Goal: Task Accomplishment & Management: Use online tool/utility

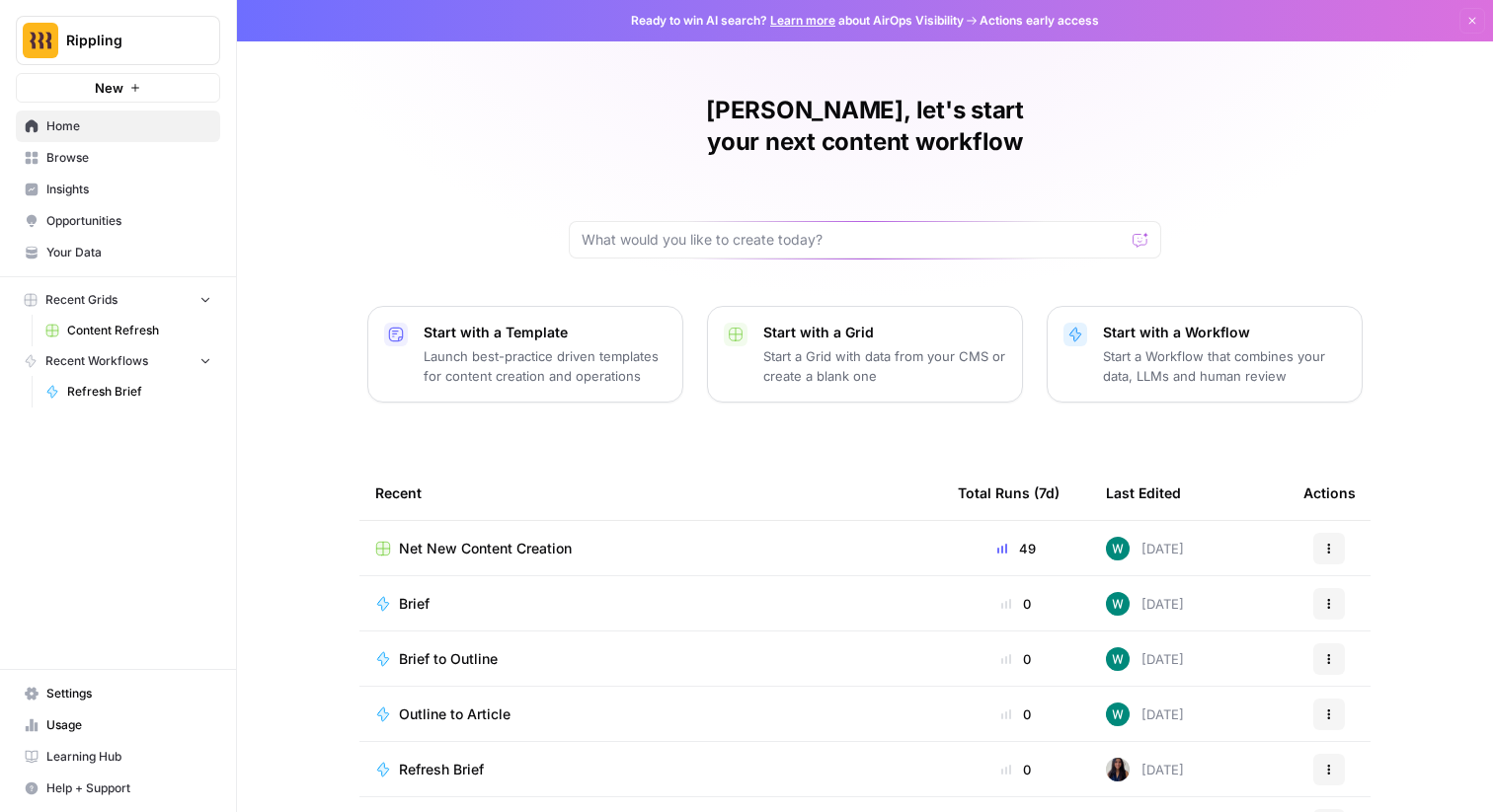
click at [117, 43] on span "Rippling" at bounding box center [125, 41] width 119 height 20
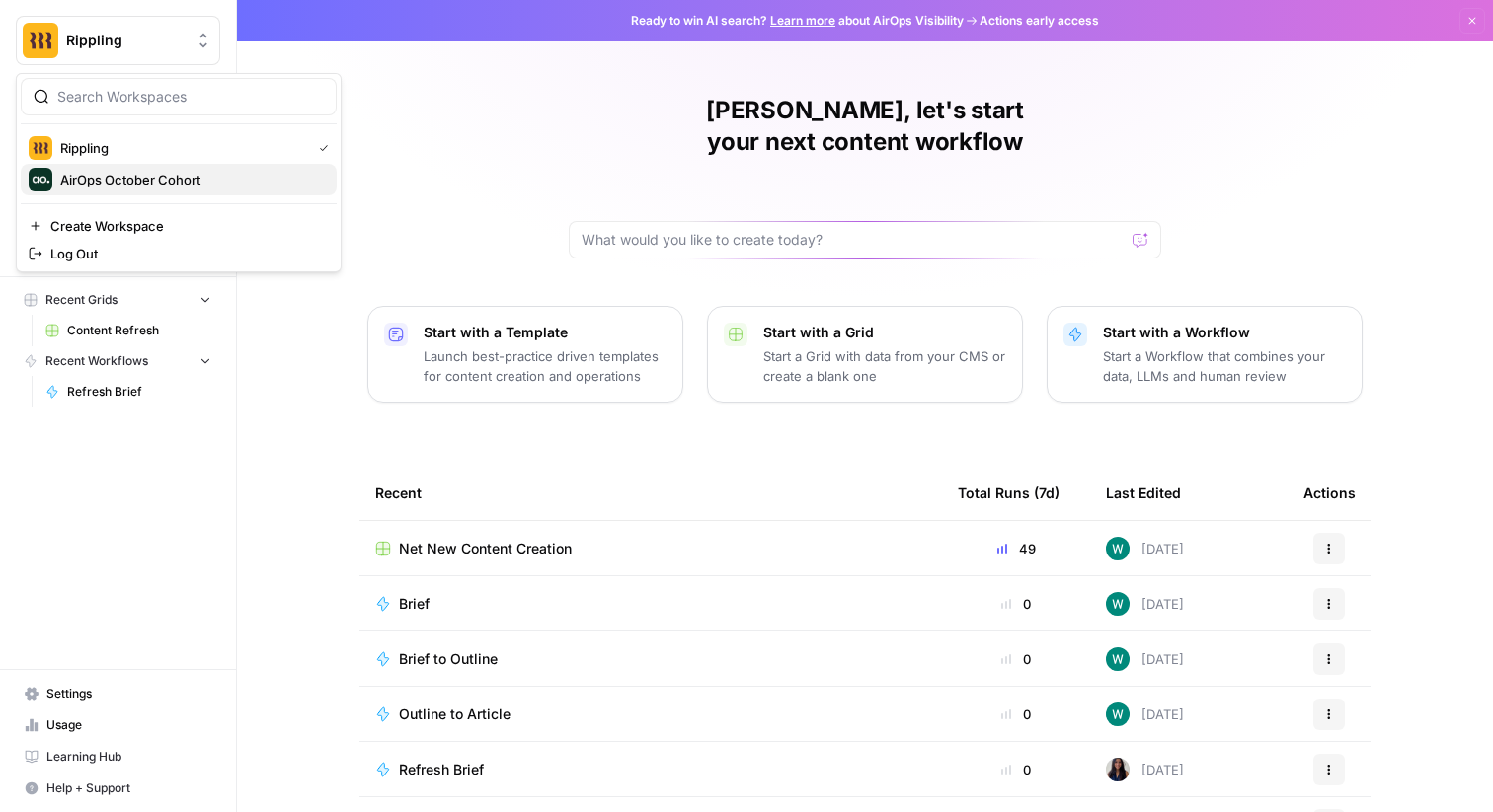
click at [178, 183] on span "AirOps October Cohort" at bounding box center [191, 180] width 261 height 20
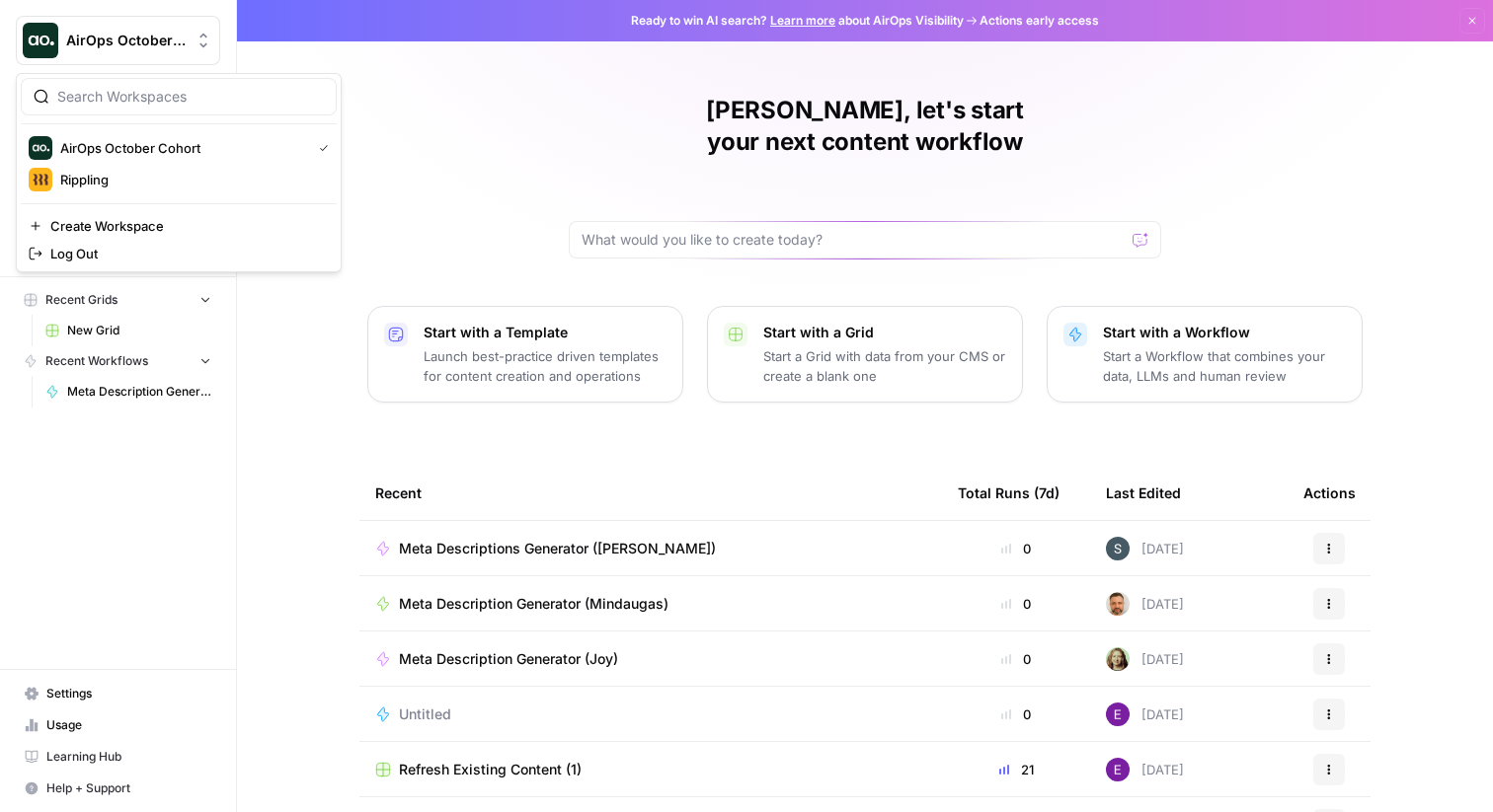
click at [124, 40] on span "AirOps October Cohort" at bounding box center [125, 41] width 119 height 20
click at [181, 153] on span "AirOps October Cohort" at bounding box center [182, 148] width 243 height 20
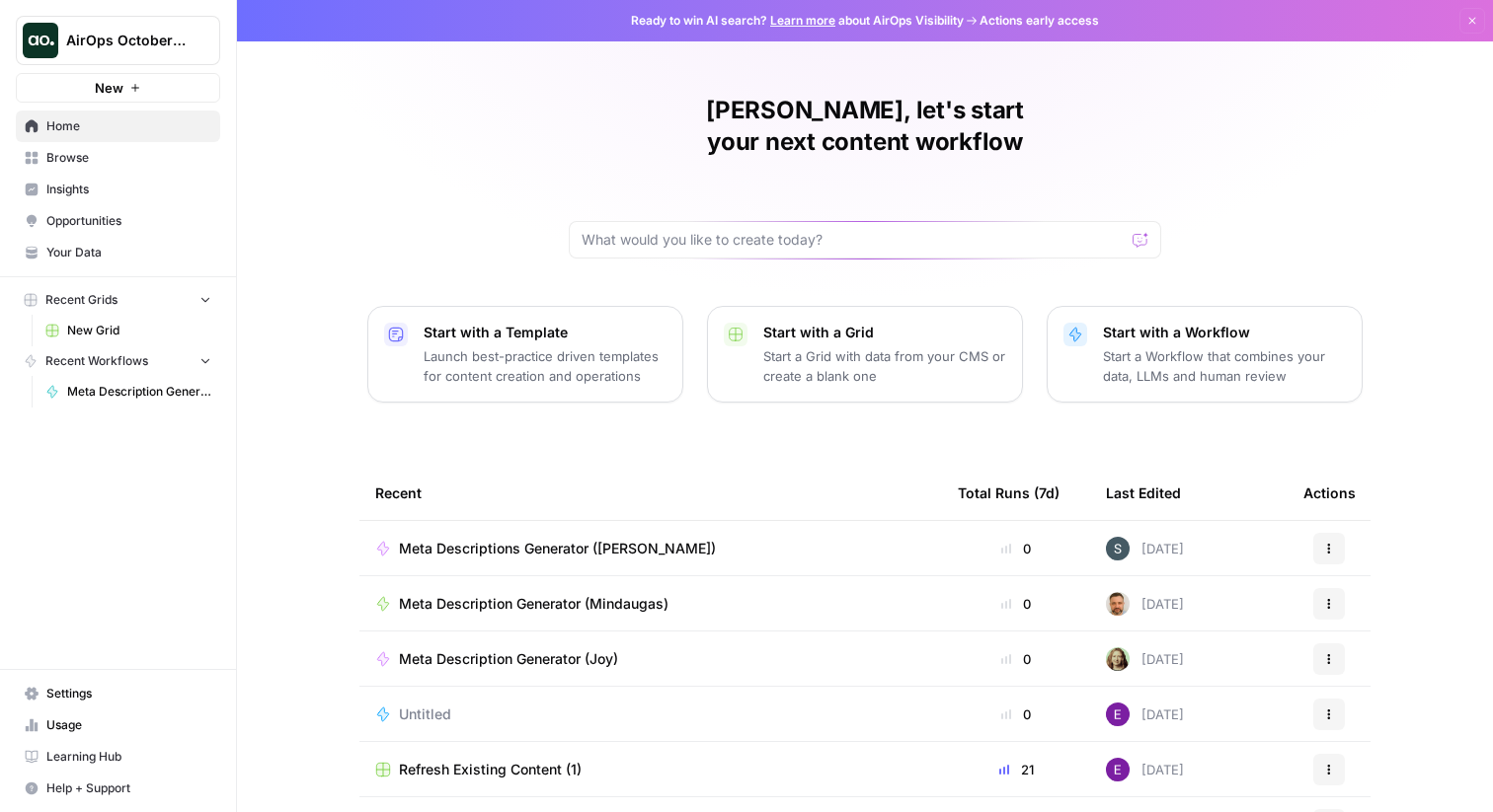
click at [111, 52] on button "AirOps October Cohort" at bounding box center [117, 41] width 204 height 50
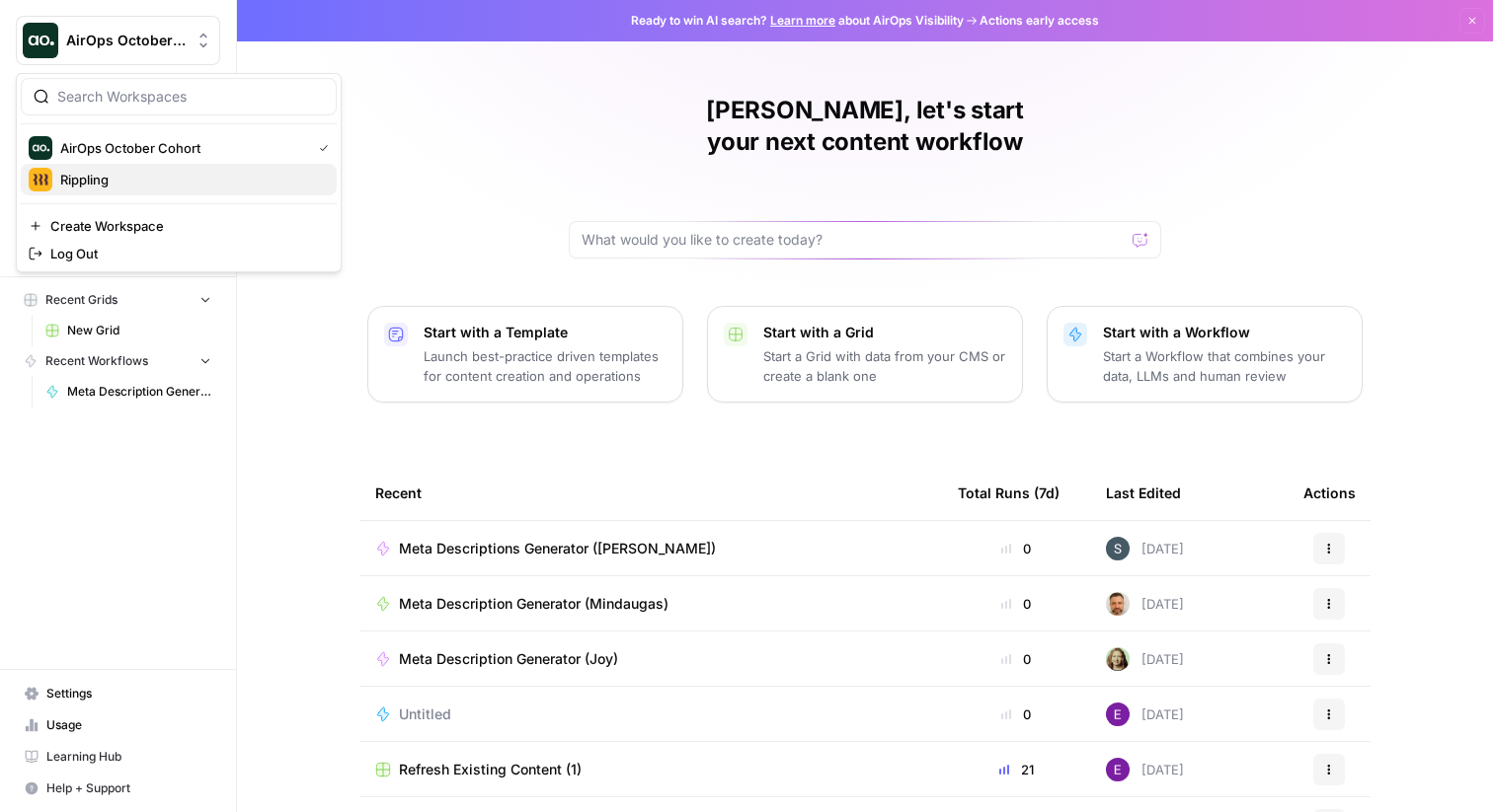
click at [131, 173] on span "Rippling" at bounding box center [191, 180] width 261 height 20
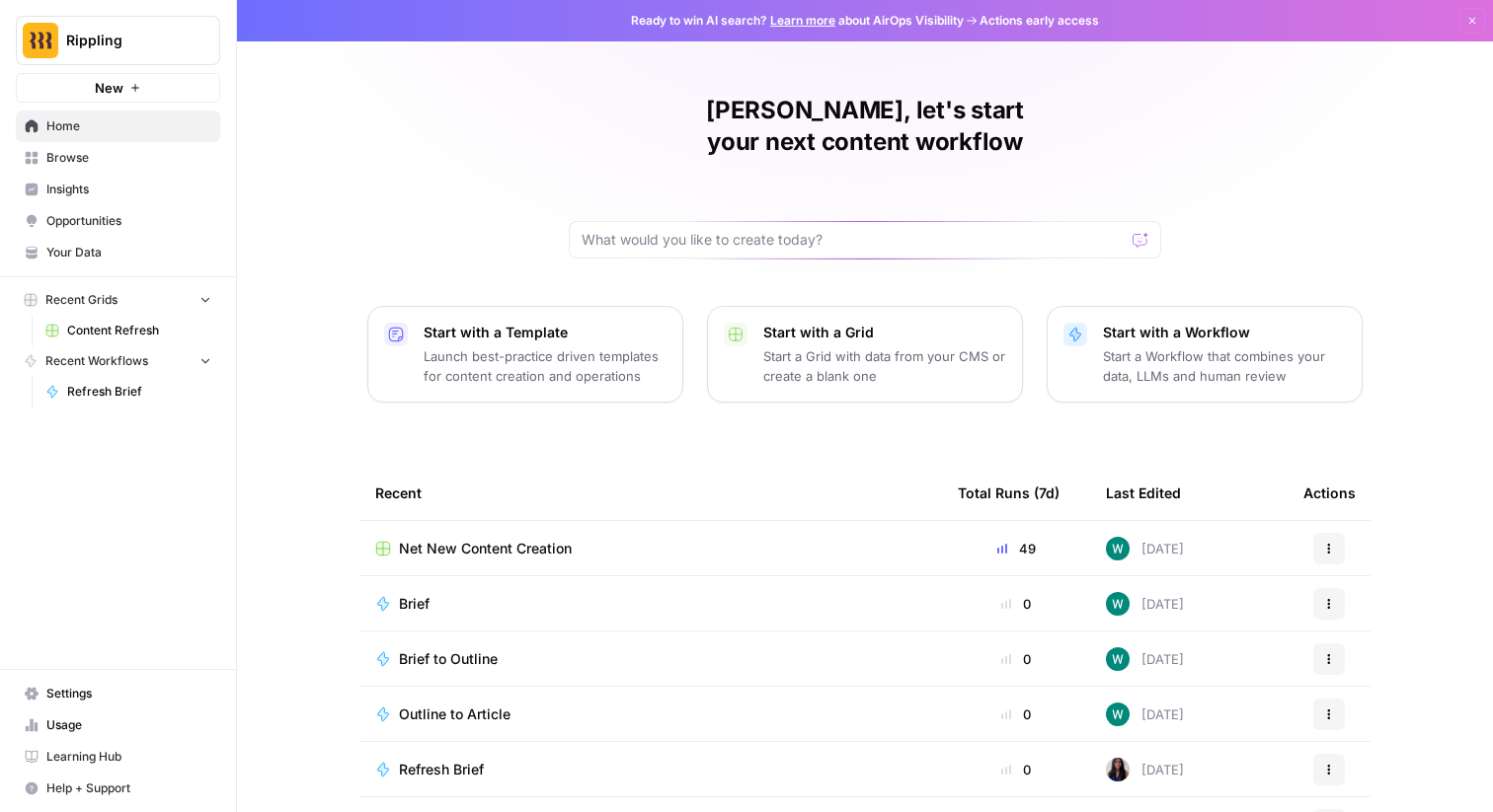
click at [76, 40] on span "Rippling" at bounding box center [125, 41] width 119 height 20
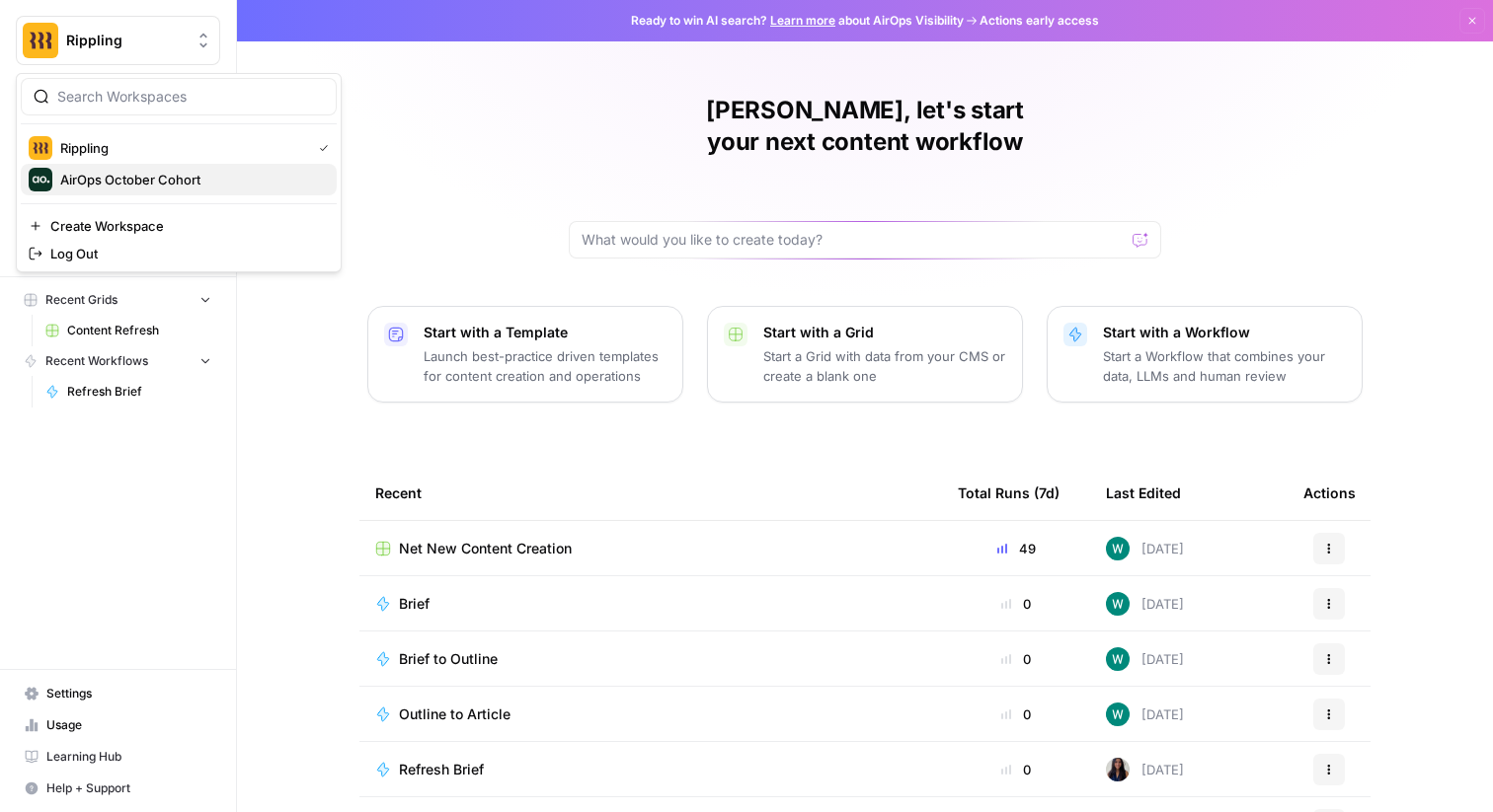
click at [112, 186] on span "AirOps October Cohort" at bounding box center [191, 180] width 261 height 20
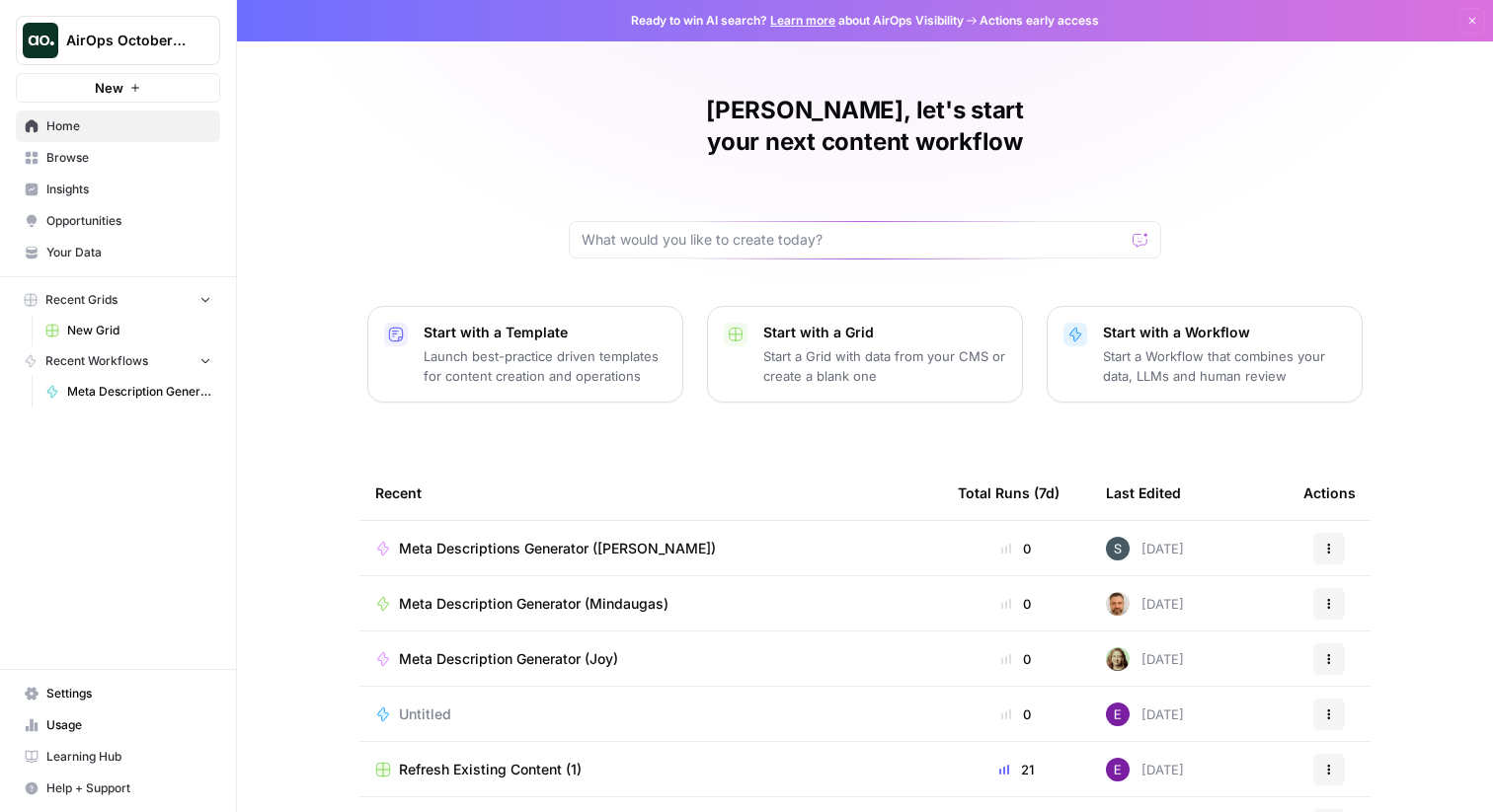
click at [71, 165] on span "Browse" at bounding box center [129, 158] width 165 height 18
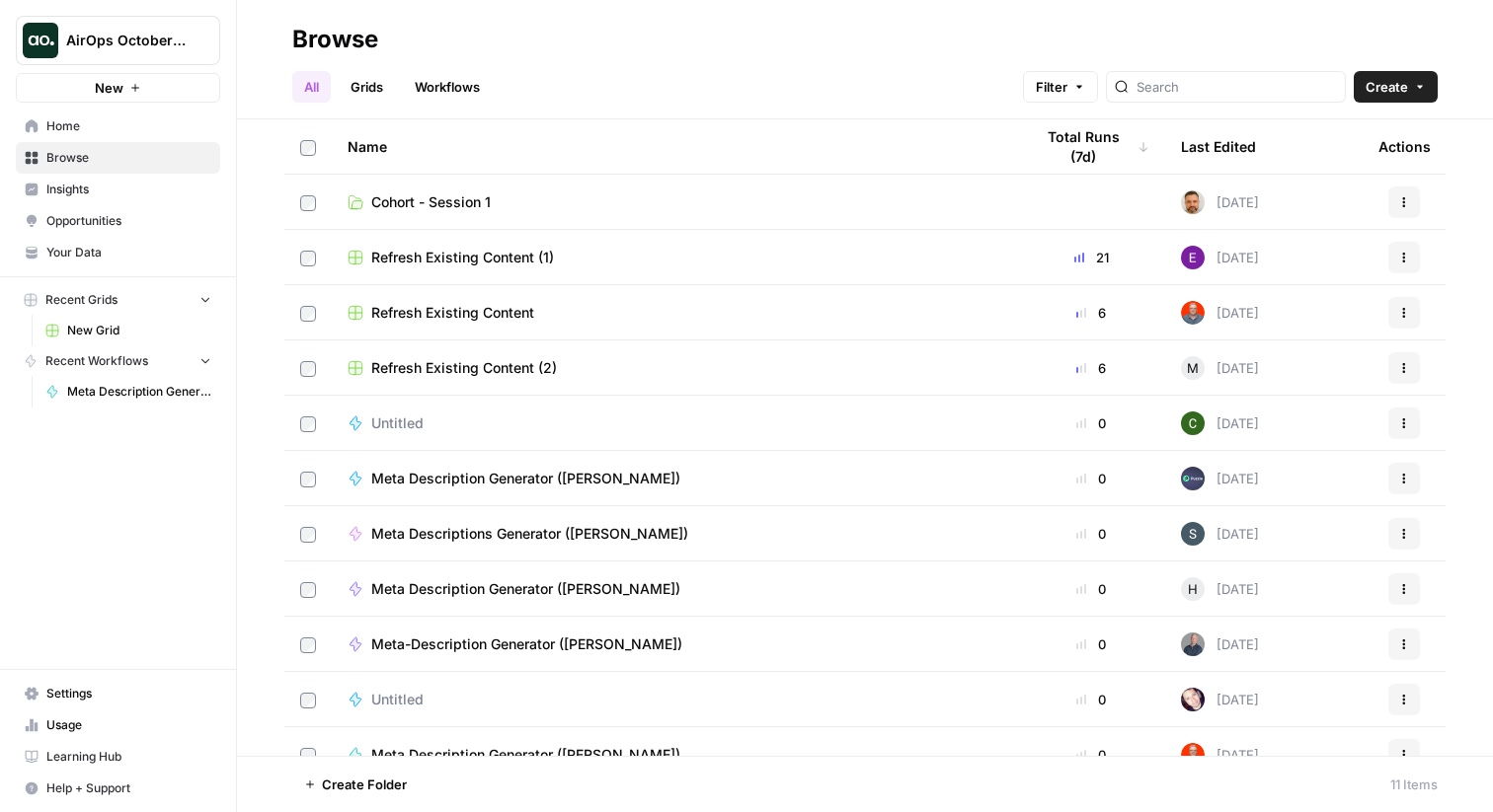
click at [363, 92] on link "Grids" at bounding box center [366, 87] width 57 height 32
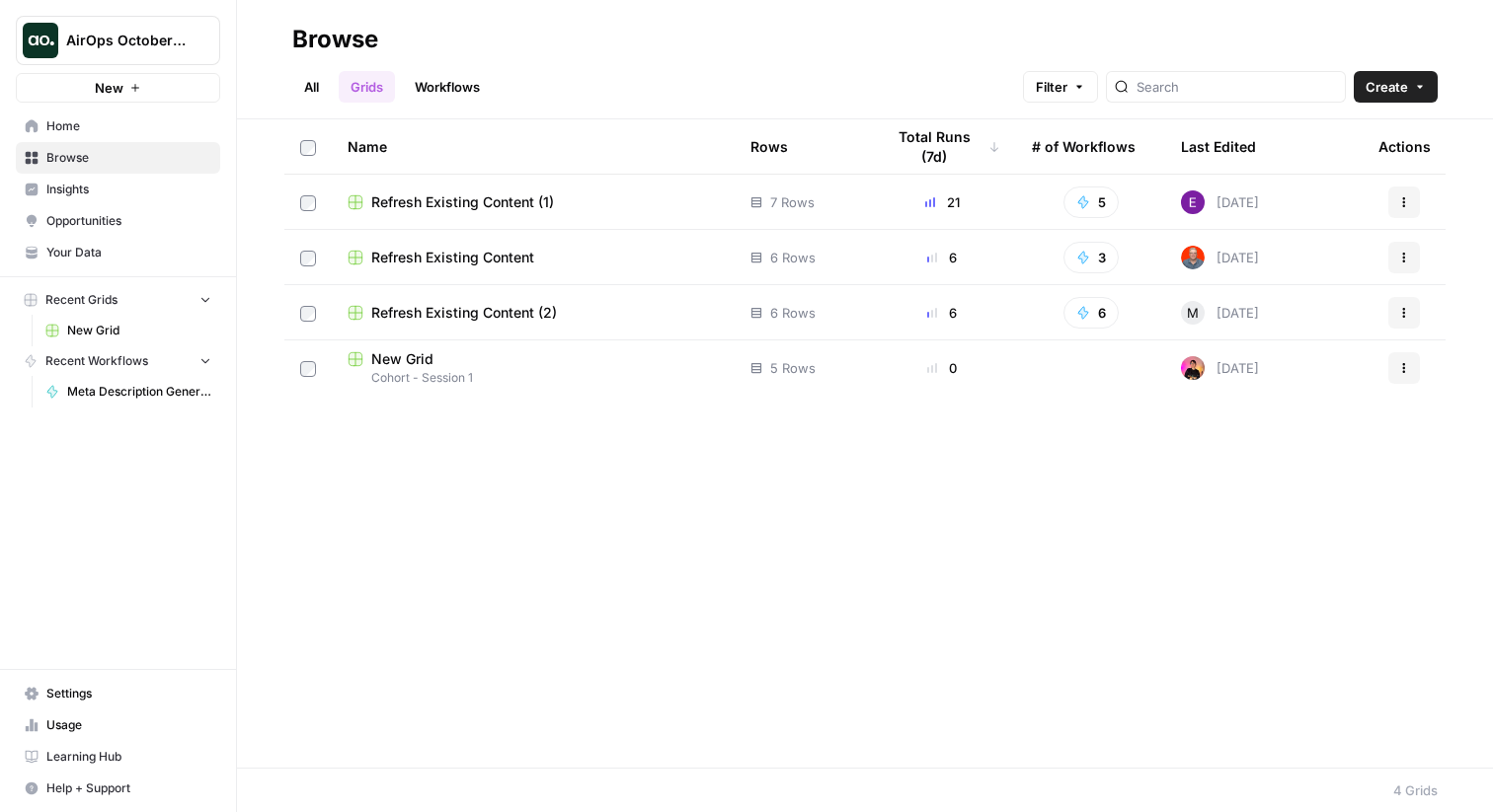
click at [312, 92] on link "All" at bounding box center [312, 87] width 39 height 32
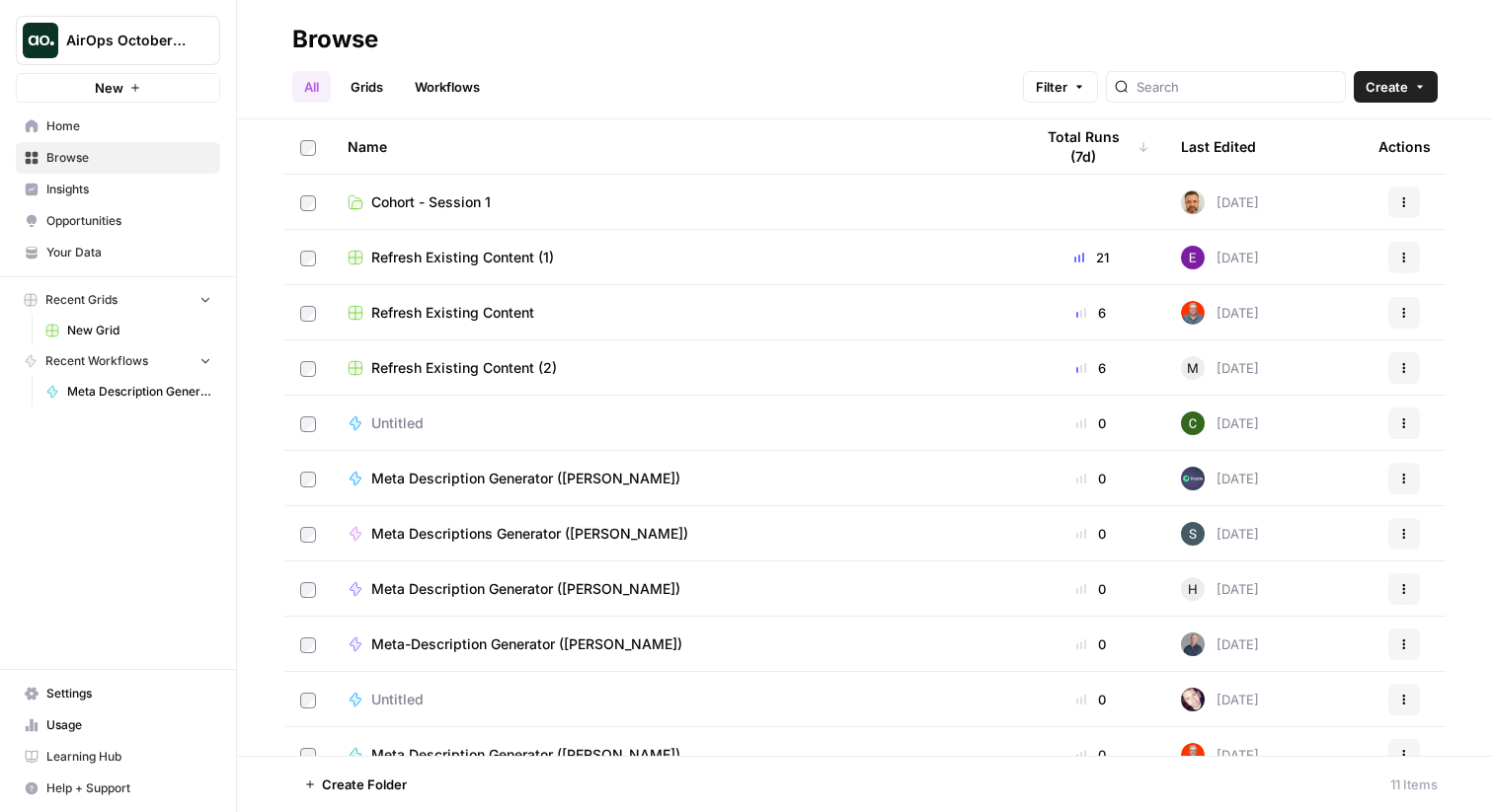
click at [95, 689] on span "Settings" at bounding box center [129, 694] width 165 height 18
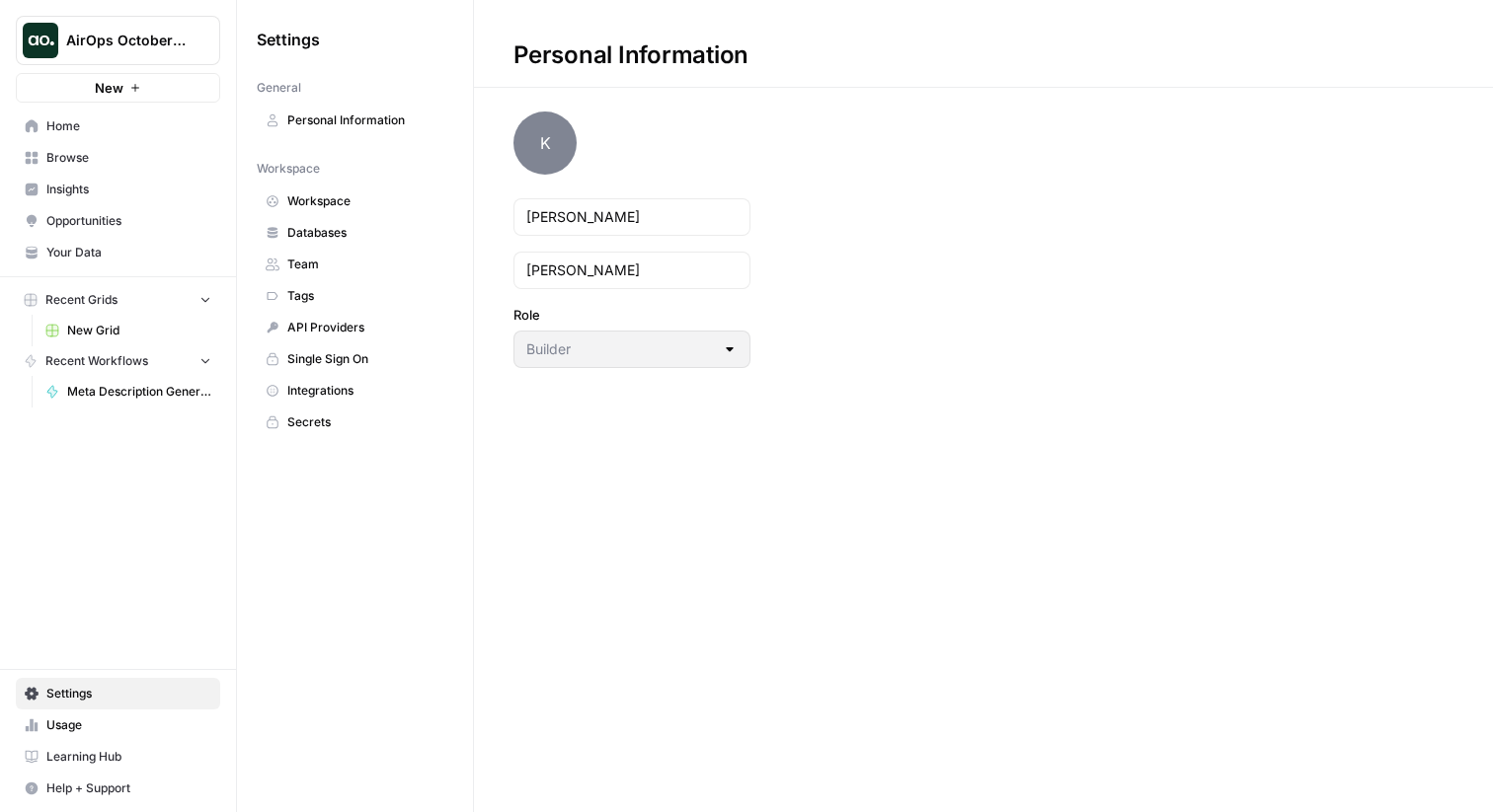
click at [349, 400] on link "Integrations" at bounding box center [354, 391] width 196 height 32
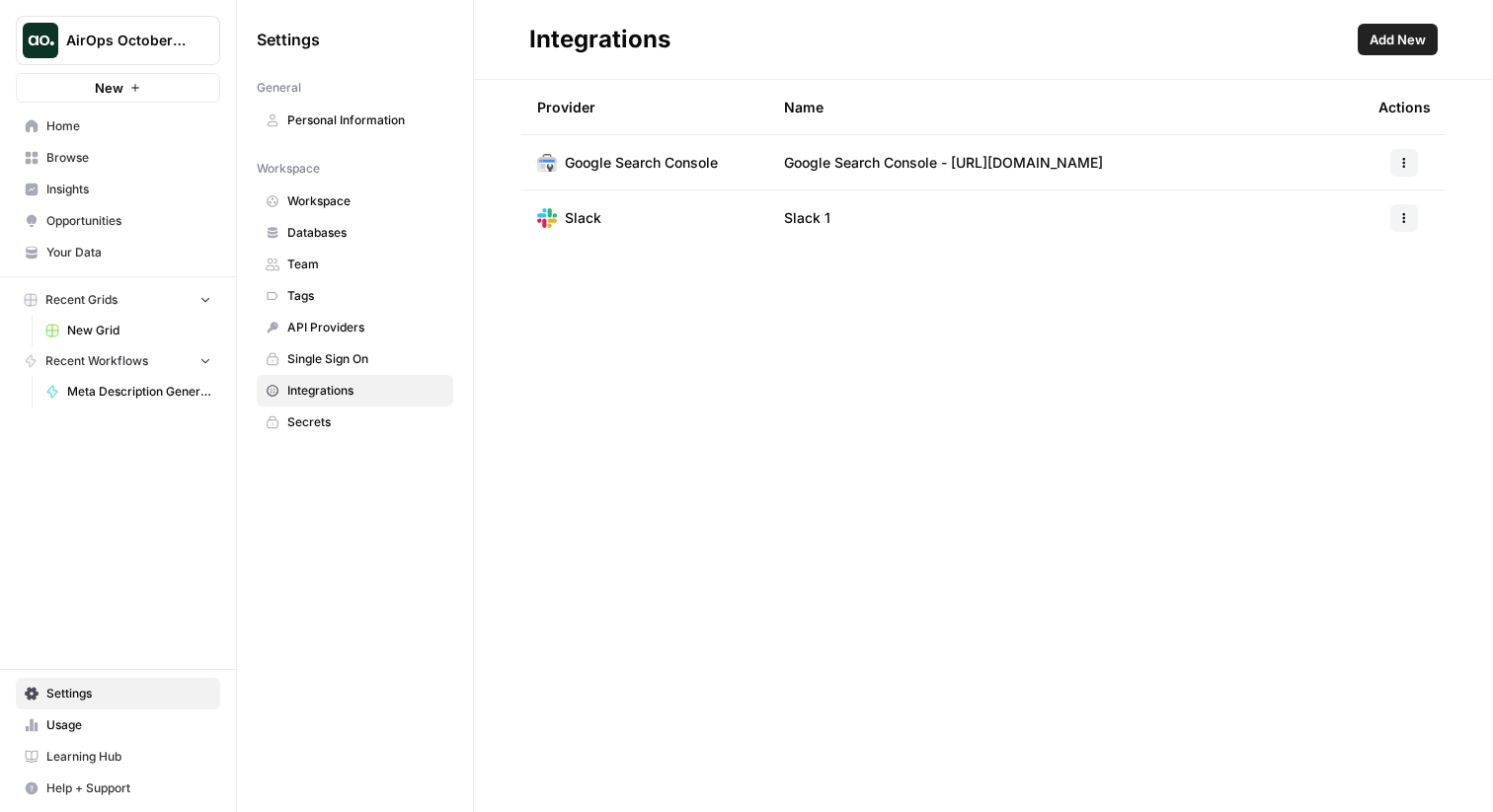
click at [1387, 45] on span "Add New" at bounding box center [1397, 40] width 57 height 20
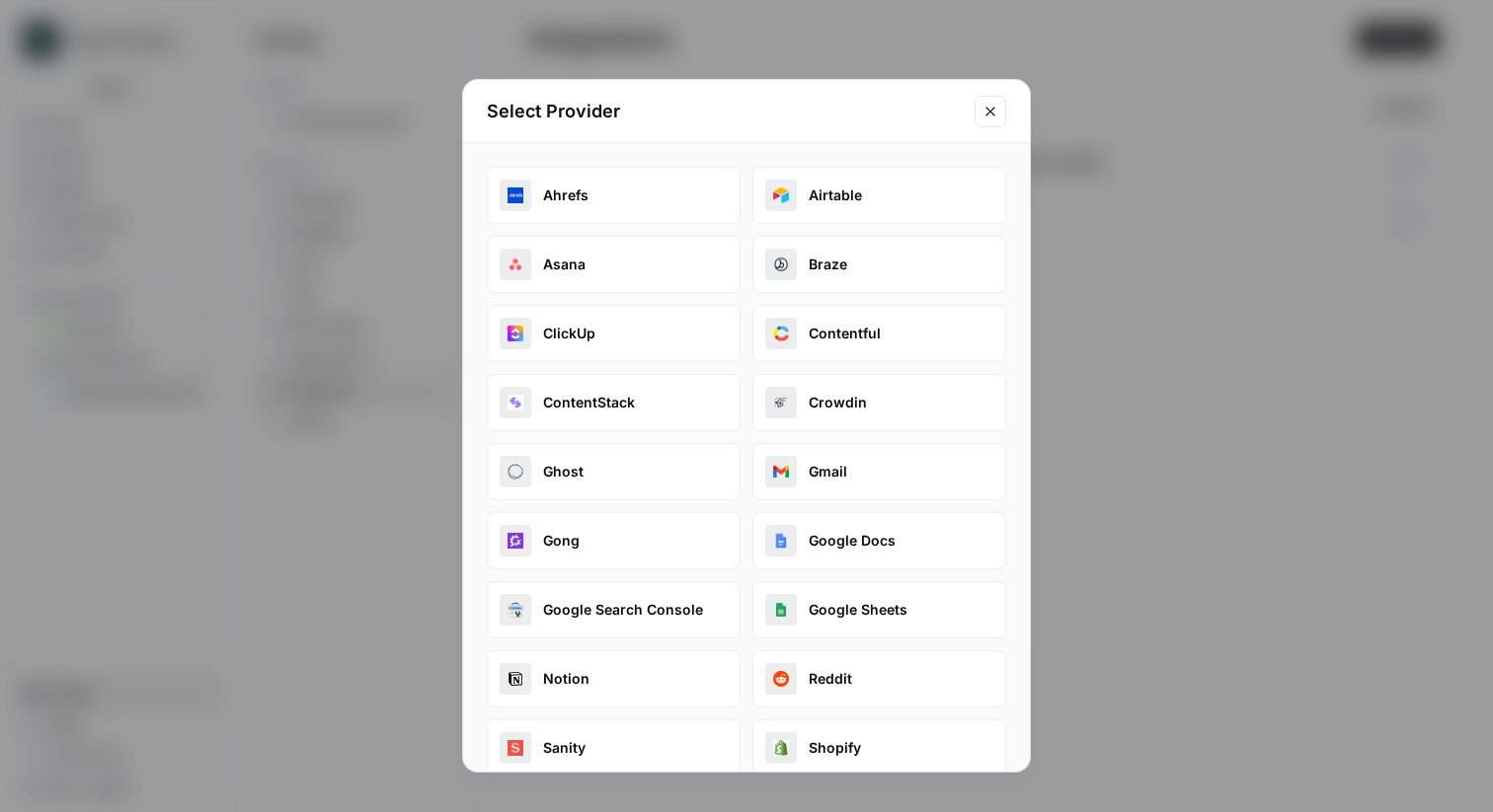
click at [578, 209] on button "Ahrefs" at bounding box center [613, 196] width 254 height 58
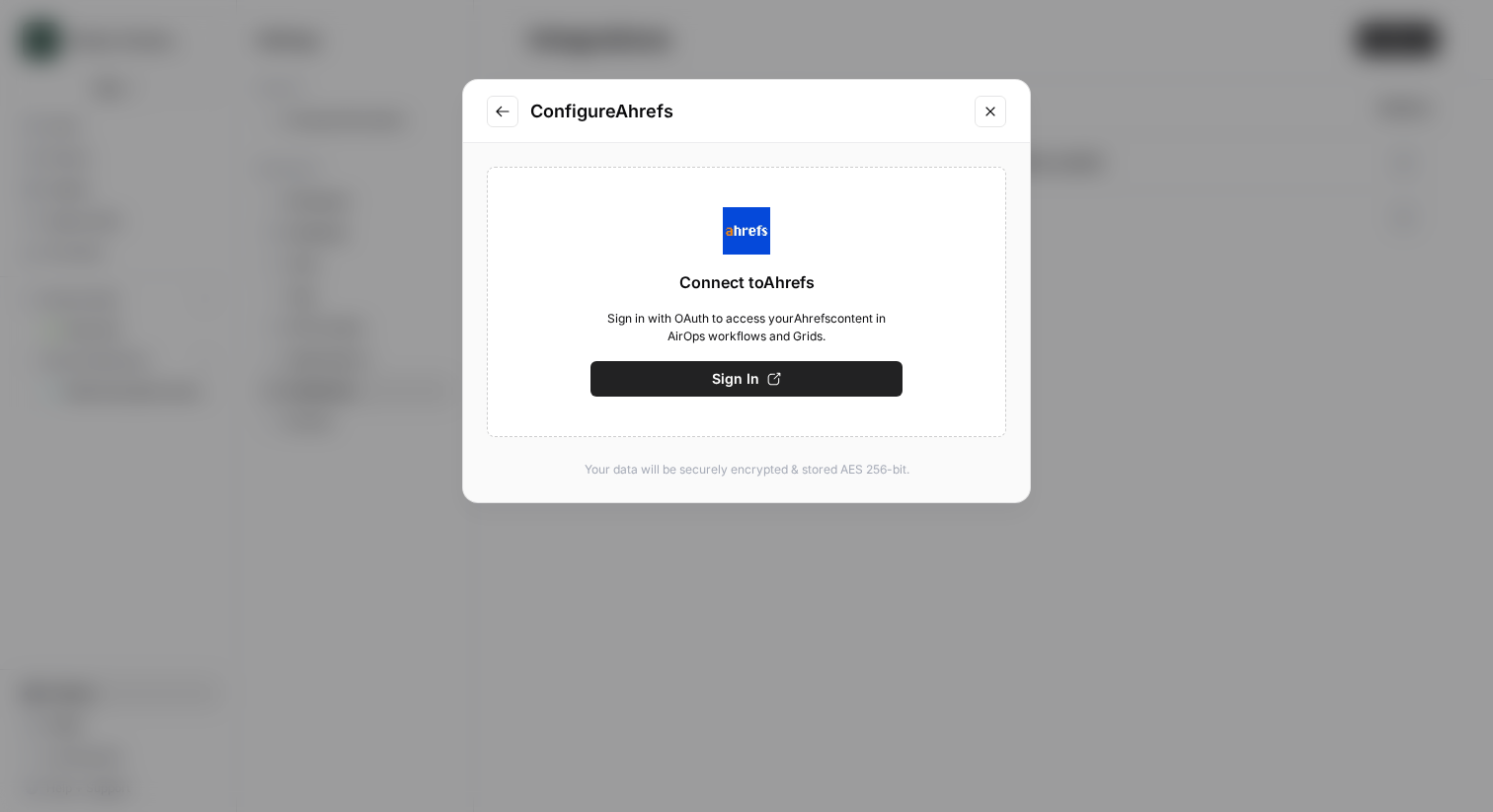
click at [714, 378] on span "Sign In" at bounding box center [736, 379] width 48 height 20
click at [742, 383] on span "Save" at bounding box center [746, 379] width 33 height 20
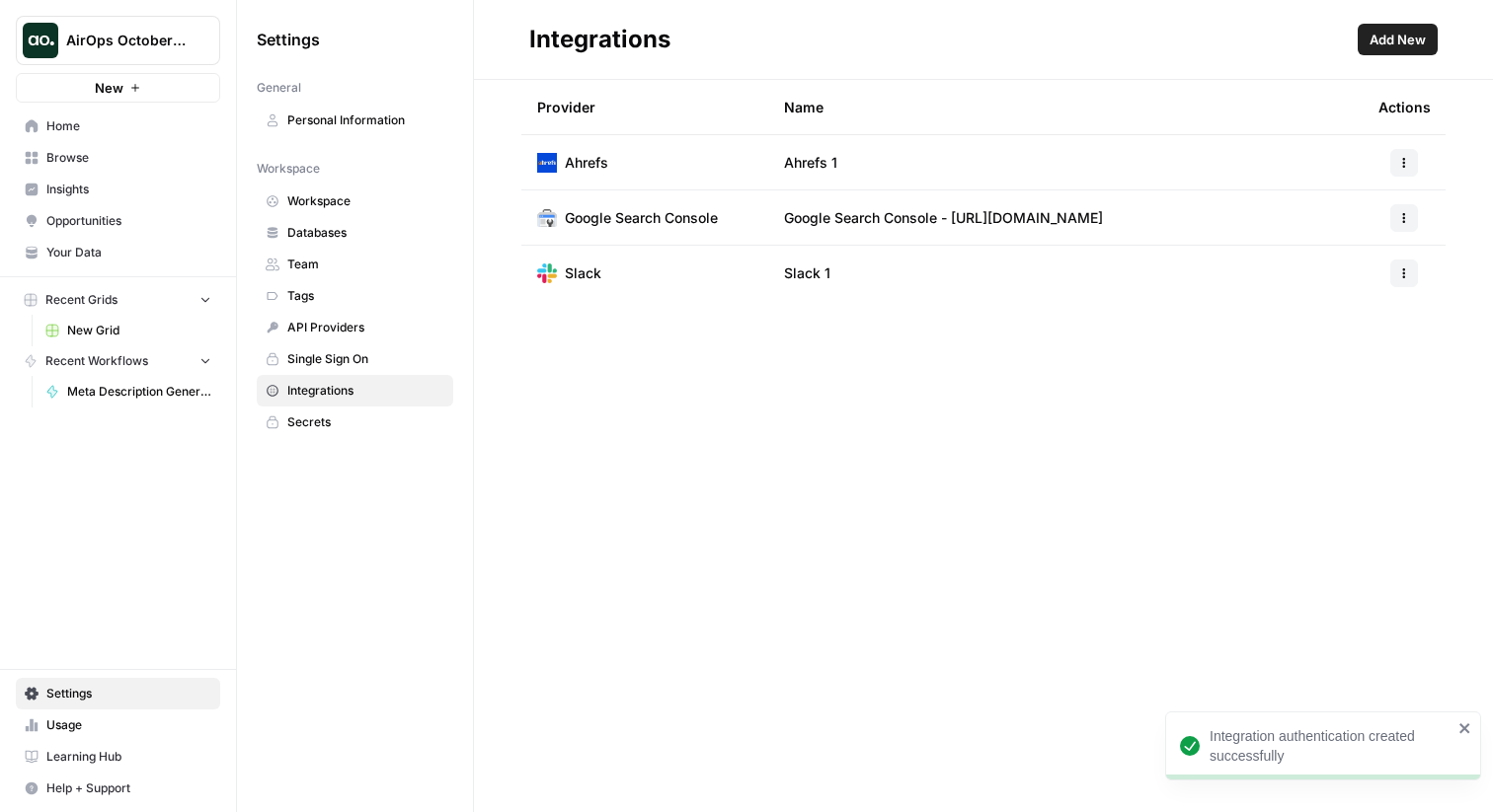
click at [1374, 51] on button "Add New" at bounding box center [1397, 40] width 80 height 32
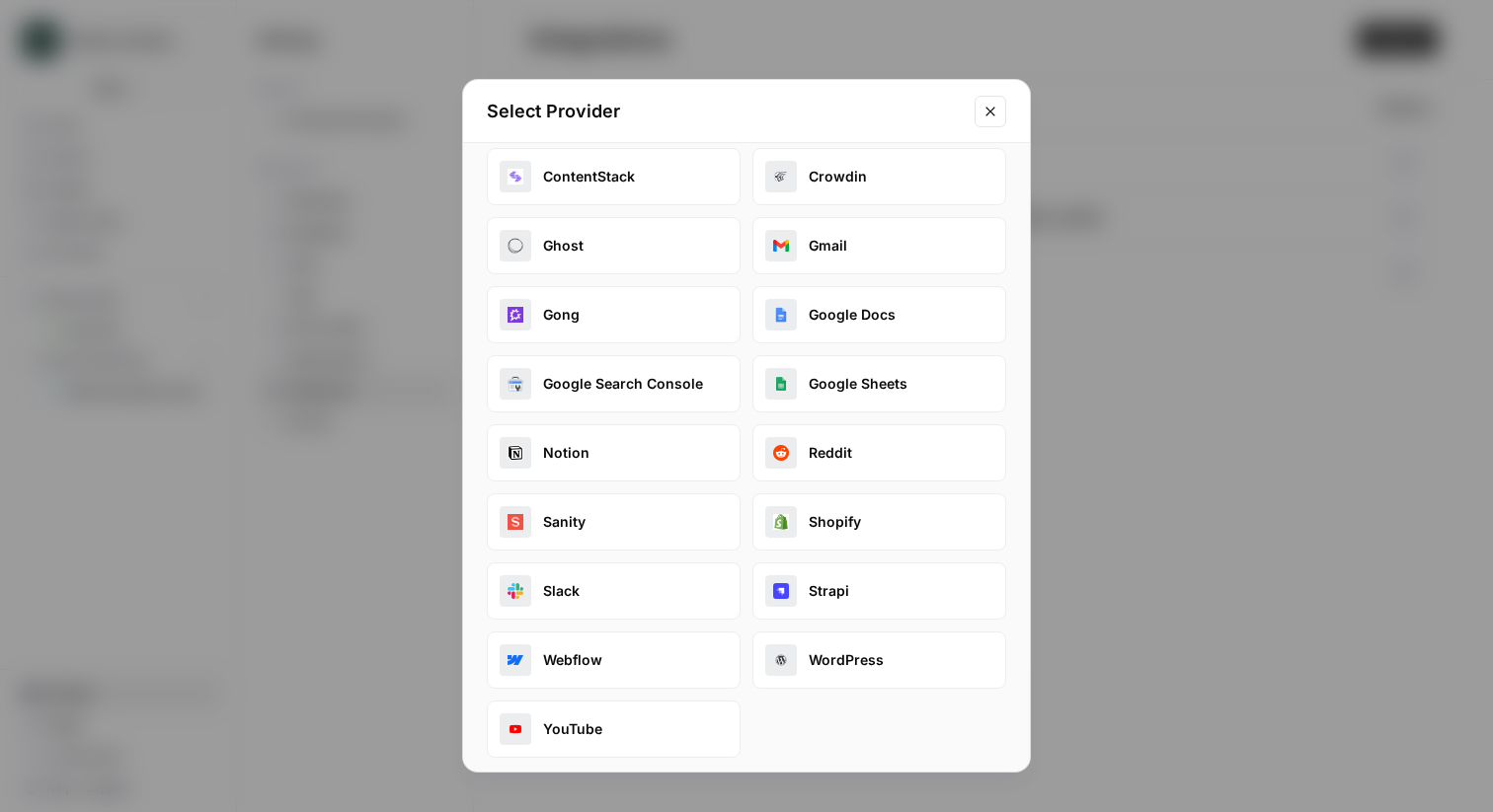
scroll to position [236, 0]
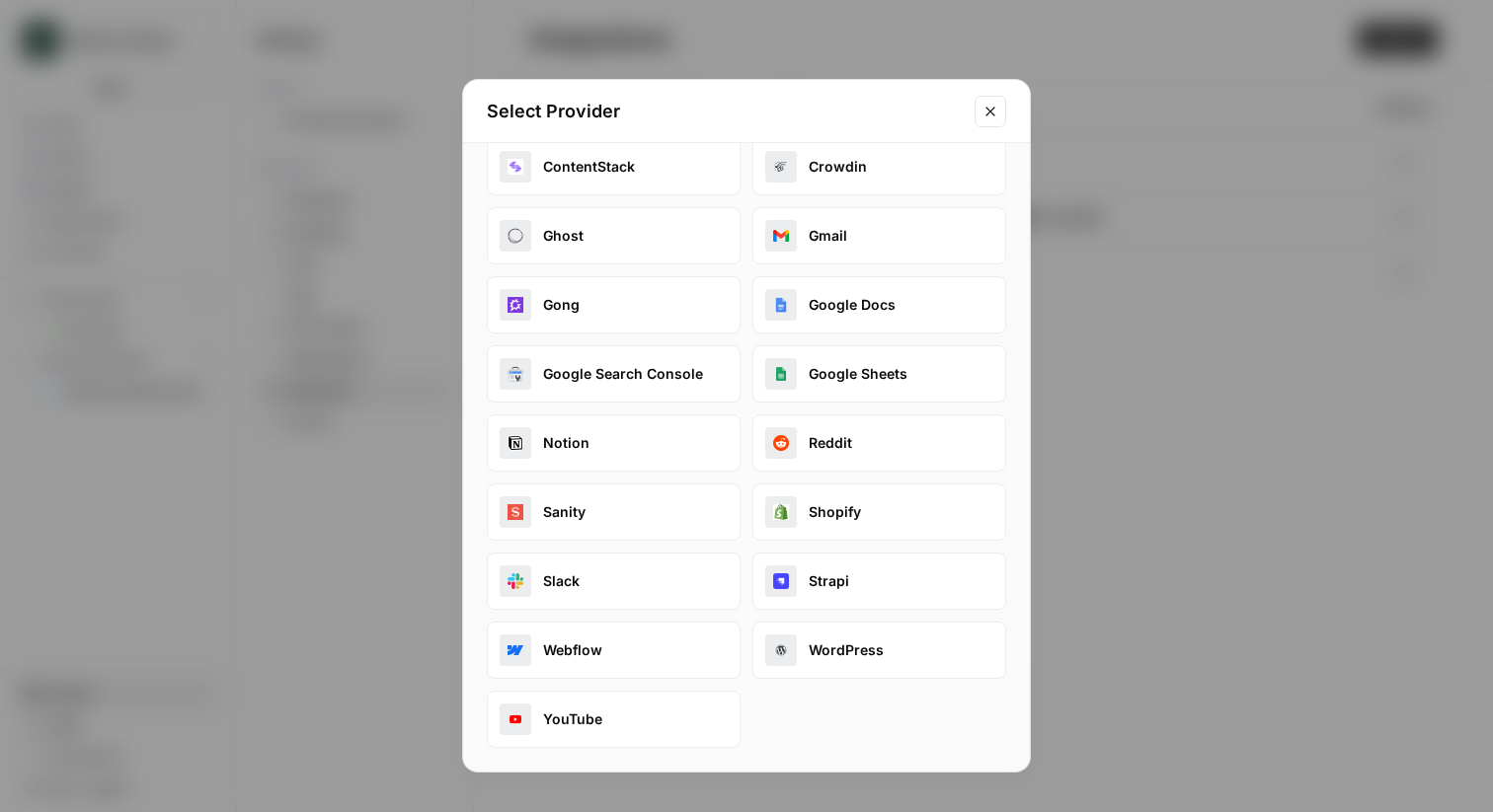
click at [848, 440] on button "Reddit" at bounding box center [879, 444] width 254 height 58
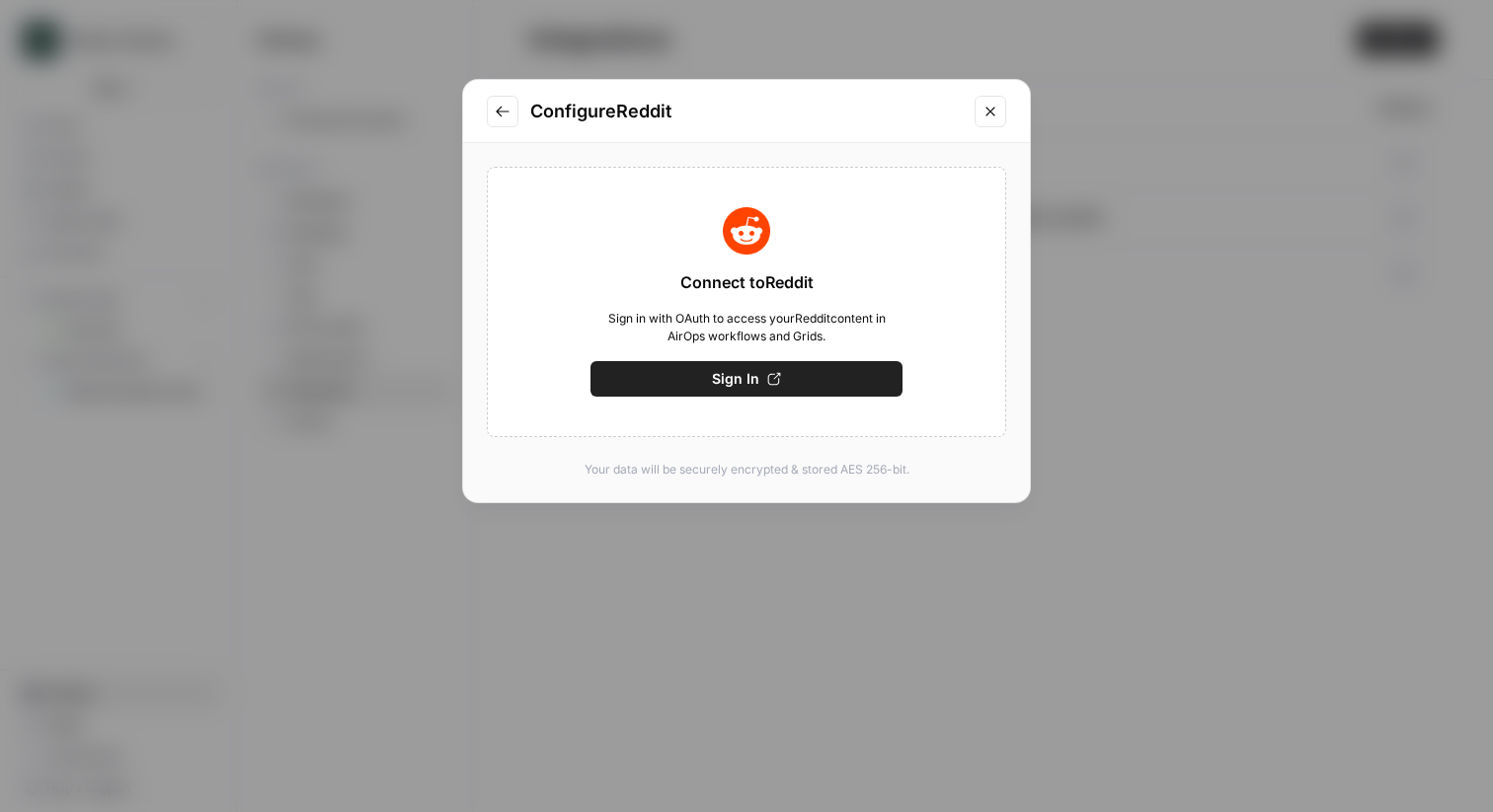
click at [508, 107] on icon "Go to previous step" at bounding box center [503, 111] width 16 height 16
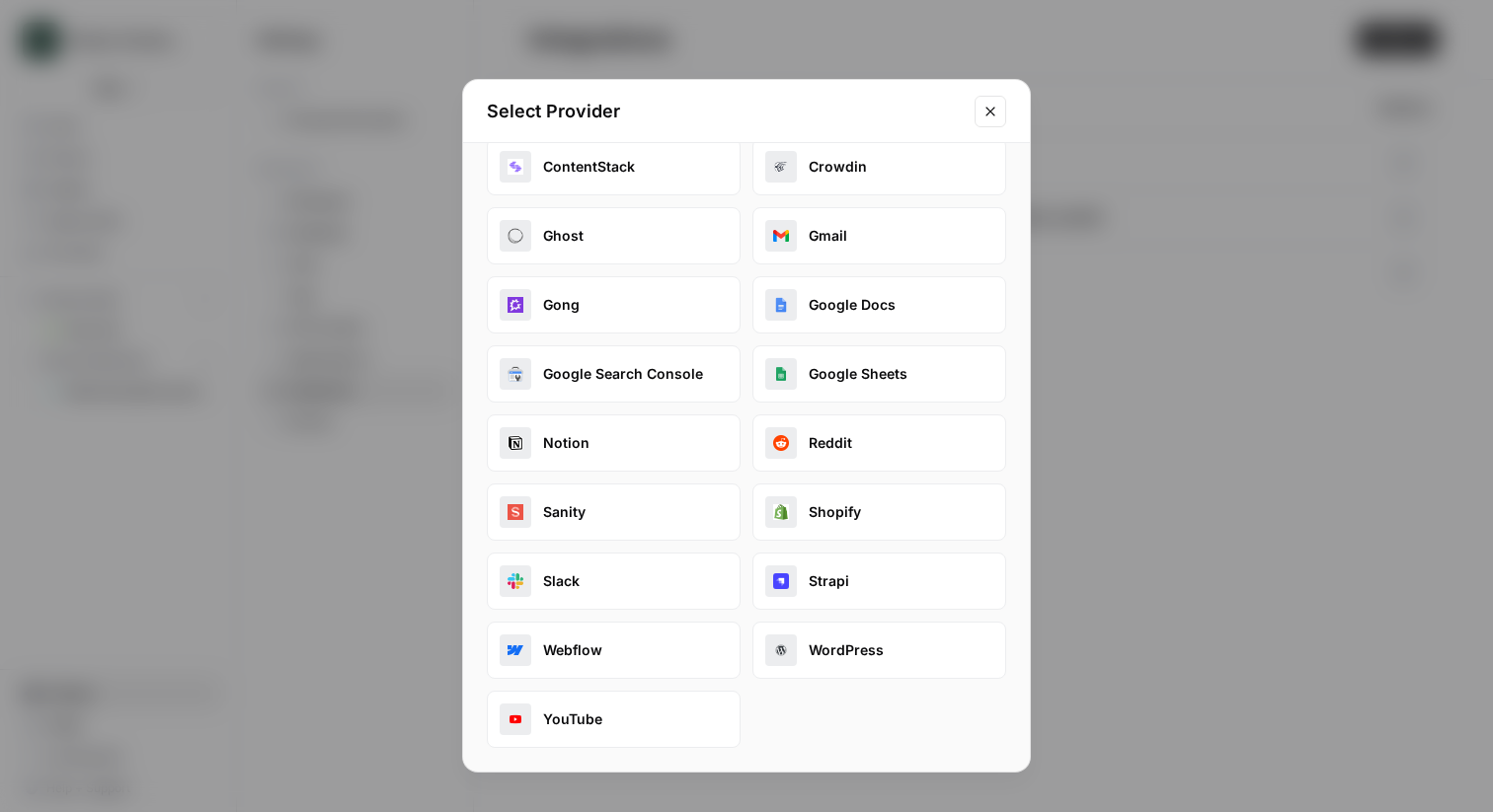
click at [596, 304] on button "Gong" at bounding box center [613, 305] width 254 height 58
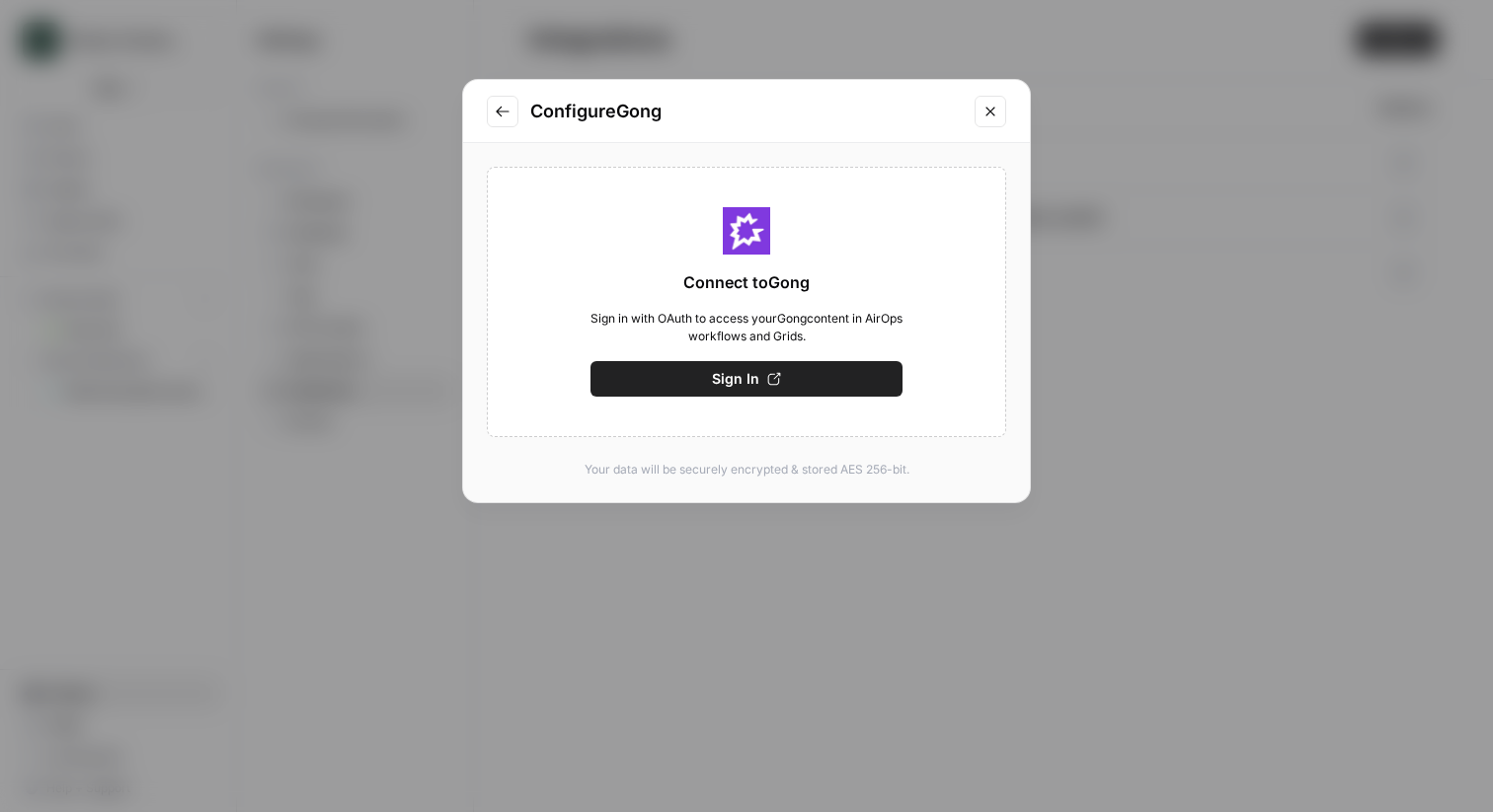
click at [976, 109] on button "Close modal" at bounding box center [990, 111] width 32 height 32
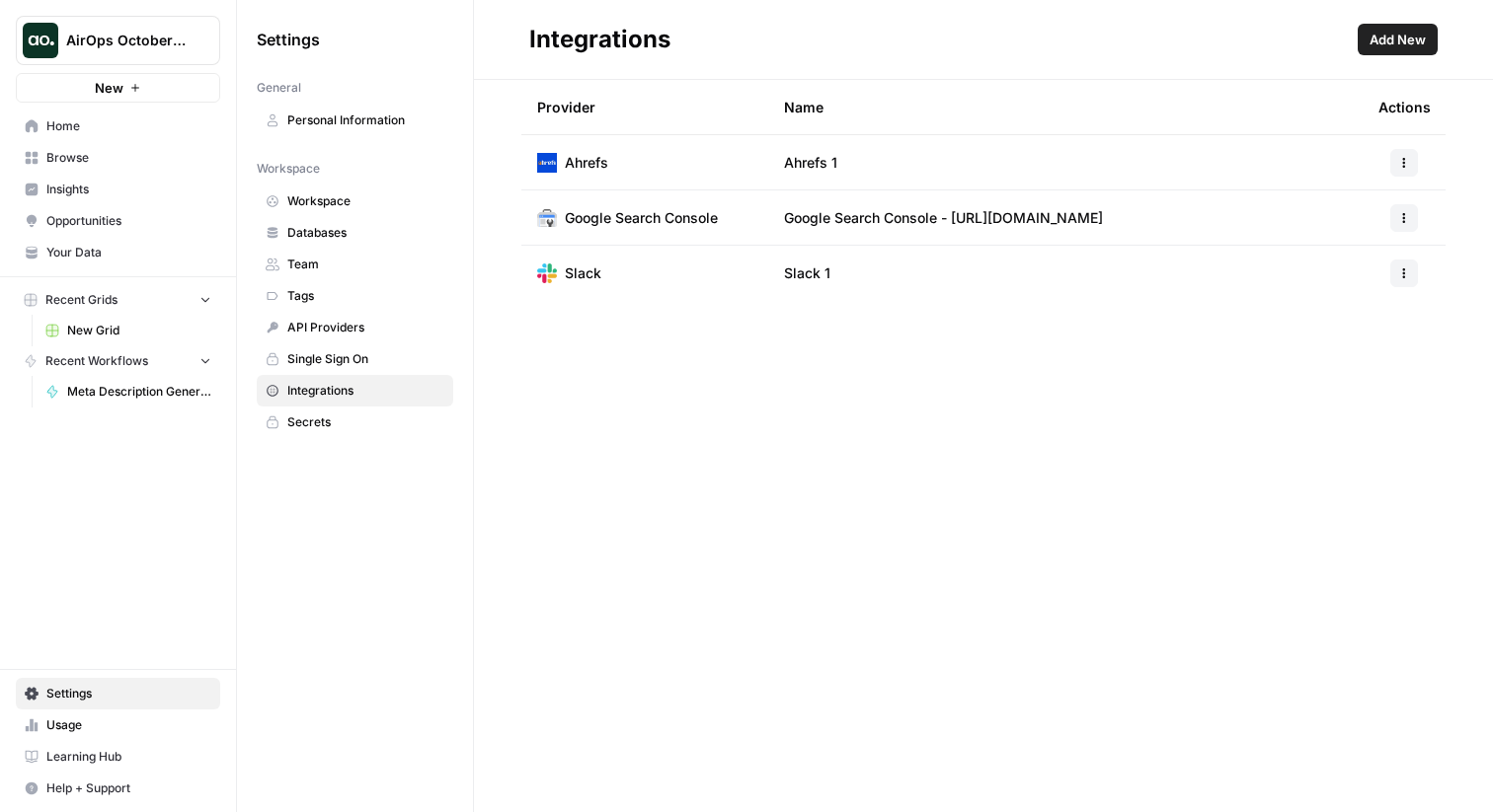
click at [120, 265] on link "Your Data" at bounding box center [117, 253] width 204 height 32
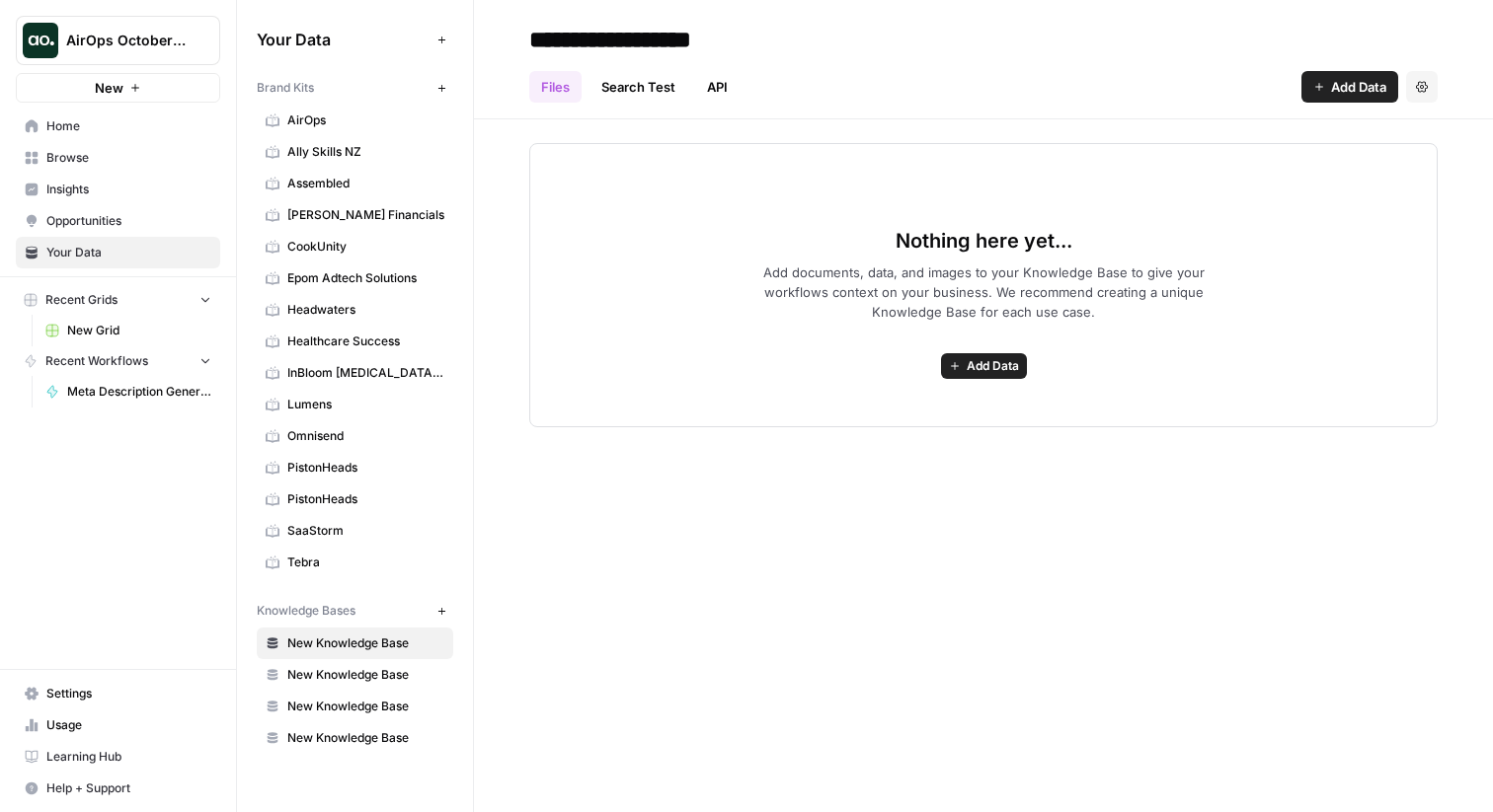
click at [333, 119] on span "AirOps" at bounding box center [366, 120] width 157 height 18
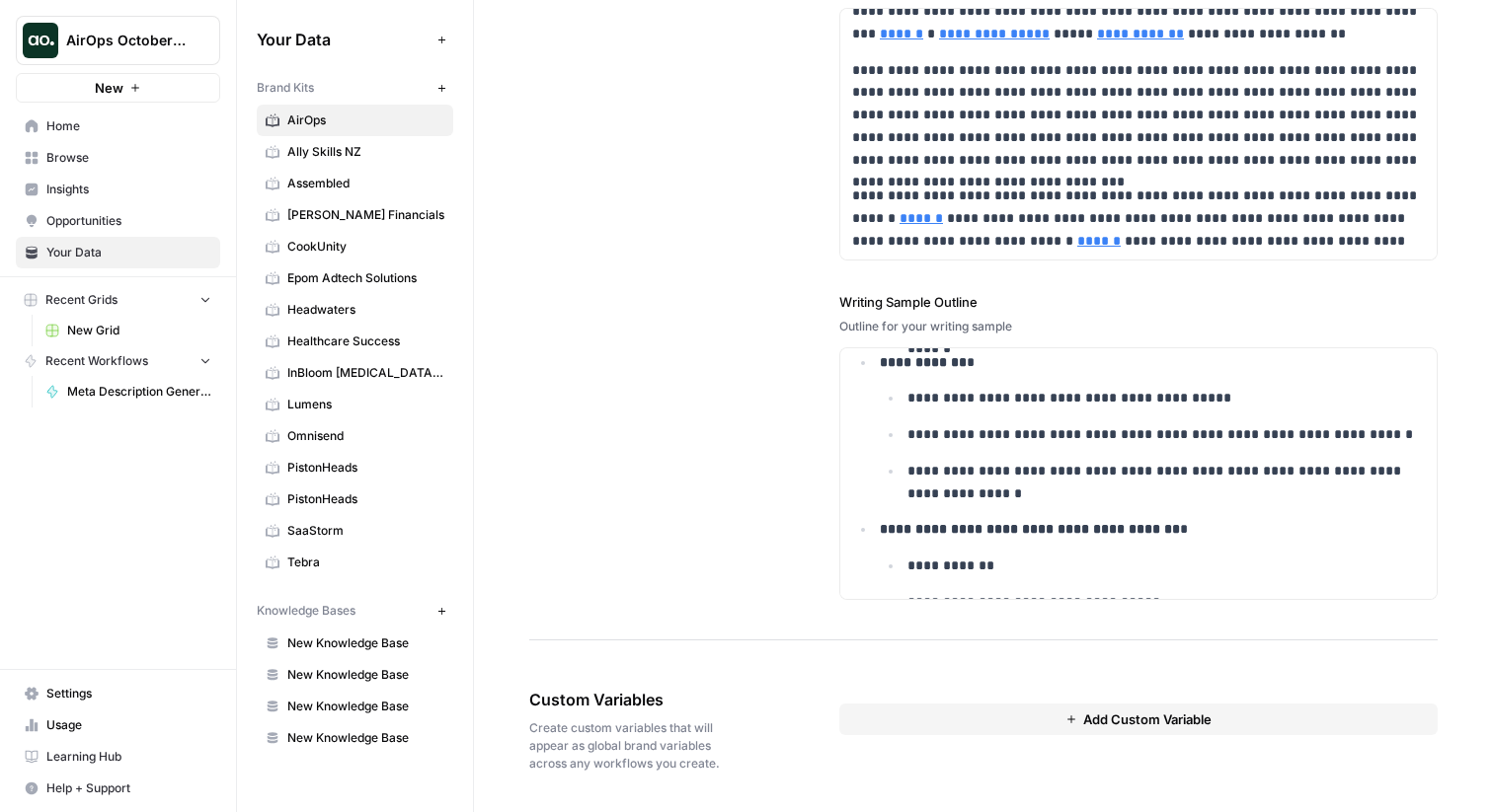
scroll to position [3549, 0]
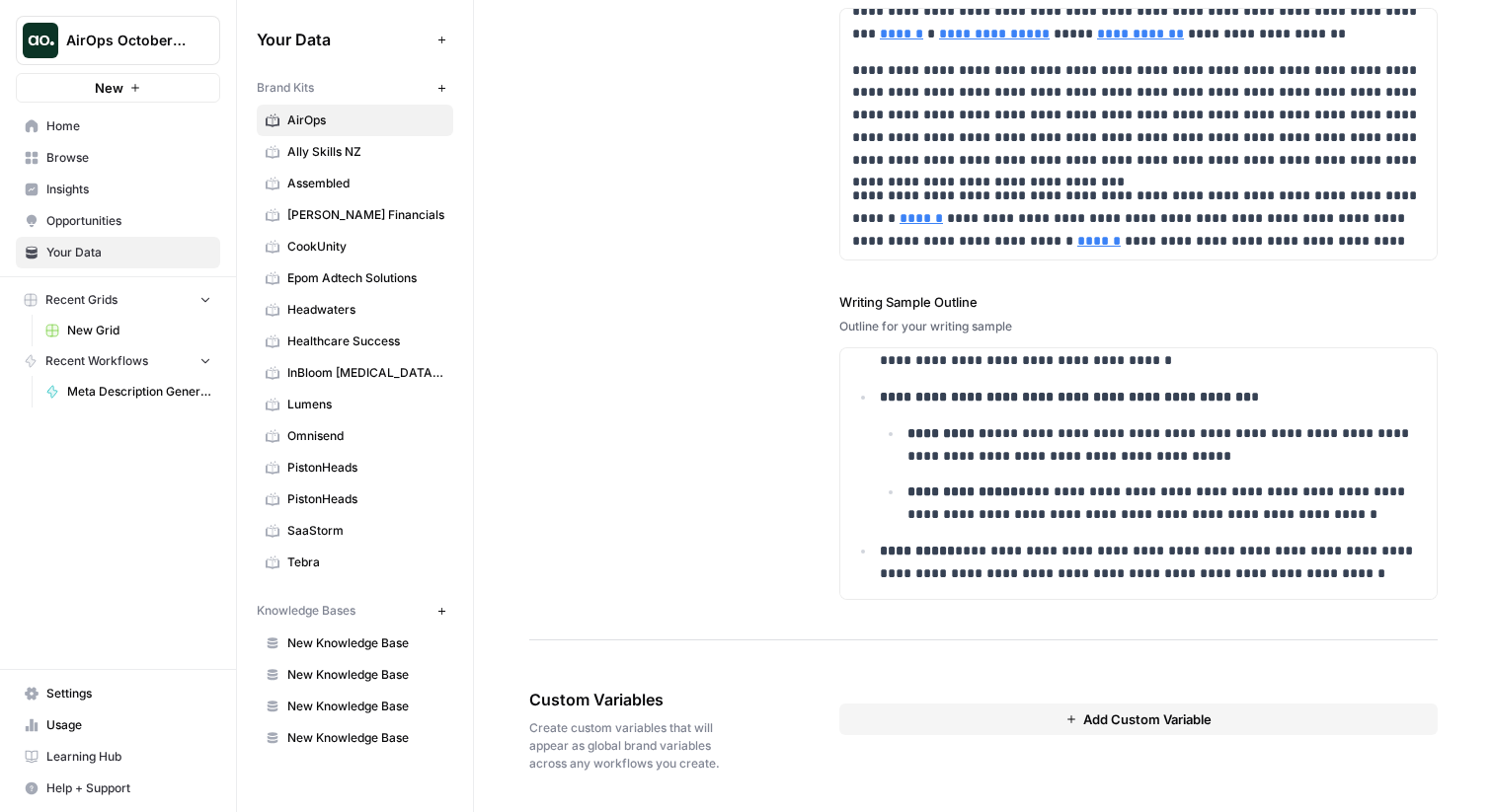
click at [917, 725] on button "Add Custom Variable" at bounding box center [1138, 719] width 598 height 32
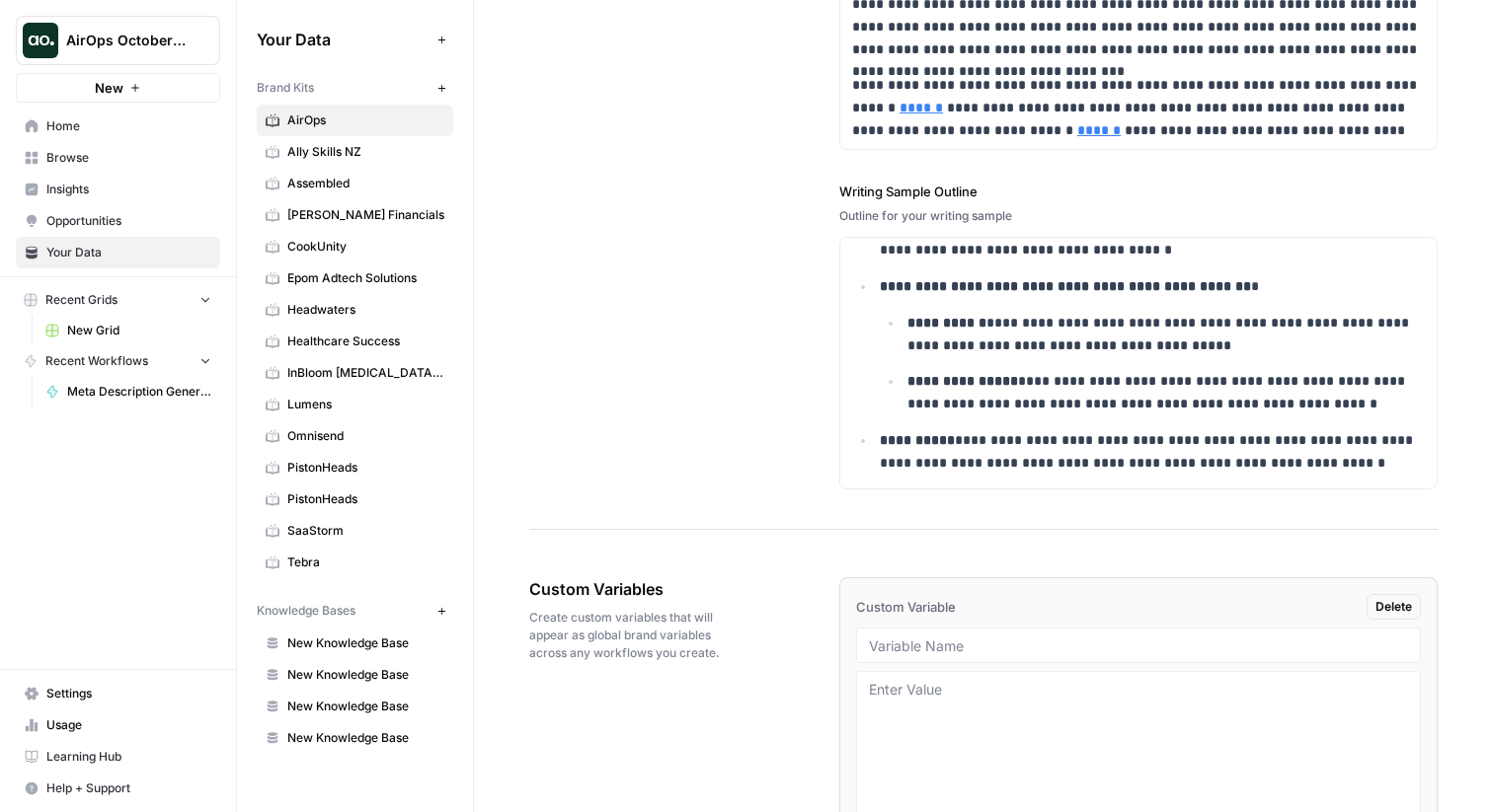
scroll to position [2847, 0]
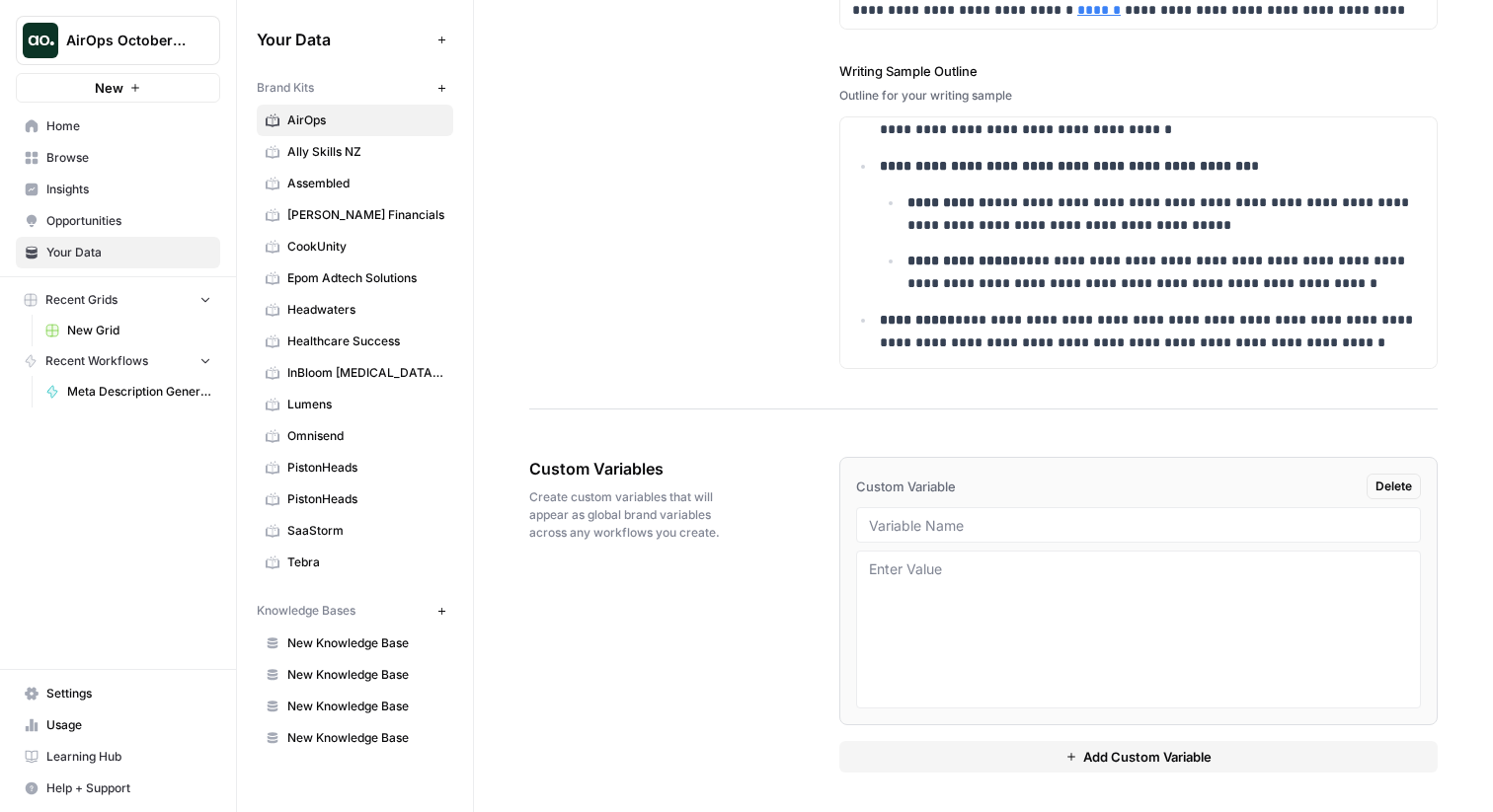
click at [1394, 500] on li "Custom Variable Delete" at bounding box center [1138, 591] width 598 height 269
click at [111, 29] on button "AirOps October Cohort" at bounding box center [117, 41] width 204 height 50
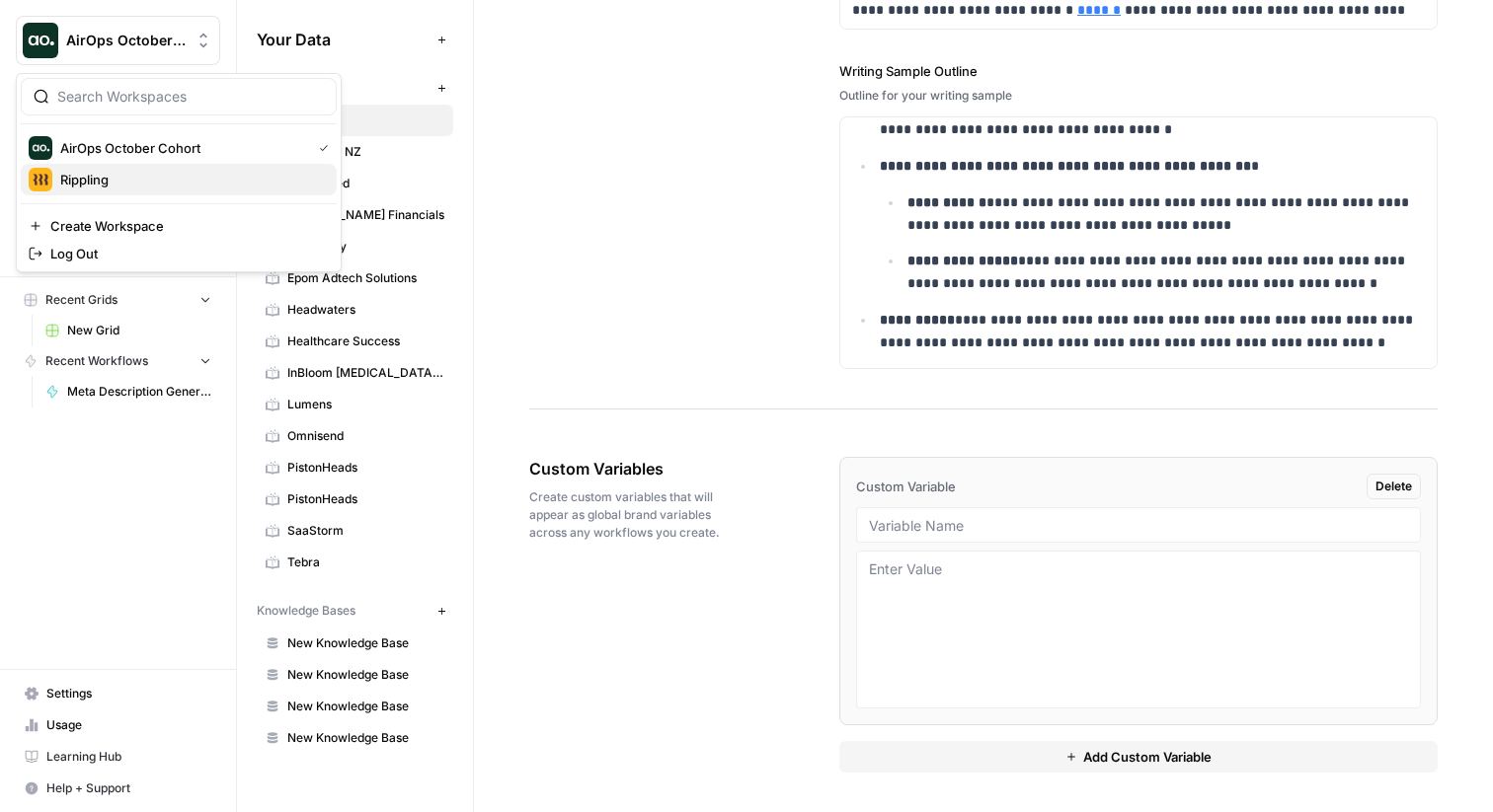
click at [124, 181] on span "Rippling" at bounding box center [191, 180] width 261 height 20
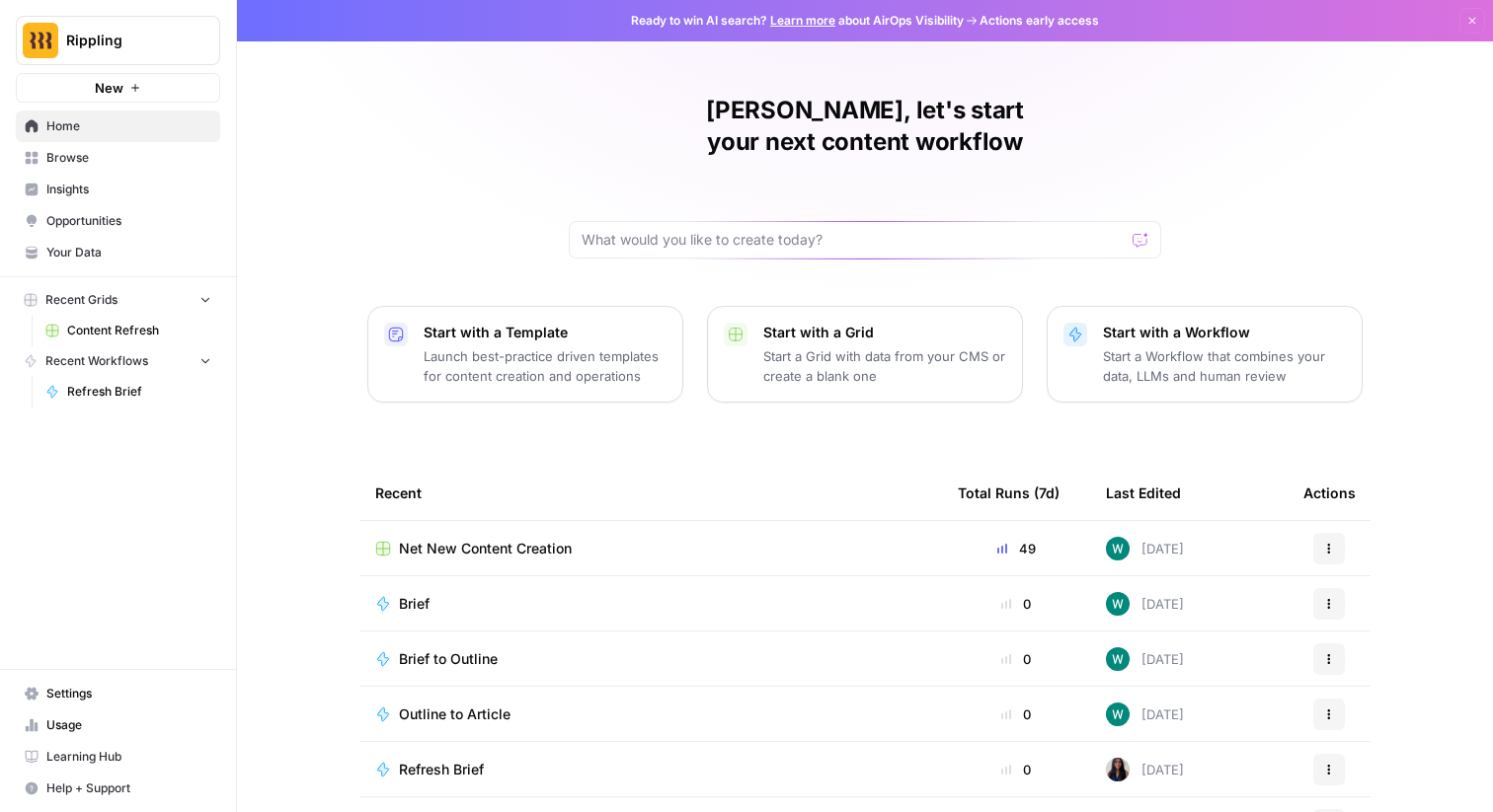
click at [98, 242] on link "Your Data" at bounding box center [117, 253] width 204 height 32
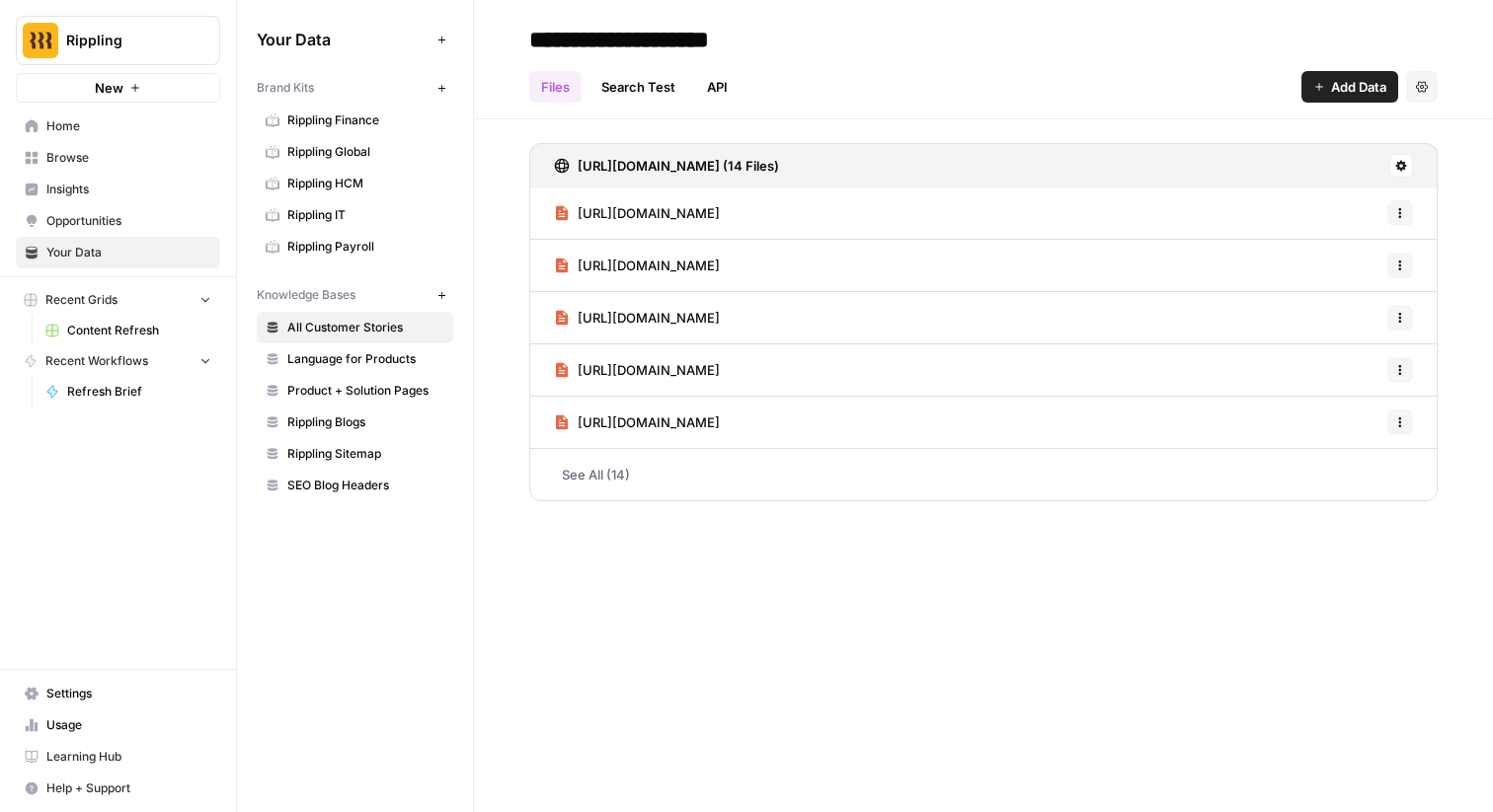
click at [356, 120] on span "Rippling Finance" at bounding box center [366, 120] width 157 height 18
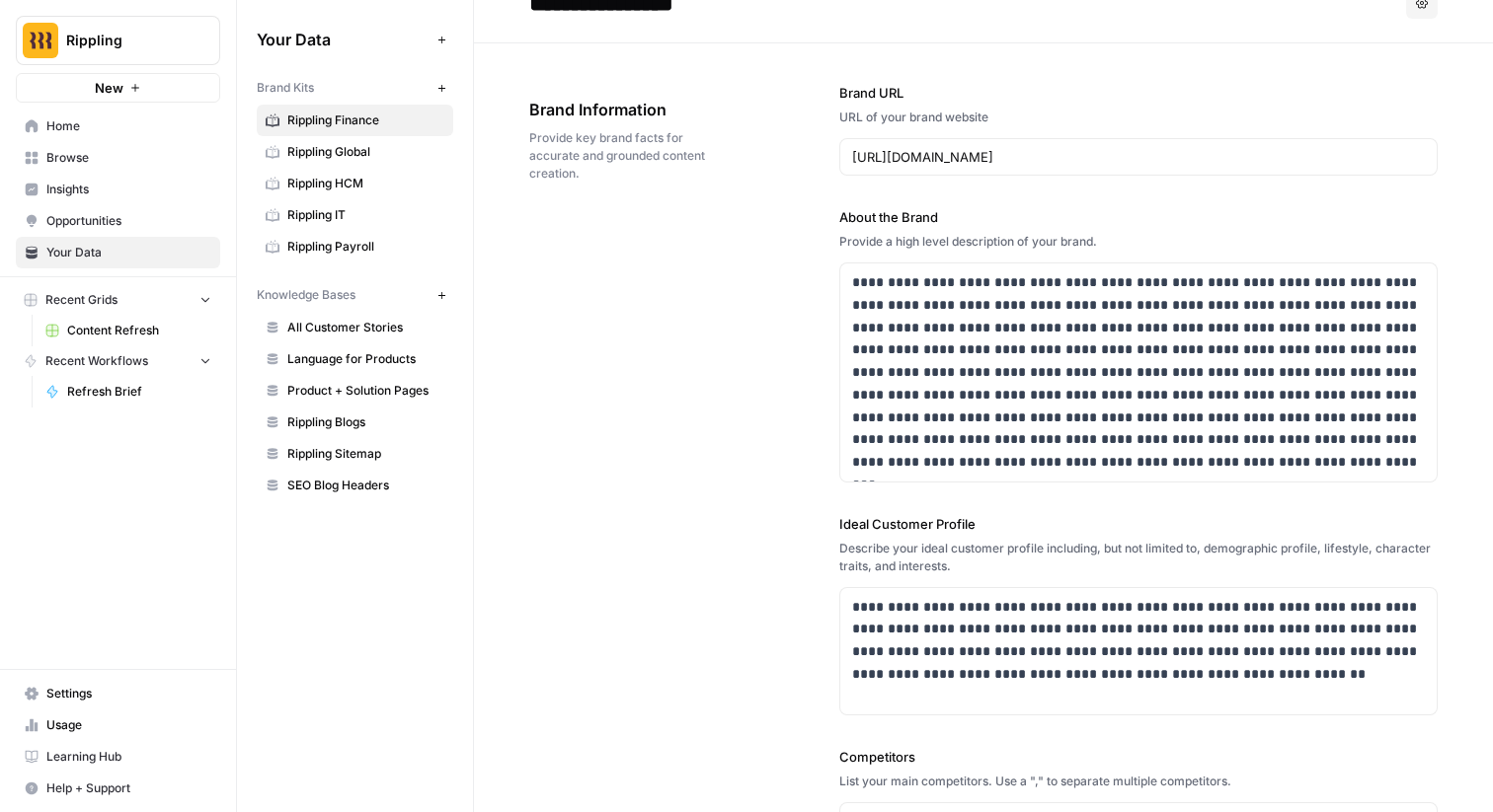
scroll to position [47, 0]
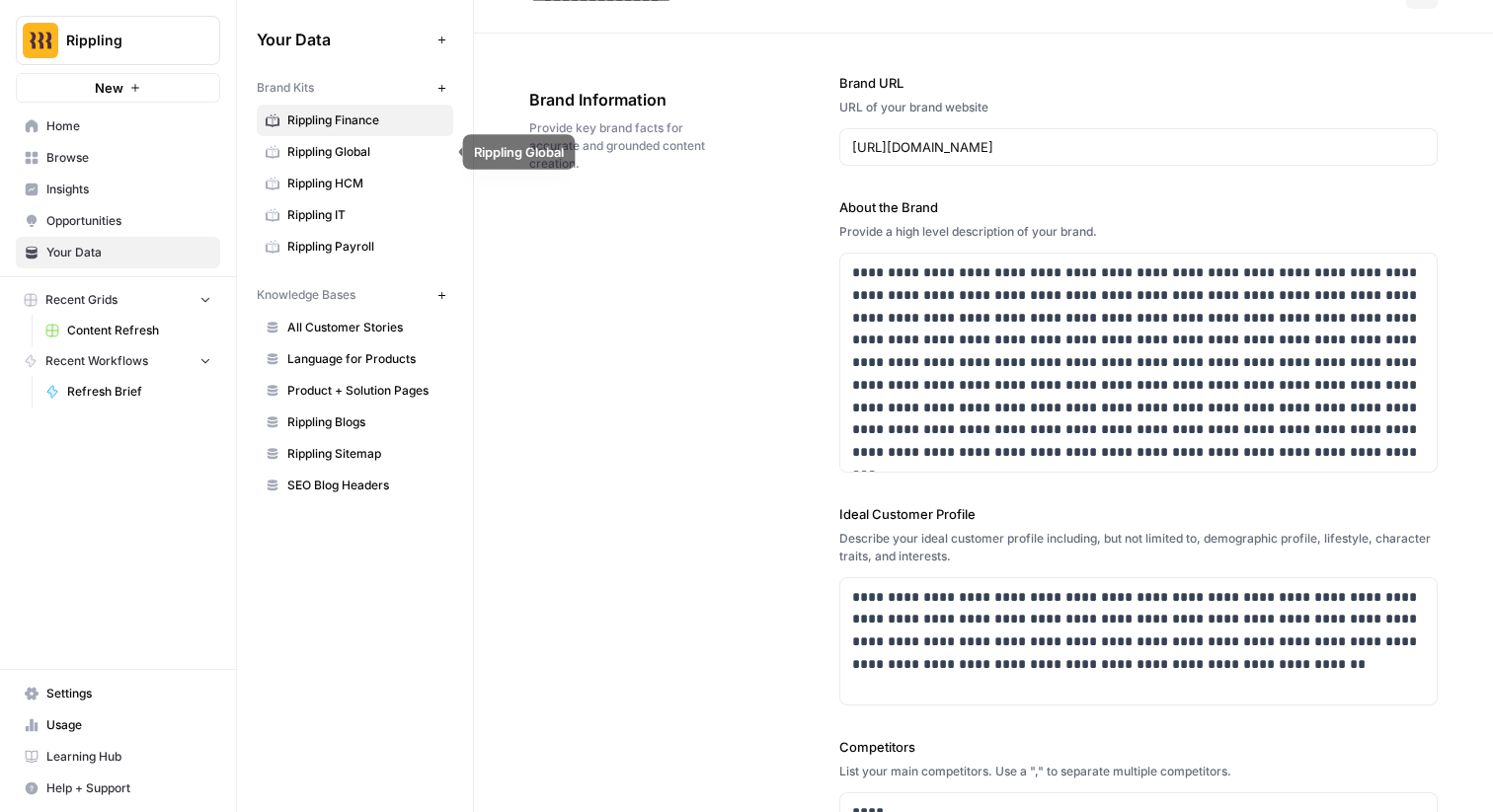
click at [329, 158] on span "Rippling Global" at bounding box center [366, 152] width 157 height 18
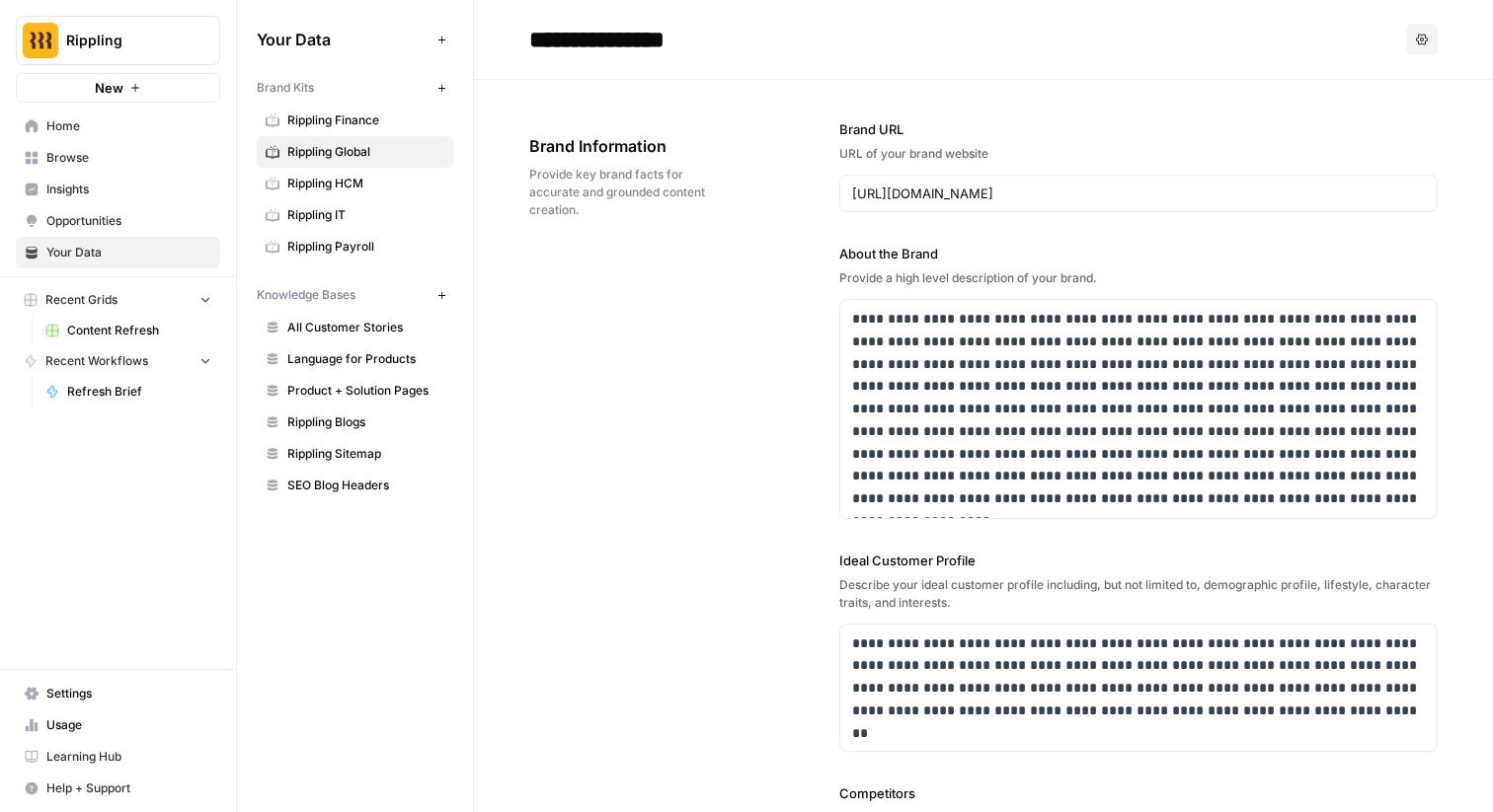
click at [331, 132] on link "Rippling Finance" at bounding box center [354, 120] width 196 height 32
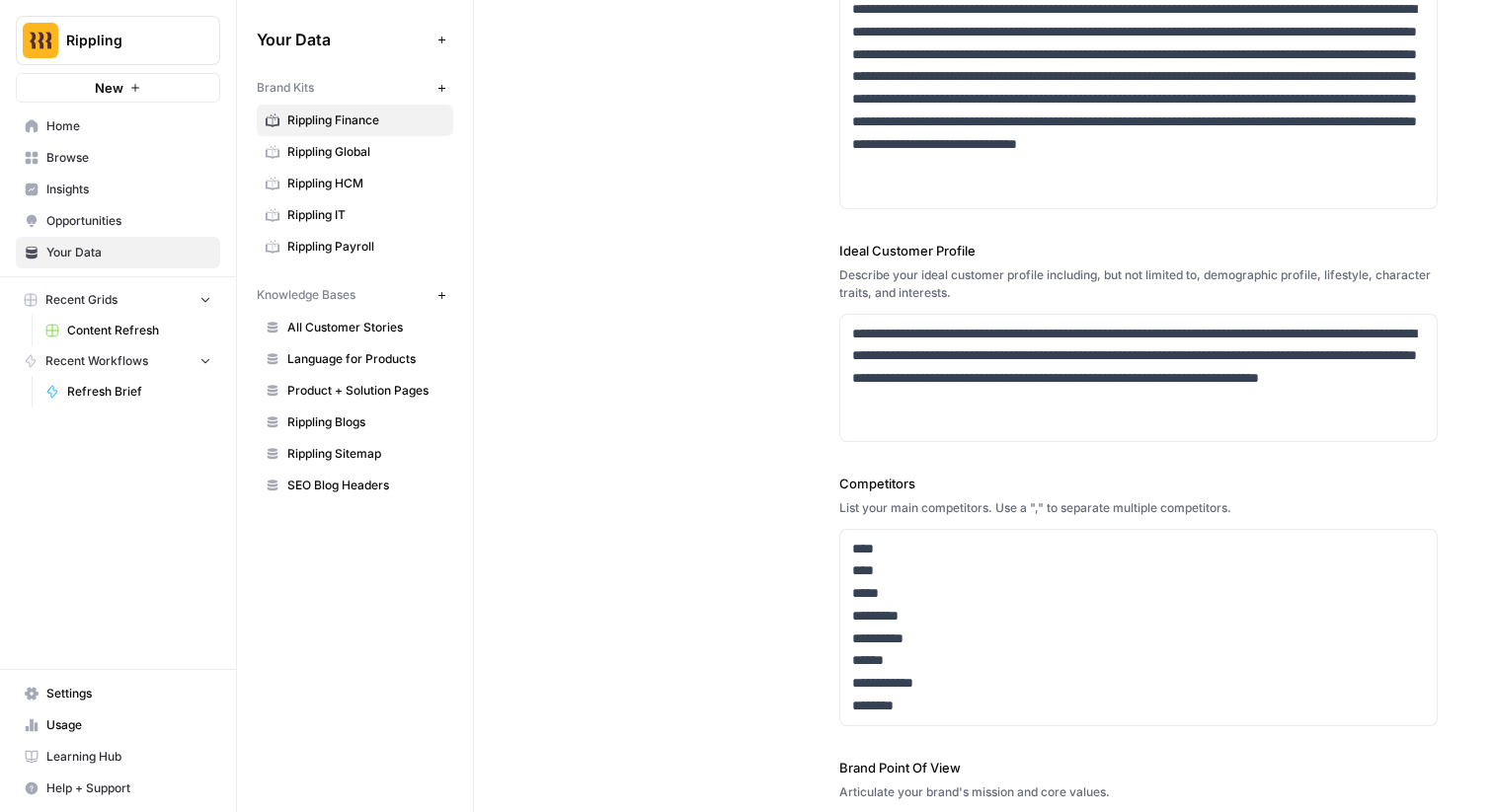
scroll to position [308, 0]
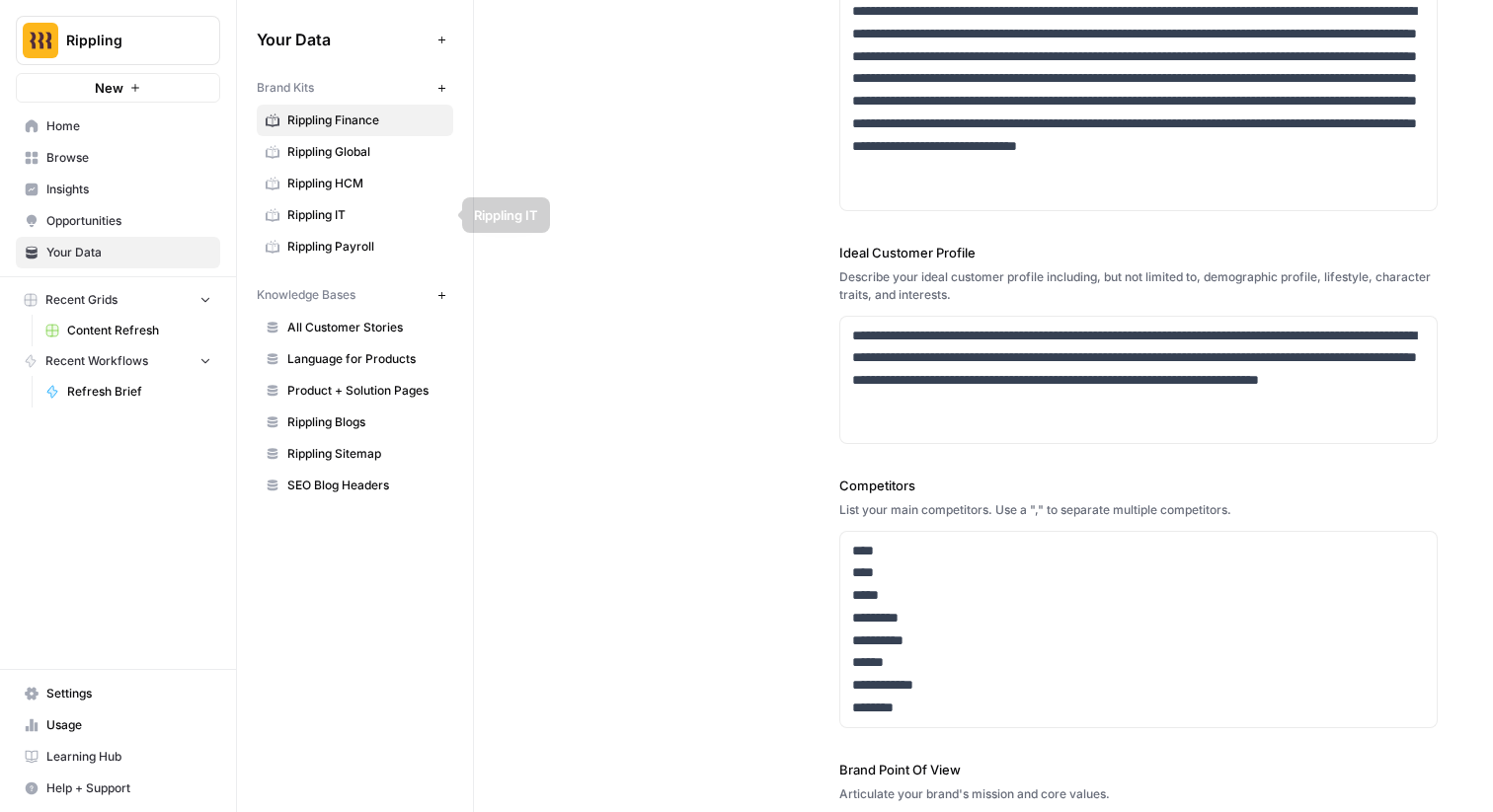
click at [350, 150] on span "Rippling Global" at bounding box center [366, 152] width 157 height 18
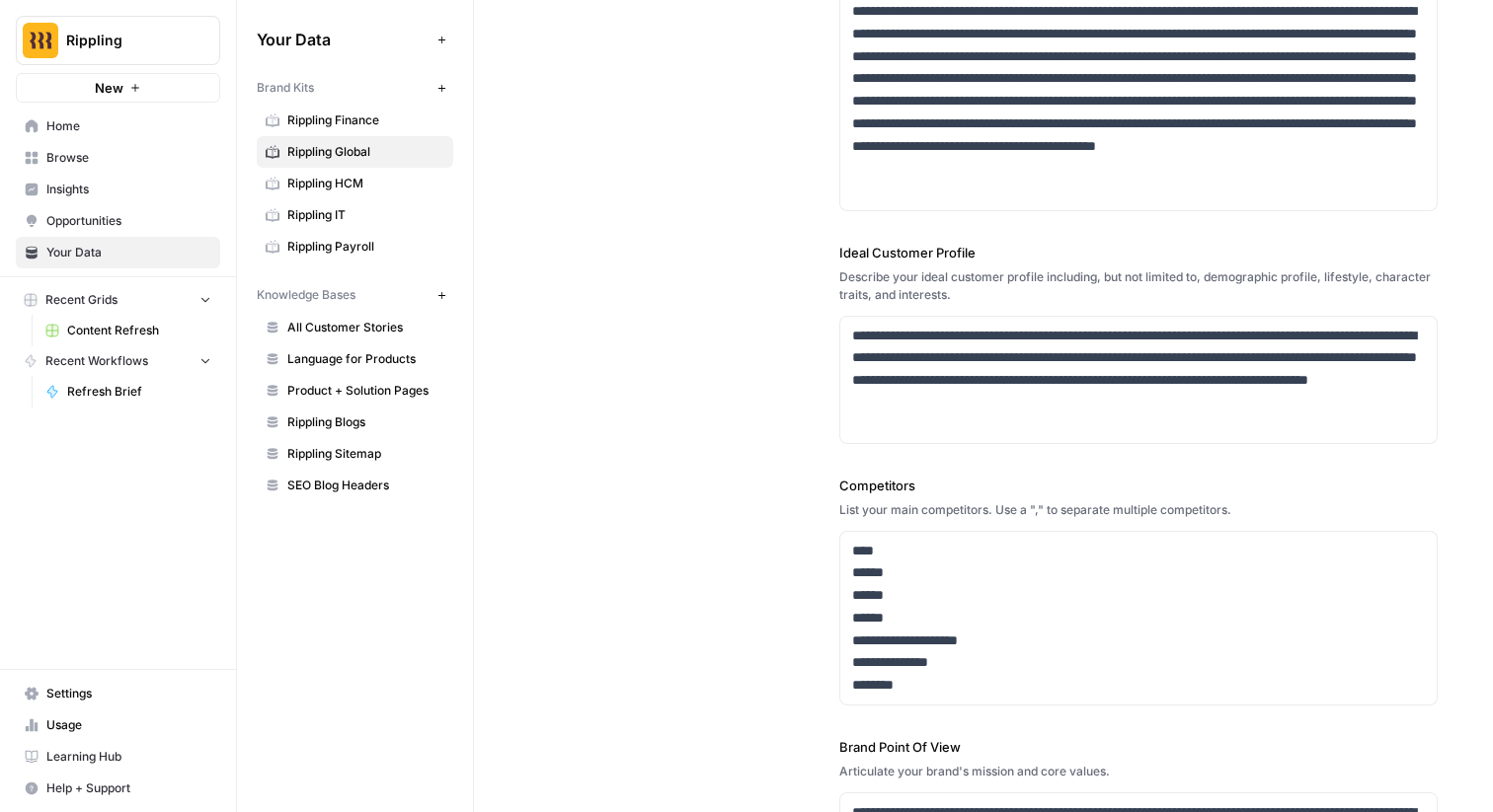
scroll to position [168, 0]
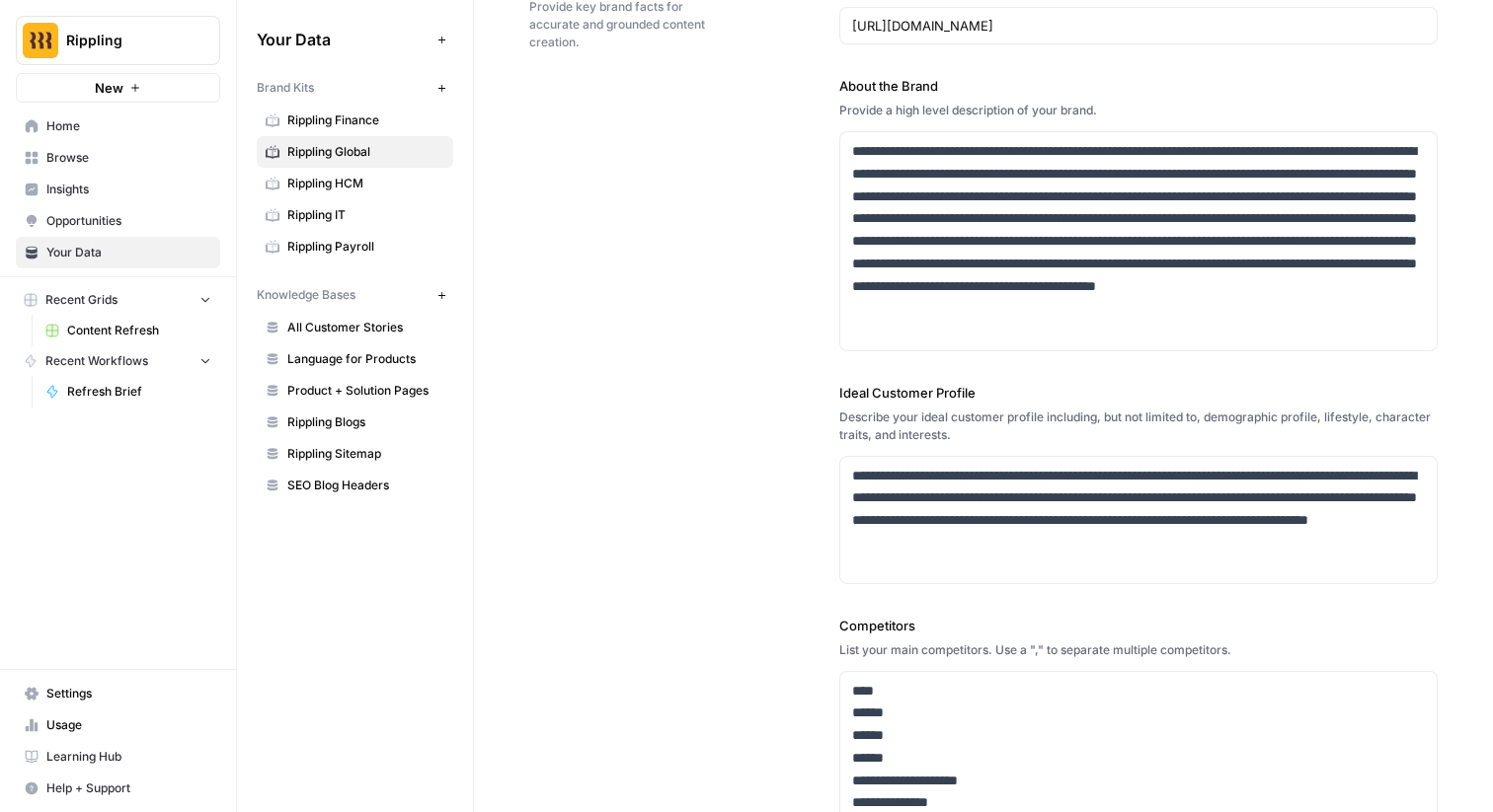
click at [306, 184] on span "Rippling HCM" at bounding box center [366, 184] width 157 height 18
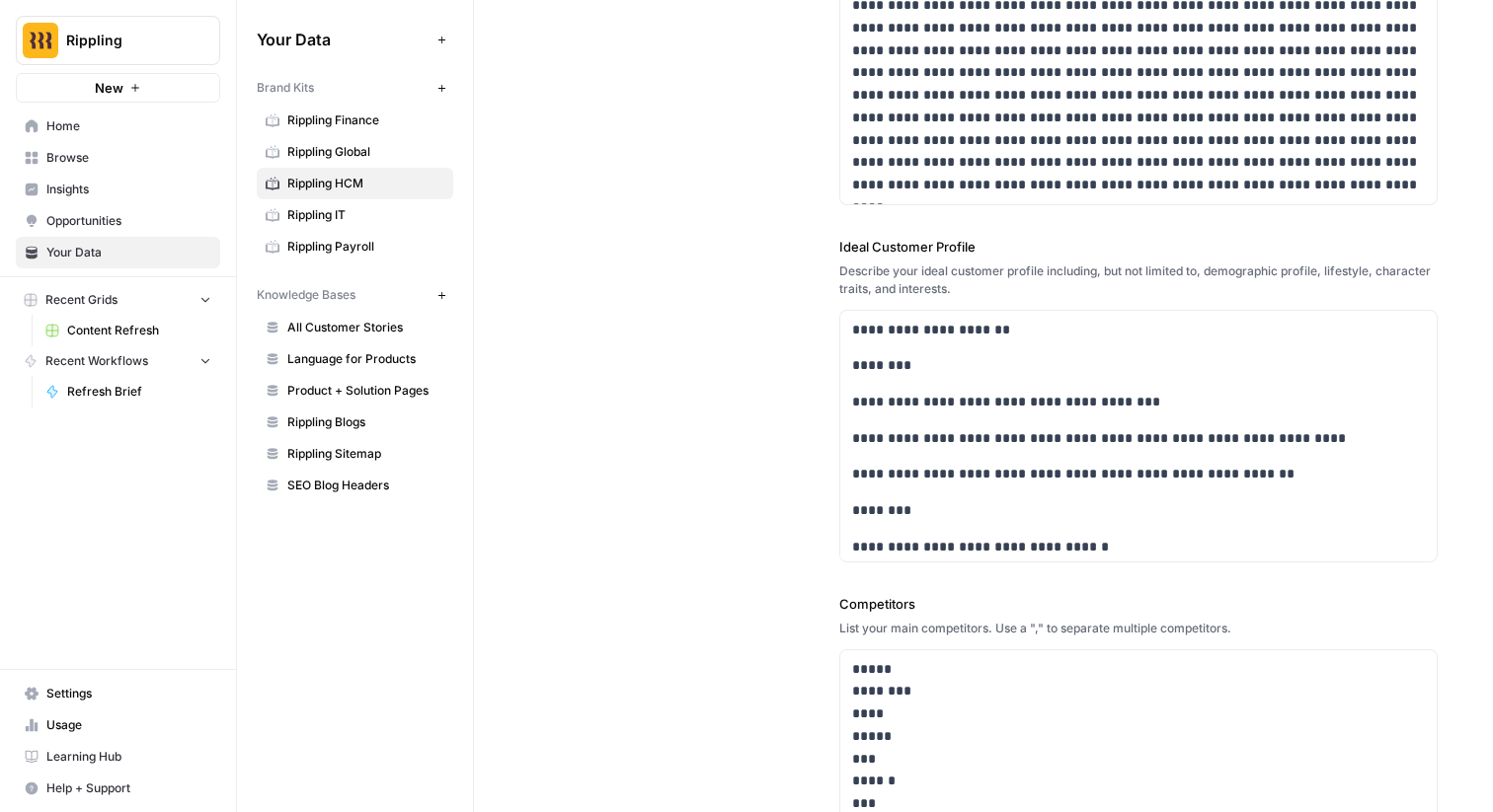
scroll to position [553, 0]
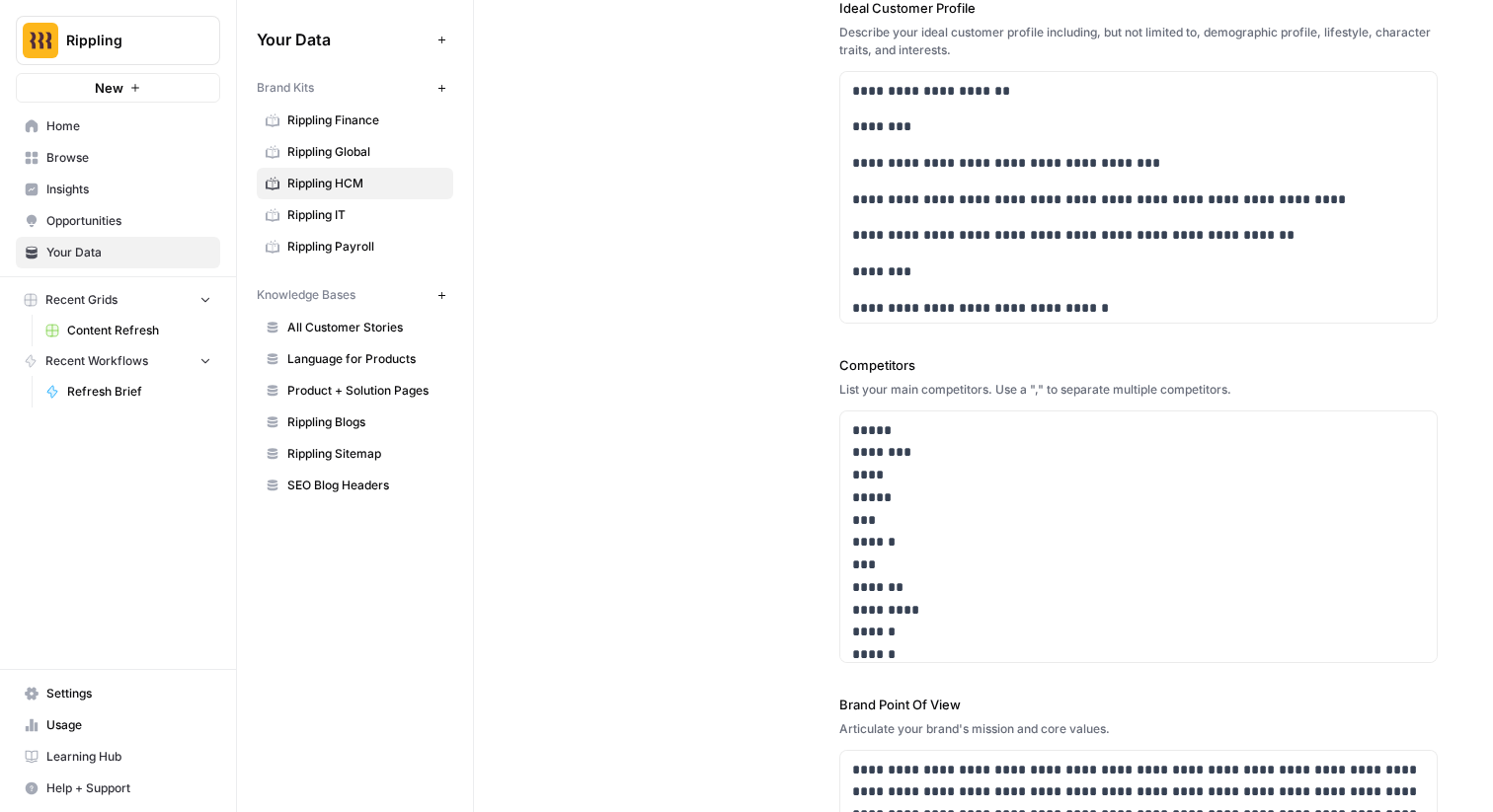
click at [341, 213] on span "Rippling IT" at bounding box center [366, 215] width 157 height 18
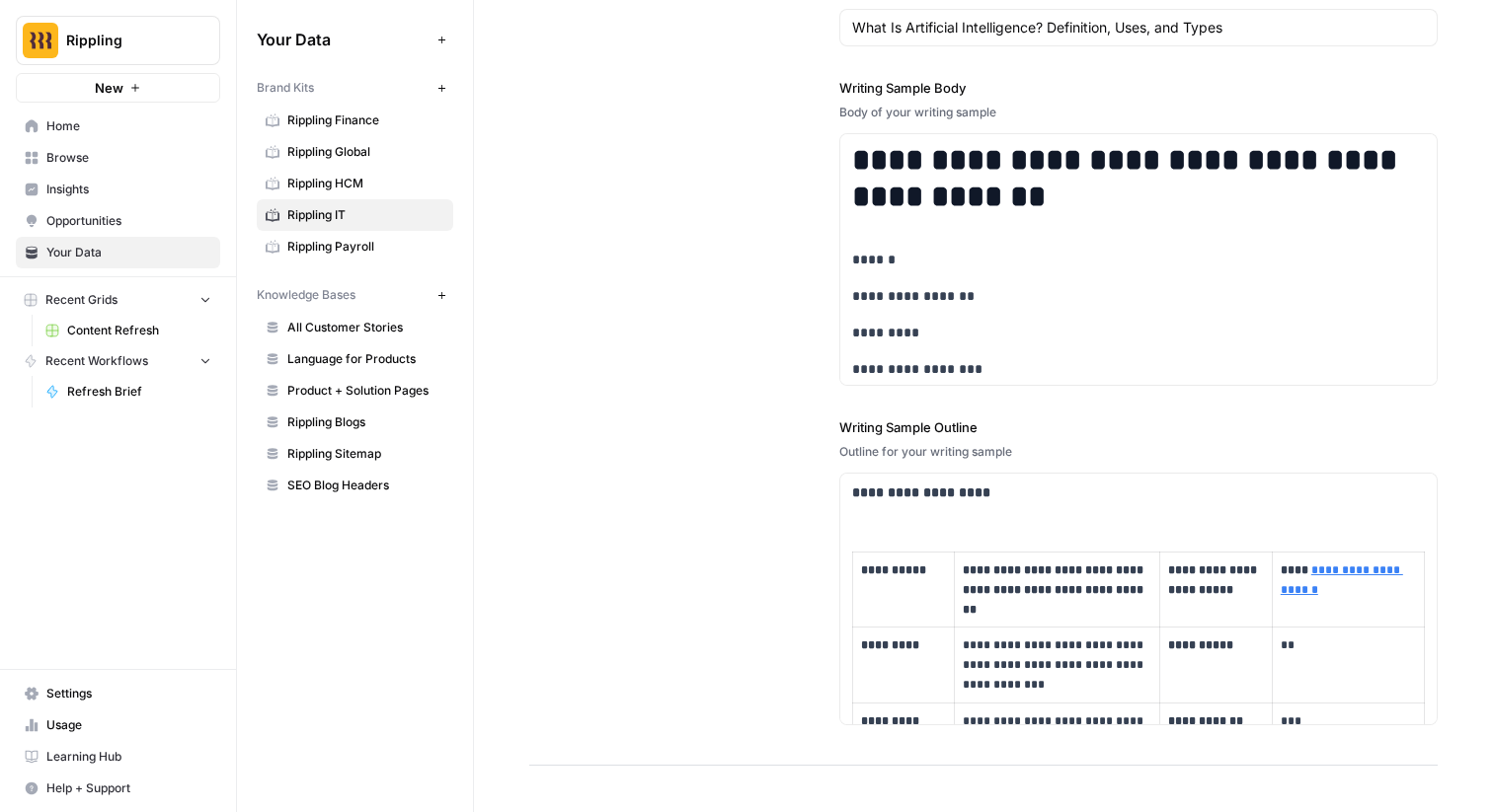
scroll to position [3394, 0]
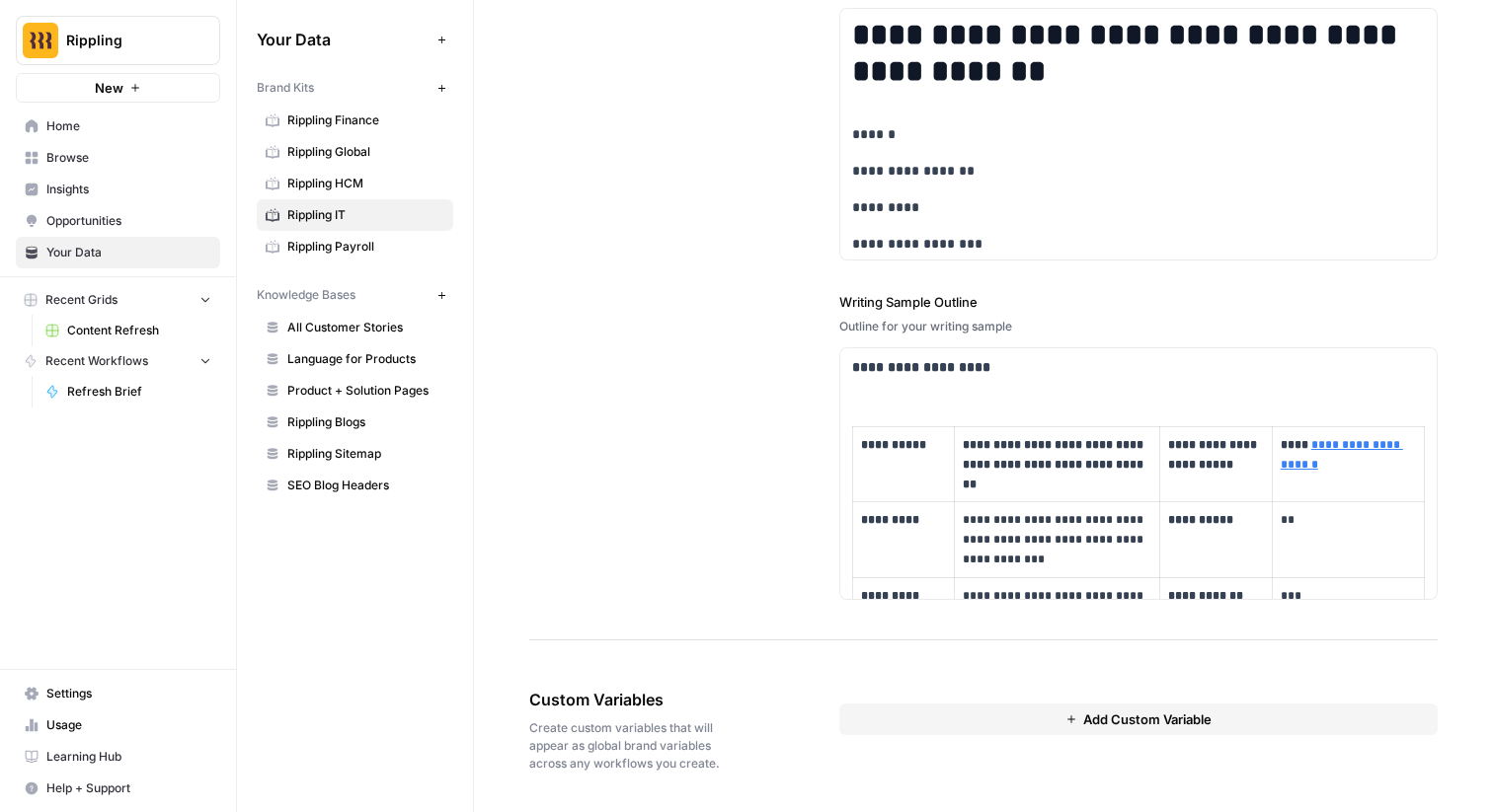
click at [348, 250] on span "Rippling Payroll" at bounding box center [366, 247] width 157 height 18
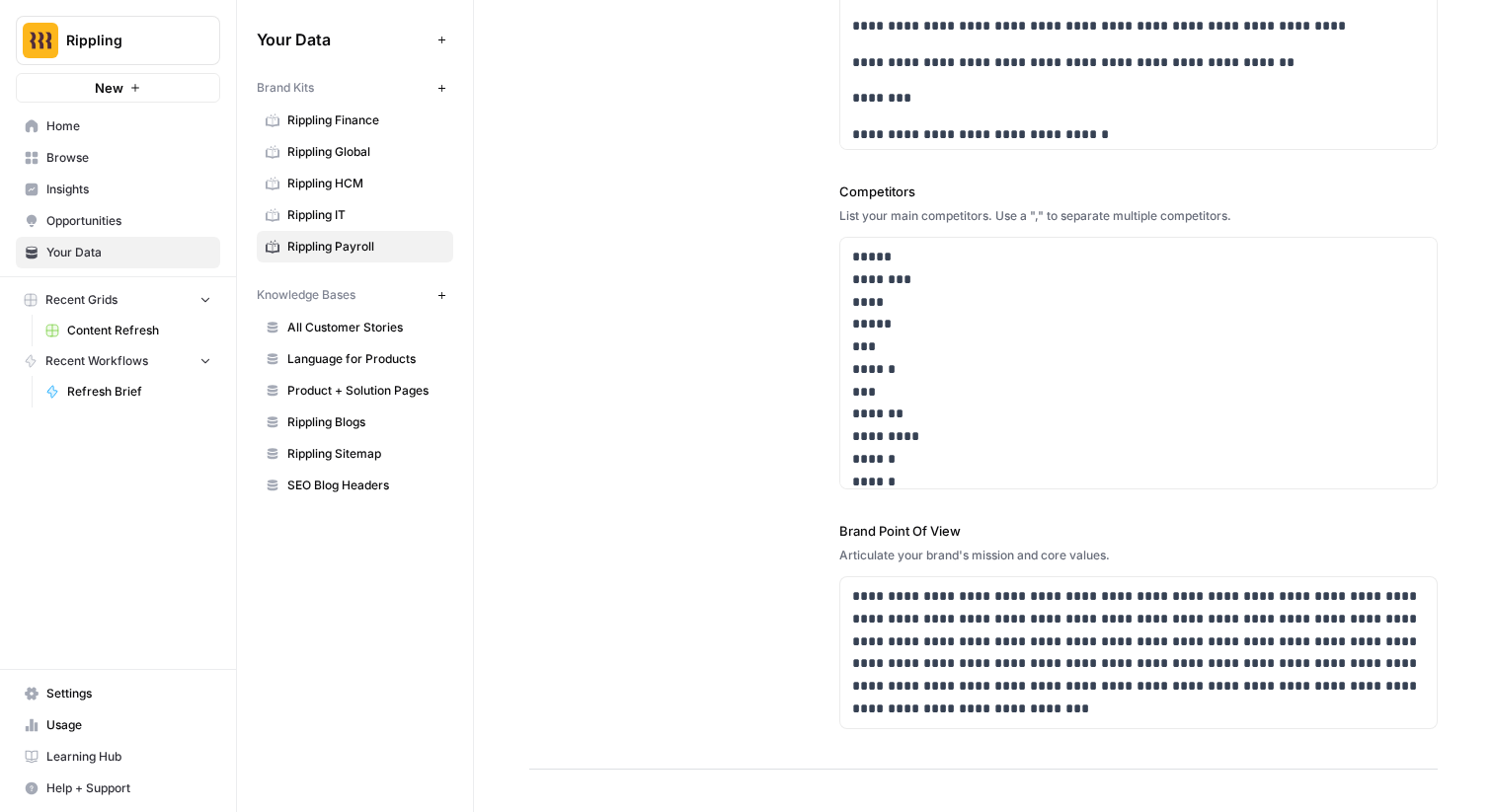
scroll to position [870, 0]
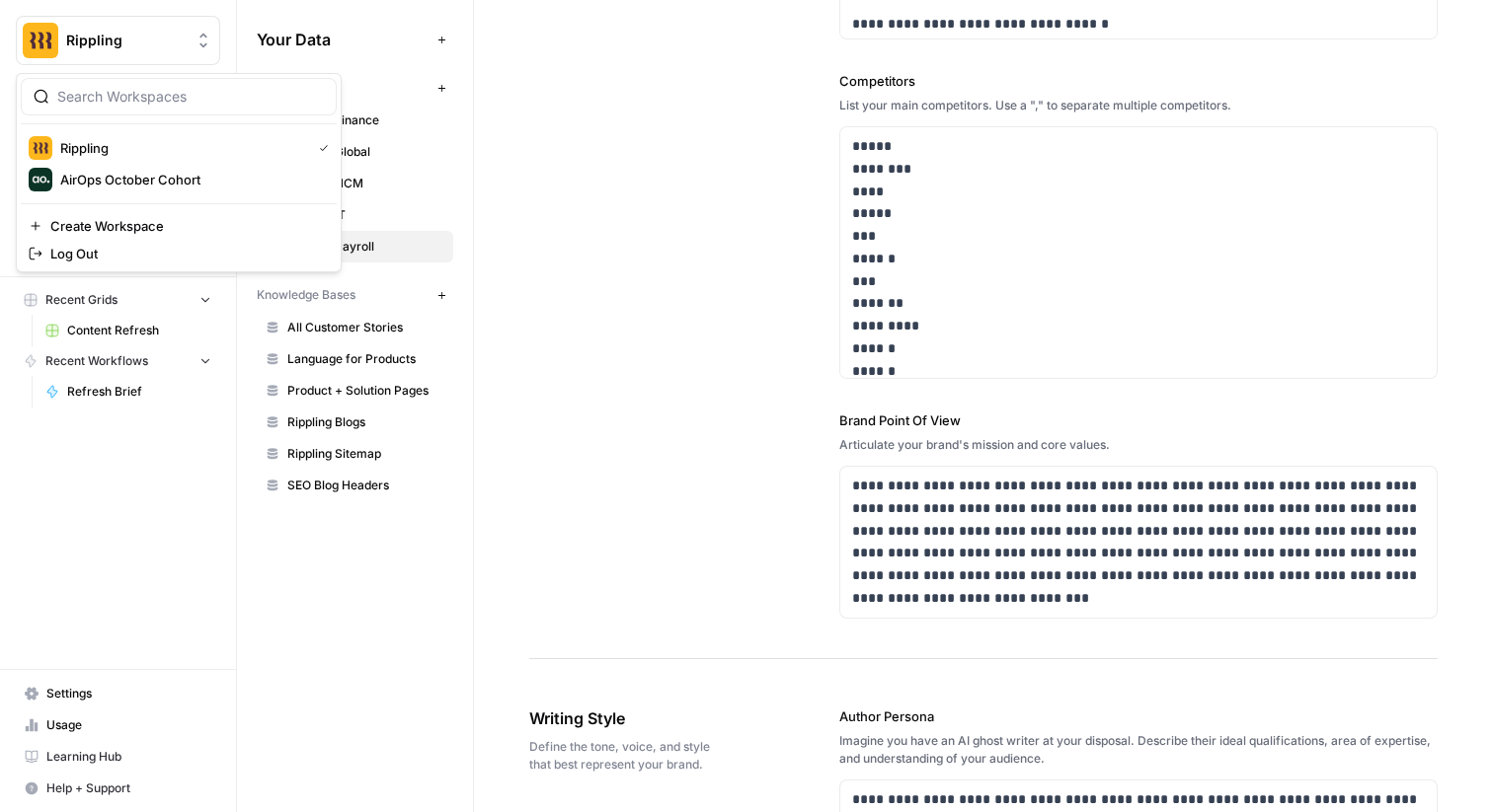
click at [88, 46] on span "Rippling" at bounding box center [125, 41] width 119 height 20
click at [144, 178] on span "AirOps October Cohort" at bounding box center [191, 180] width 261 height 20
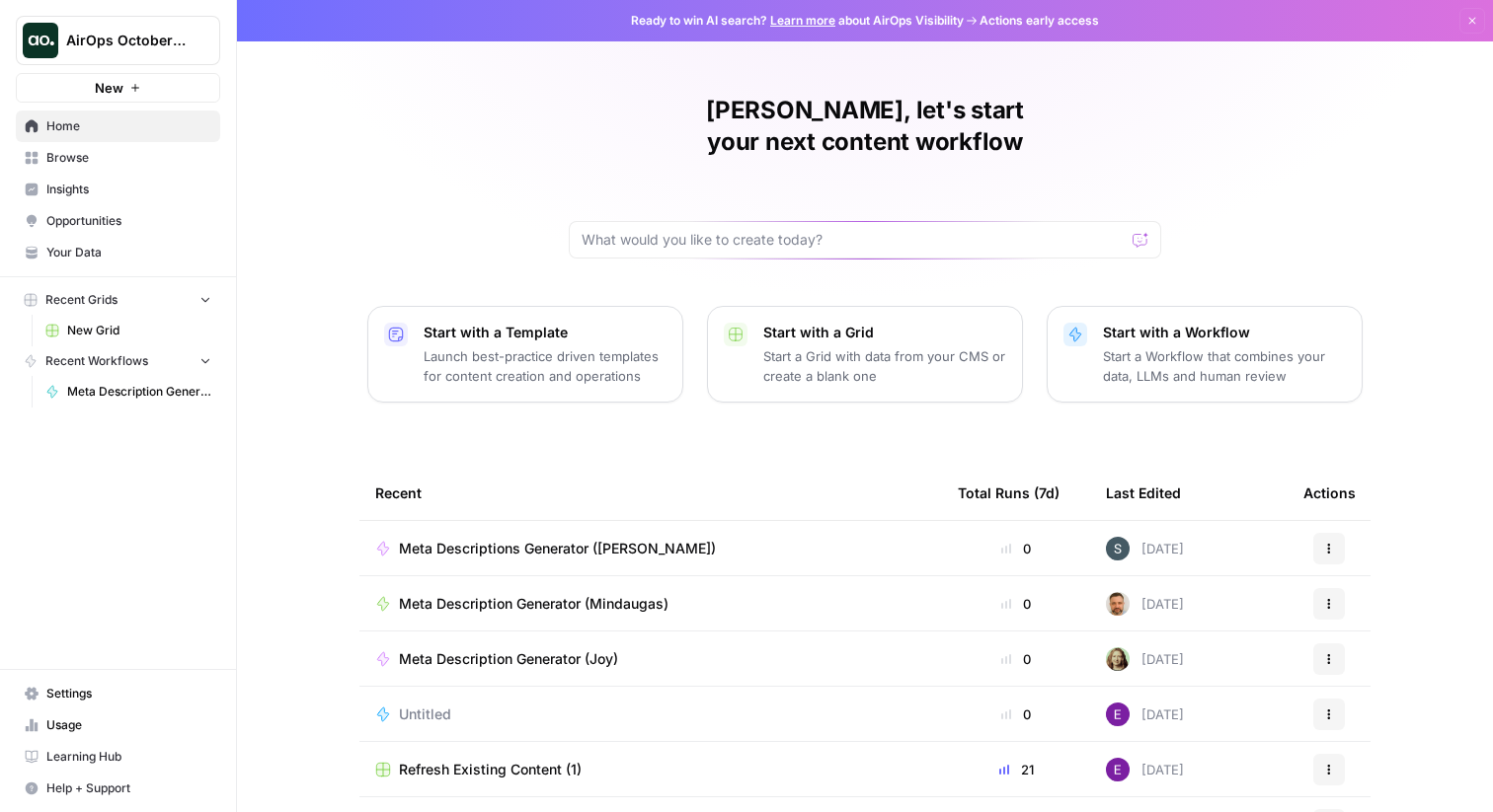
click at [85, 44] on span "AirOps October Cohort" at bounding box center [125, 41] width 119 height 20
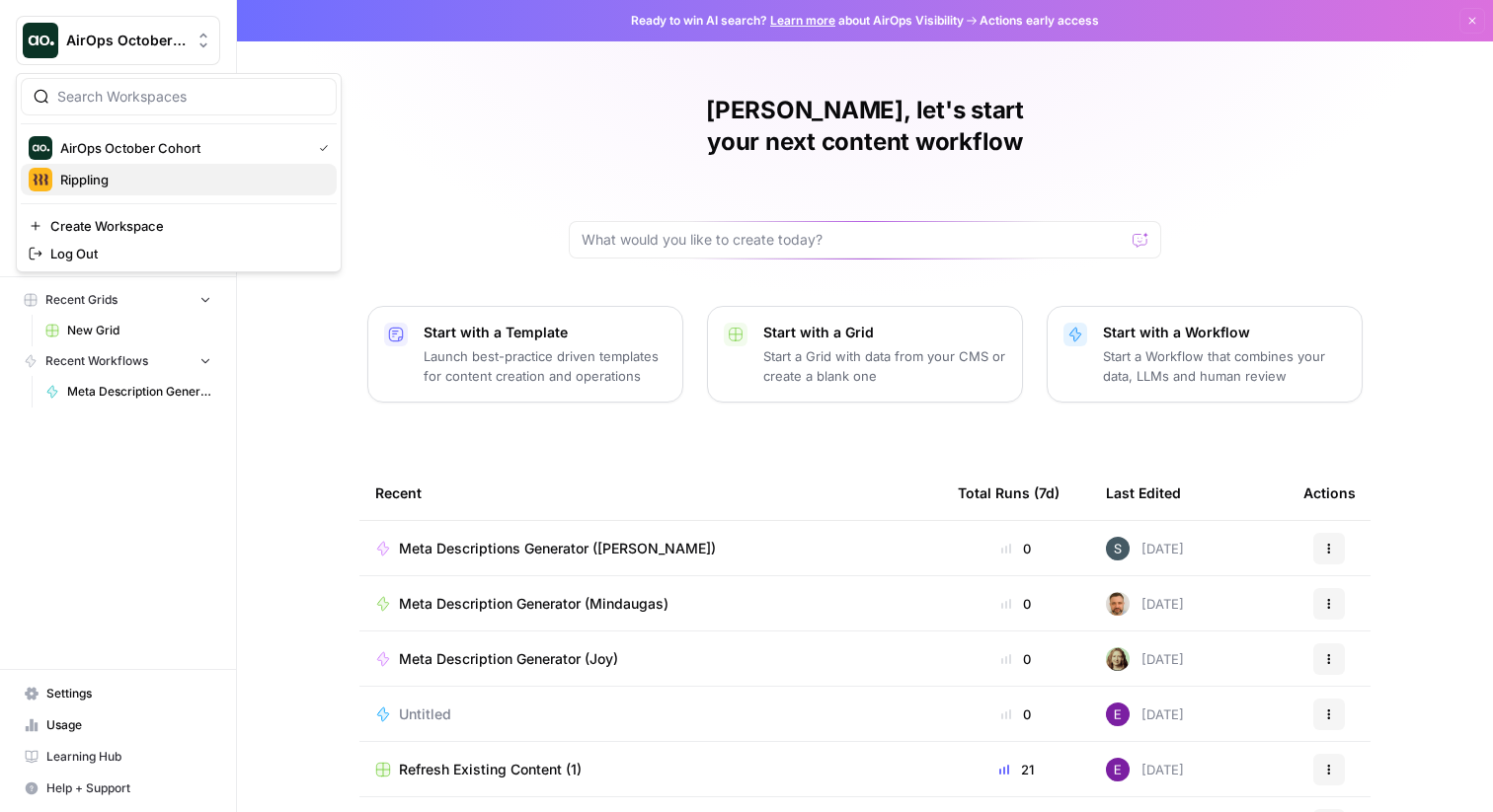
click at [120, 176] on span "Rippling" at bounding box center [191, 180] width 261 height 20
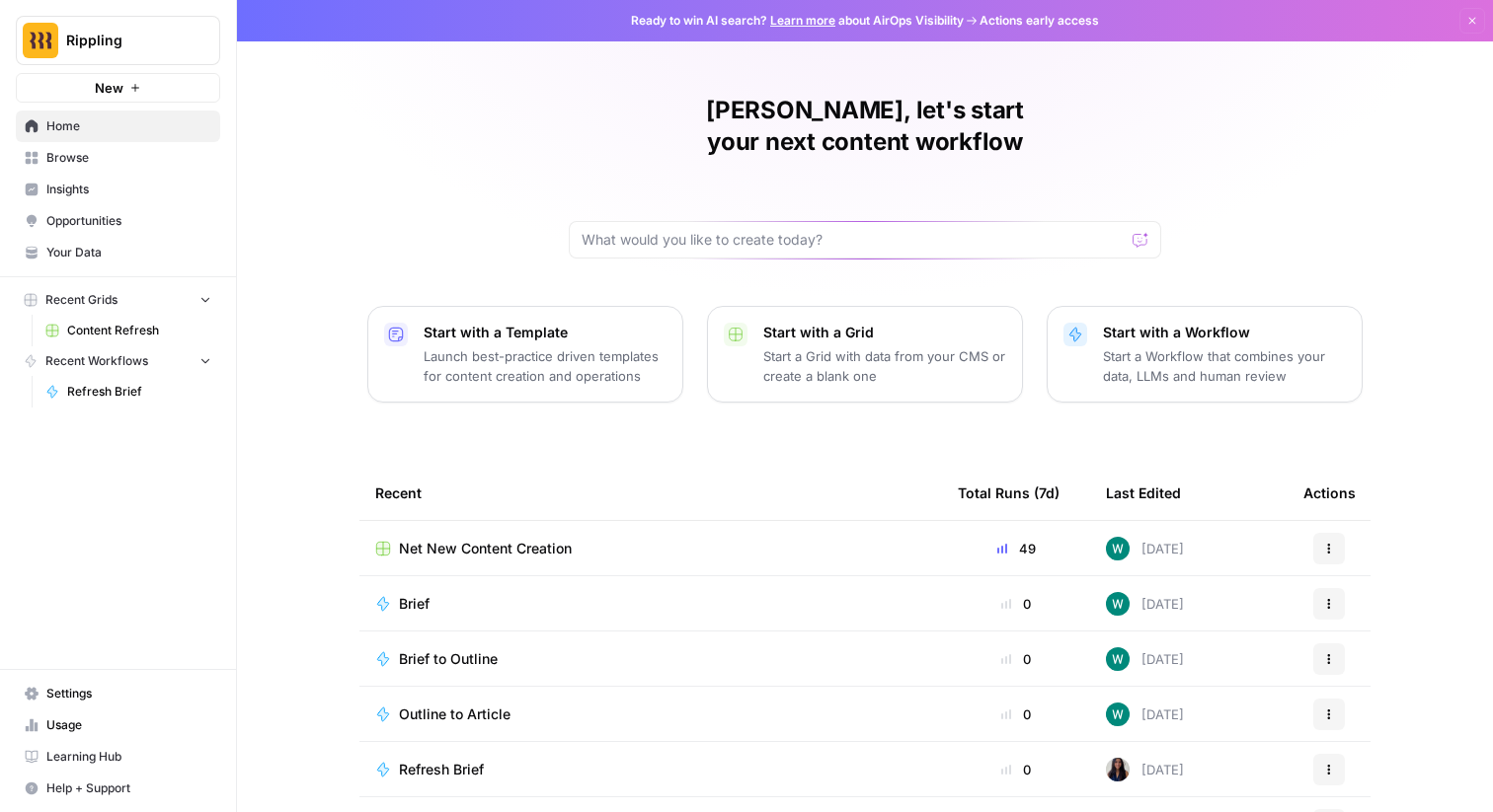
click at [82, 245] on span "Your Data" at bounding box center [129, 253] width 165 height 18
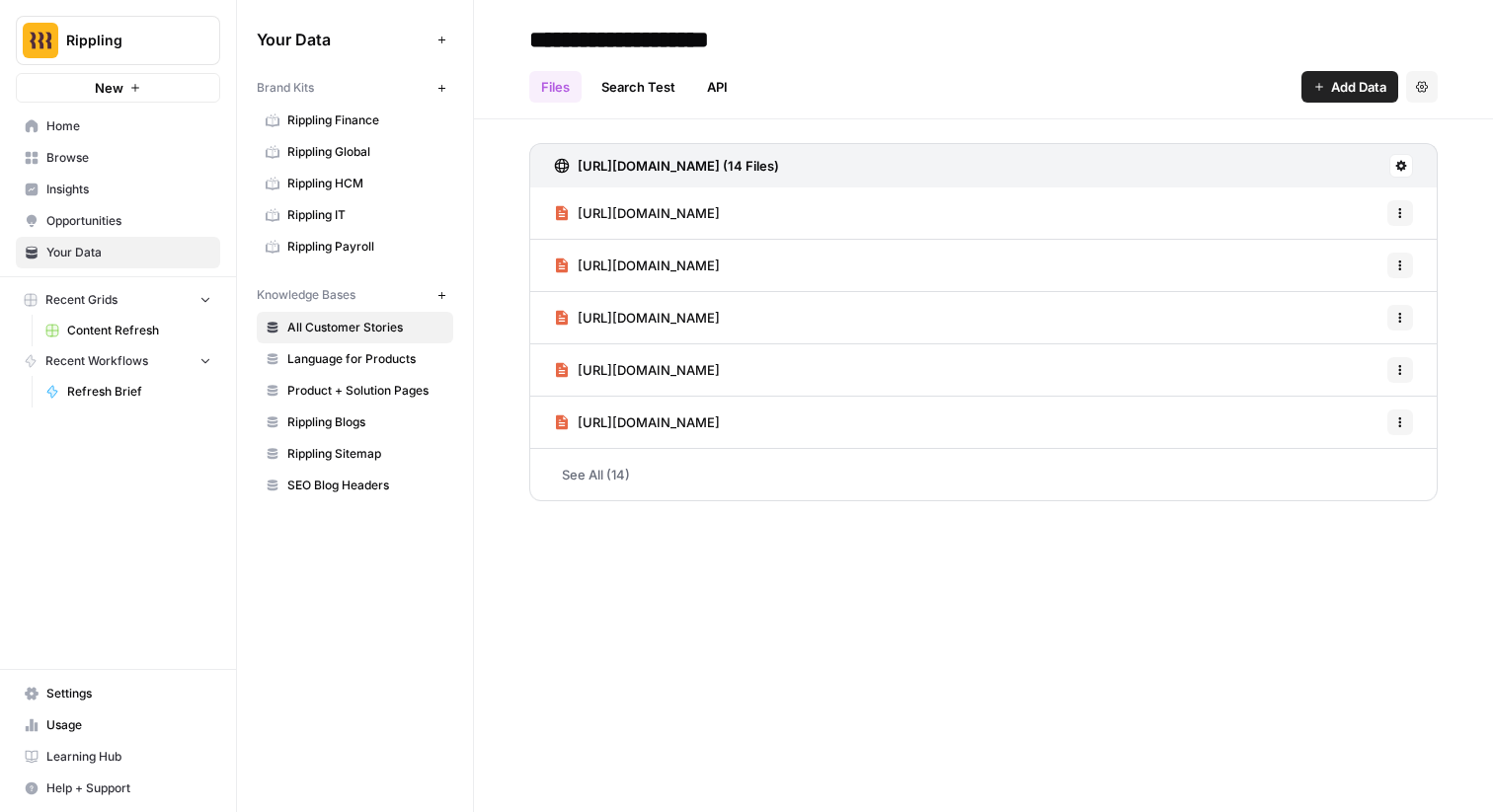
click at [328, 353] on span "Language for Products" at bounding box center [366, 359] width 157 height 18
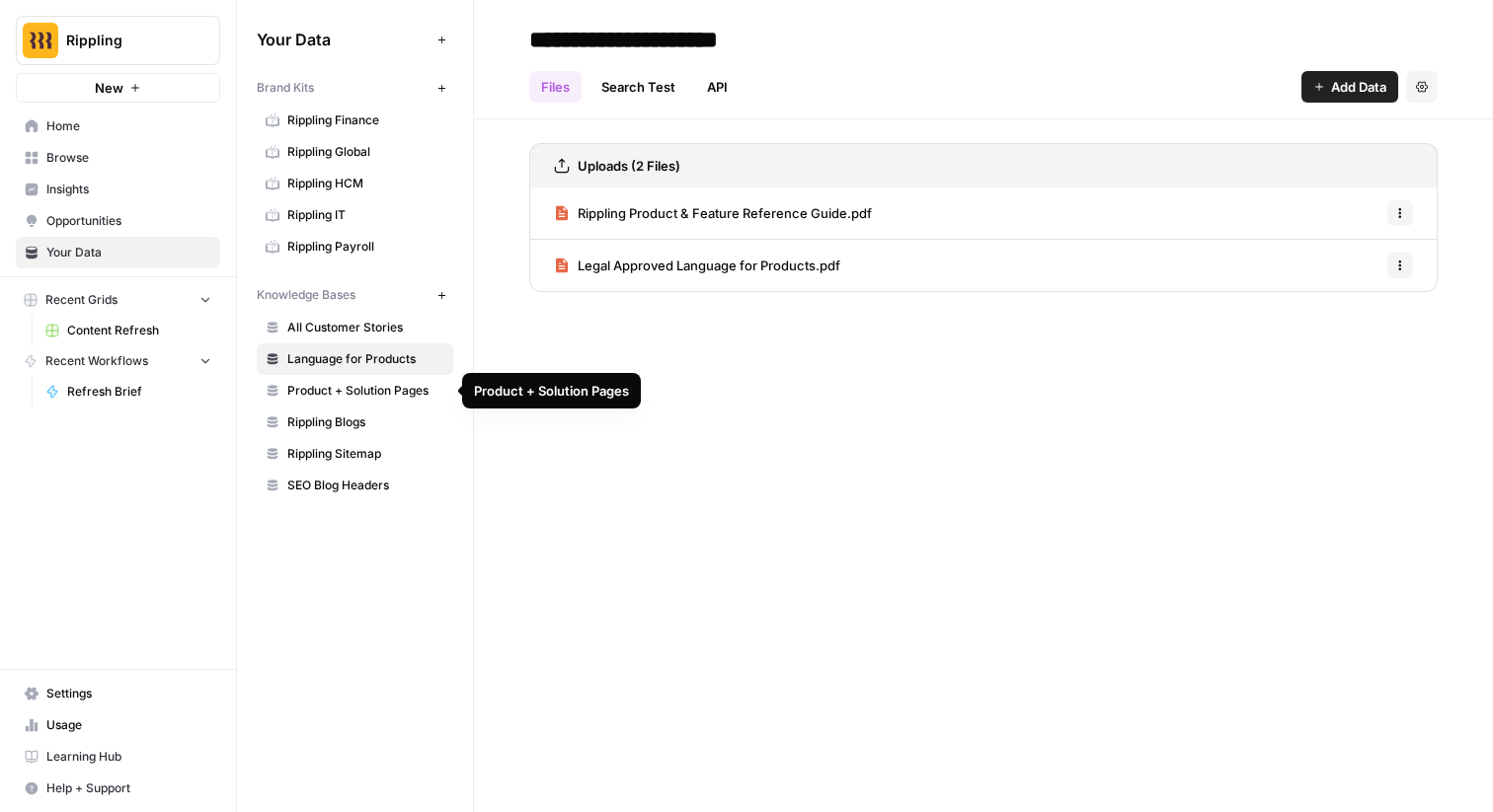
click at [349, 382] on span "Product + Solution Pages" at bounding box center [366, 391] width 157 height 18
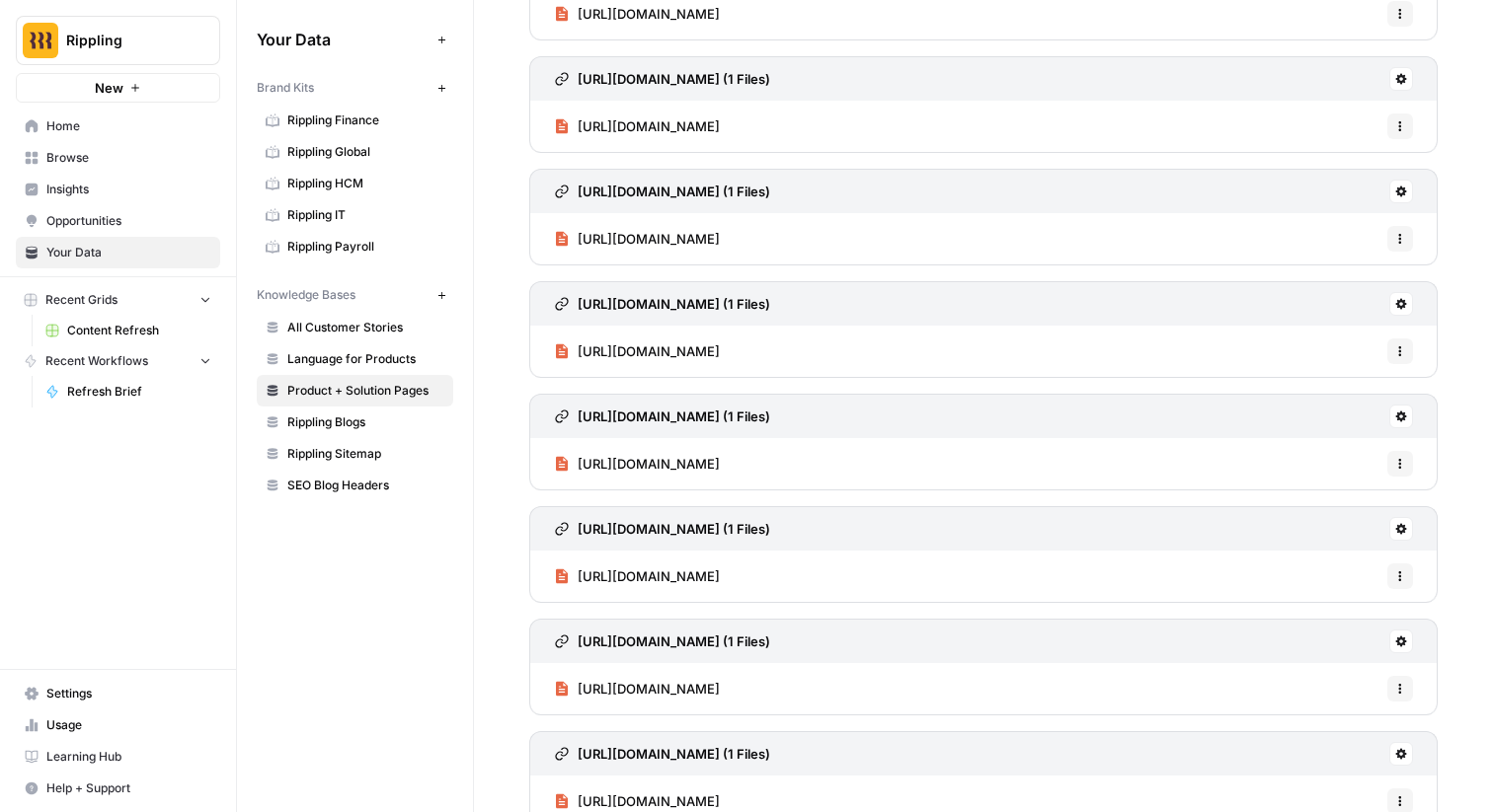
scroll to position [760, 0]
click at [351, 430] on span "Rippling Blogs" at bounding box center [366, 423] width 157 height 18
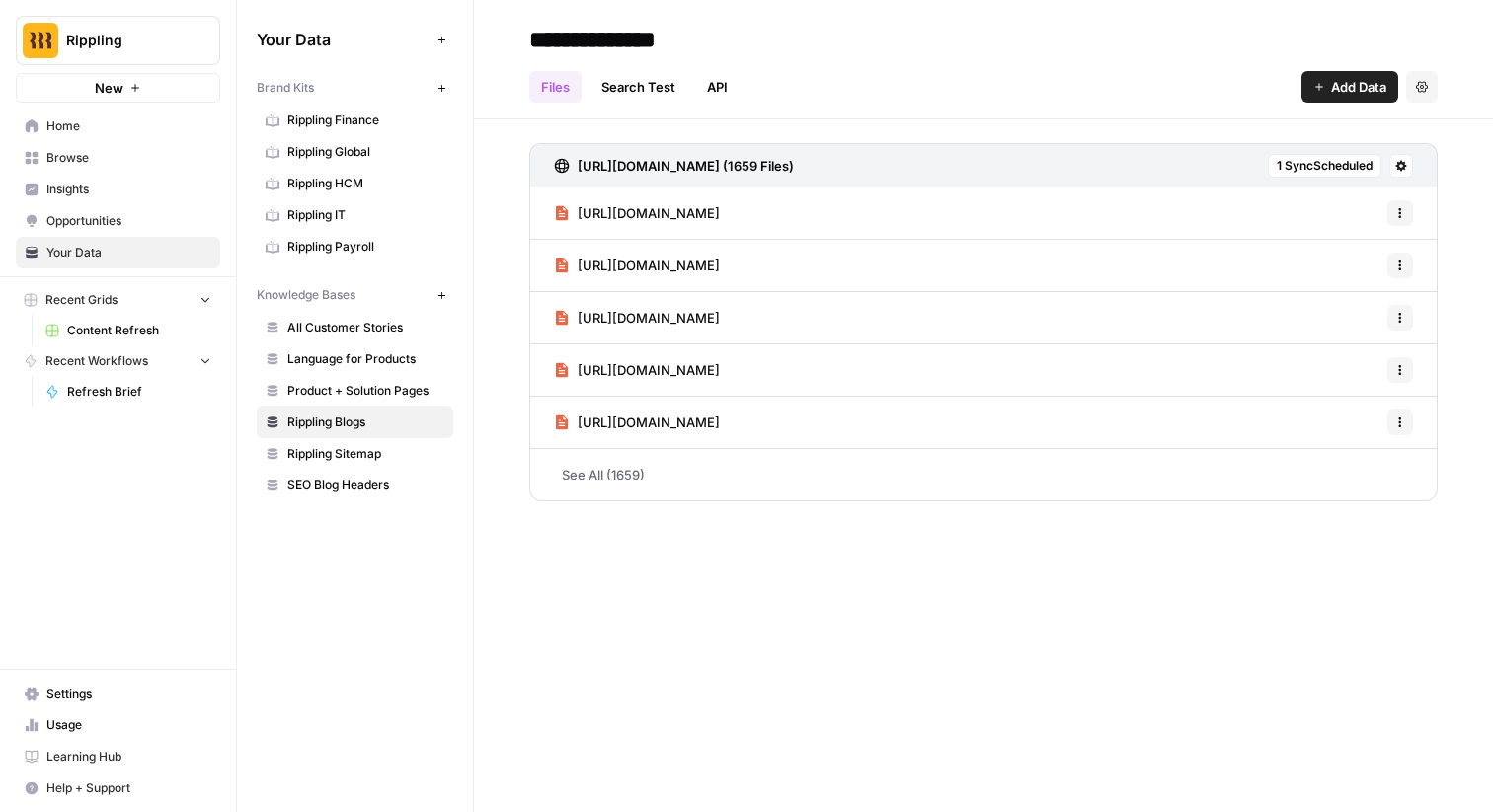
click at [628, 471] on link "See All (1659)" at bounding box center [983, 475] width 909 height 52
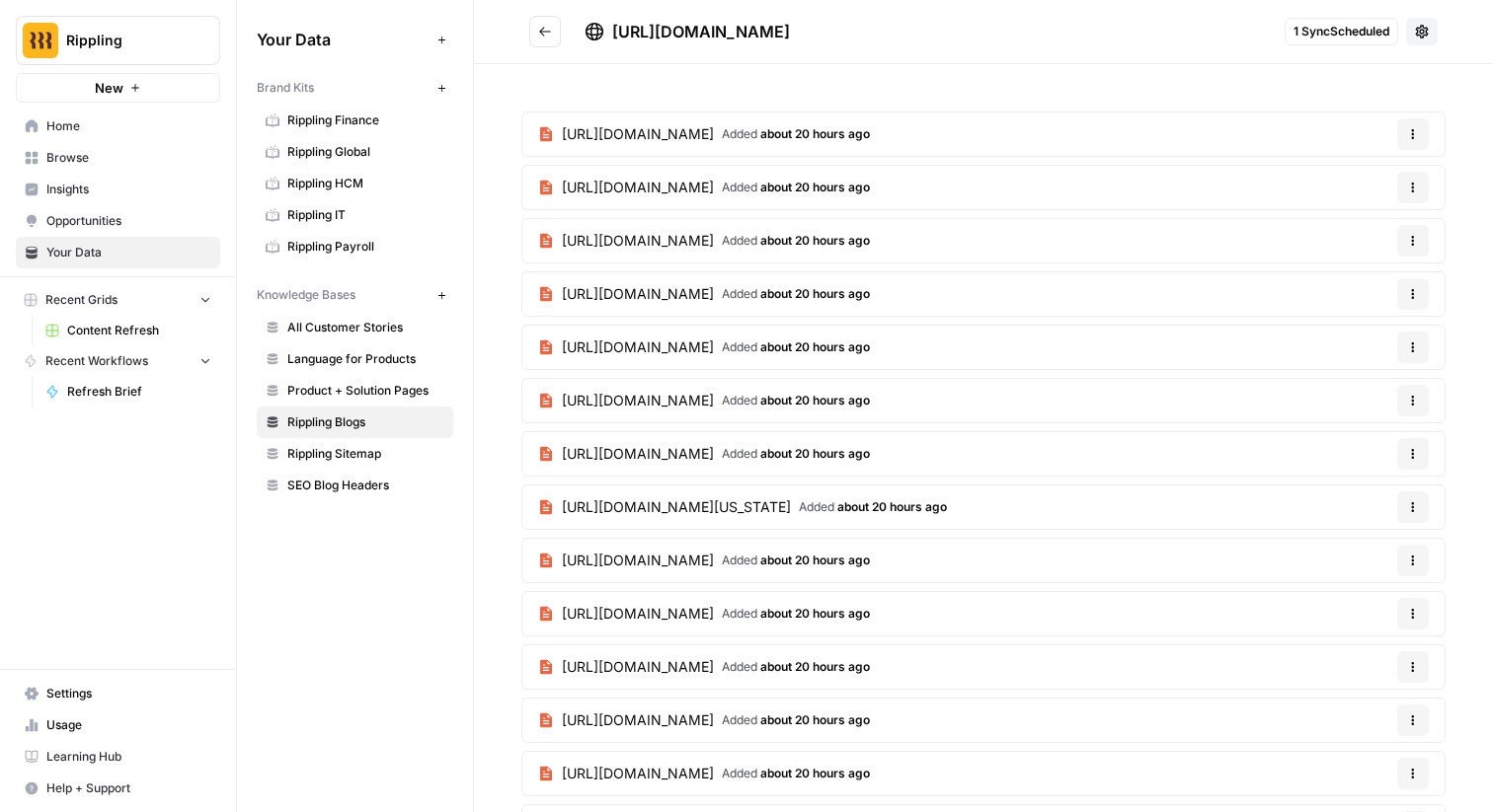
click at [1422, 31] on icon at bounding box center [1422, 32] width 16 height 16
click at [333, 454] on span "Rippling Sitemap" at bounding box center [366, 454] width 157 height 18
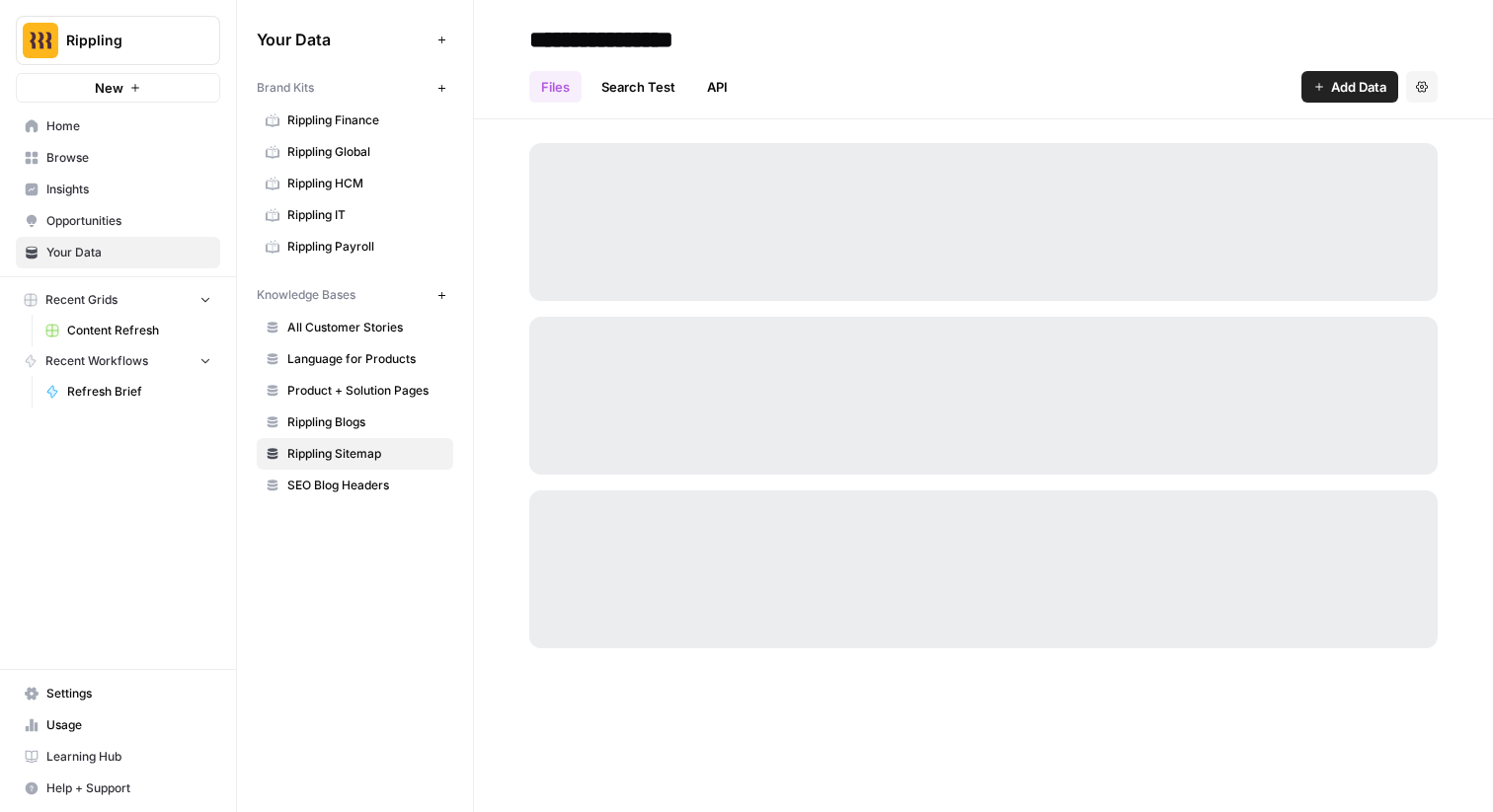
click at [342, 450] on span "Rippling Sitemap" at bounding box center [366, 454] width 157 height 18
click at [350, 421] on span "Rippling Blogs" at bounding box center [366, 423] width 157 height 18
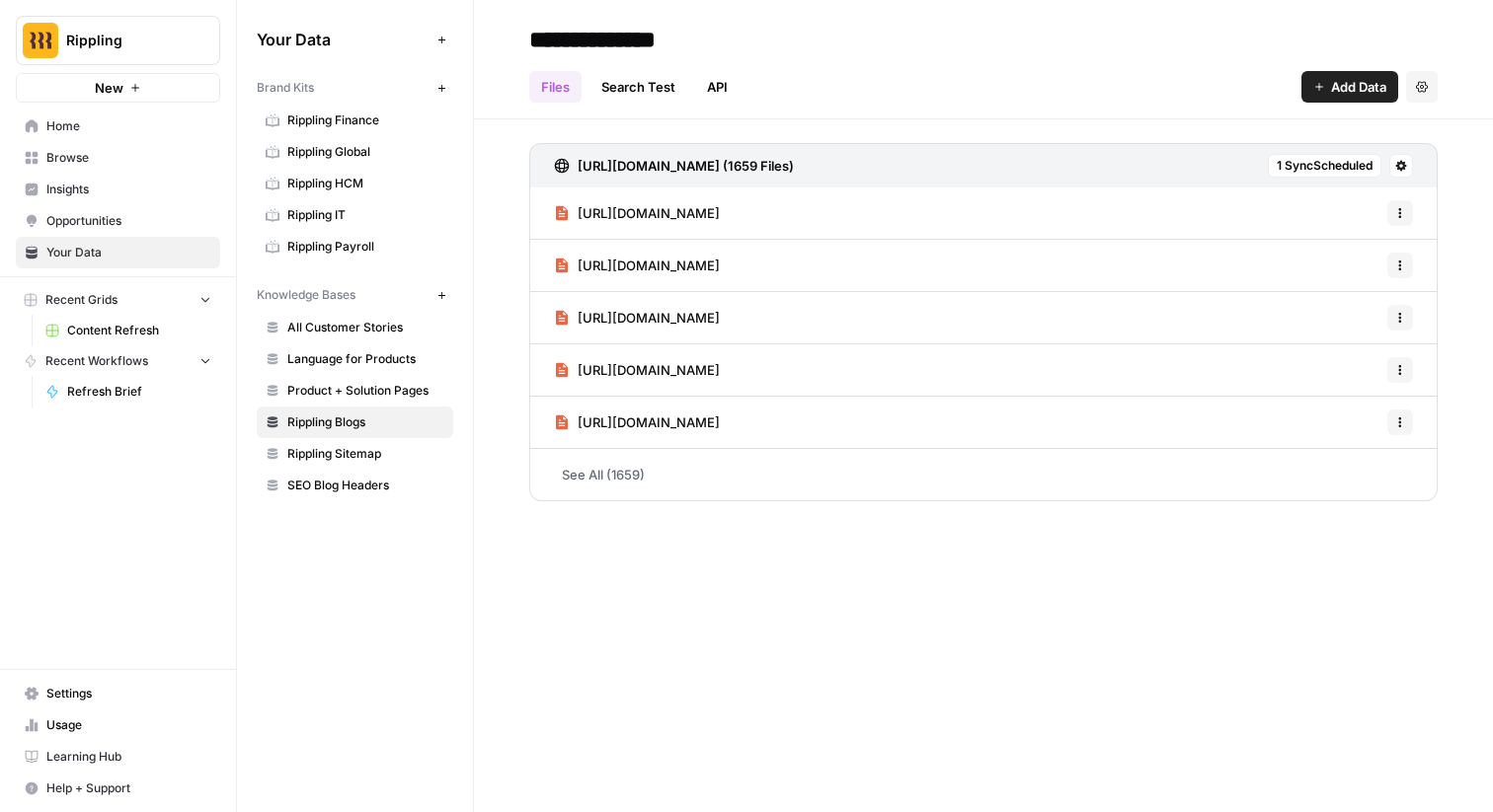
click at [647, 80] on link "Search Test" at bounding box center [638, 87] width 98 height 32
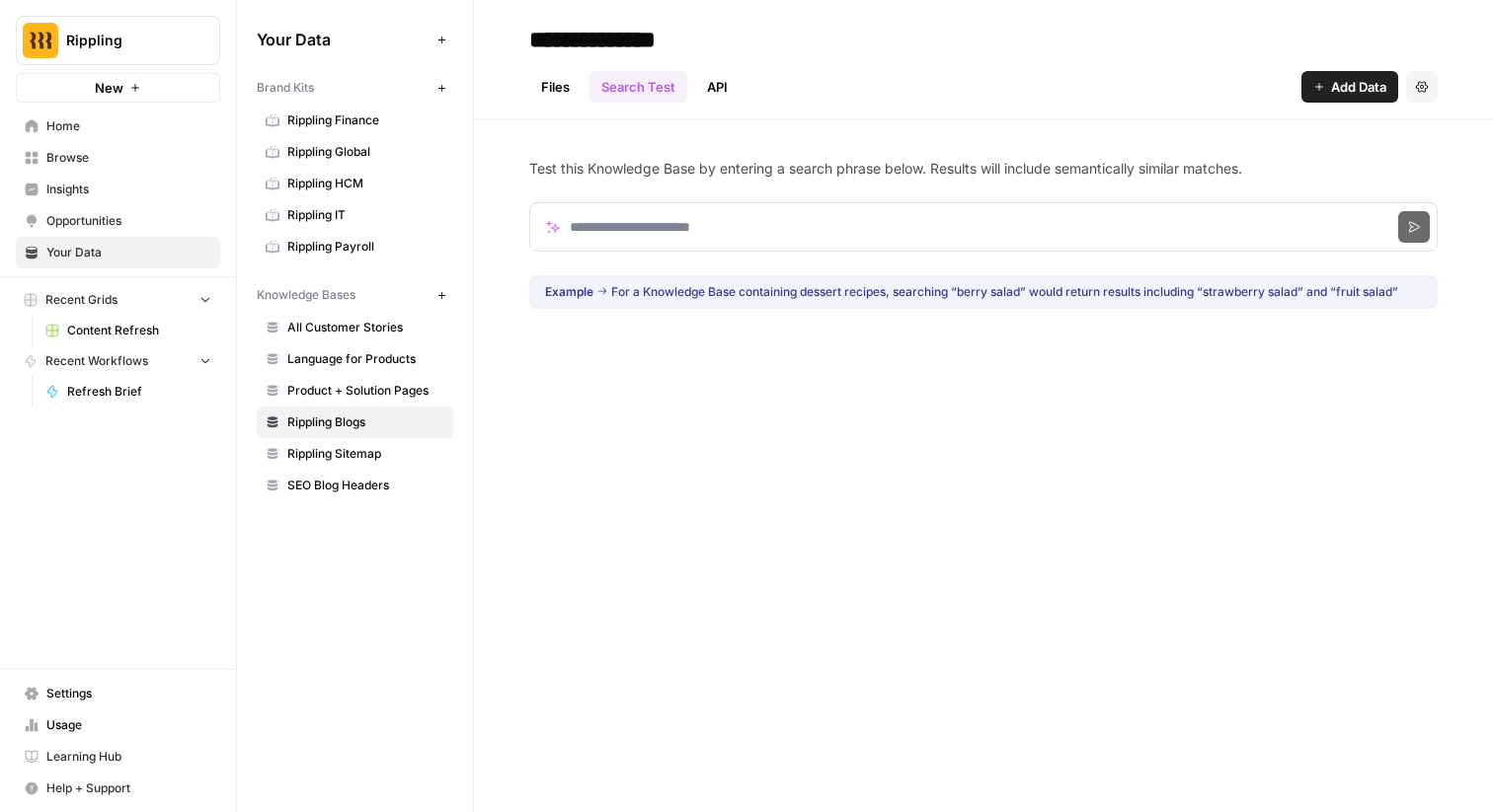
click at [714, 79] on link "API" at bounding box center [717, 87] width 45 height 32
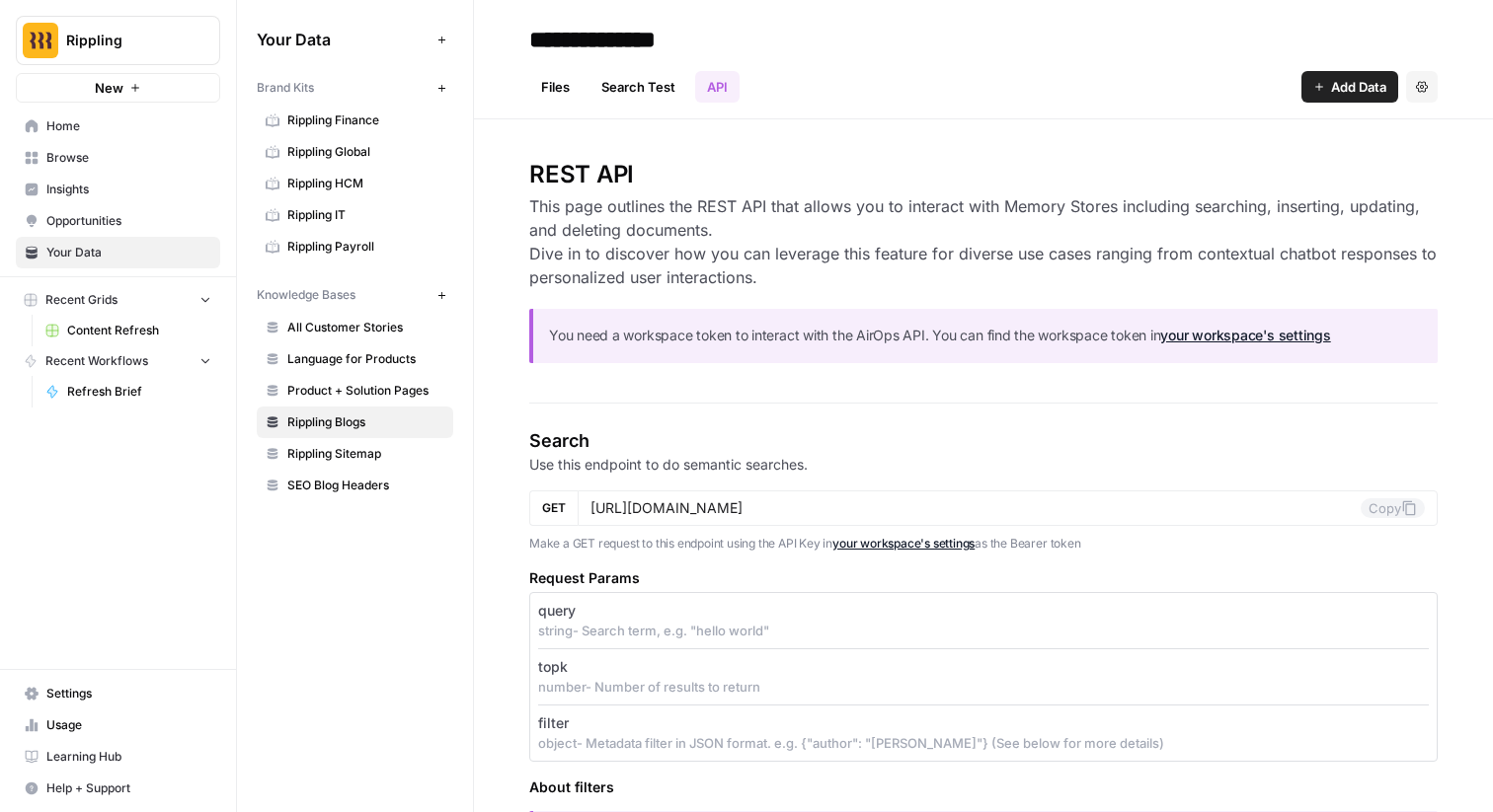
click at [567, 94] on link "Files" at bounding box center [555, 87] width 53 height 32
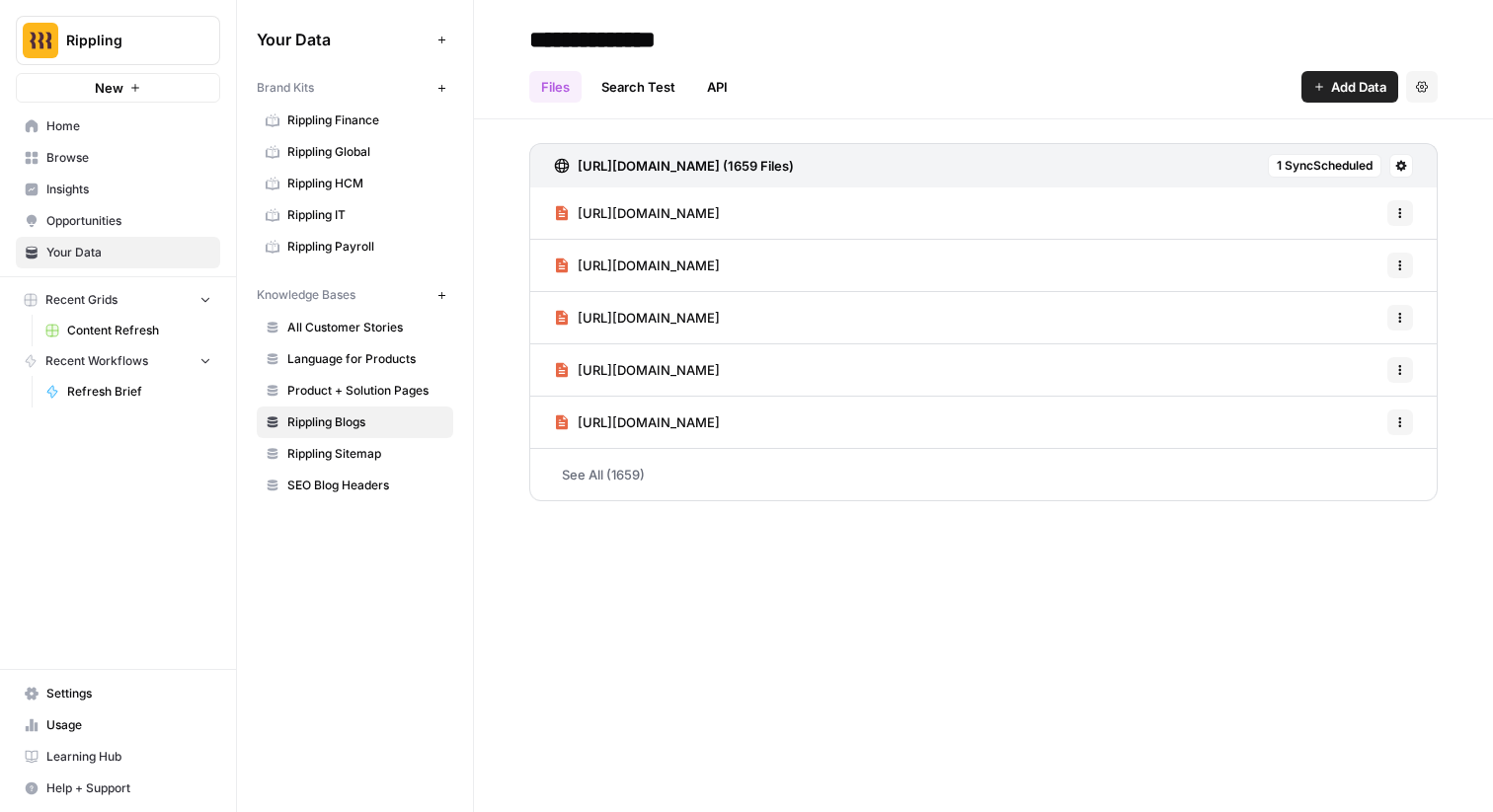
click at [639, 86] on link "Search Test" at bounding box center [638, 87] width 98 height 32
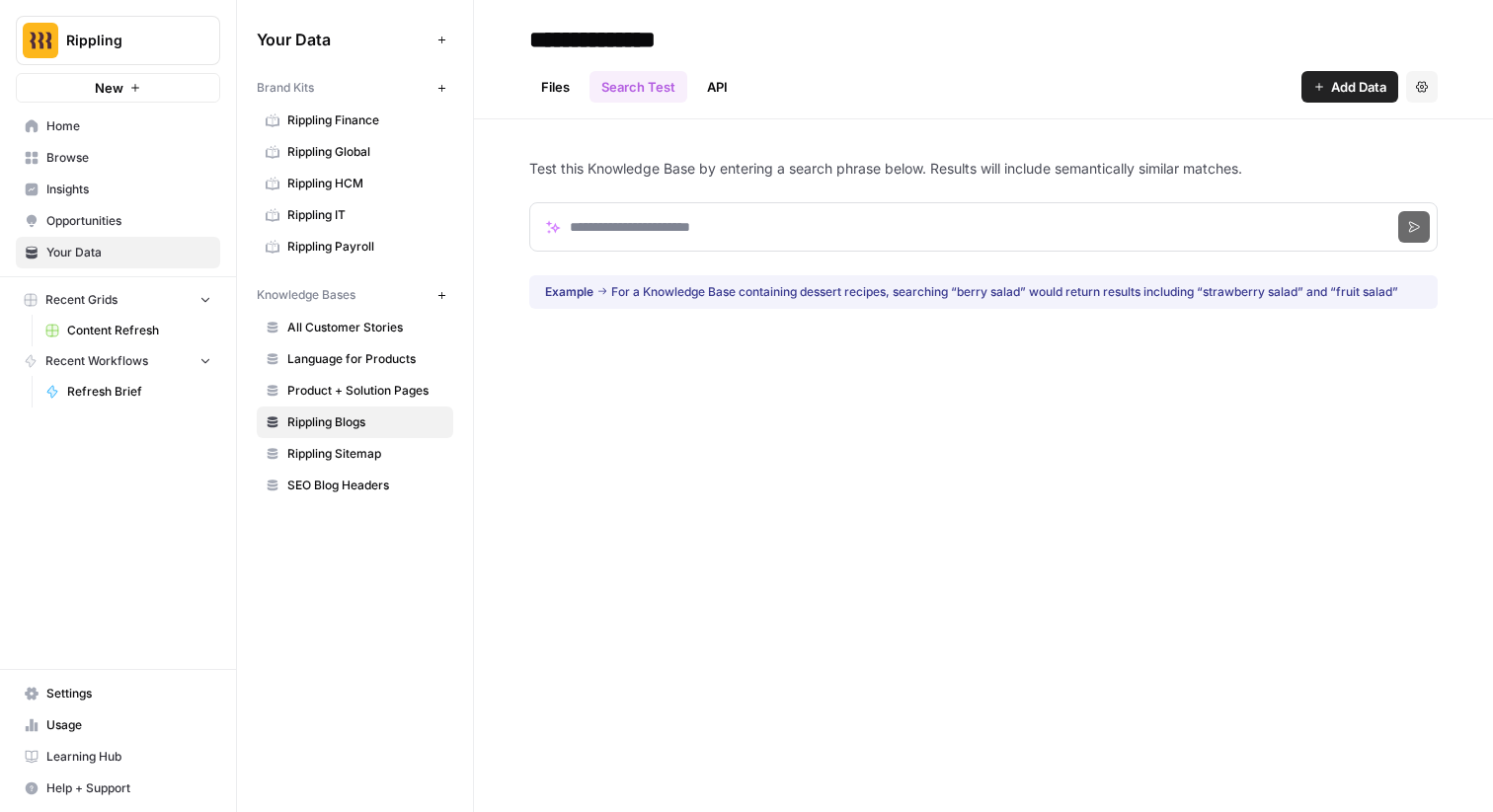
click at [96, 35] on span "Rippling" at bounding box center [125, 41] width 119 height 20
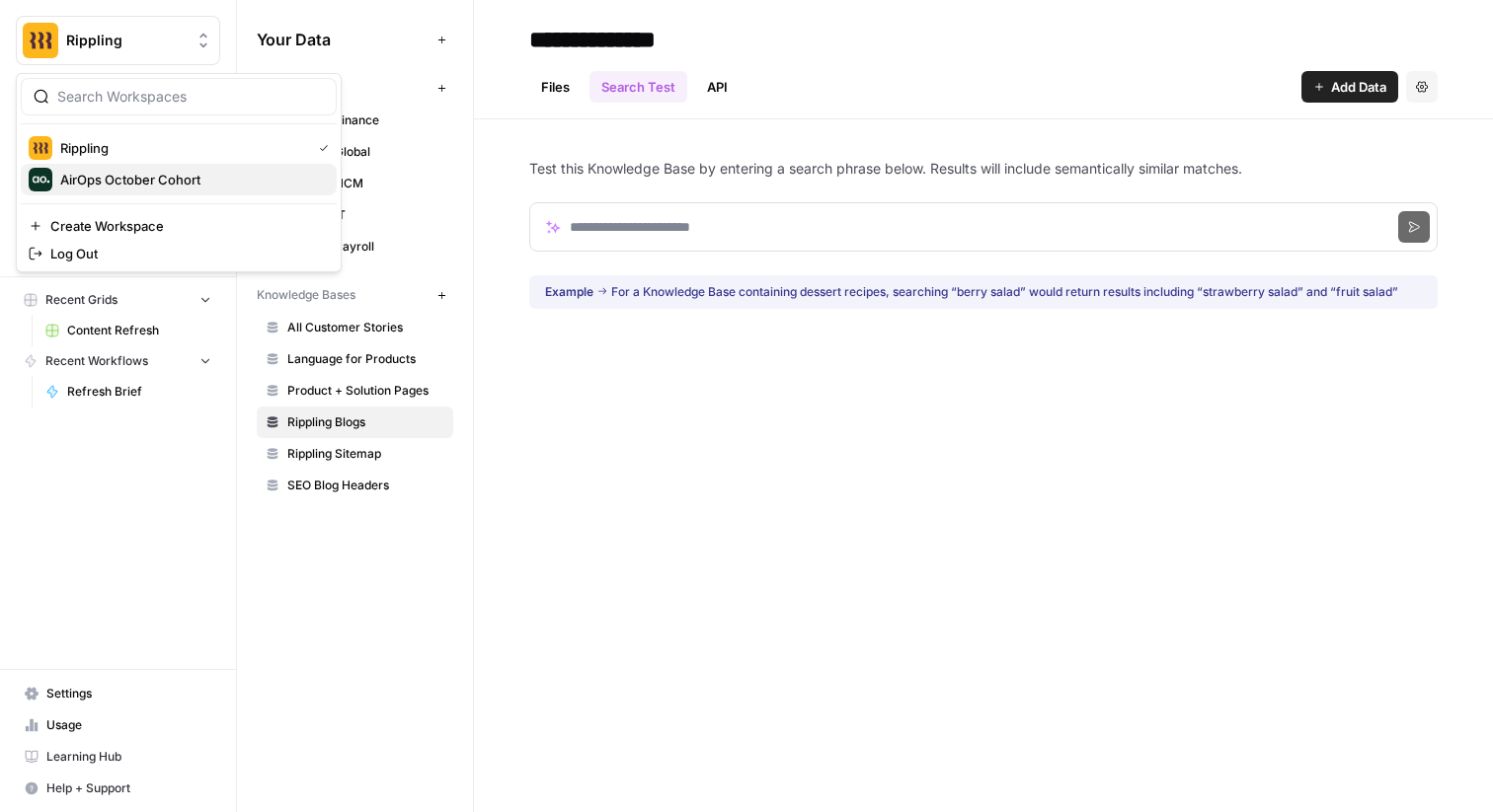
click at [122, 182] on span "AirOps October Cohort" at bounding box center [191, 180] width 261 height 20
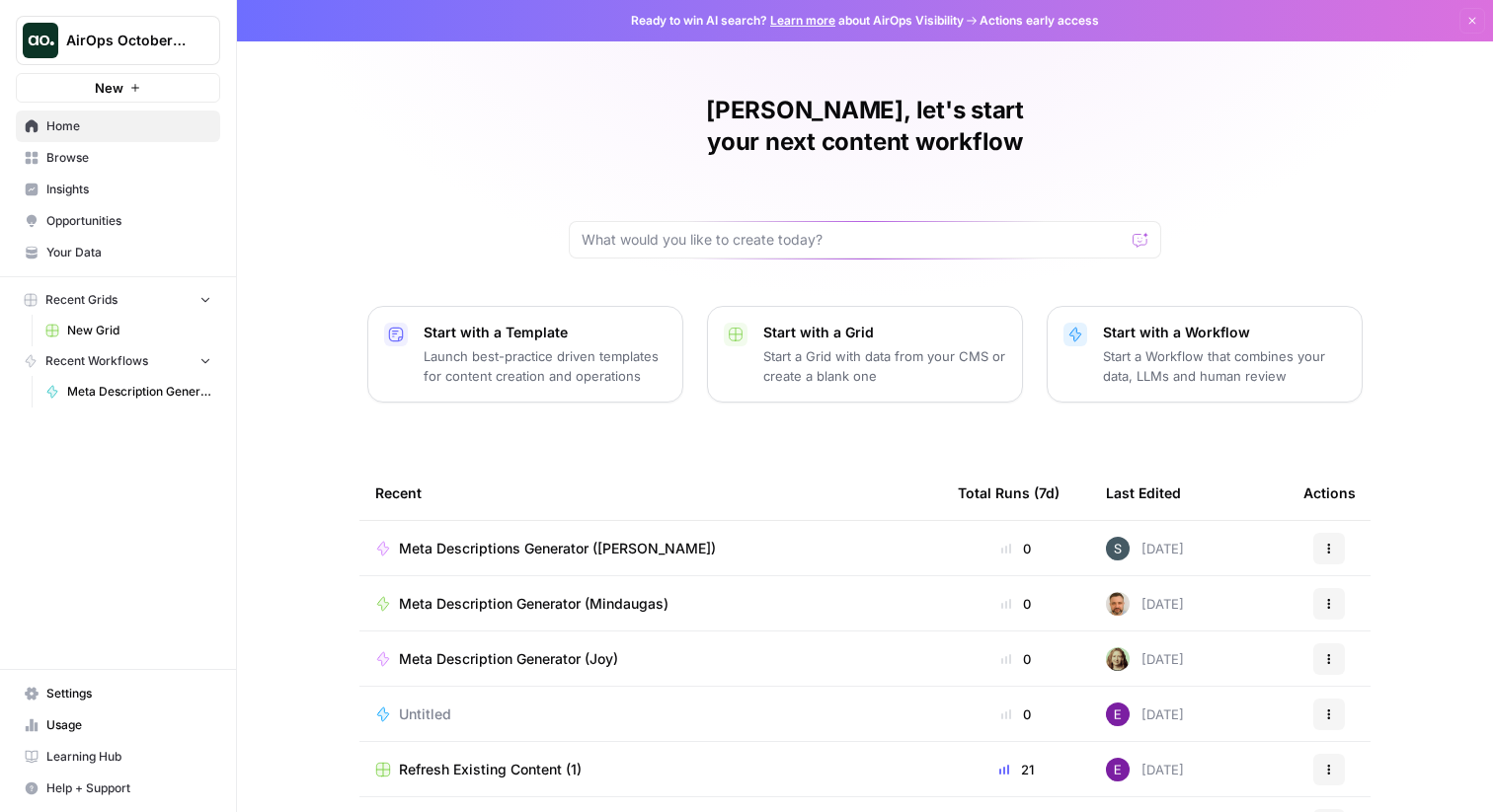
click at [92, 168] on link "Browse" at bounding box center [117, 158] width 204 height 32
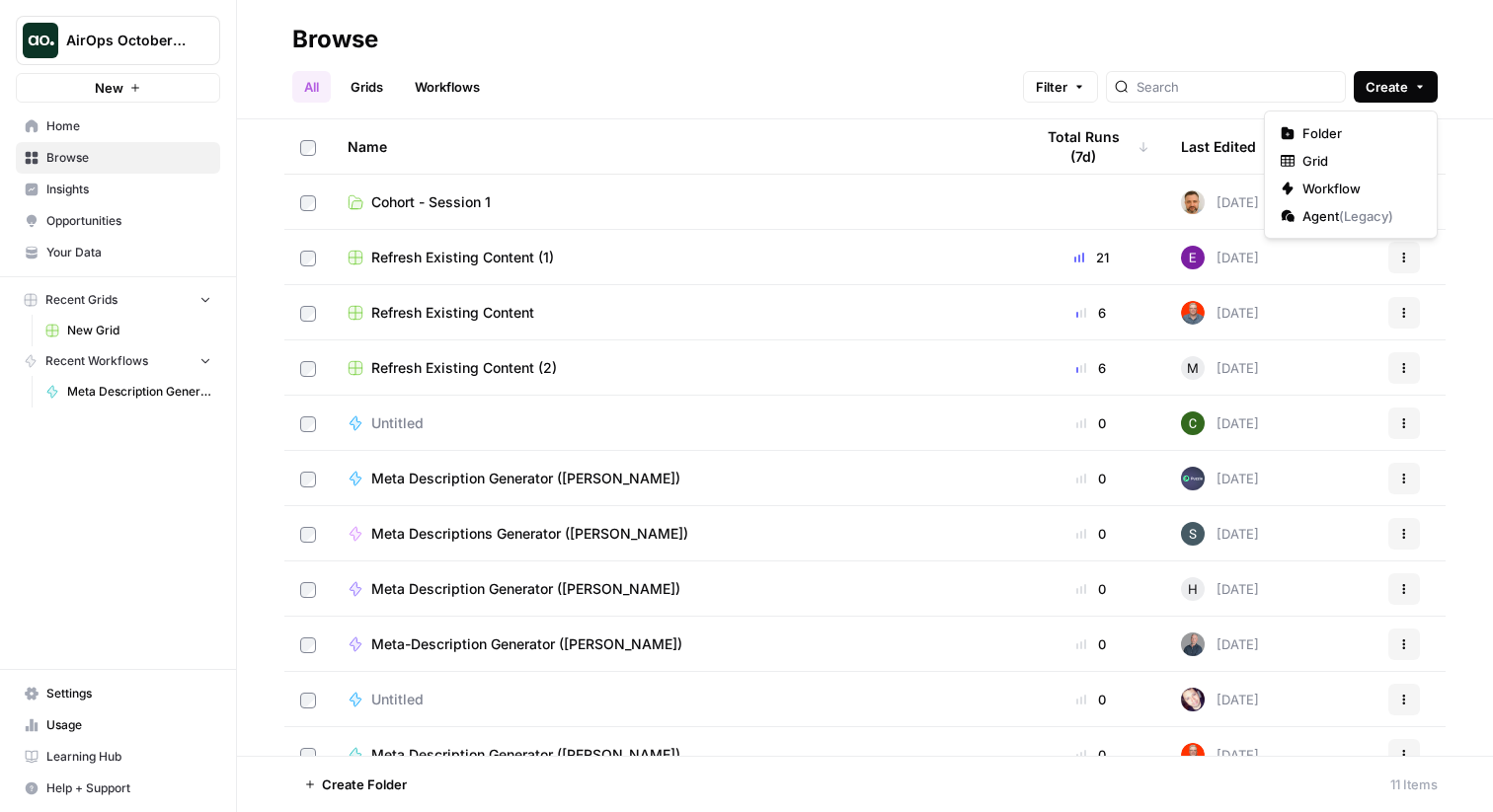
click at [1397, 86] on span "Create" at bounding box center [1386, 87] width 43 height 20
click at [800, 173] on div "Name" at bounding box center [674, 146] width 654 height 55
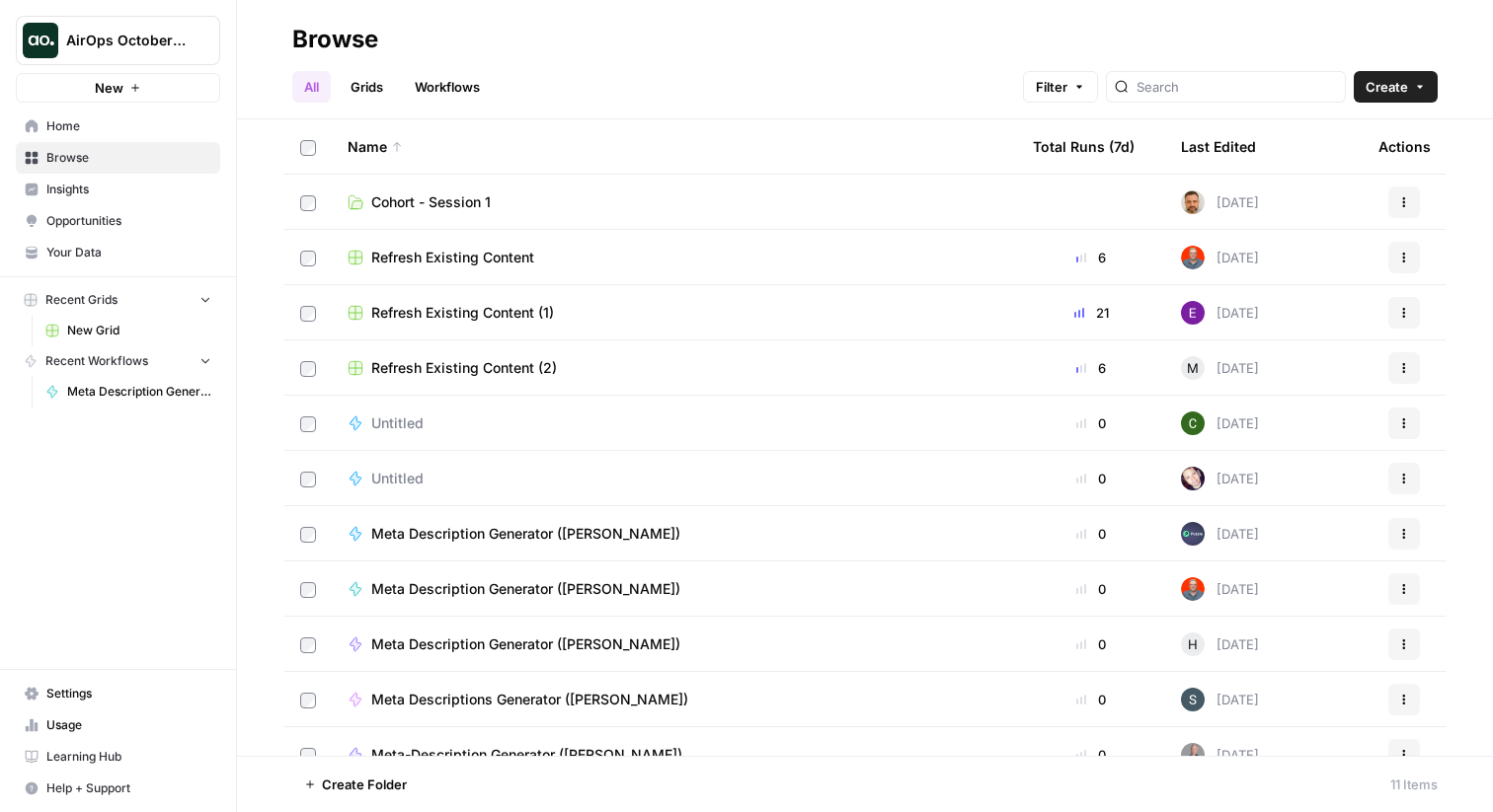
click at [746, 195] on link "Cohort - Session 1" at bounding box center [674, 202] width 654 height 20
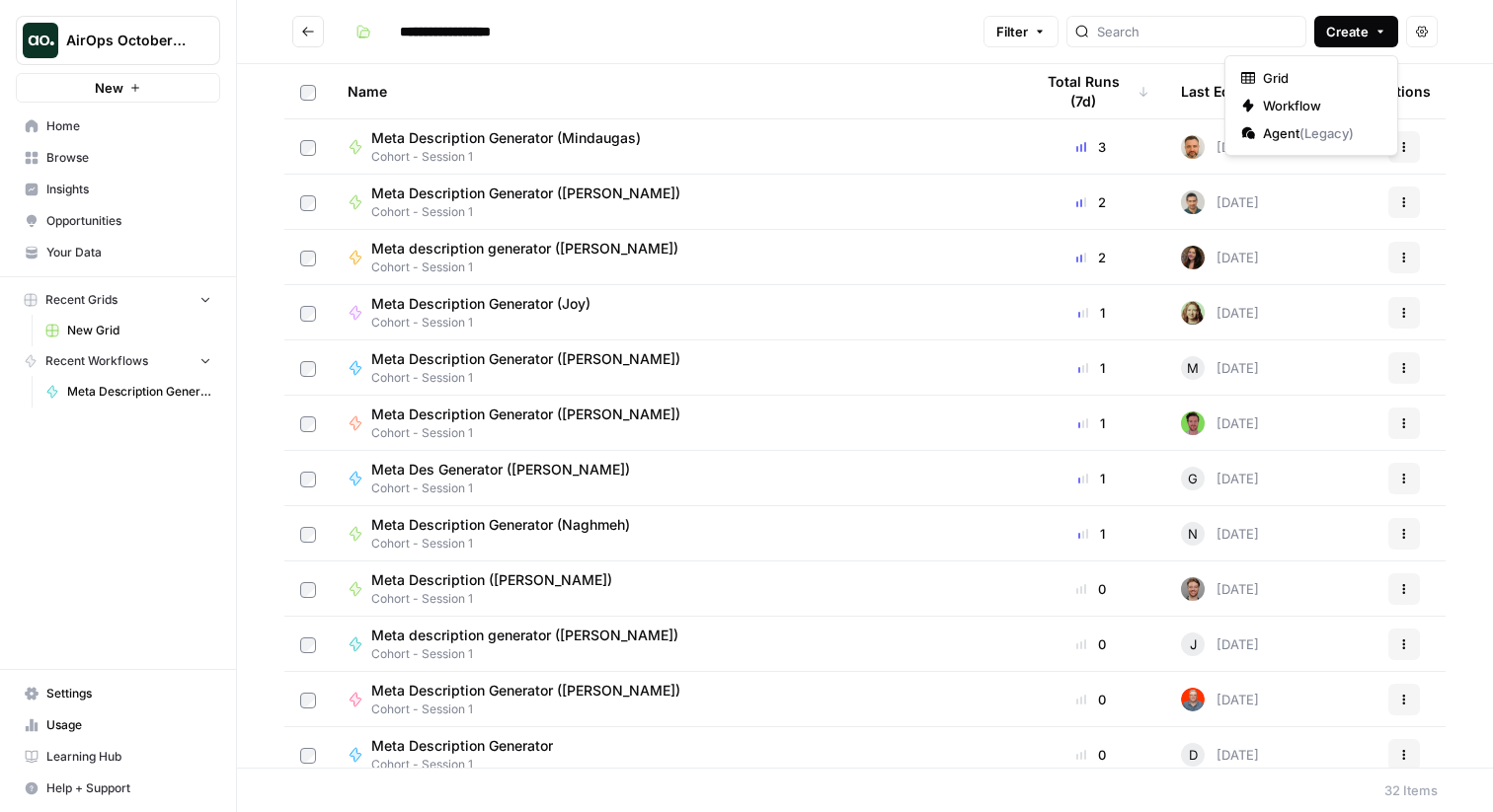
click at [1375, 42] on button "Create" at bounding box center [1356, 32] width 84 height 32
click at [1303, 104] on span "Workflow" at bounding box center [1318, 105] width 110 height 20
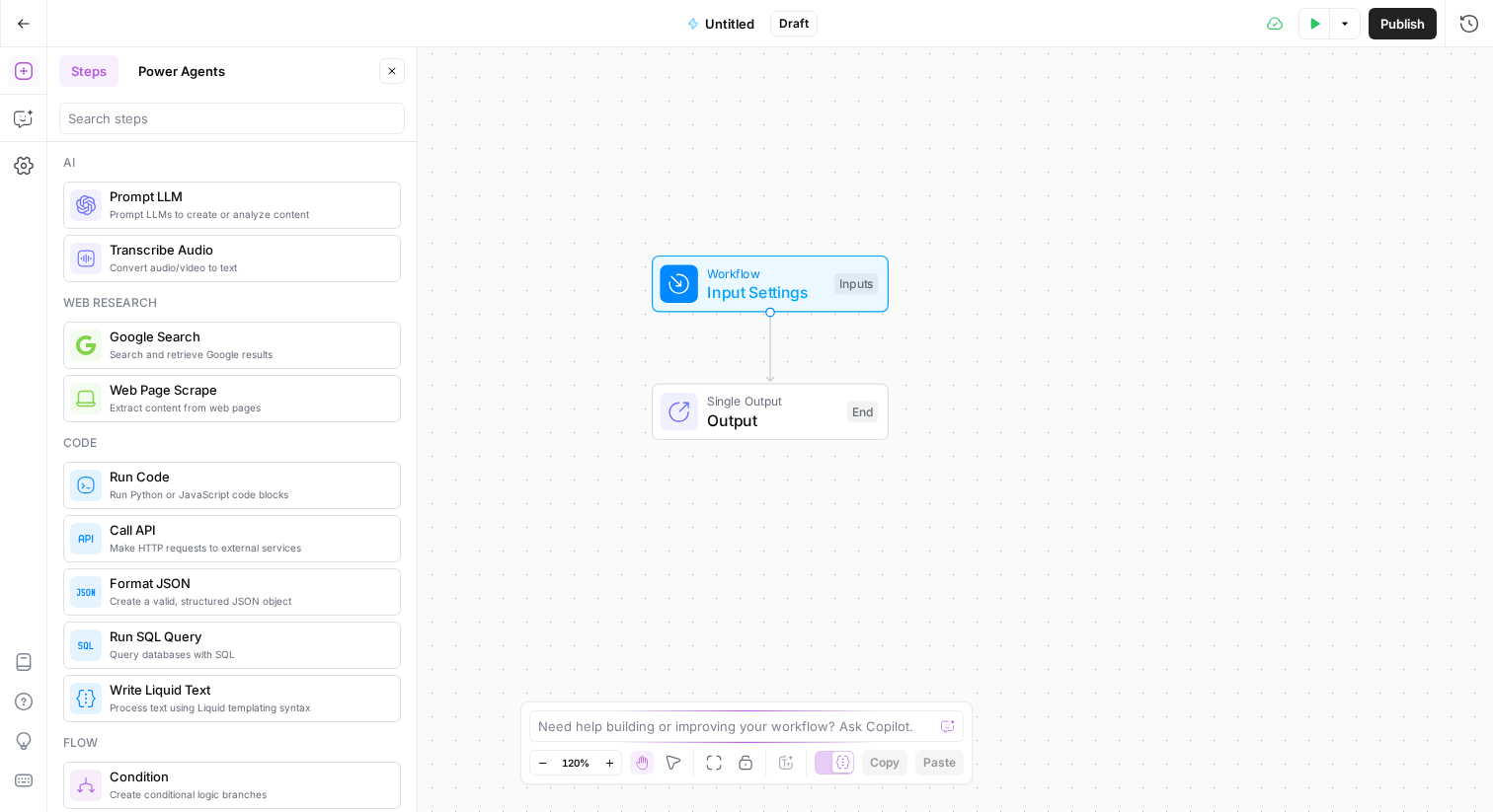
drag, startPoint x: 1057, startPoint y: 440, endPoint x: 1057, endPoint y: 358, distance: 82.0
click at [1057, 358] on div "Workflow Input Settings Inputs Single Output Output End" at bounding box center [770, 430] width 1445 height 765
click at [799, 286] on span "Input Settings" at bounding box center [765, 293] width 117 height 24
click at [1247, 131] on span "Add Field" at bounding box center [1271, 134] width 58 height 20
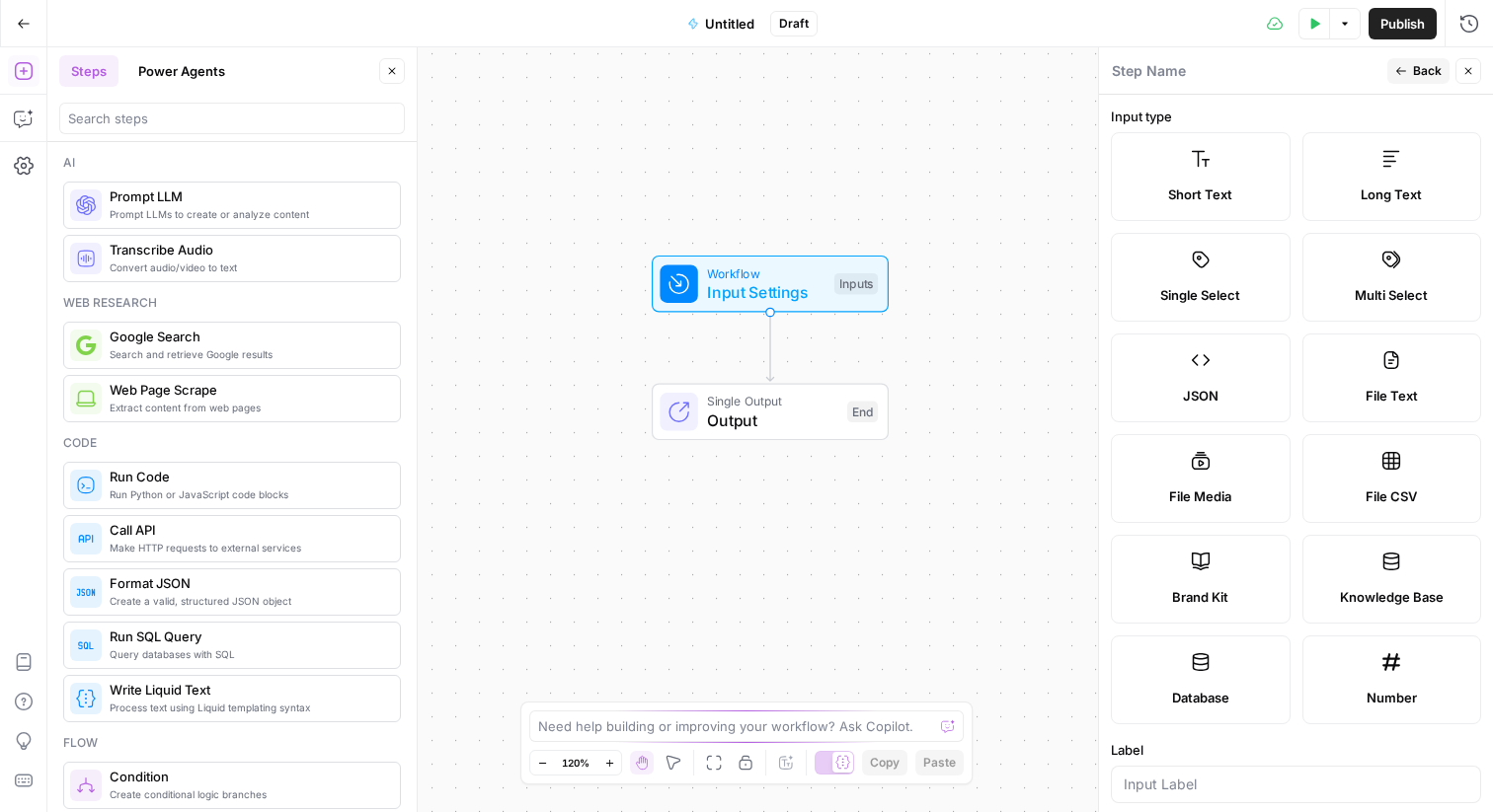
click at [1194, 181] on label "Short Text" at bounding box center [1200, 176] width 180 height 89
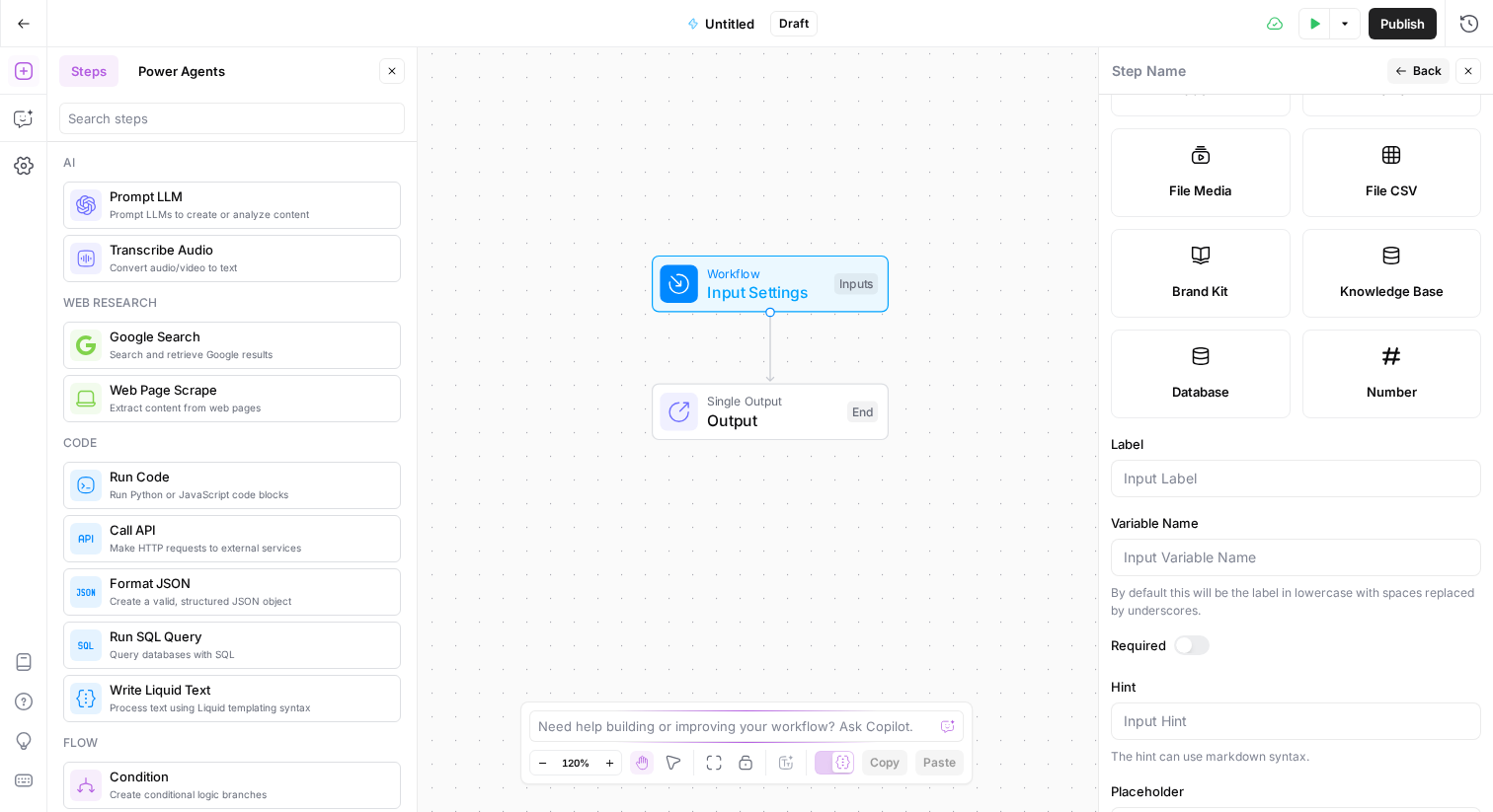
scroll to position [347, 0]
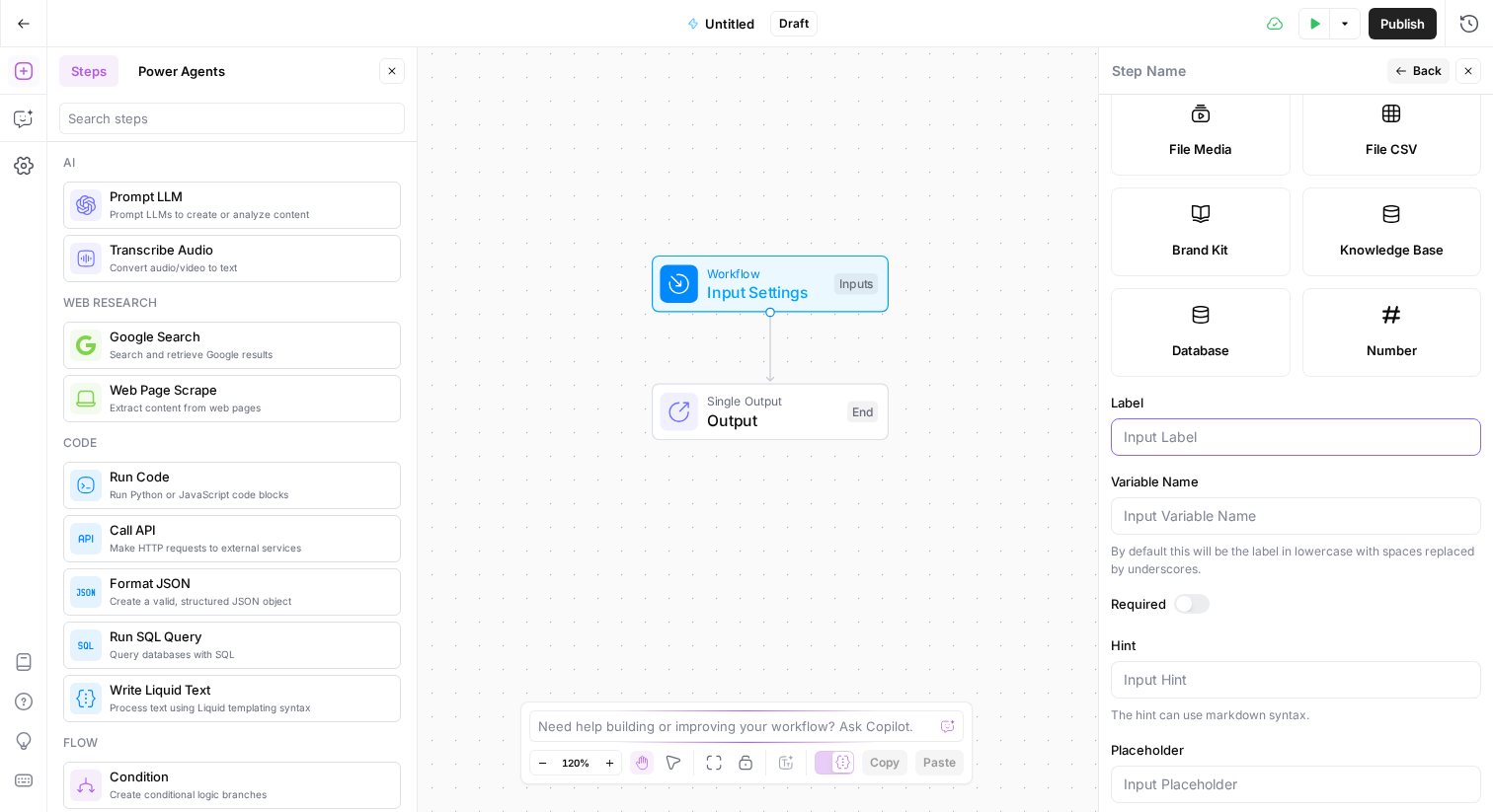
click at [1222, 440] on input "Label" at bounding box center [1296, 438] width 344 height 20
type input "Blog URL"
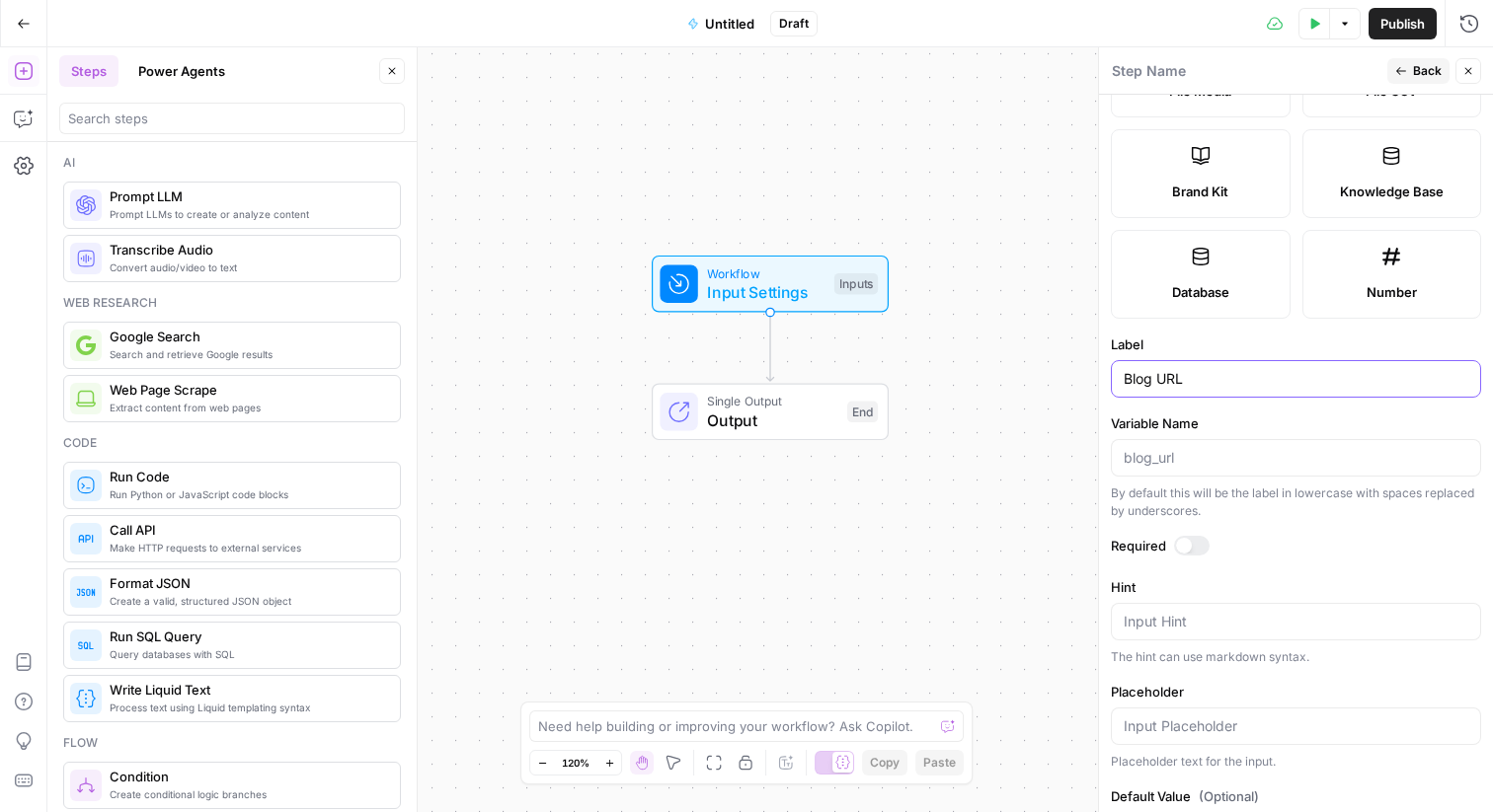
scroll to position [482, 0]
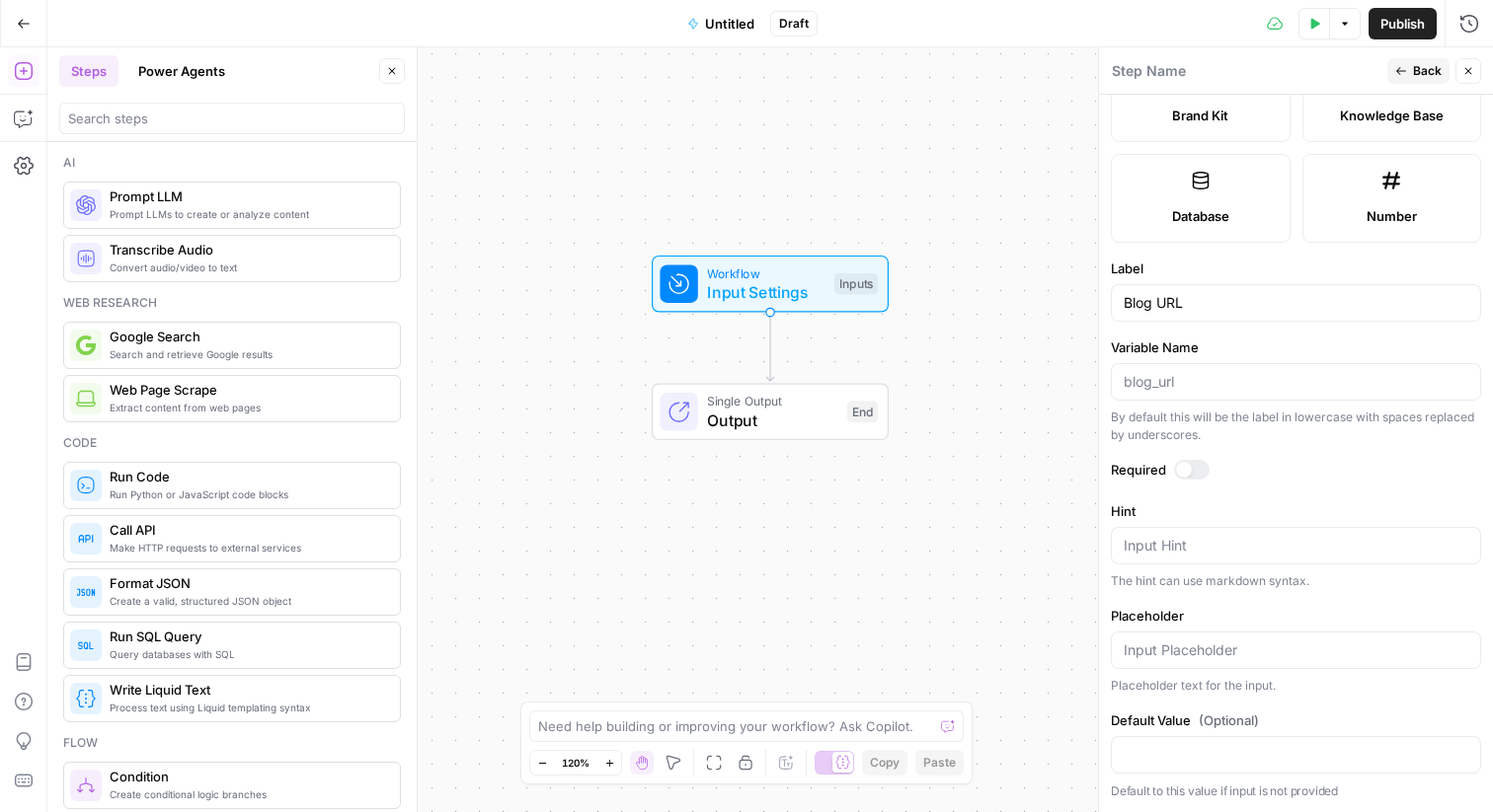
click at [1175, 473] on div at bounding box center [1192, 470] width 36 height 20
click at [1405, 69] on icon "button" at bounding box center [1401, 71] width 12 height 12
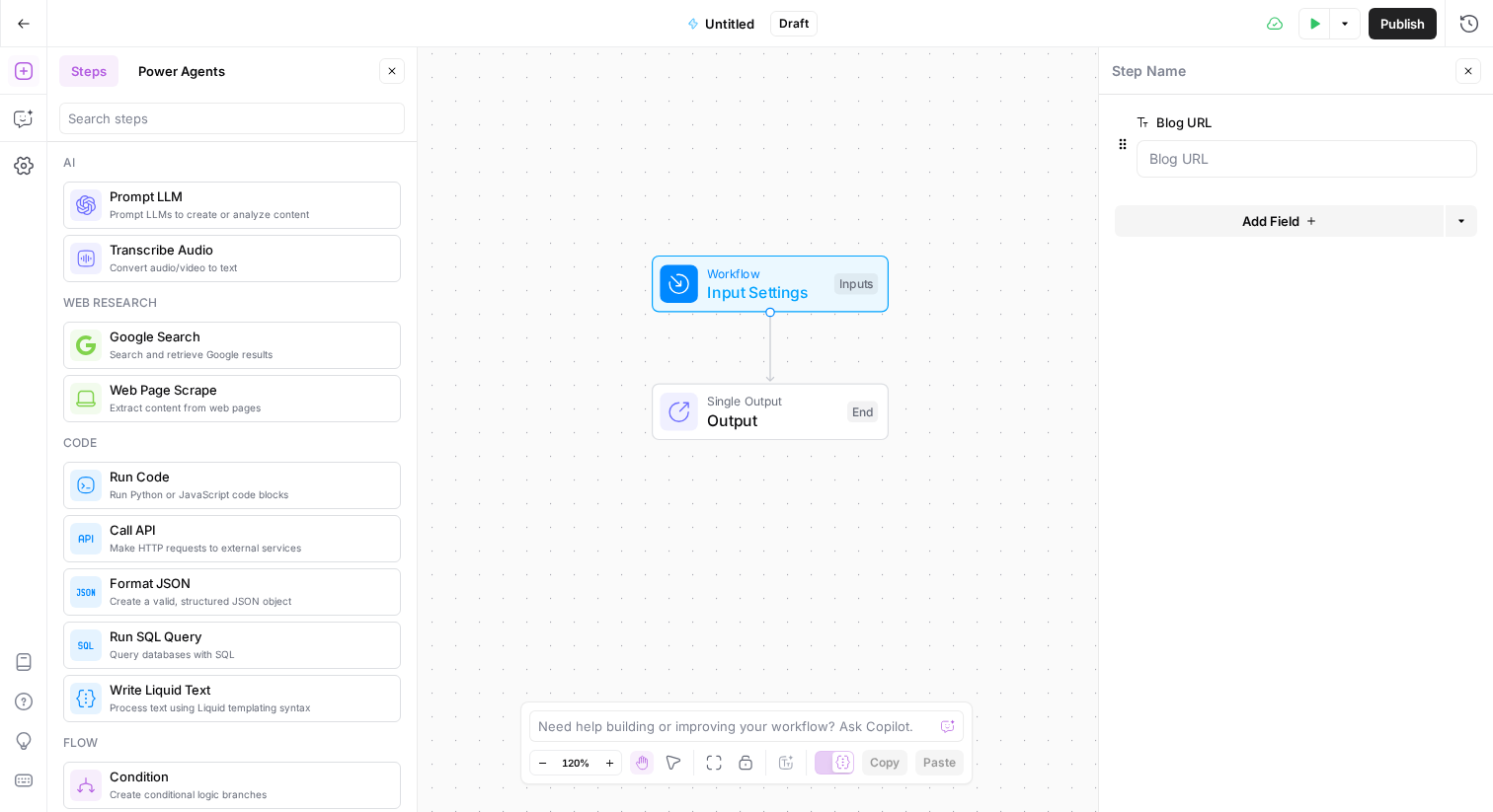
click at [1284, 238] on div "Add Field Options" at bounding box center [1296, 229] width 362 height 48
click at [1292, 228] on span "Add Field" at bounding box center [1271, 221] width 58 height 20
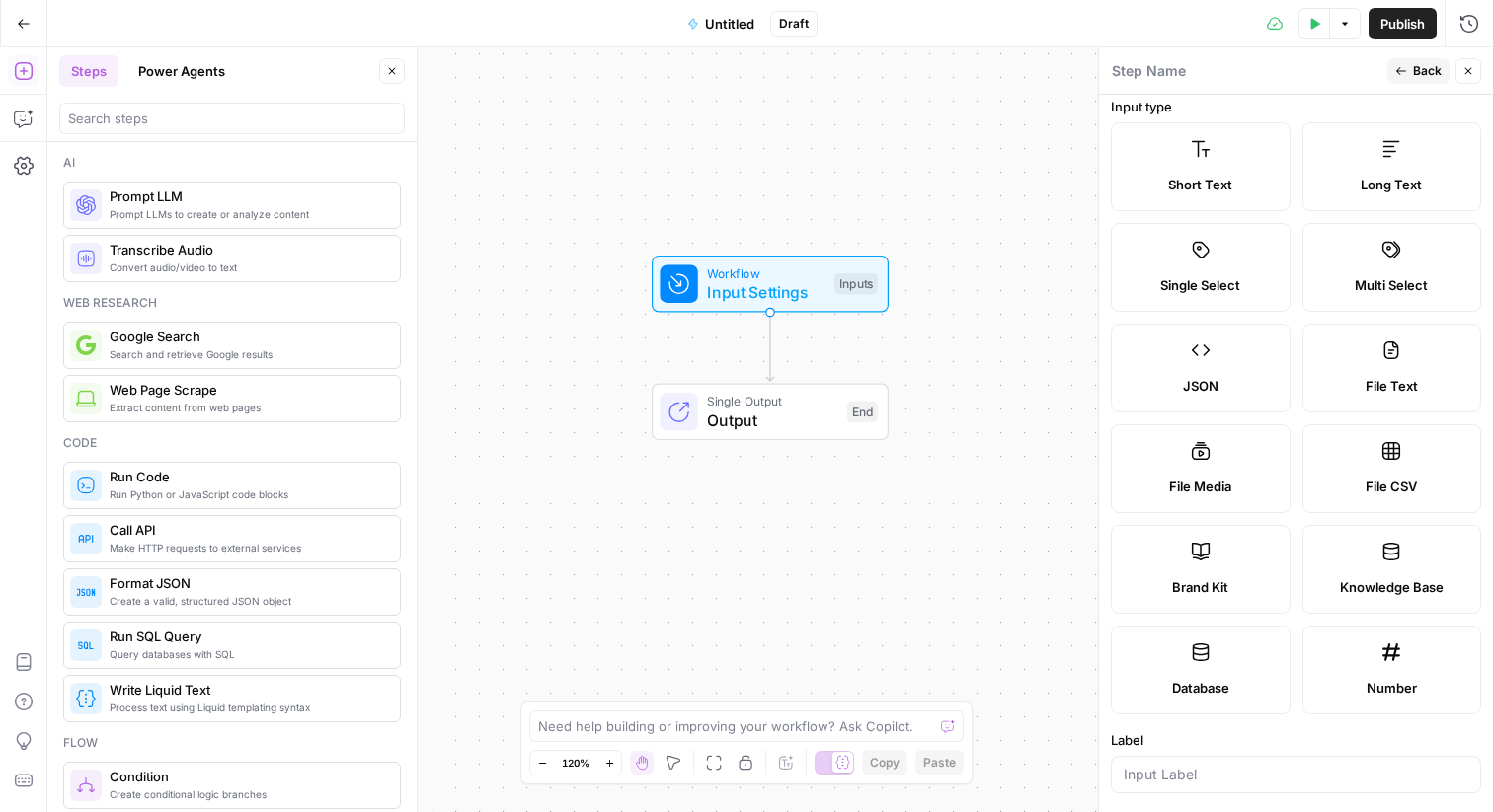
scroll to position [0, 0]
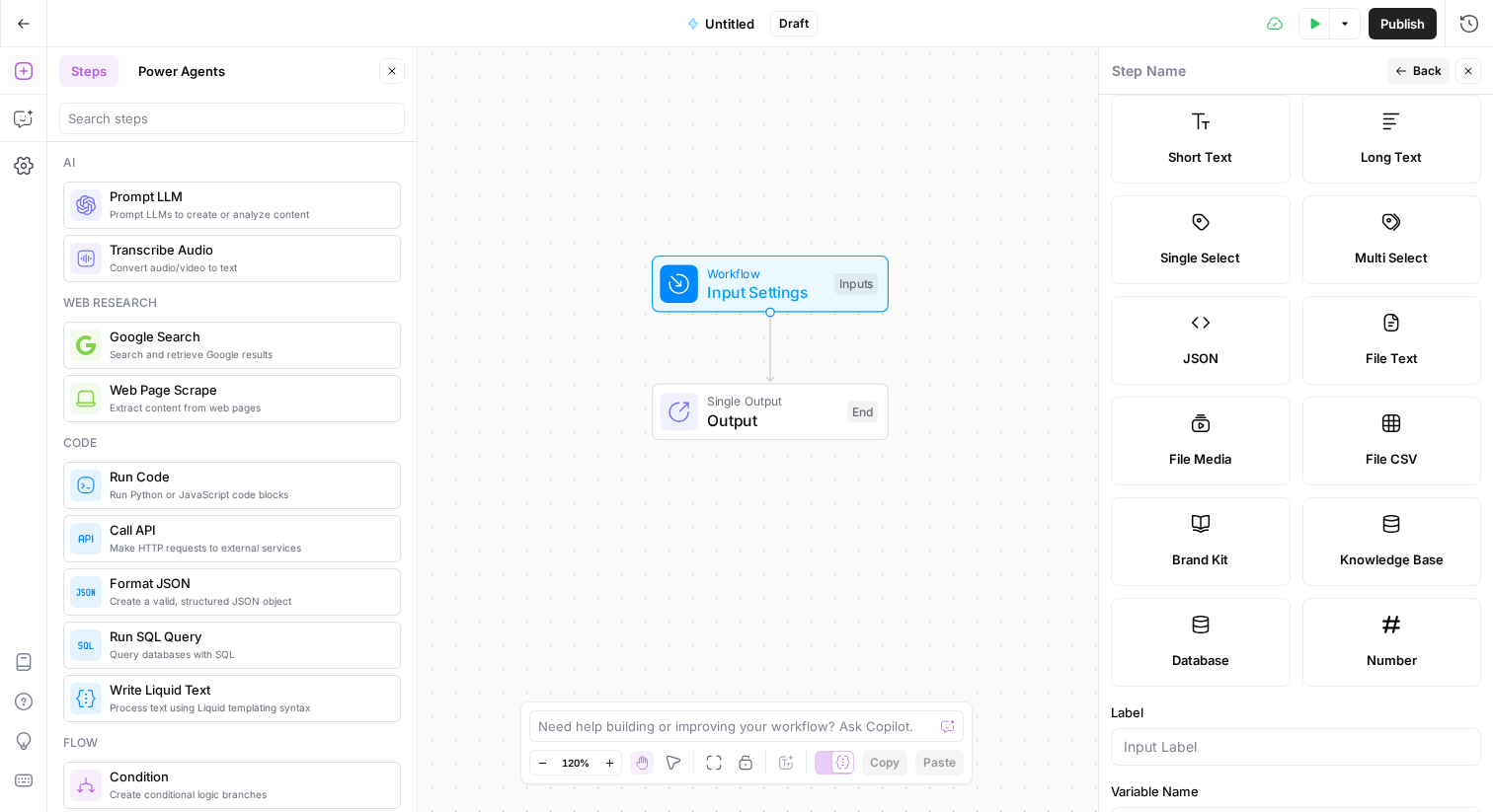
click at [1178, 532] on label "Brand Kit" at bounding box center [1200, 541] width 180 height 89
type input "Brand Kit"
type input "brand_kit"
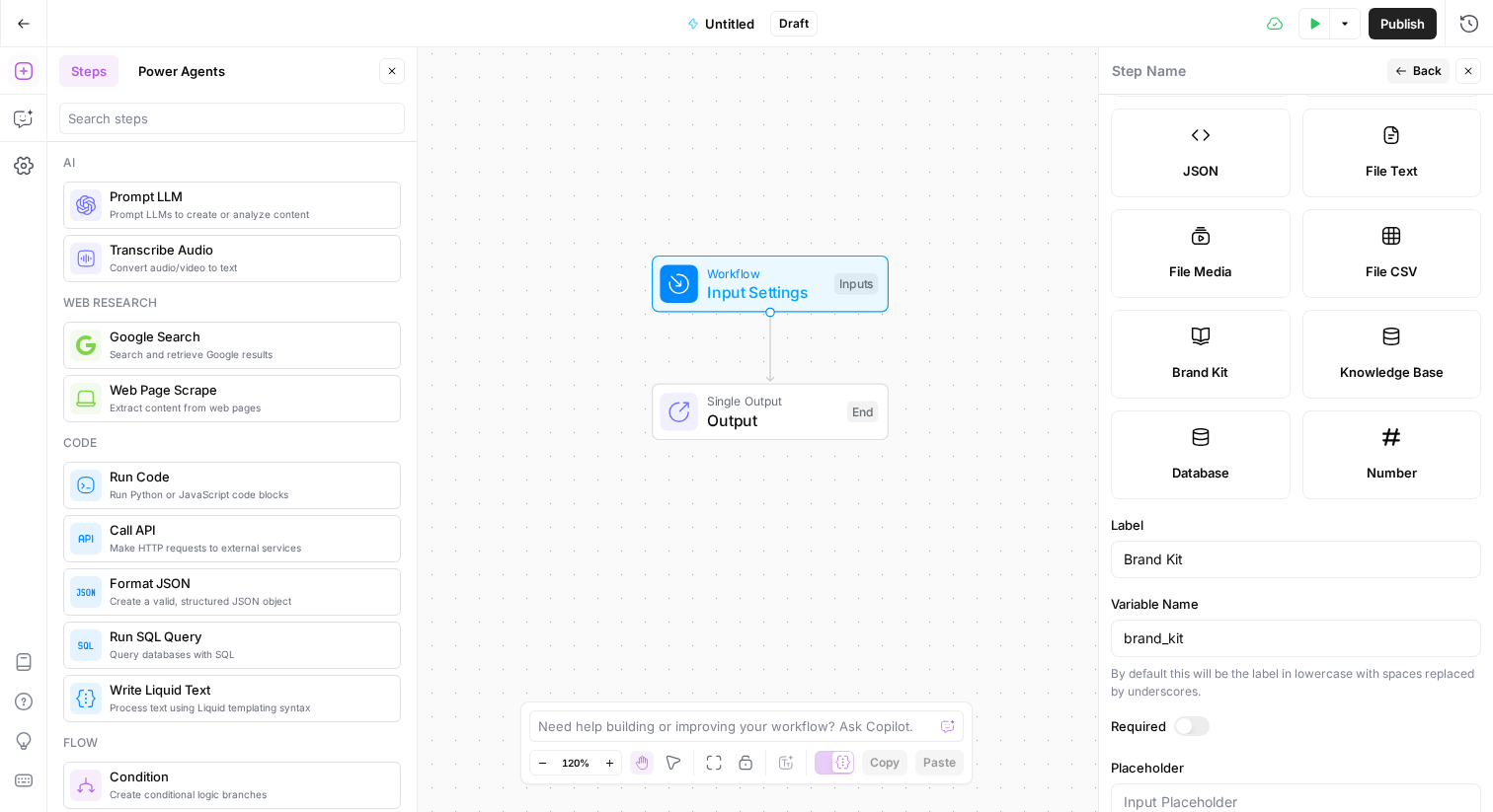
scroll to position [272, 0]
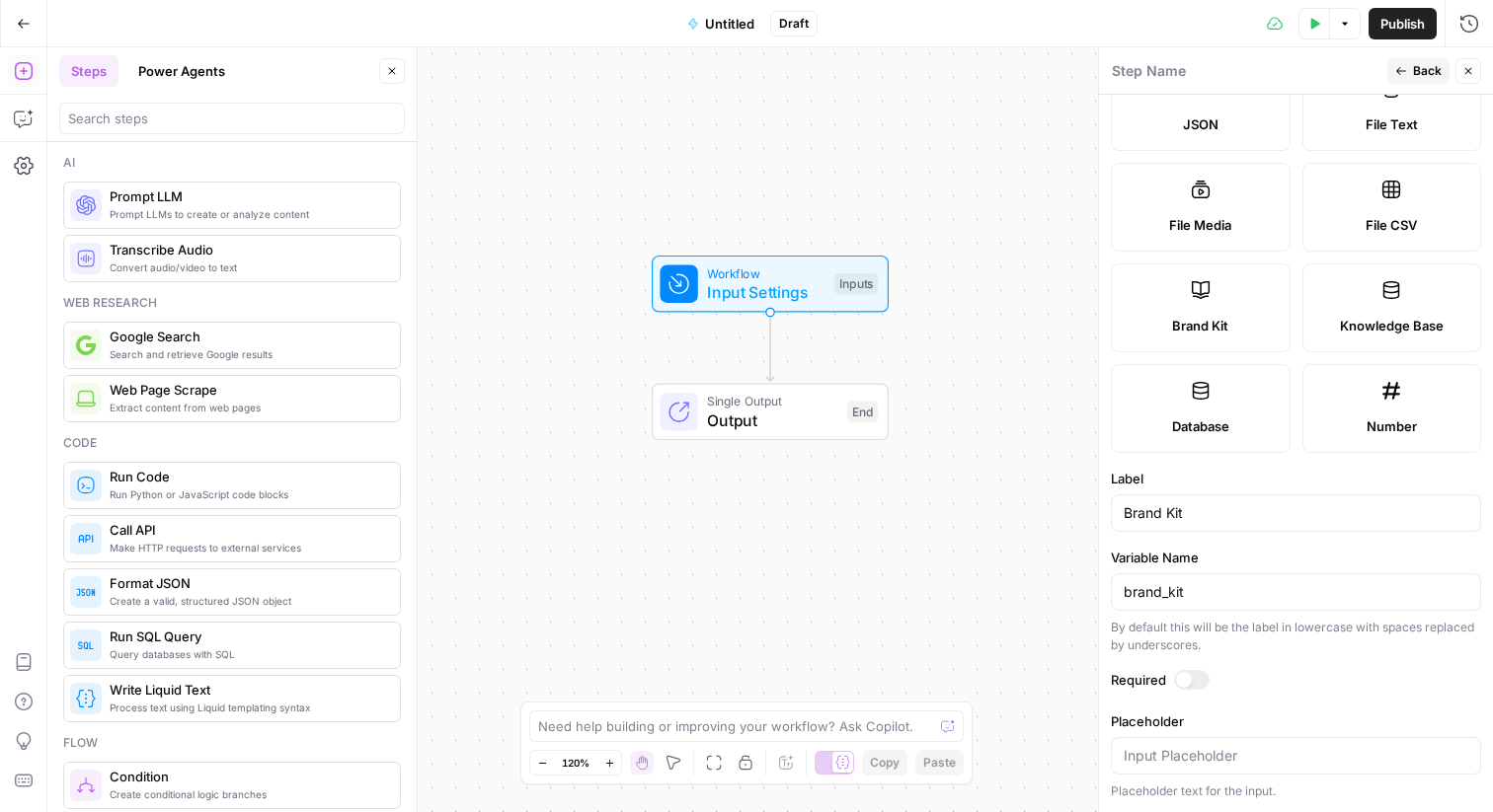
click at [1182, 675] on div at bounding box center [1184, 681] width 16 height 16
click at [1417, 73] on span "Back" at bounding box center [1427, 71] width 29 height 18
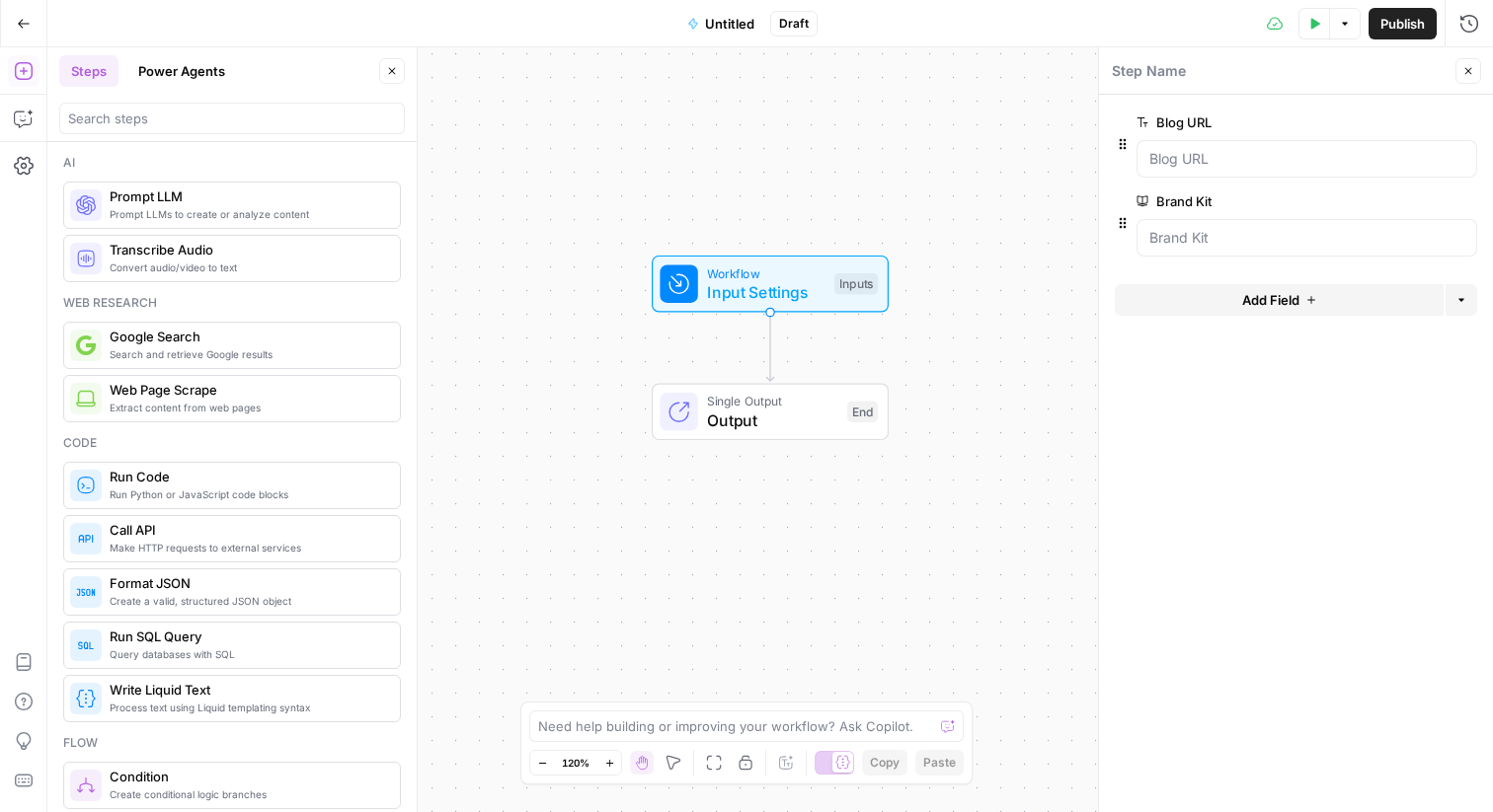
click at [1347, 24] on icon "button" at bounding box center [1345, 24] width 12 height 12
click at [1311, 24] on icon "button" at bounding box center [1315, 23] width 9 height 11
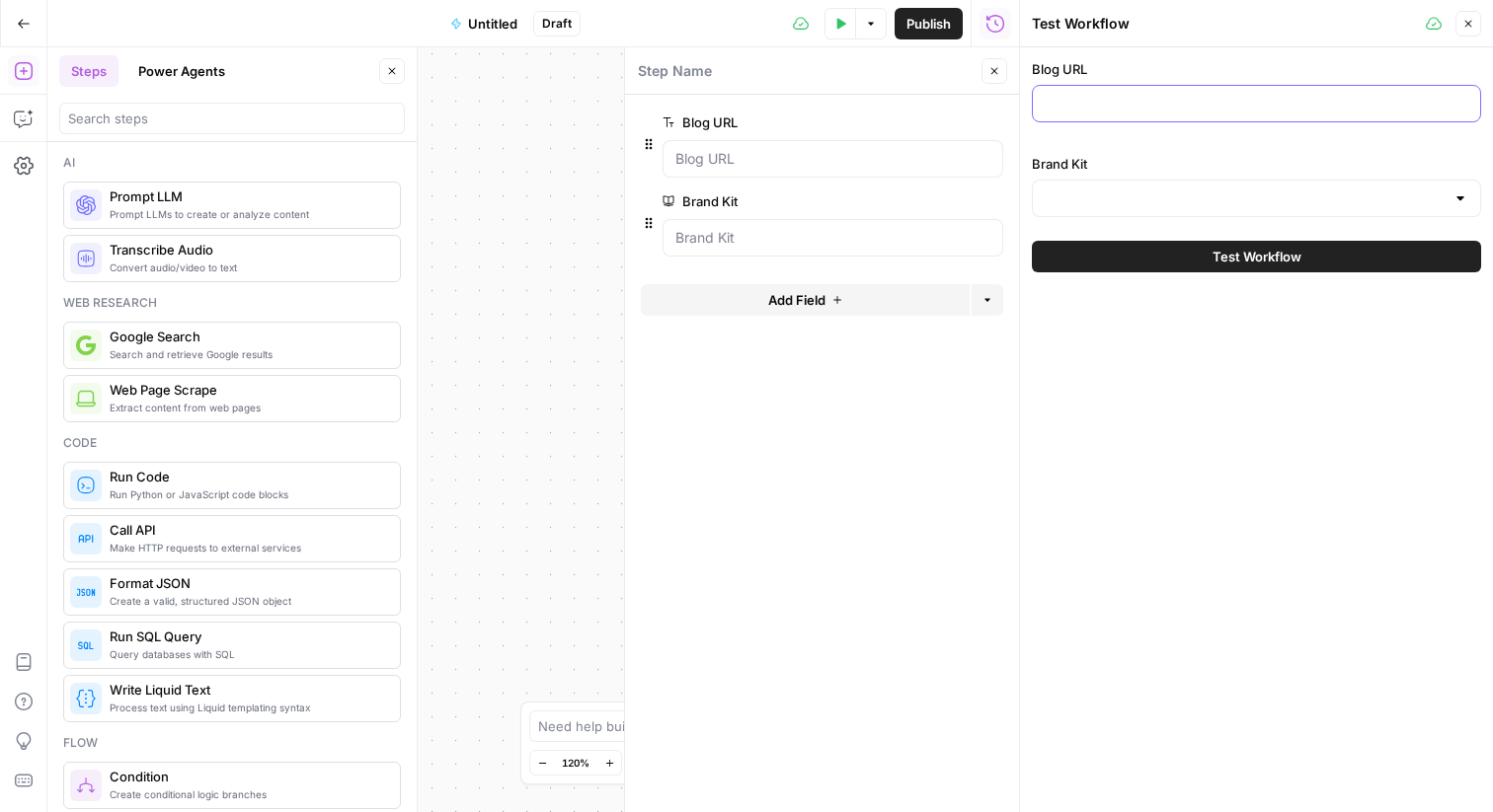
click at [1148, 103] on input "Blog URL" at bounding box center [1257, 103] width 424 height 20
paste input "[URL][DOMAIN_NAME]"
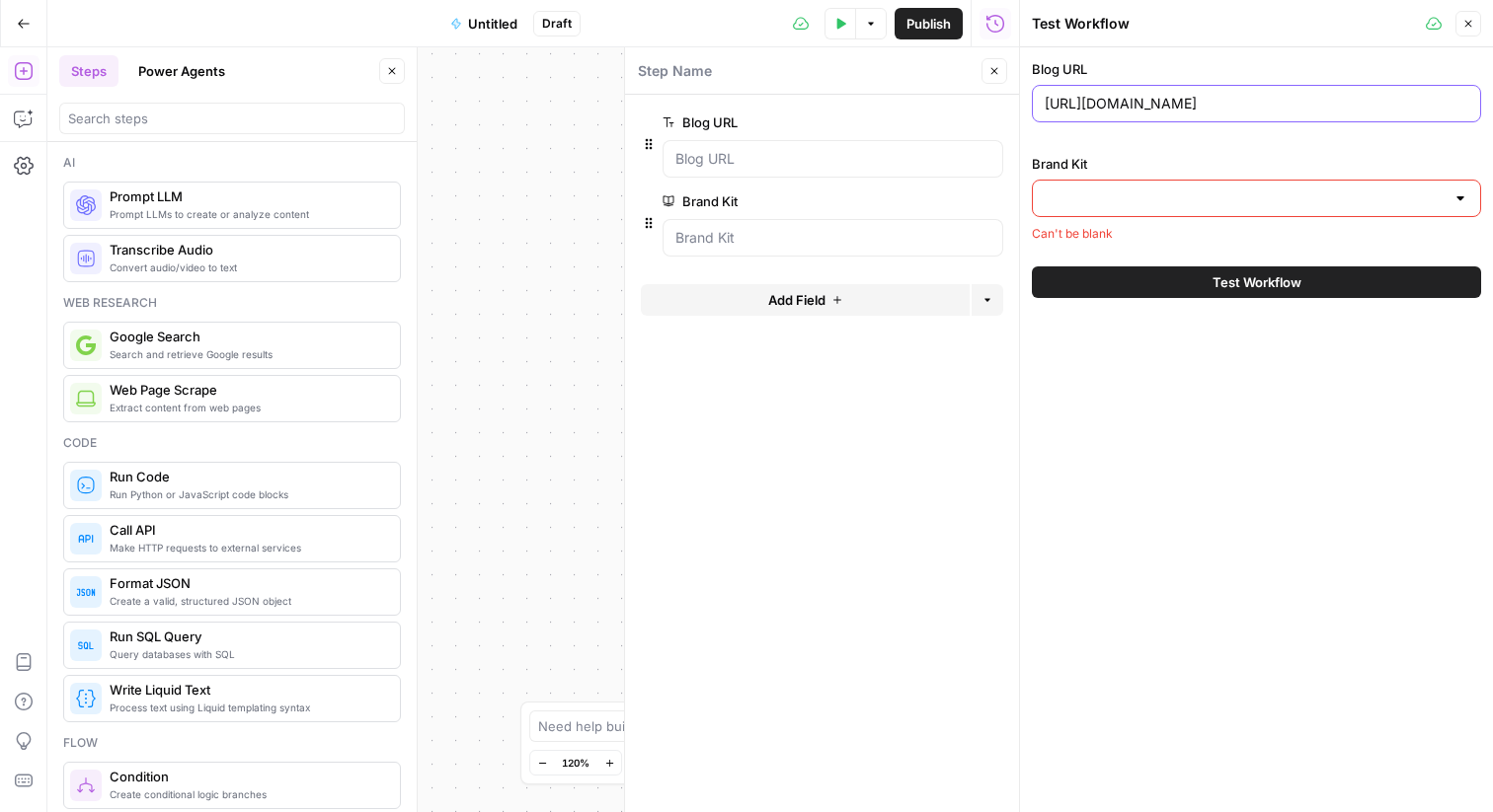
type input "[URL][DOMAIN_NAME]"
click at [1198, 191] on input "Brand Kit" at bounding box center [1245, 198] width 400 height 20
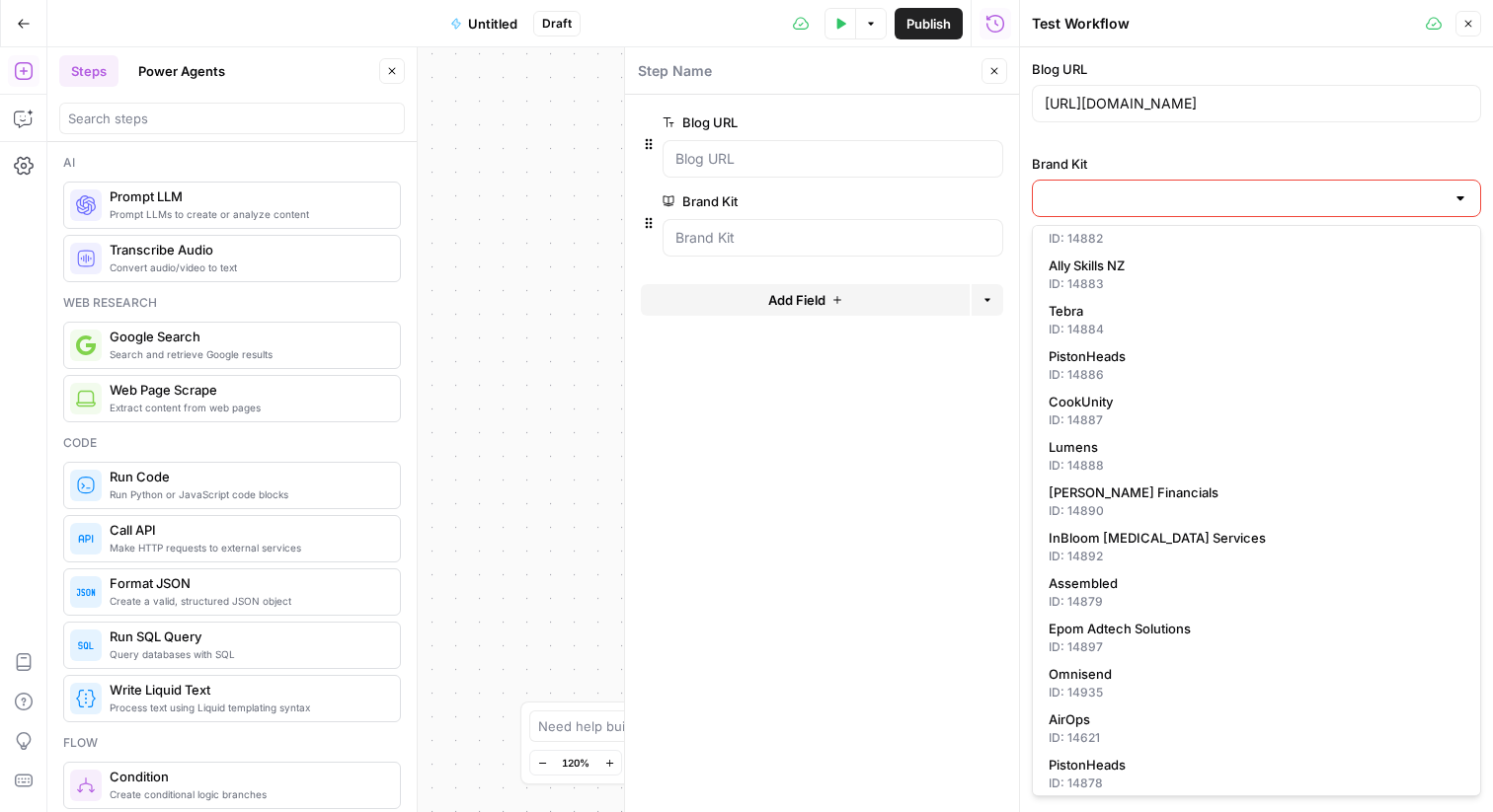
scroll to position [127, 0]
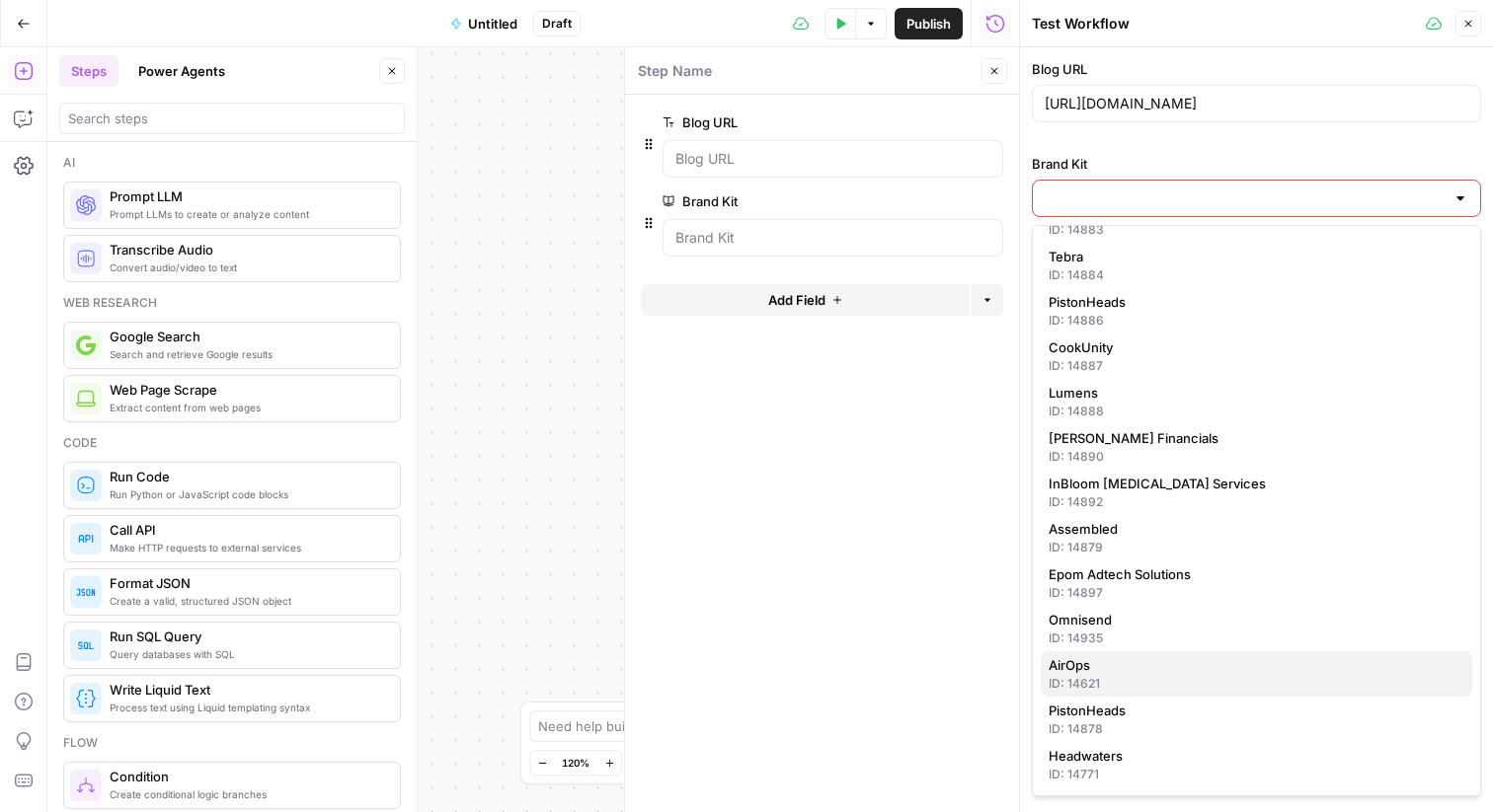
click at [1168, 672] on span "AirOps" at bounding box center [1253, 666] width 408 height 20
type input "AirOps"
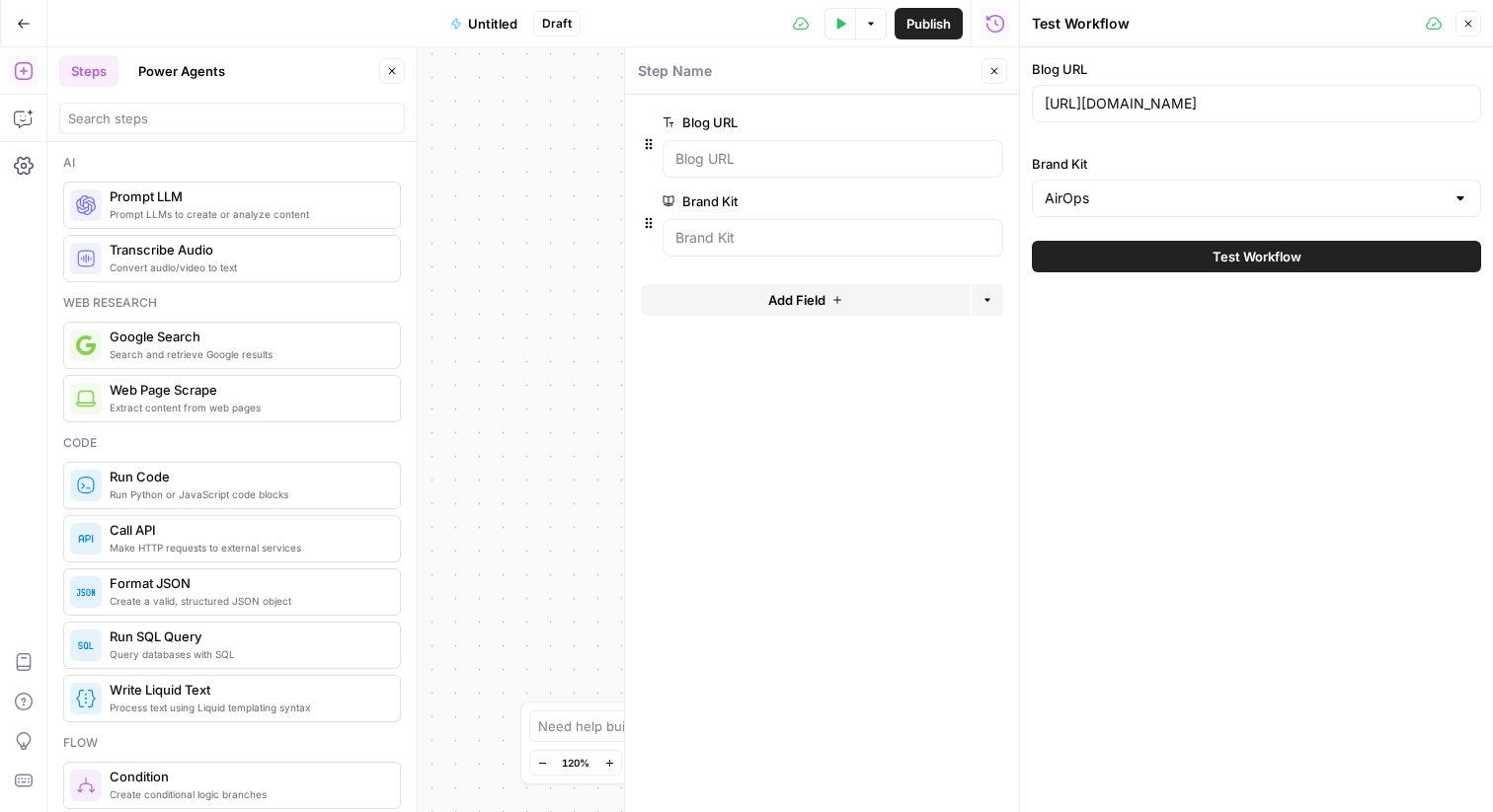
click at [1466, 18] on icon "button" at bounding box center [1468, 24] width 12 height 12
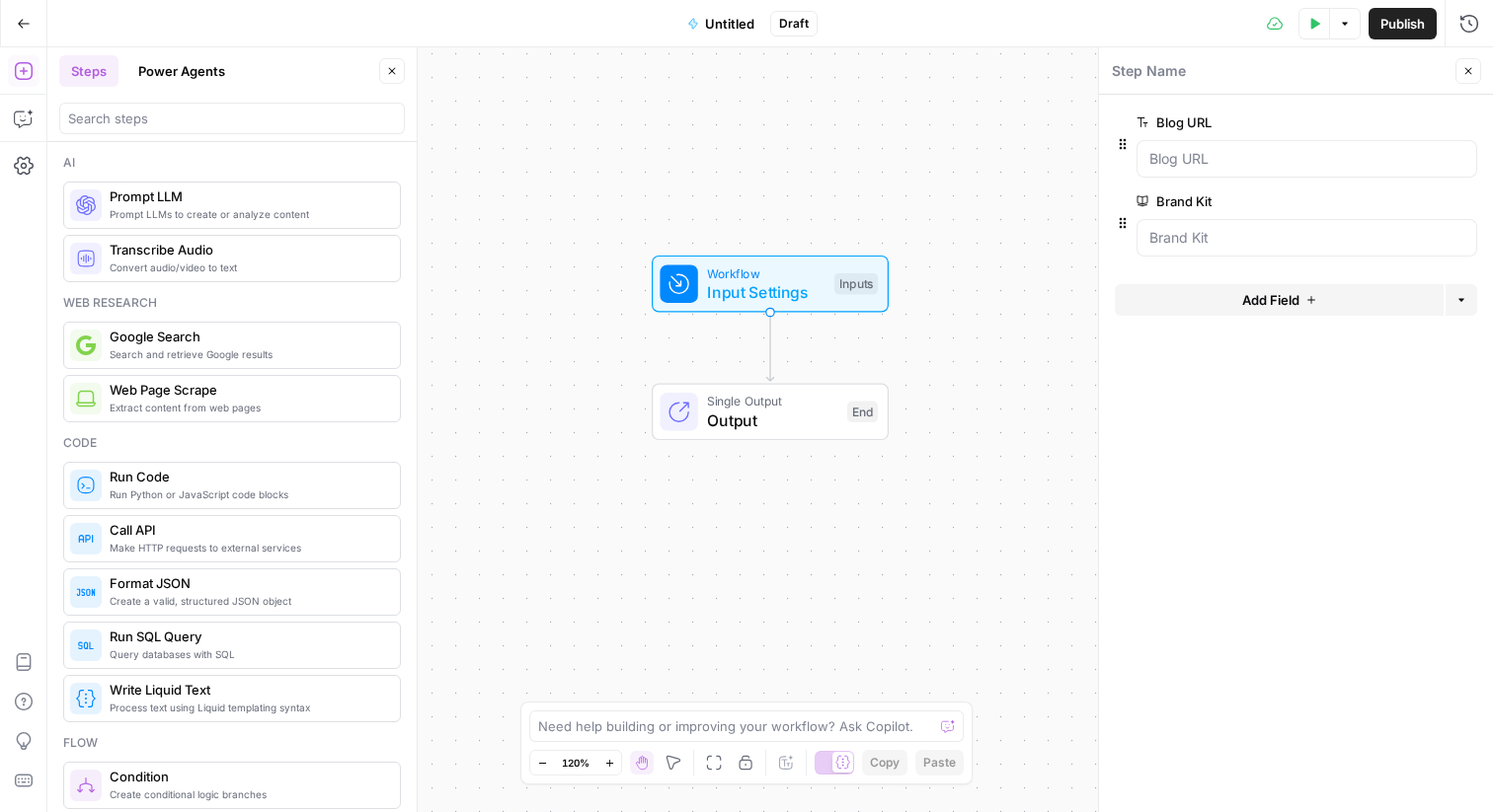
click at [16, 69] on icon "button" at bounding box center [24, 72] width 20 height 20
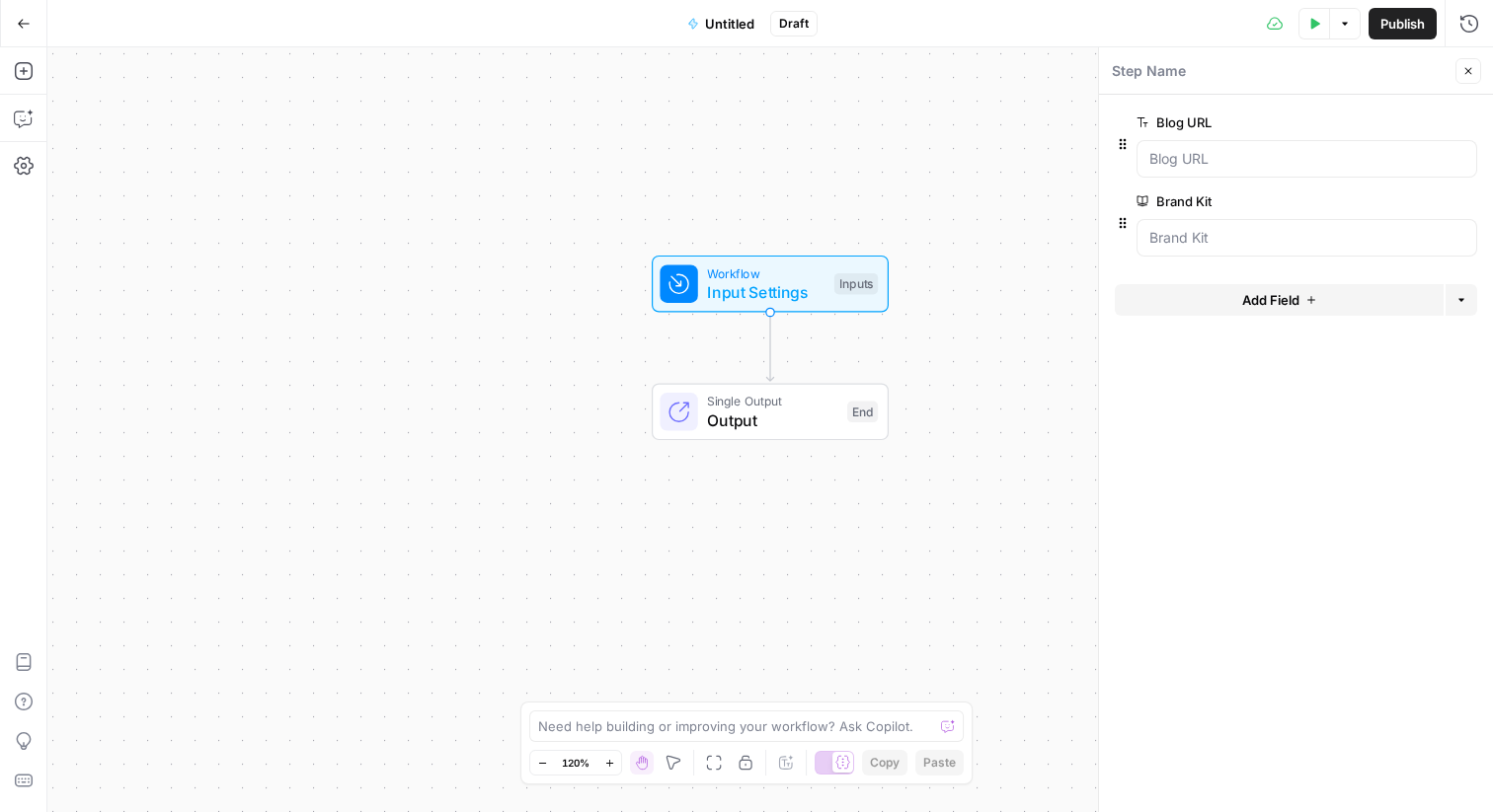
click at [28, 25] on icon "button" at bounding box center [24, 24] width 14 height 14
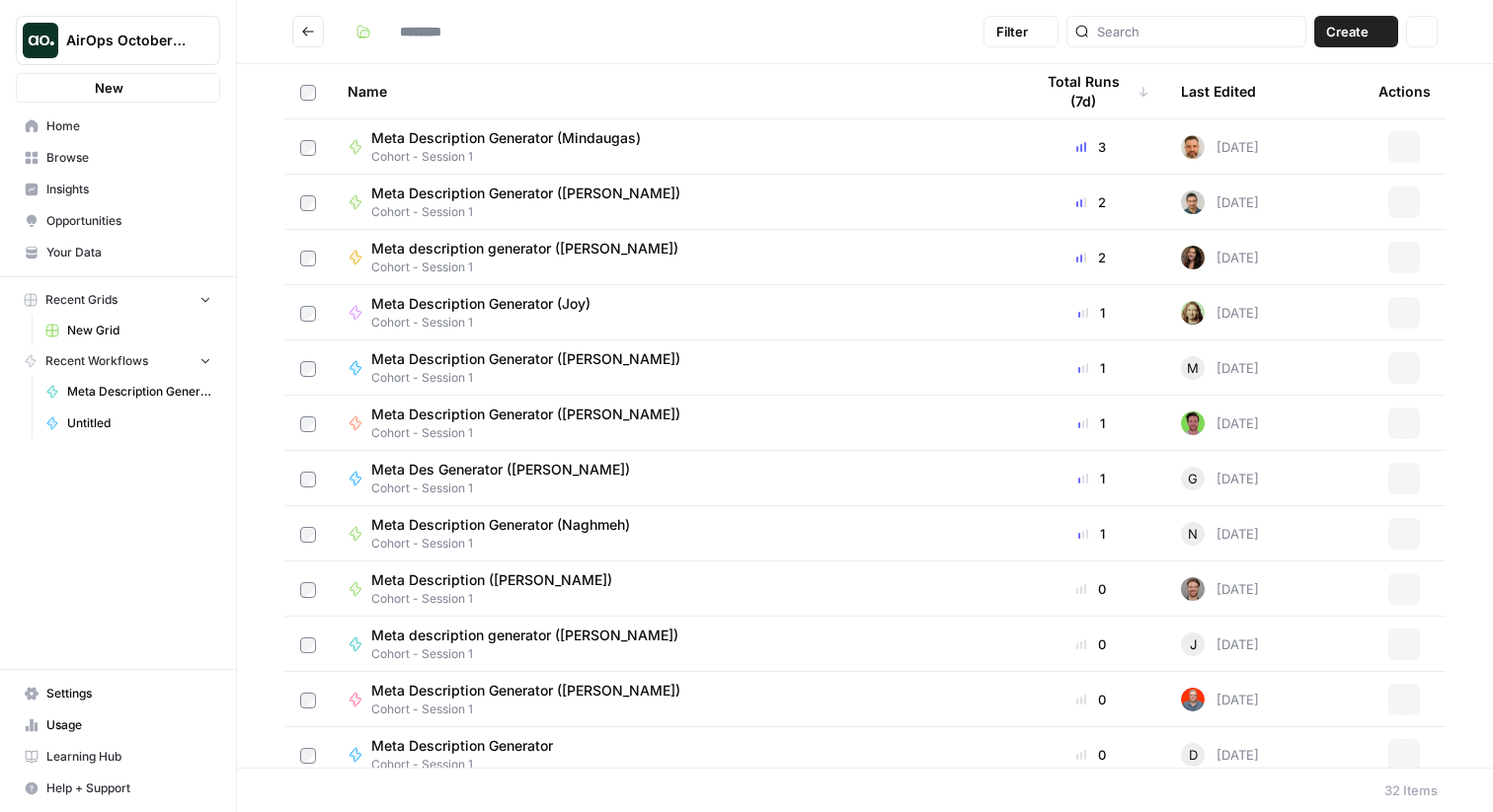
type input "**********"
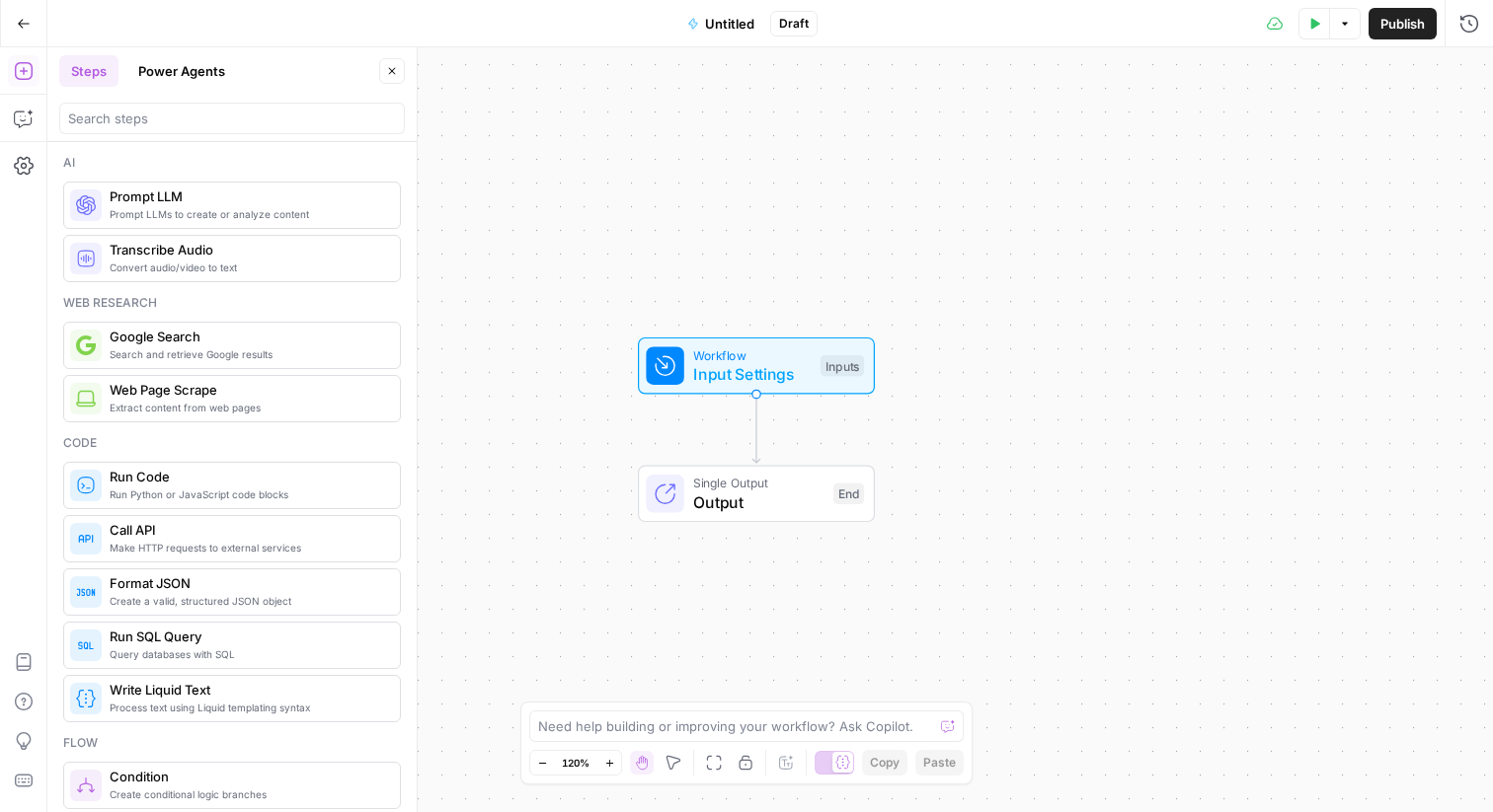
click at [222, 209] on span "Prompt LLMs to create or analyze content" at bounding box center [247, 214] width 275 height 16
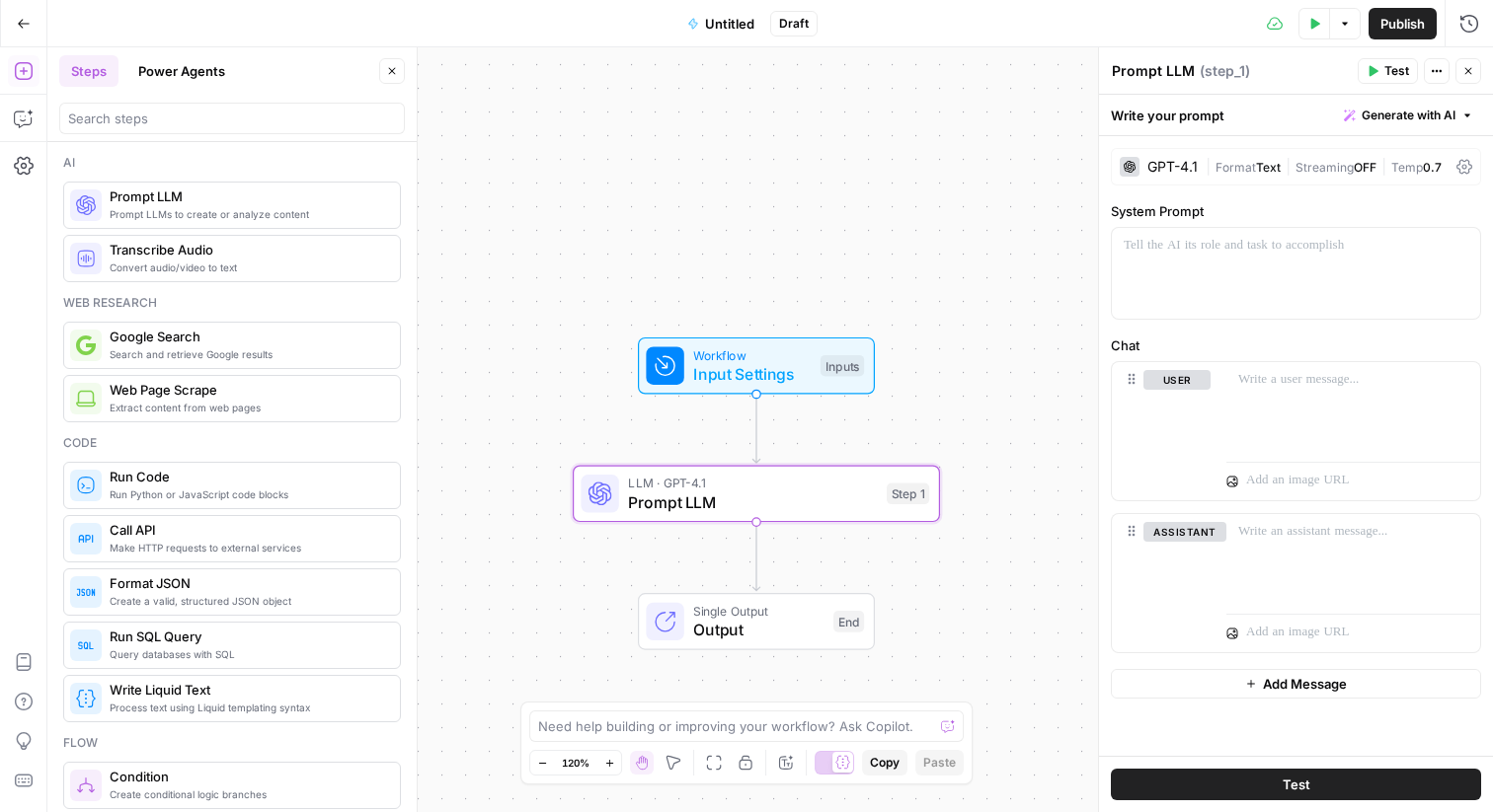
click at [1166, 160] on div "GPT-4.1" at bounding box center [1173, 167] width 51 height 14
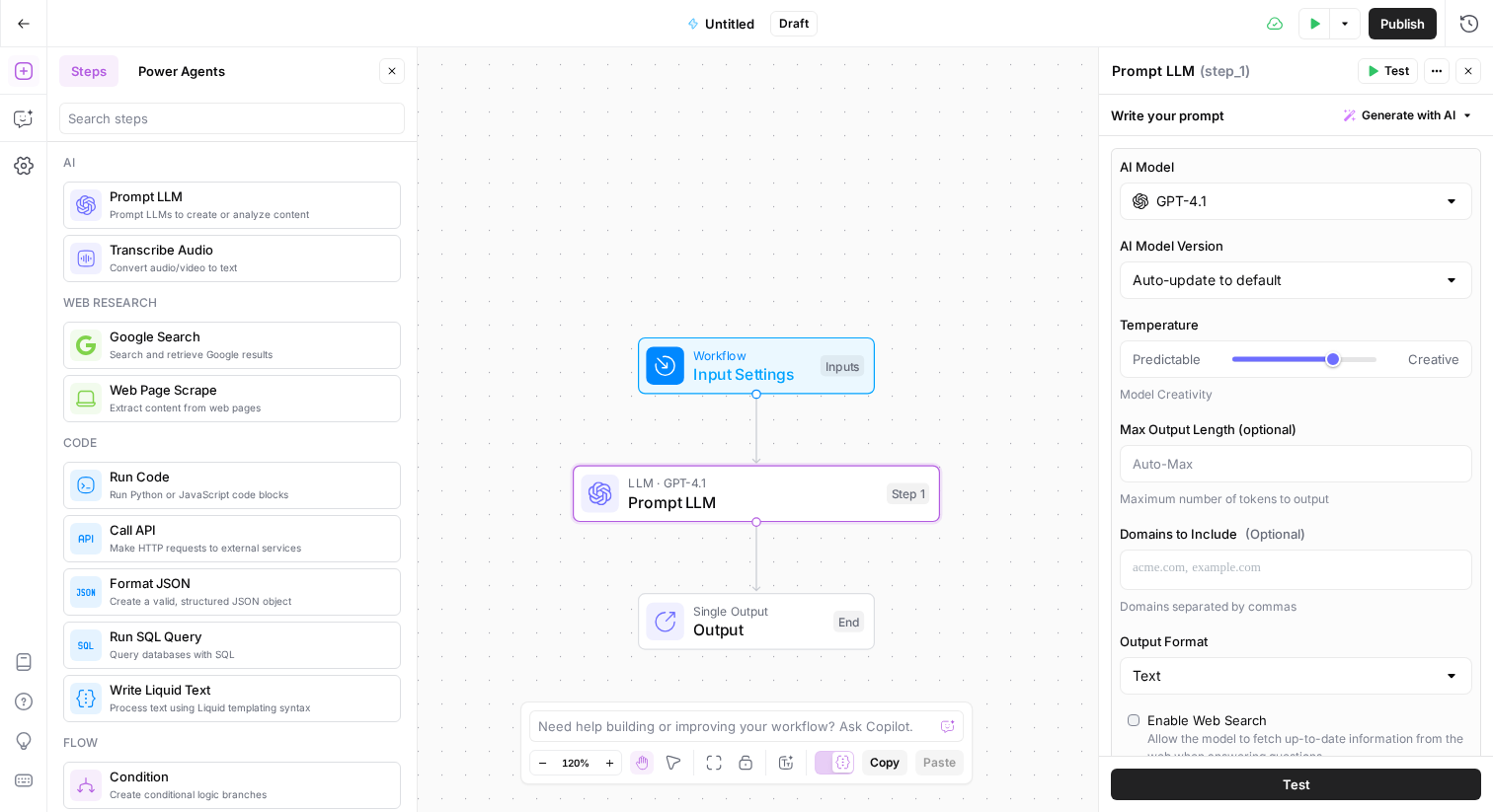
click at [1188, 196] on input "GPT-4.1" at bounding box center [1296, 201] width 280 height 20
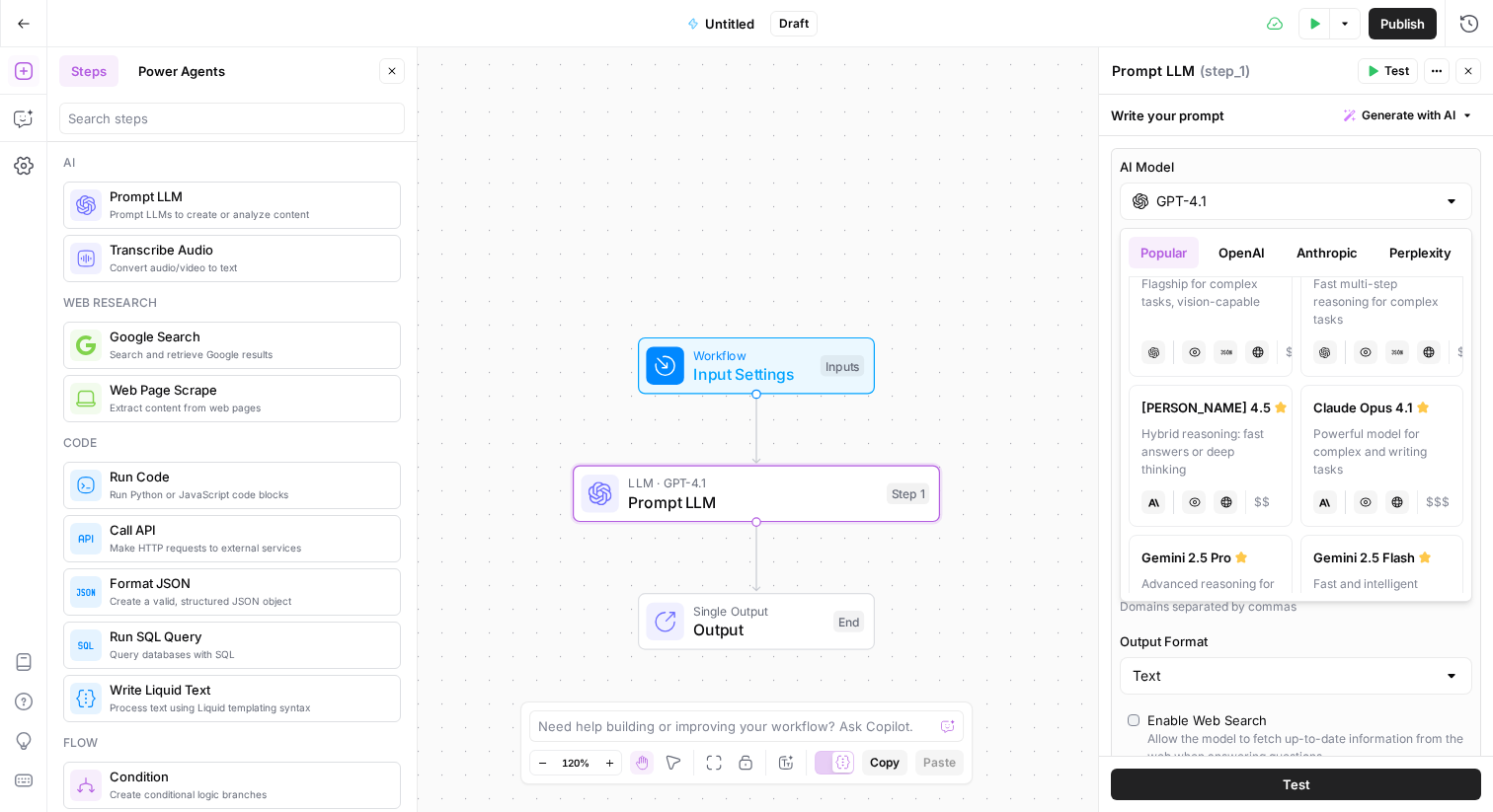
scroll to position [144, 0]
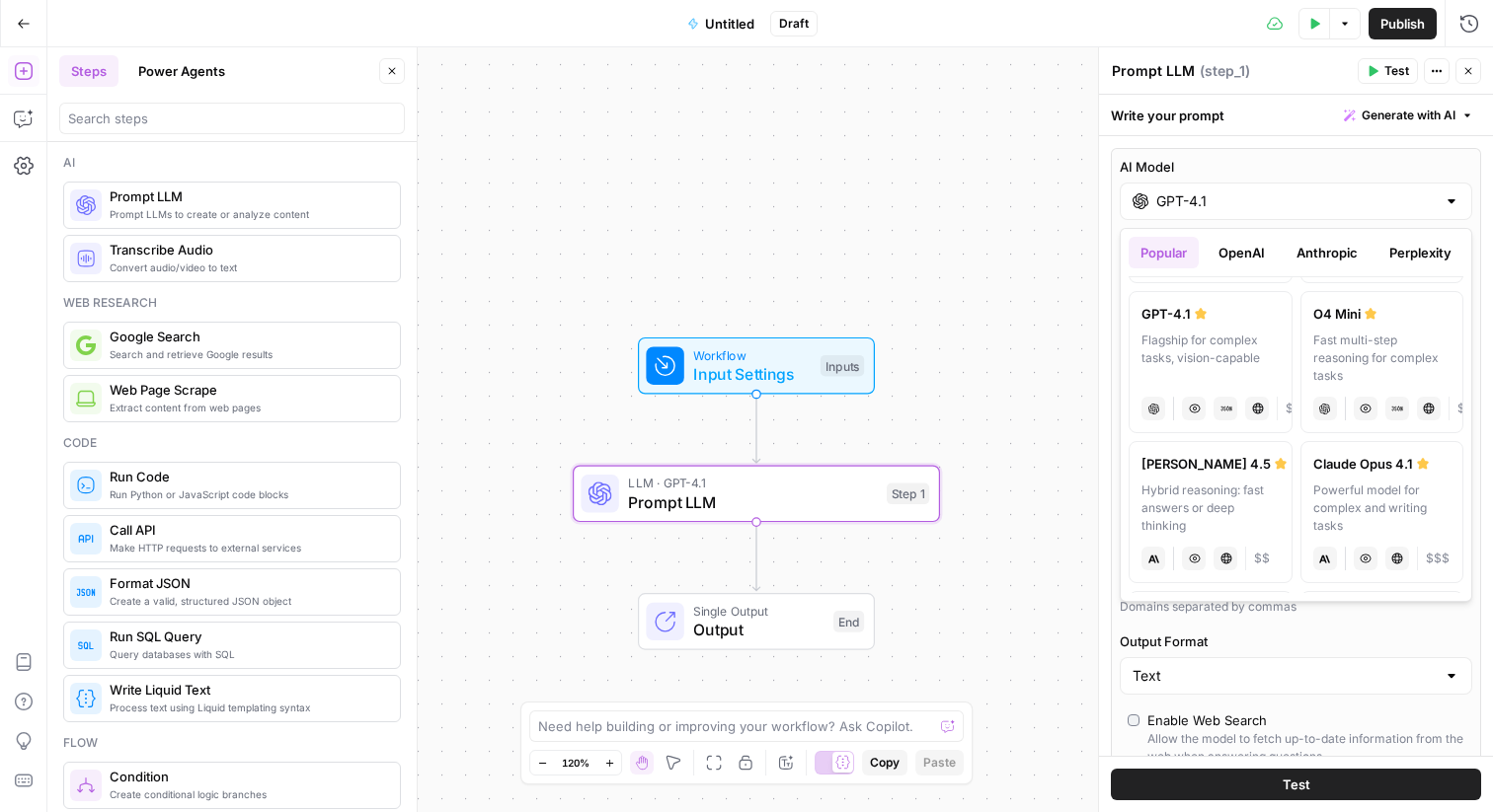
click at [1468, 71] on icon "button" at bounding box center [1468, 71] width 7 height 7
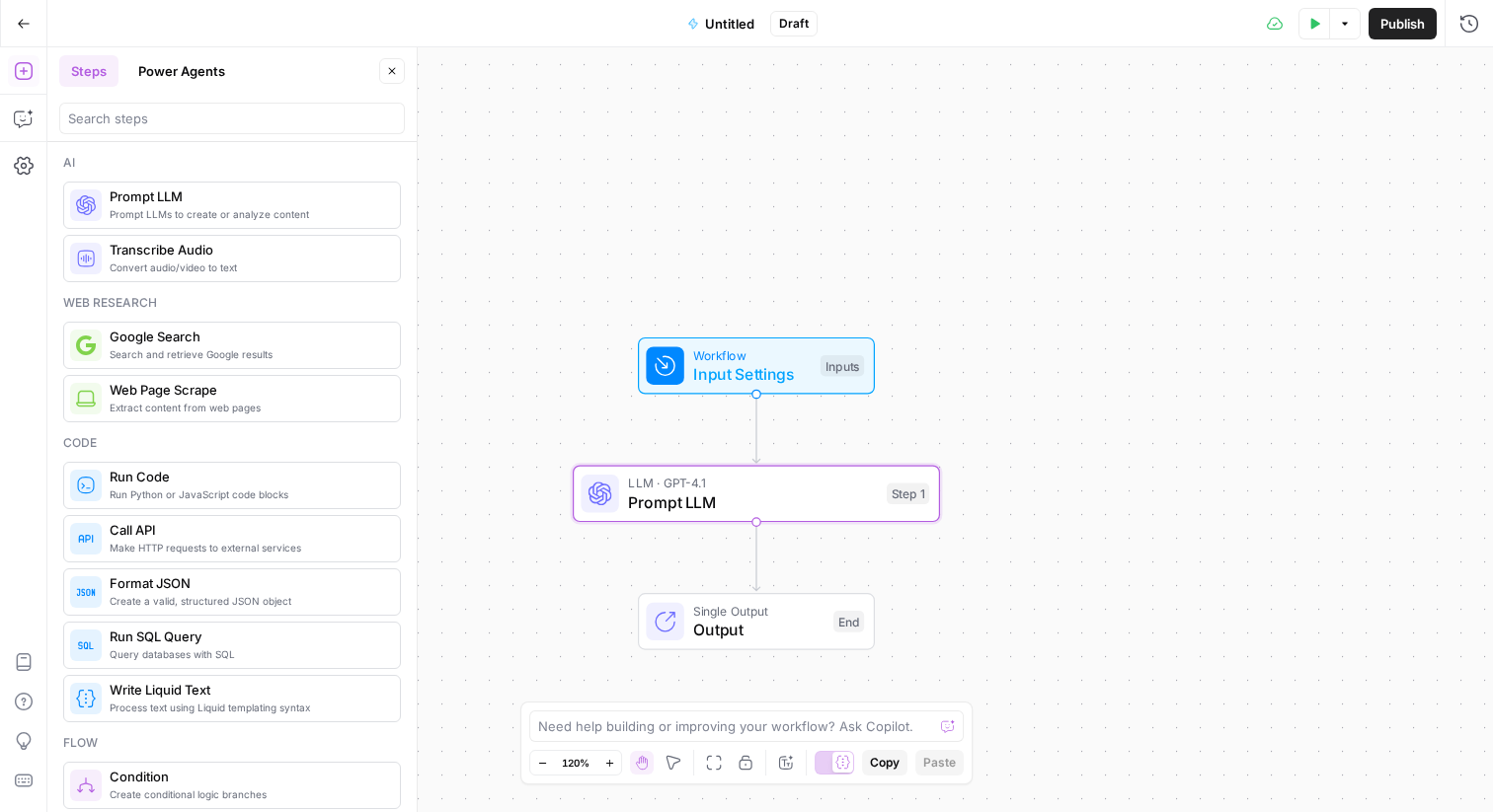
click at [782, 485] on span "LLM · GPT-4.1" at bounding box center [752, 483] width 249 height 19
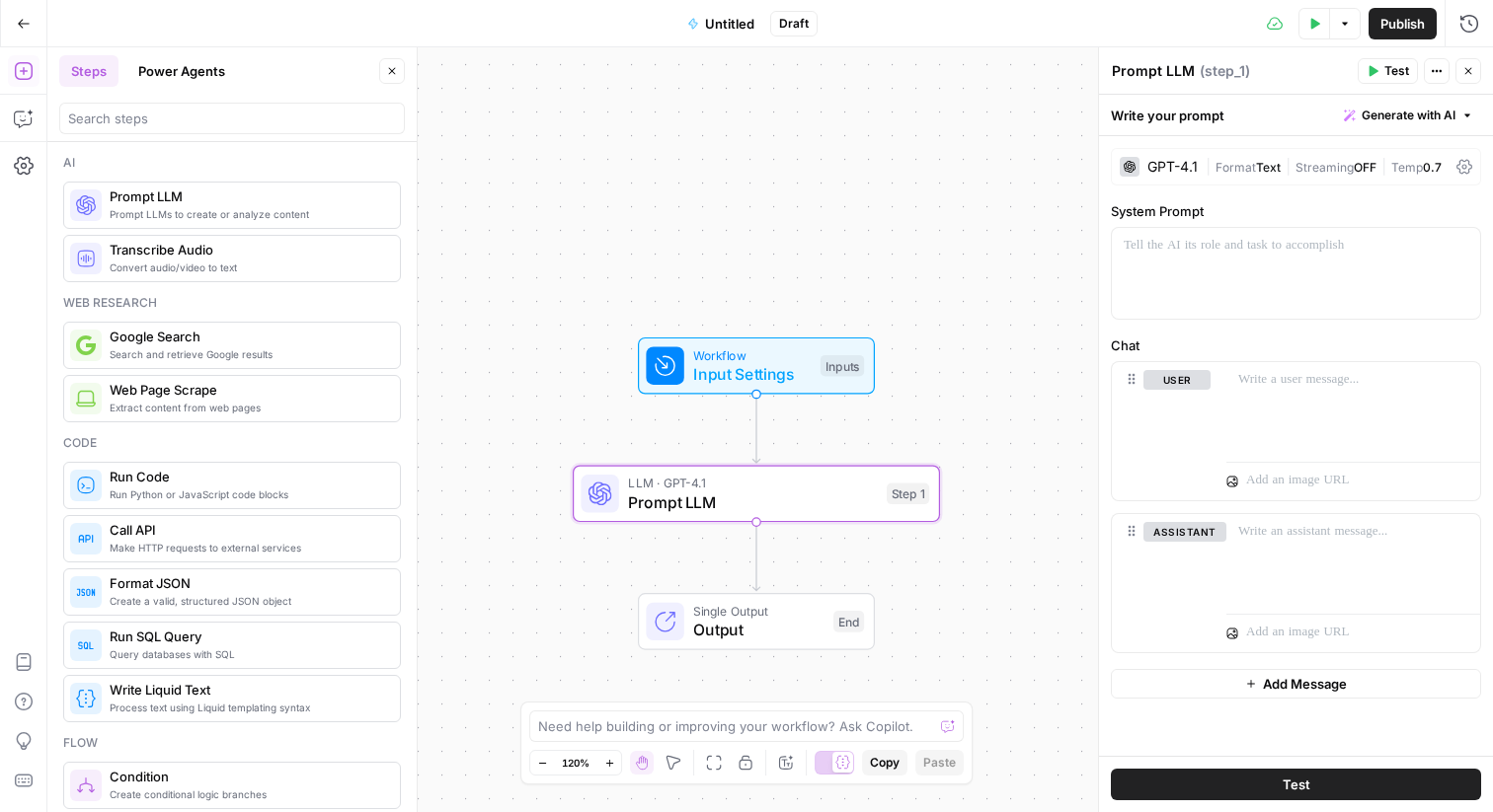
click at [1245, 161] on span "Format" at bounding box center [1235, 167] width 41 height 15
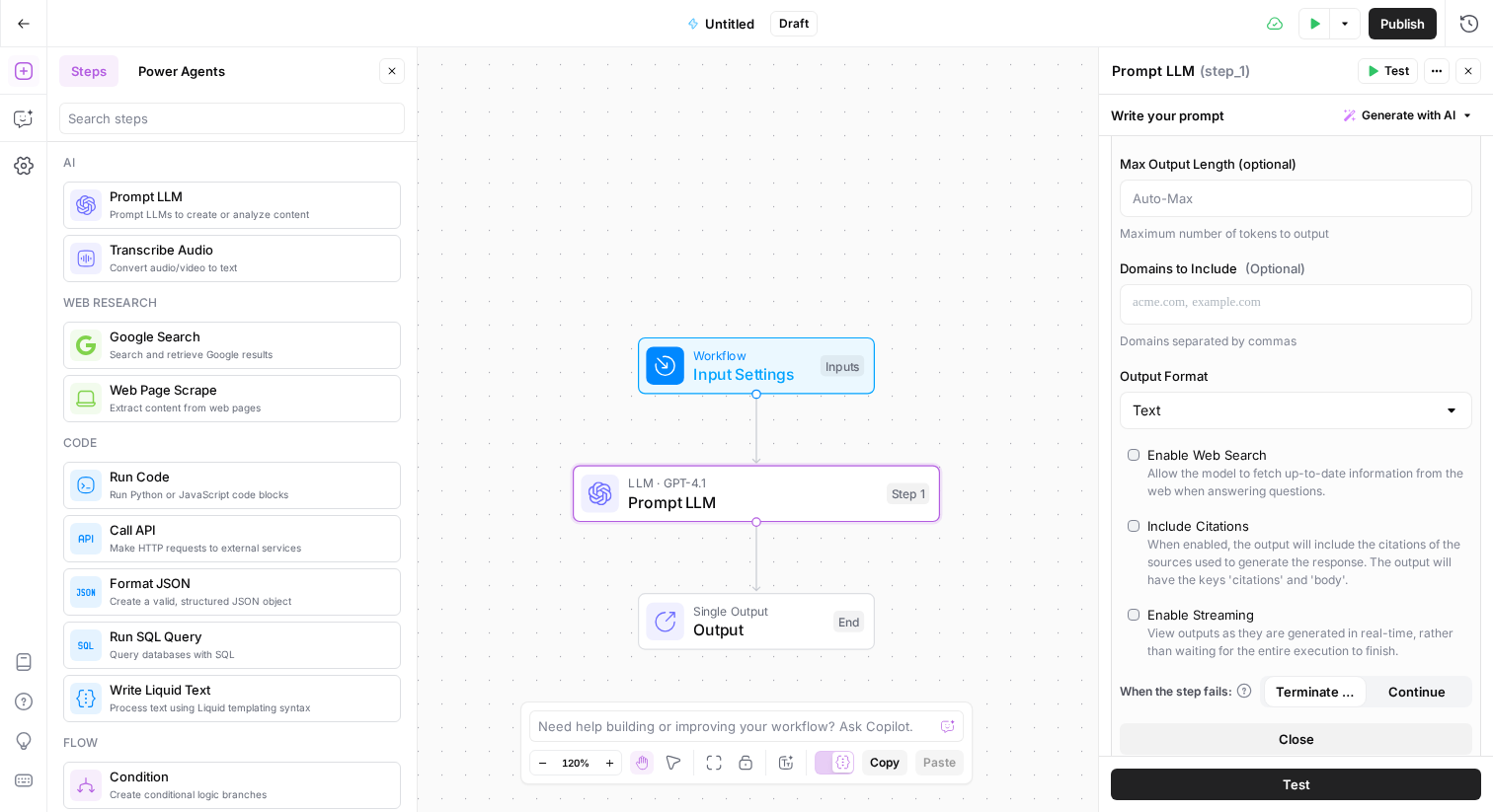
scroll to position [268, 0]
click at [1217, 405] on input "Output Format" at bounding box center [1284, 409] width 304 height 20
click at [1218, 349] on div "AI Model GPT-4.1 AI Model Version Auto-update to default Temperature Predictabl…" at bounding box center [1296, 321] width 370 height 882
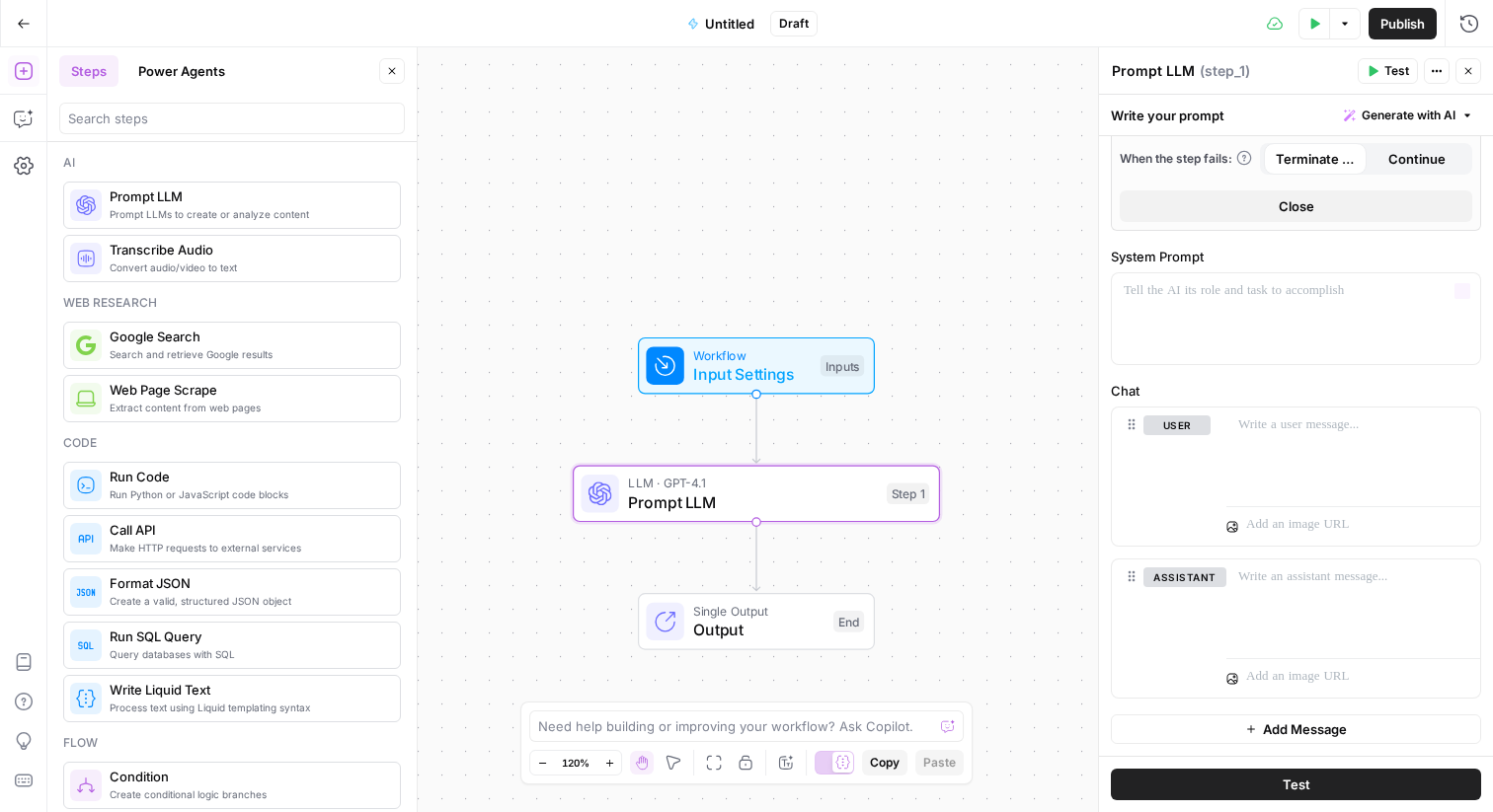
scroll to position [0, 0]
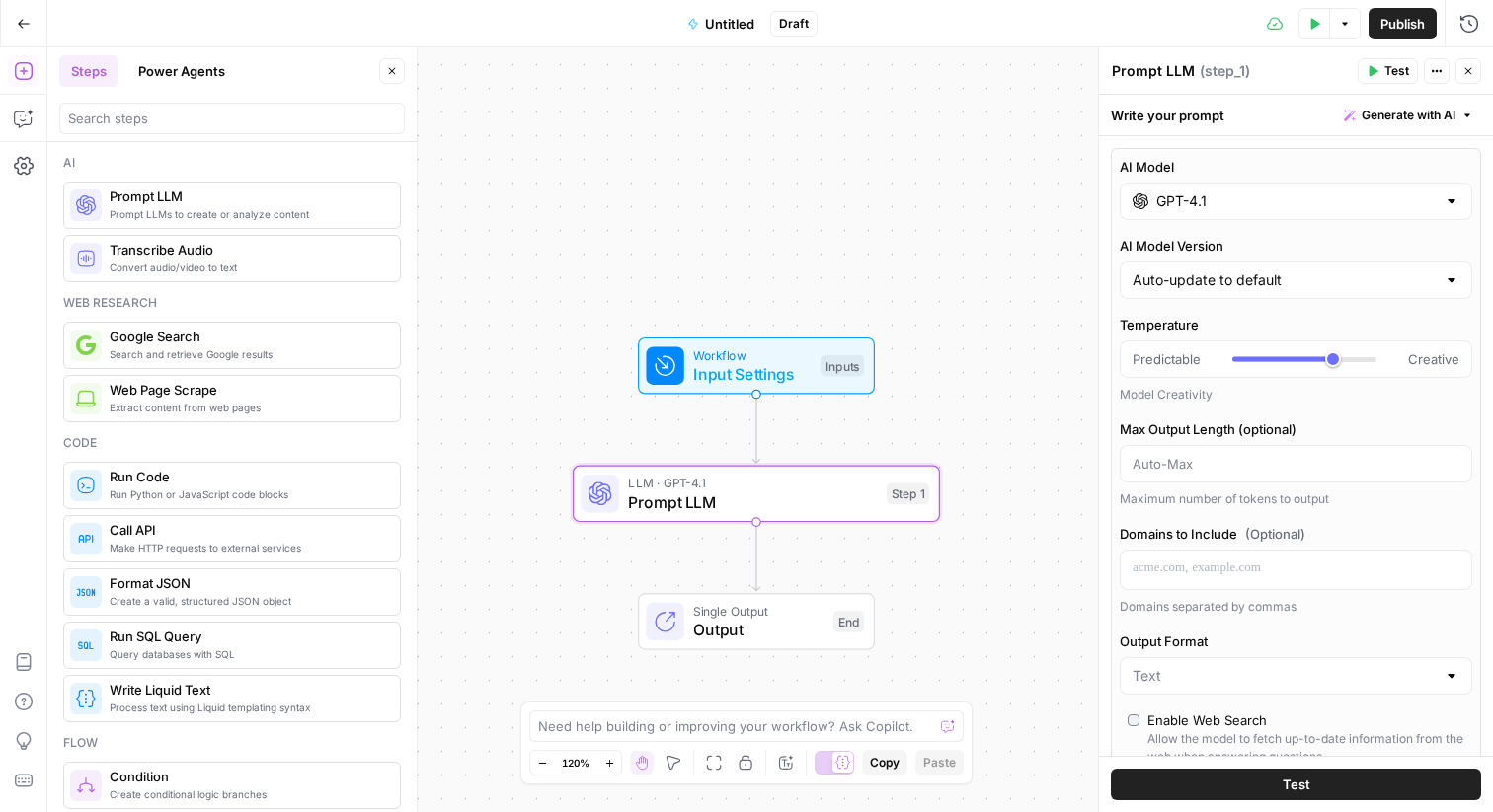
click at [1470, 74] on icon "button" at bounding box center [1468, 71] width 12 height 12
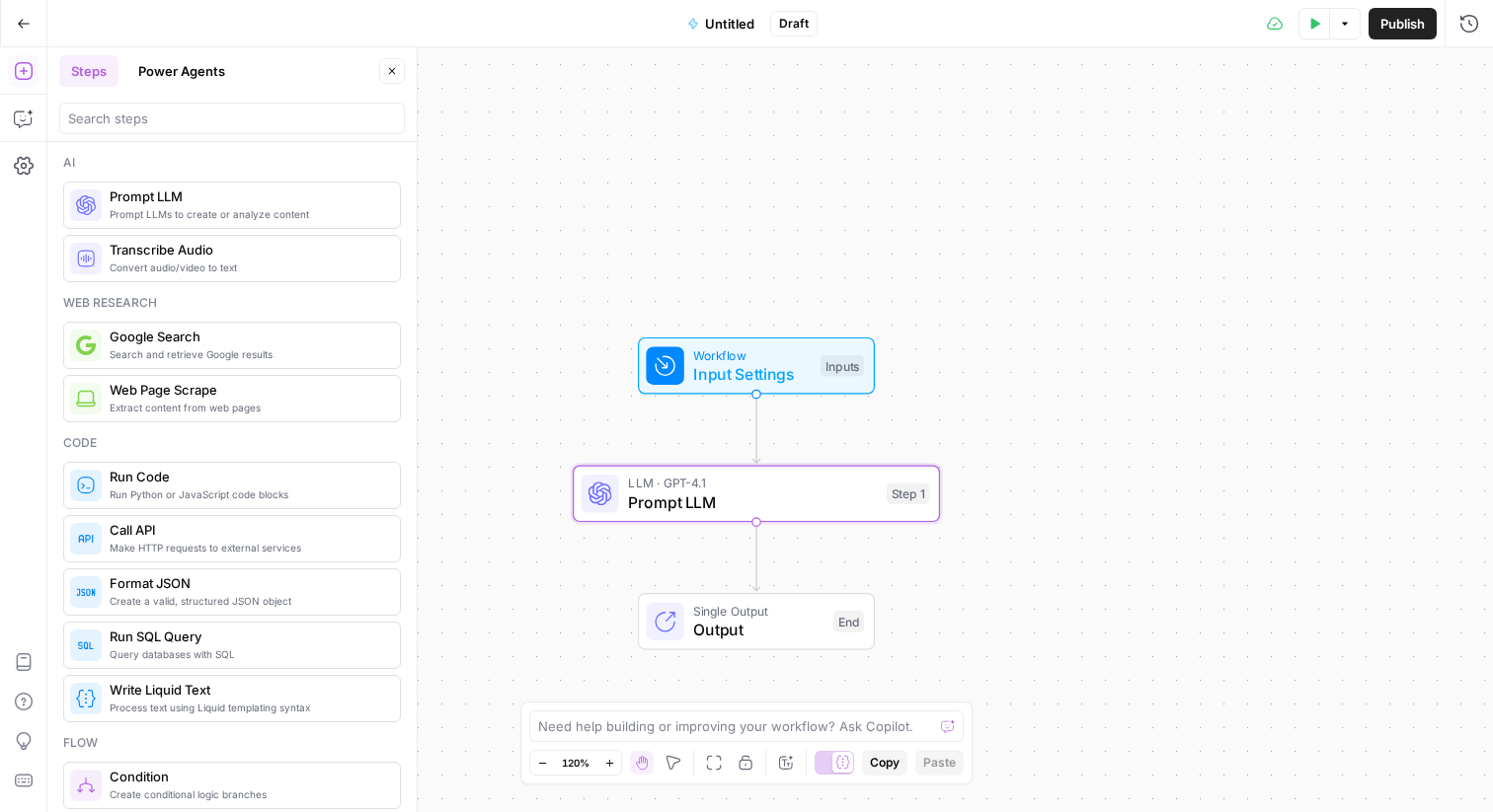
click at [855, 493] on span "Prompt LLM" at bounding box center [752, 503] width 249 height 24
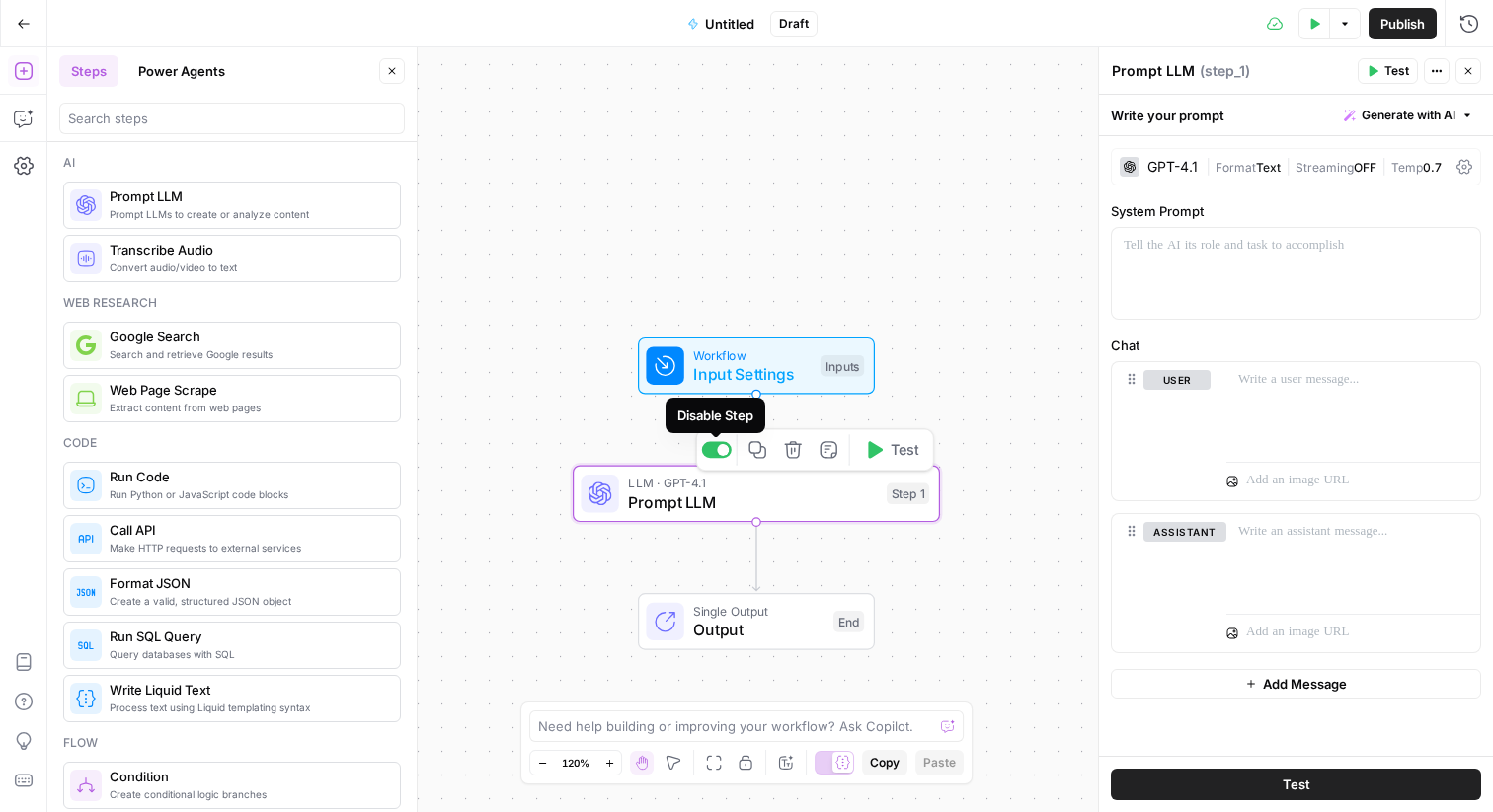
click at [798, 448] on icon "button" at bounding box center [792, 449] width 17 height 17
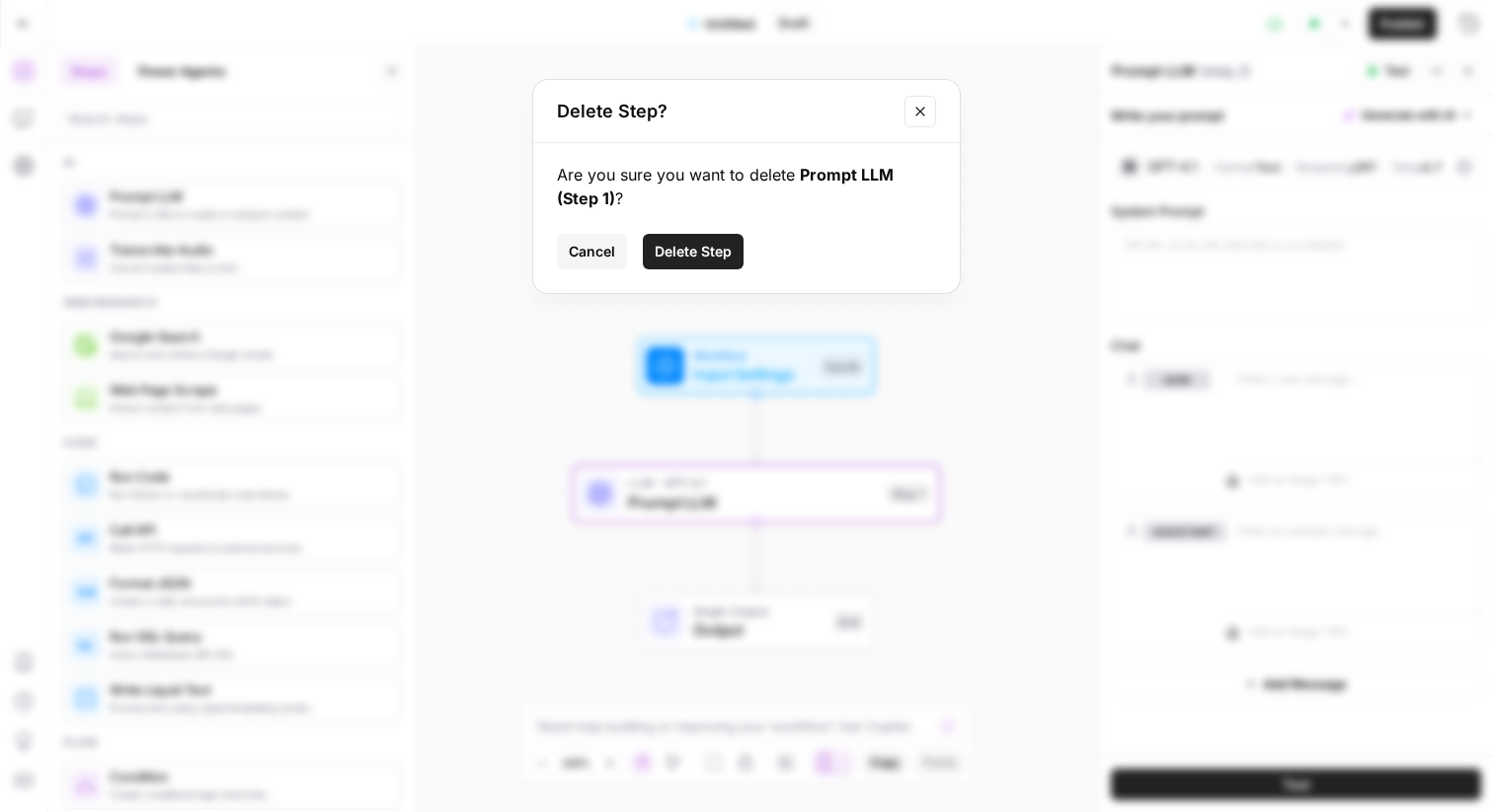
click at [689, 248] on span "Delete Step" at bounding box center [693, 252] width 77 height 20
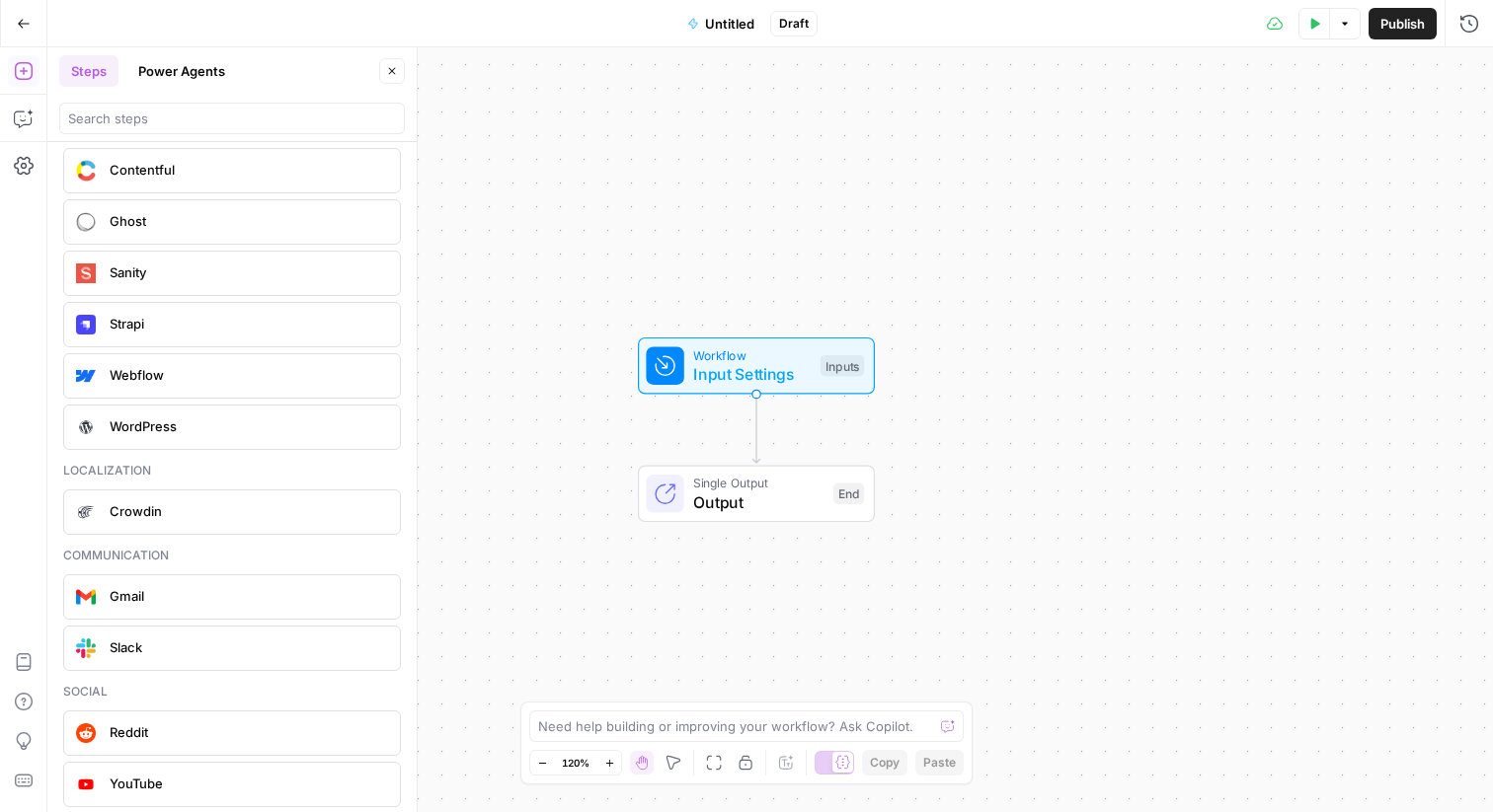
scroll to position [4403, 0]
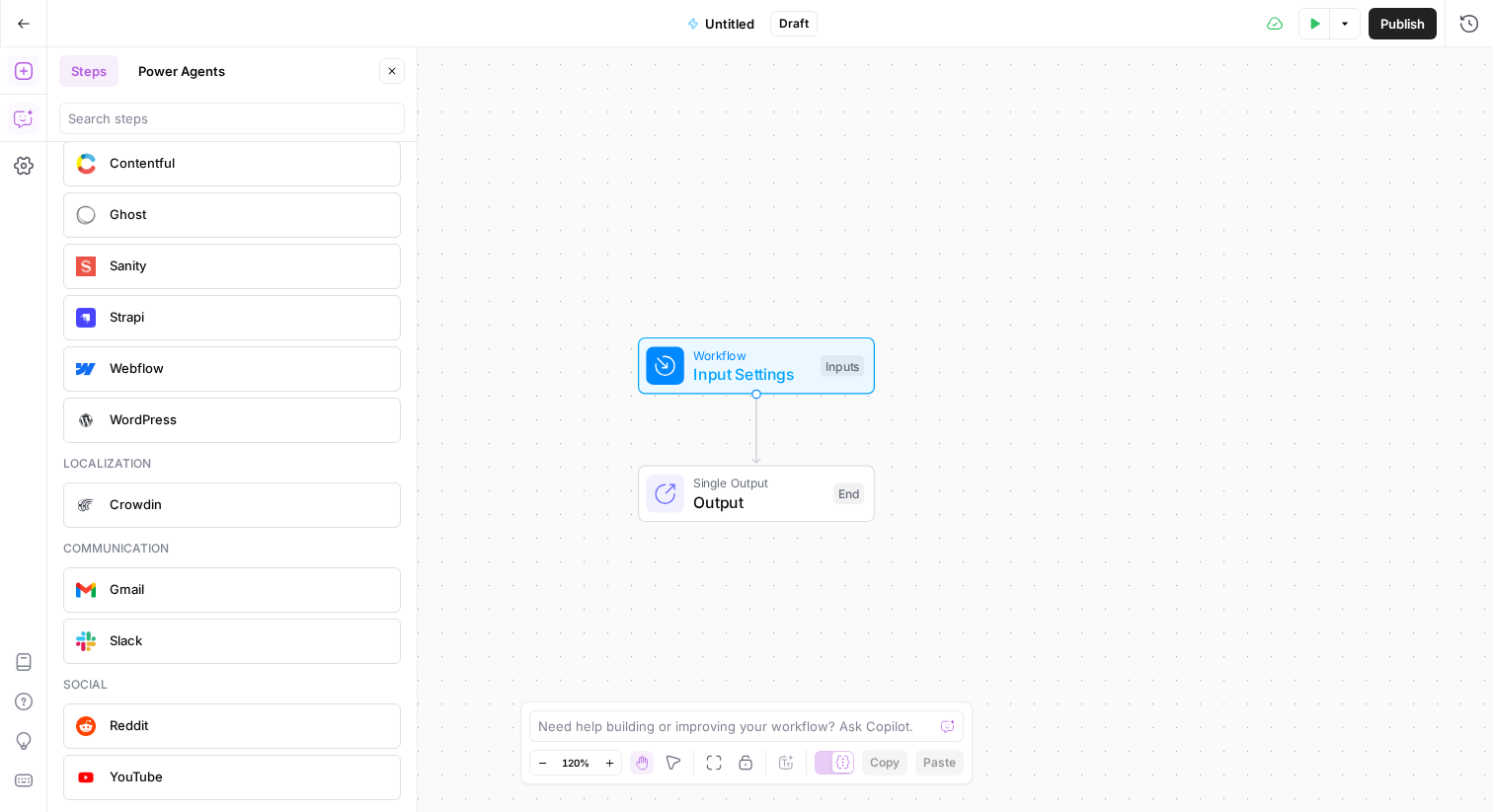
click at [19, 119] on icon "button" at bounding box center [24, 118] width 20 height 20
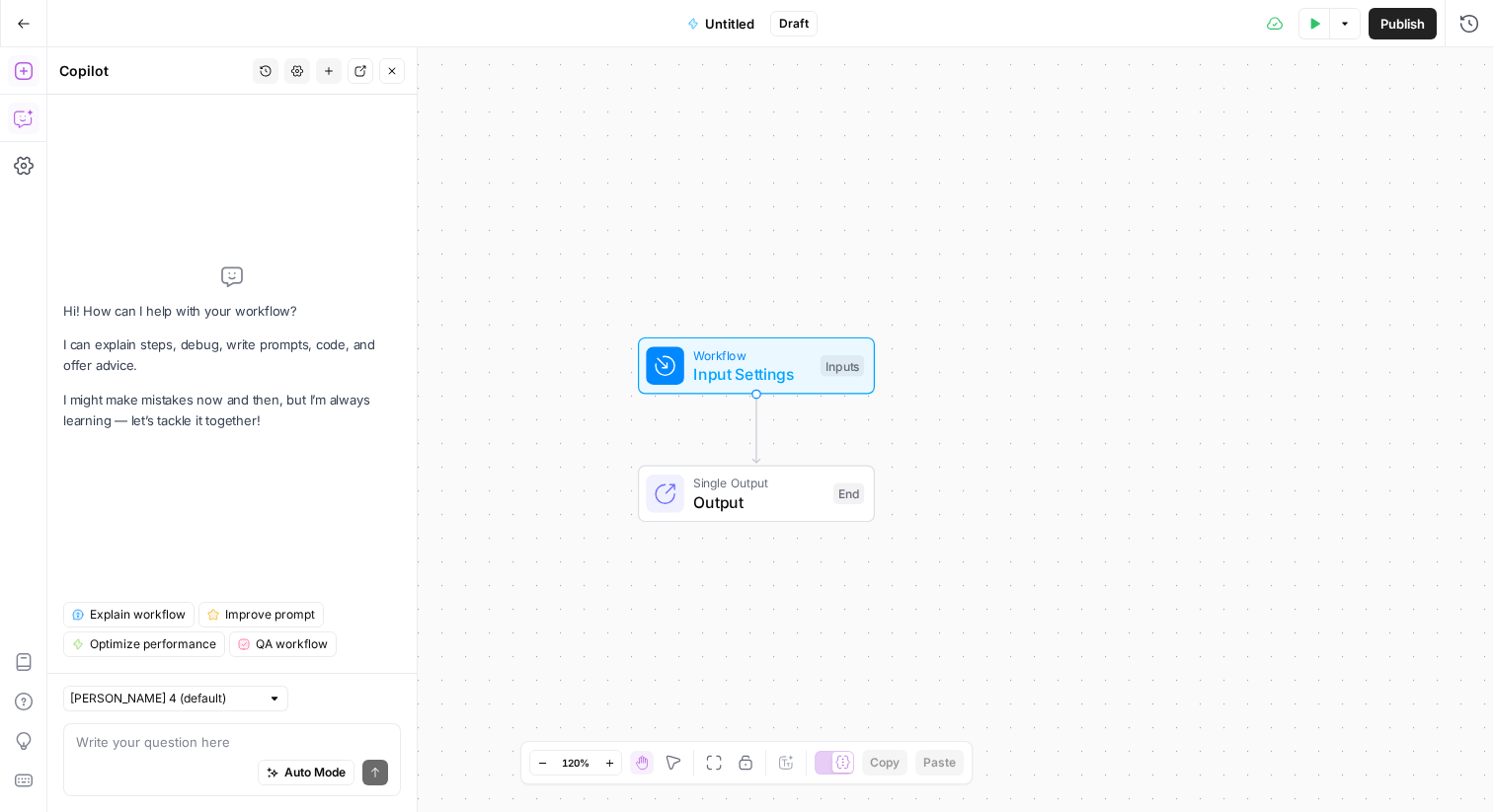
click at [12, 66] on button "Add Steps" at bounding box center [24, 72] width 32 height 32
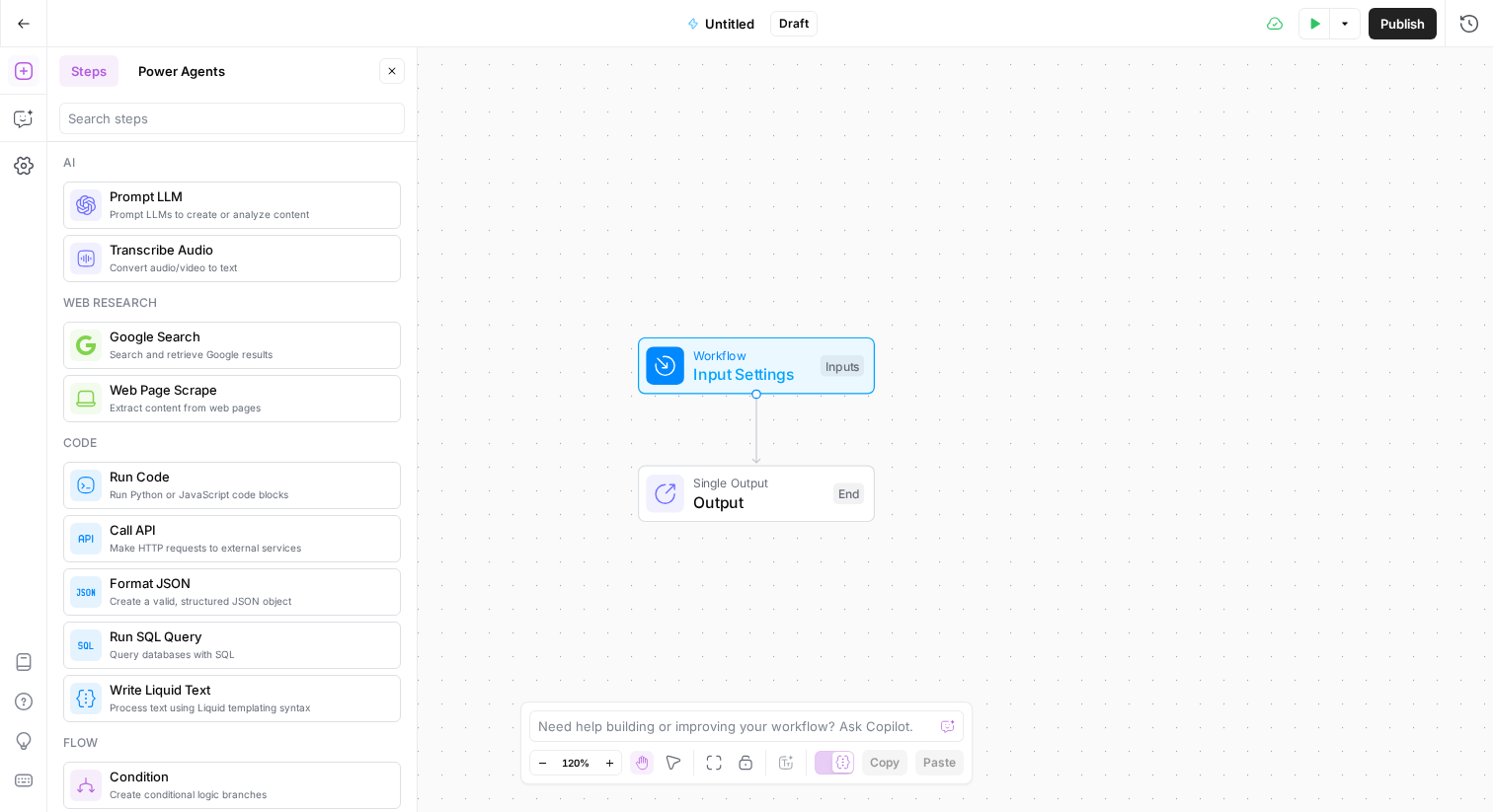
click at [664, 432] on div "Workflow Input Settings Inputs Single Output Output End" at bounding box center [770, 430] width 1445 height 765
click at [246, 406] on span "Extract content from web pages" at bounding box center [247, 408] width 275 height 16
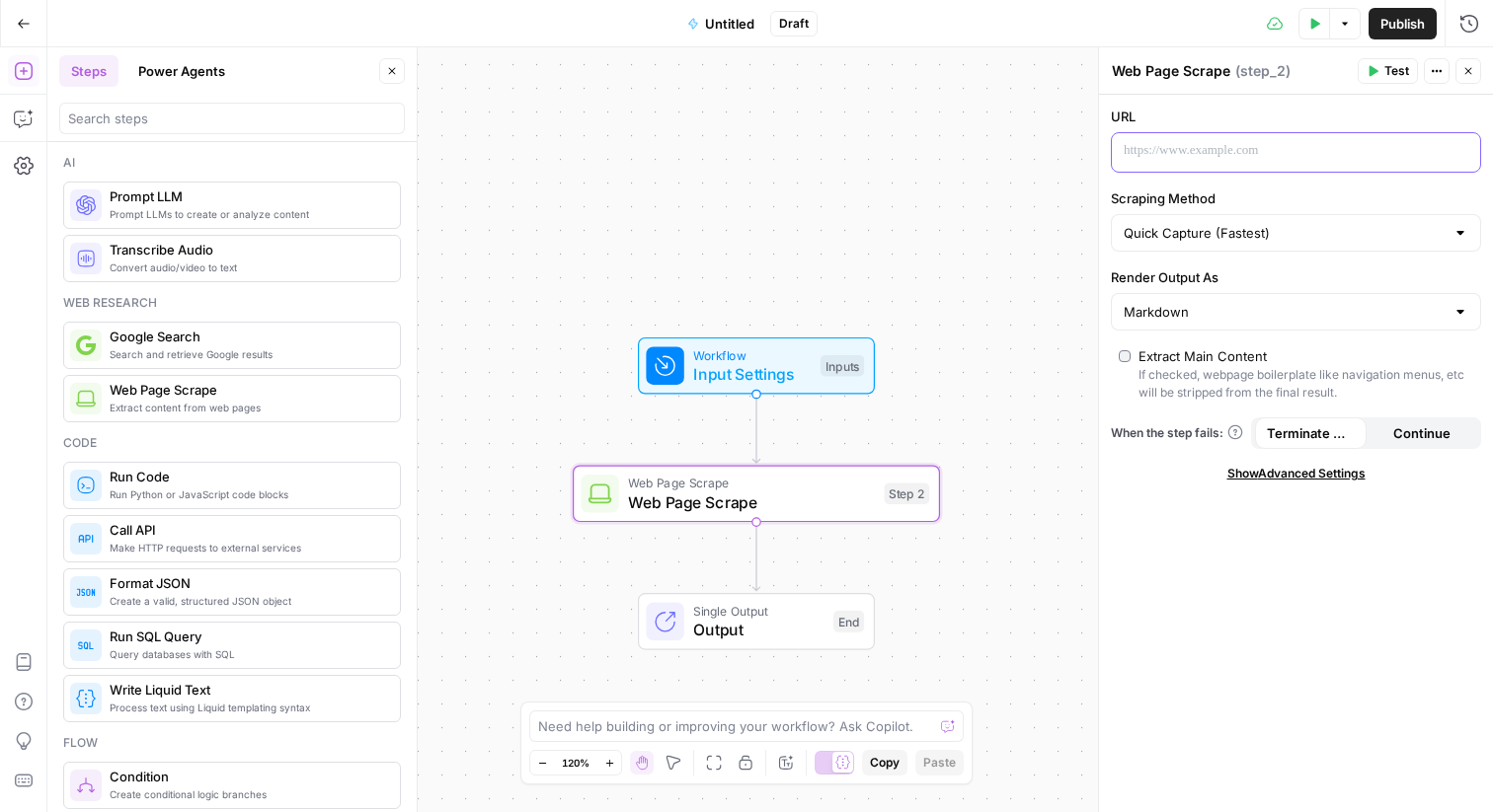
click at [1137, 150] on p at bounding box center [1280, 151] width 313 height 20
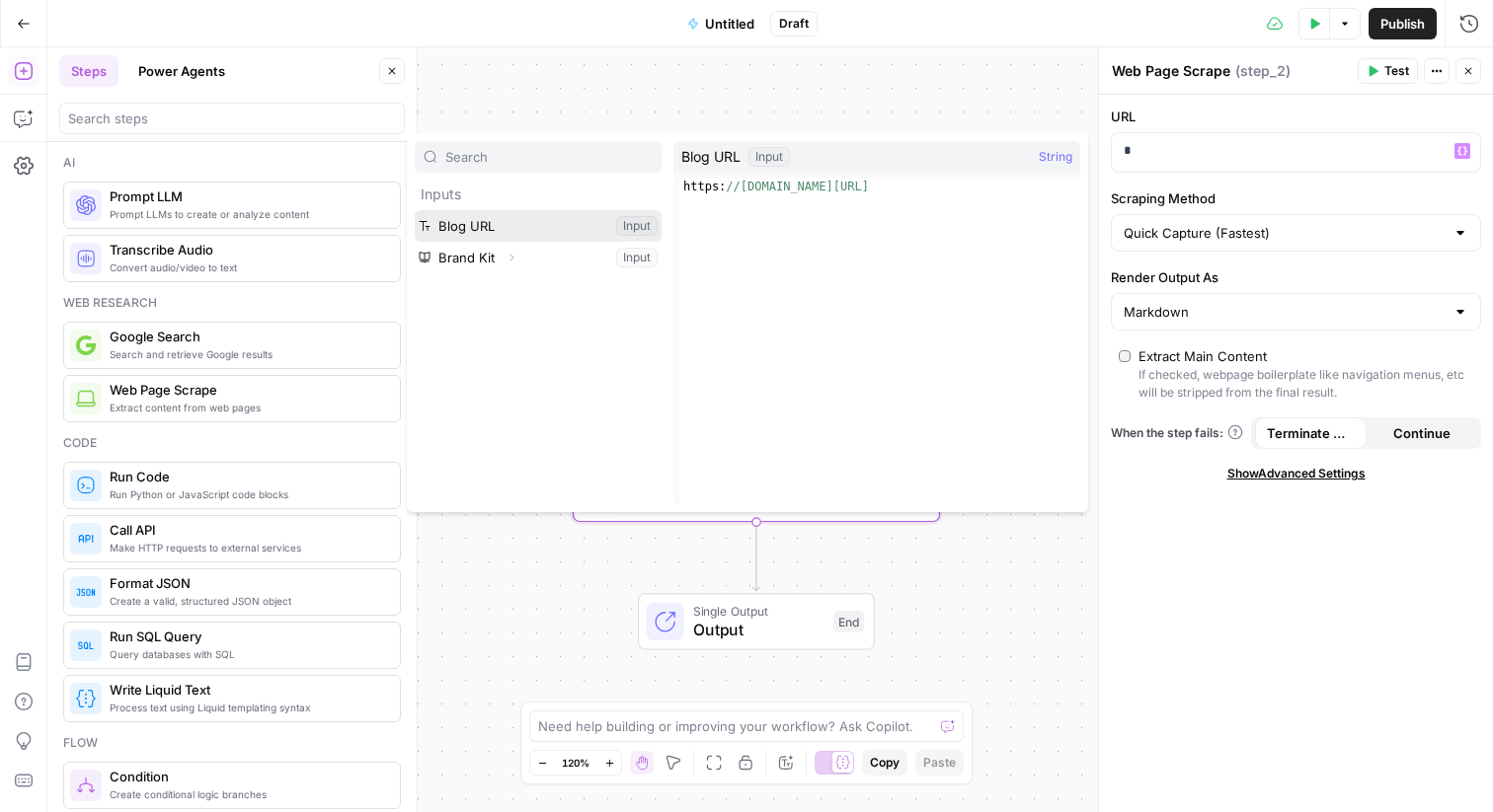
click at [513, 228] on button "Select variable Blog URL" at bounding box center [538, 226] width 247 height 32
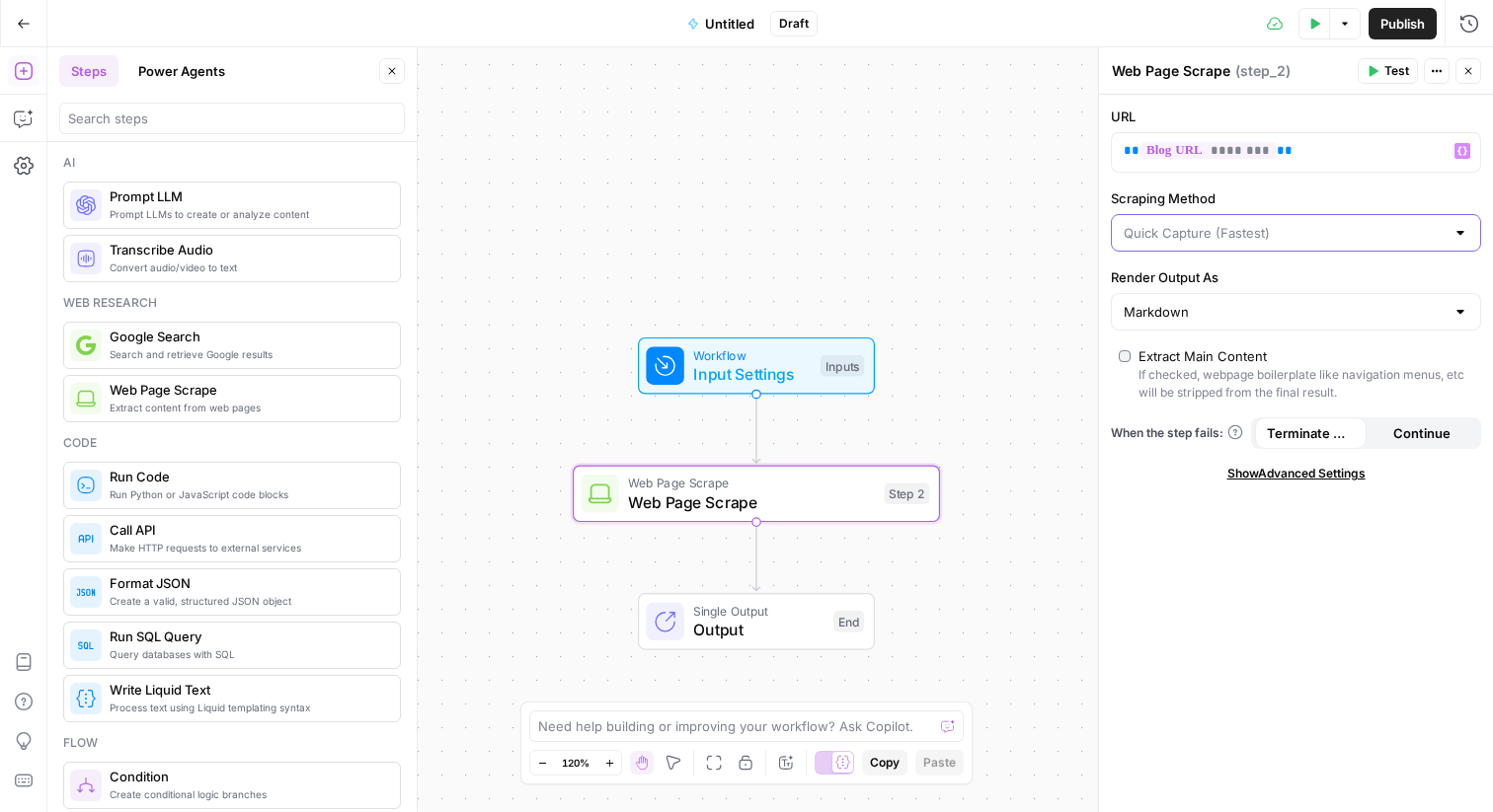
click at [1235, 231] on input "Scraping Method" at bounding box center [1284, 233] width 320 height 20
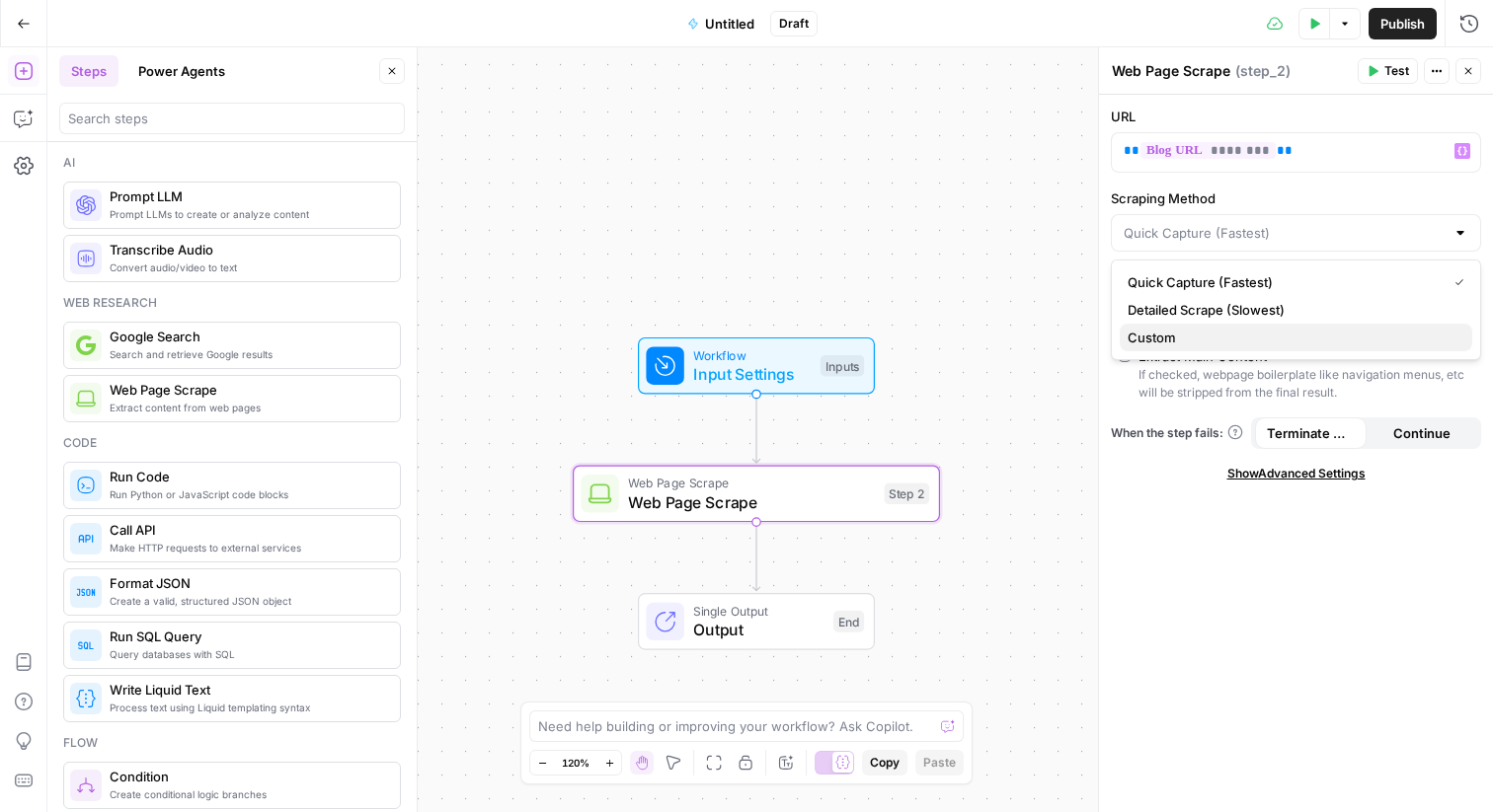
click at [1202, 331] on span "Custom" at bounding box center [1292, 337] width 328 height 20
type input "Custom"
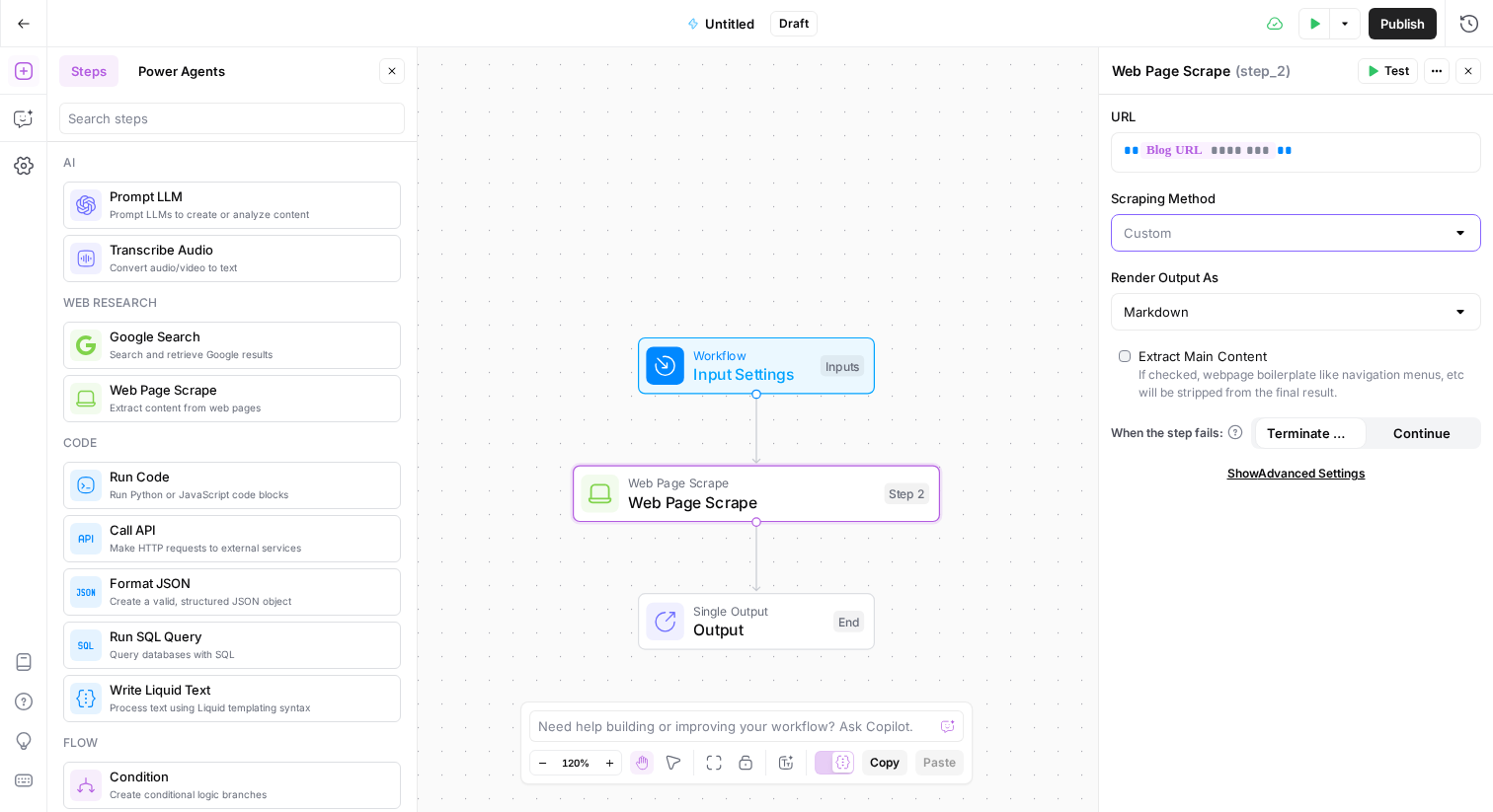
click at [1214, 235] on input "Scraping Method" at bounding box center [1284, 233] width 320 height 20
click at [1226, 288] on span "Quick Capture (Fastest)" at bounding box center [1292, 283] width 328 height 20
type input "Quick Capture (Fastest)"
click at [1226, 319] on input "Render Output As" at bounding box center [1284, 312] width 320 height 20
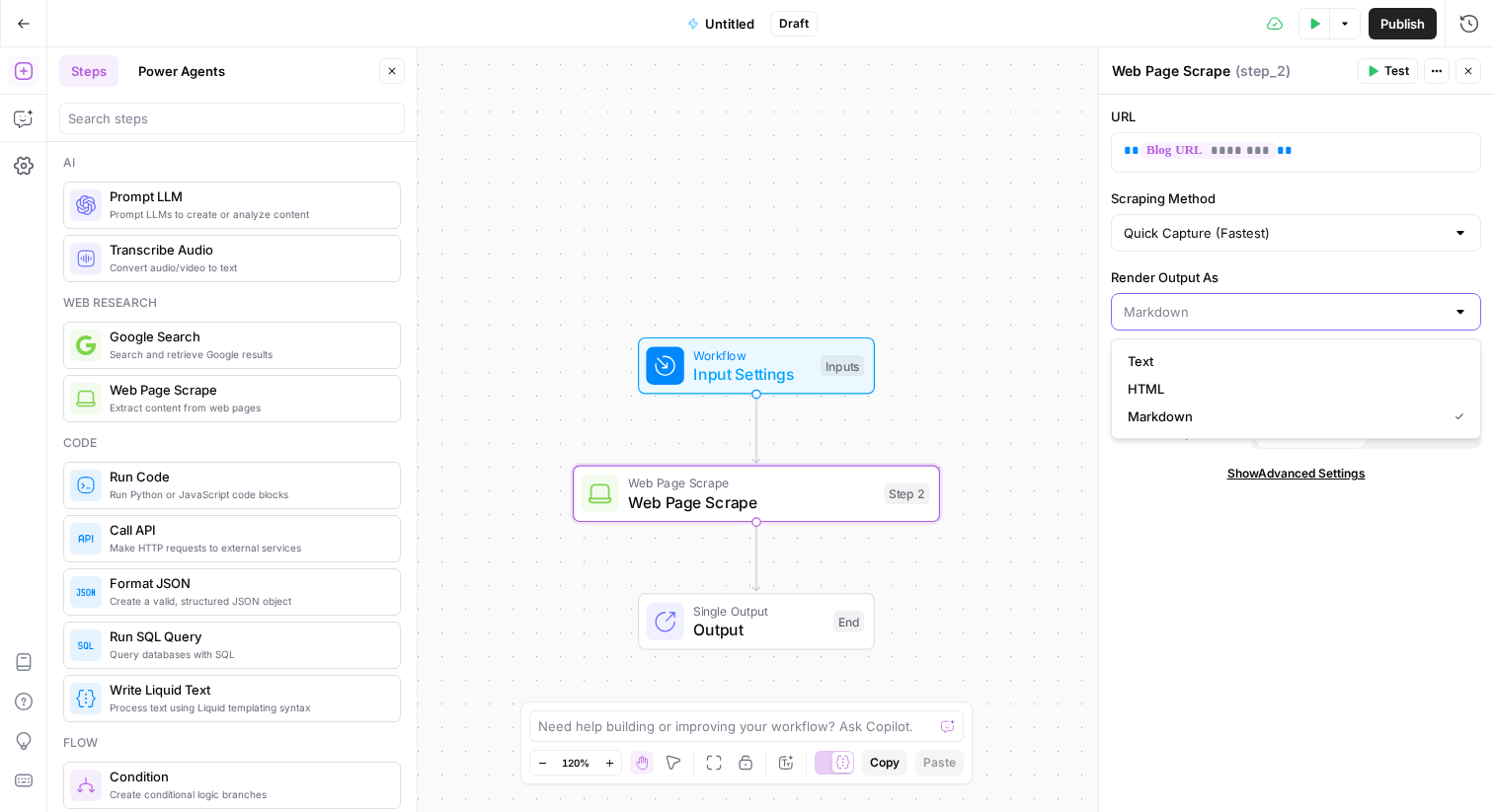
click at [1226, 319] on input "Render Output As" at bounding box center [1284, 312] width 320 height 20
click at [1171, 427] on button "Markdown" at bounding box center [1296, 417] width 352 height 28
type input "Markdown"
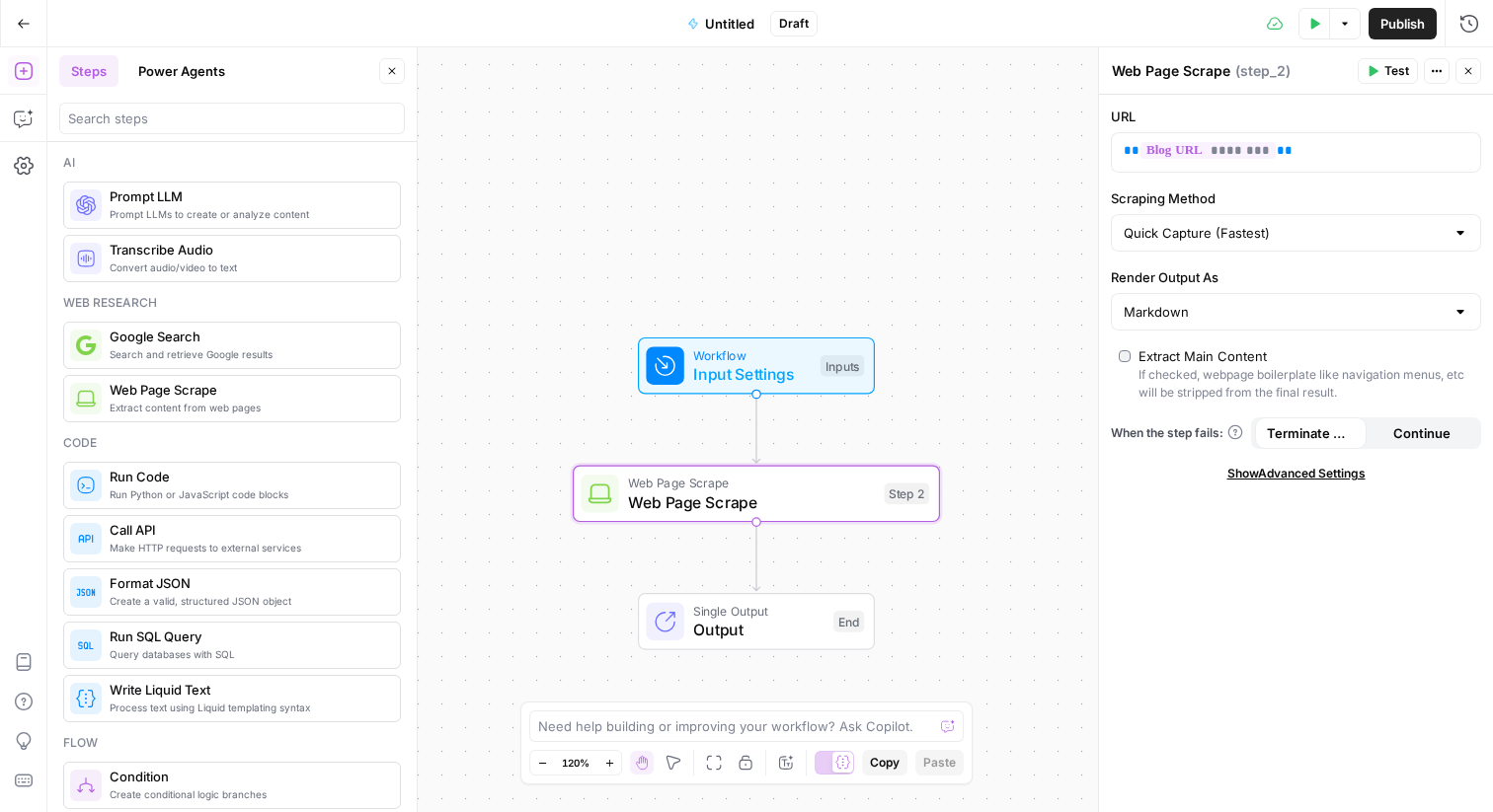
click at [1392, 64] on div "Publish P" at bounding box center [1401, 66] width 62 height 19
click at [1394, 76] on span "Test" at bounding box center [1396, 71] width 25 height 18
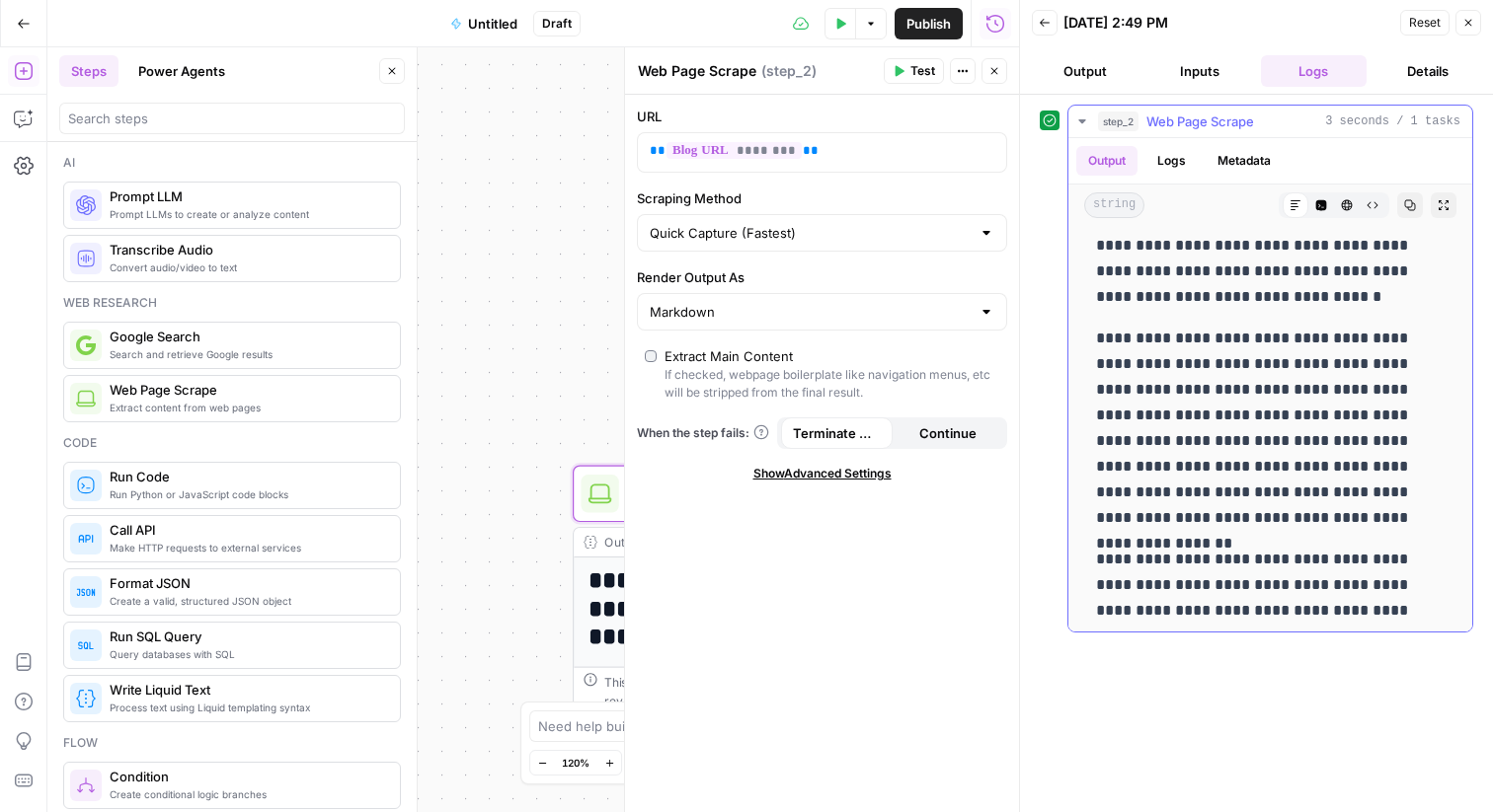
scroll to position [4404, 0]
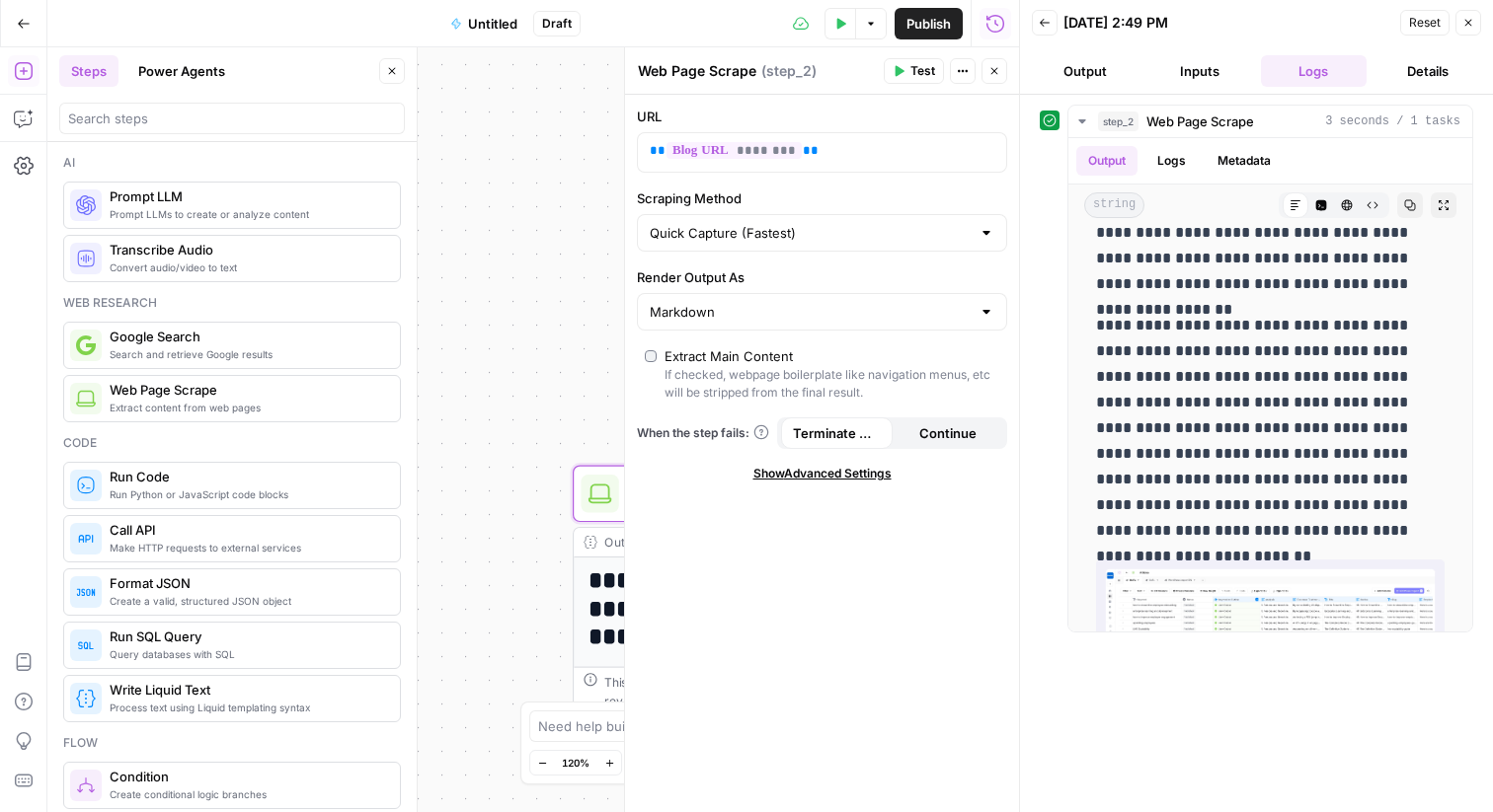
click at [1467, 20] on icon "button" at bounding box center [1468, 23] width 12 height 12
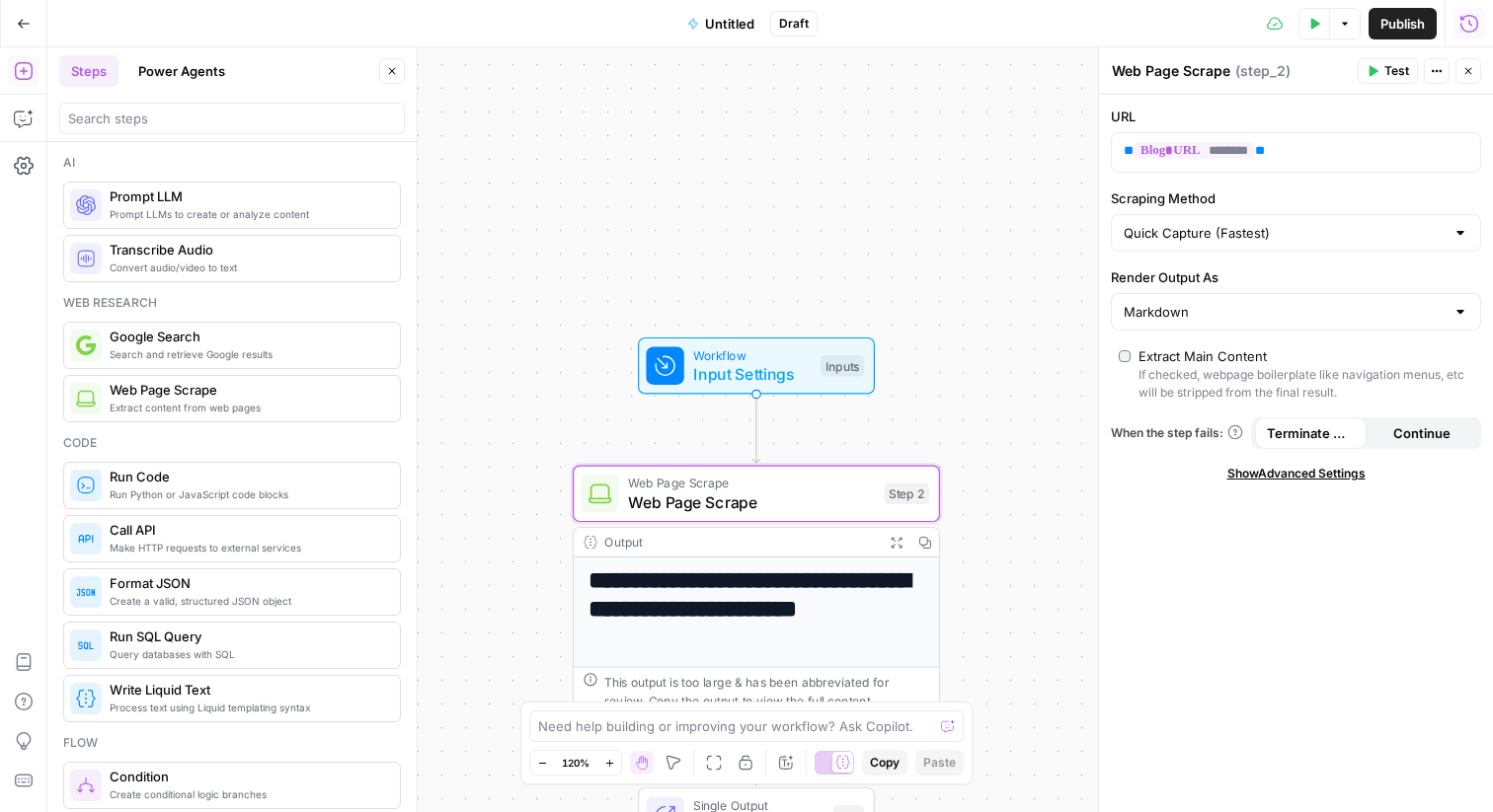
click at [1467, 21] on icon "button" at bounding box center [1469, 24] width 20 height 20
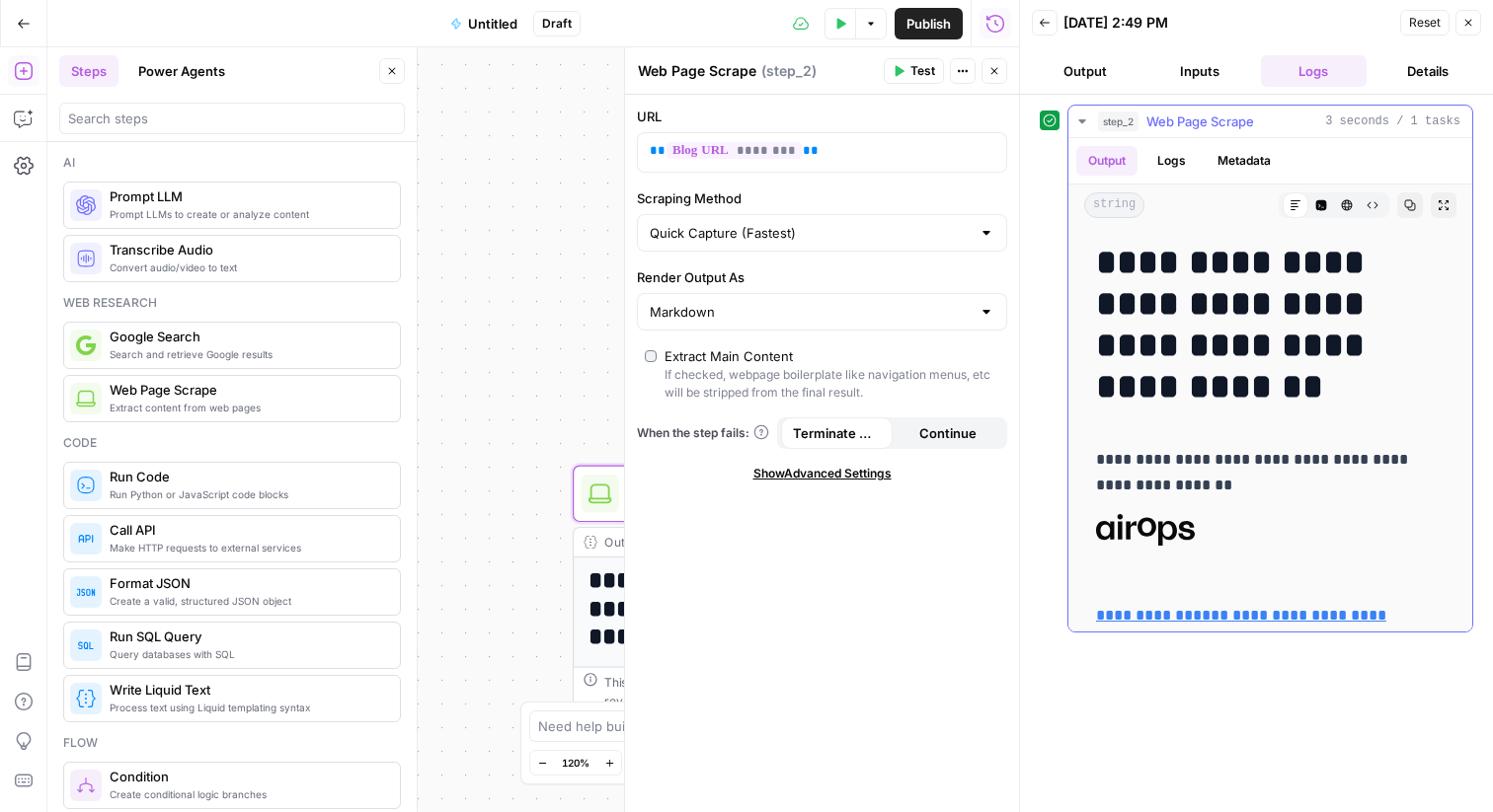
click at [1104, 120] on span "step_2" at bounding box center [1118, 121] width 41 height 20
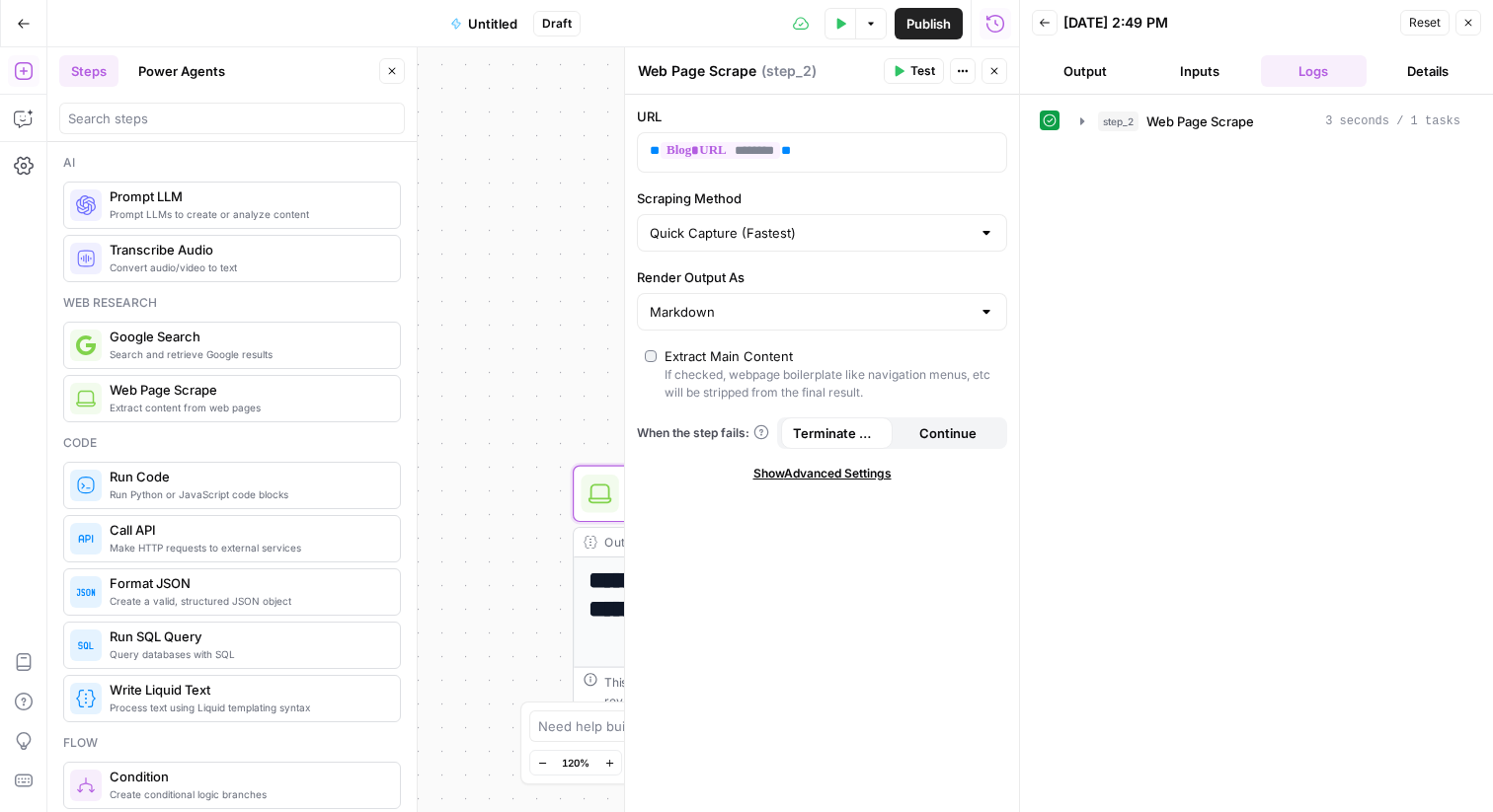
click at [743, 62] on textarea "Web Page Scrape" at bounding box center [697, 72] width 118 height 20
click at [594, 223] on div "**********" at bounding box center [533, 430] width 971 height 765
click at [1470, 26] on icon "button" at bounding box center [1468, 23] width 12 height 12
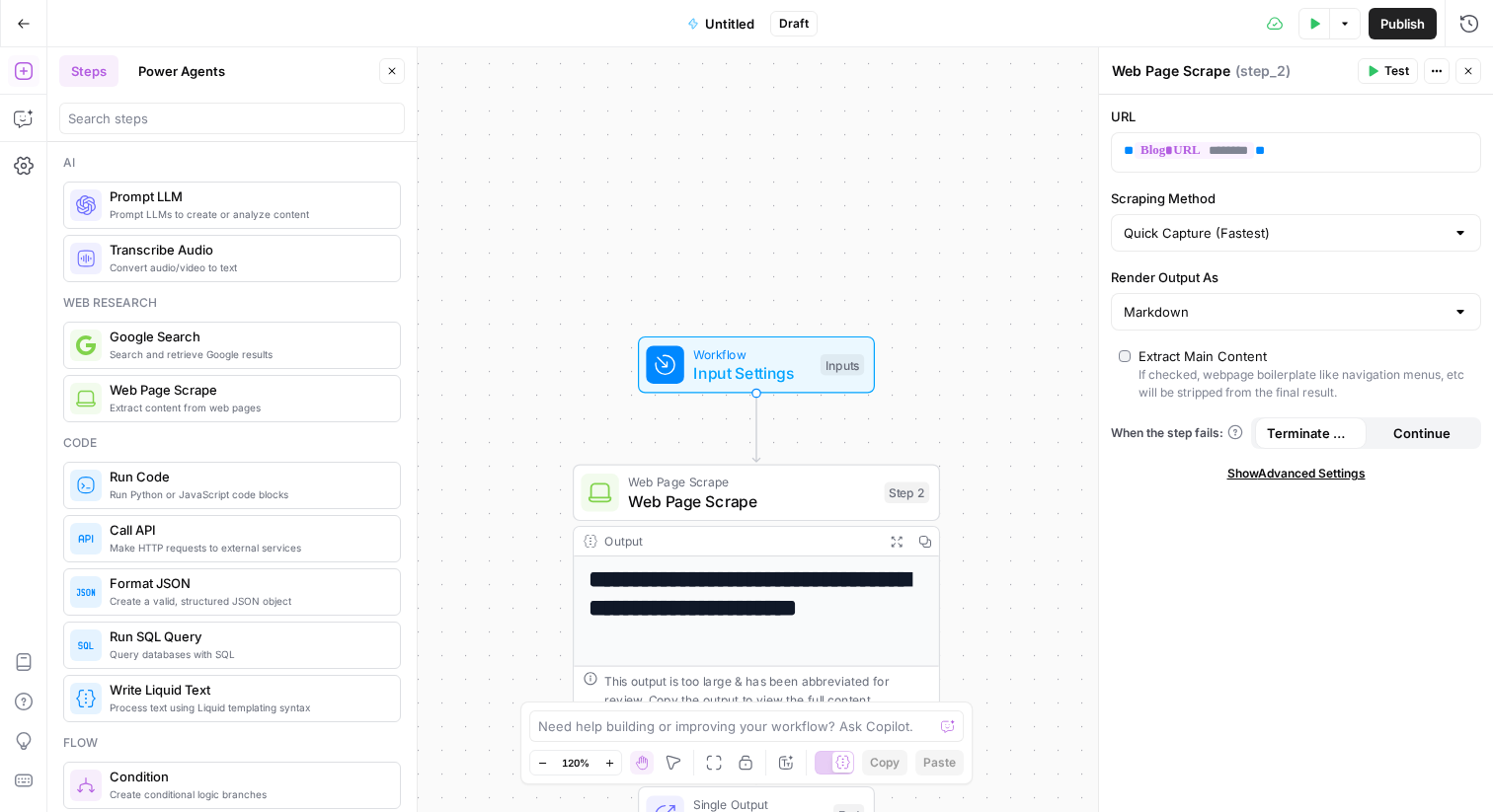
click at [784, 365] on span "Input Settings" at bounding box center [751, 373] width 117 height 24
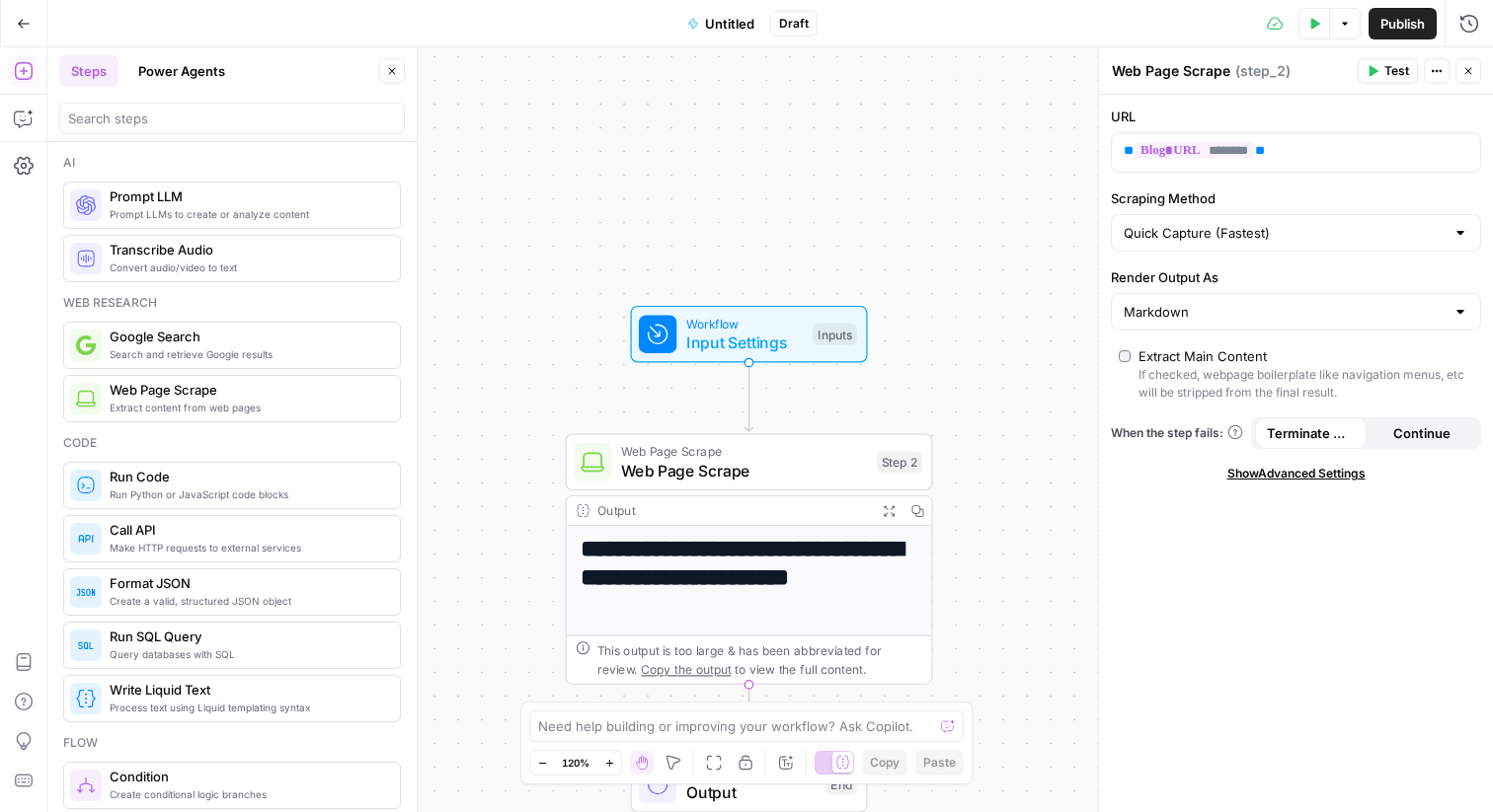
click at [754, 459] on span "Web Page Scrape" at bounding box center [745, 471] width 247 height 24
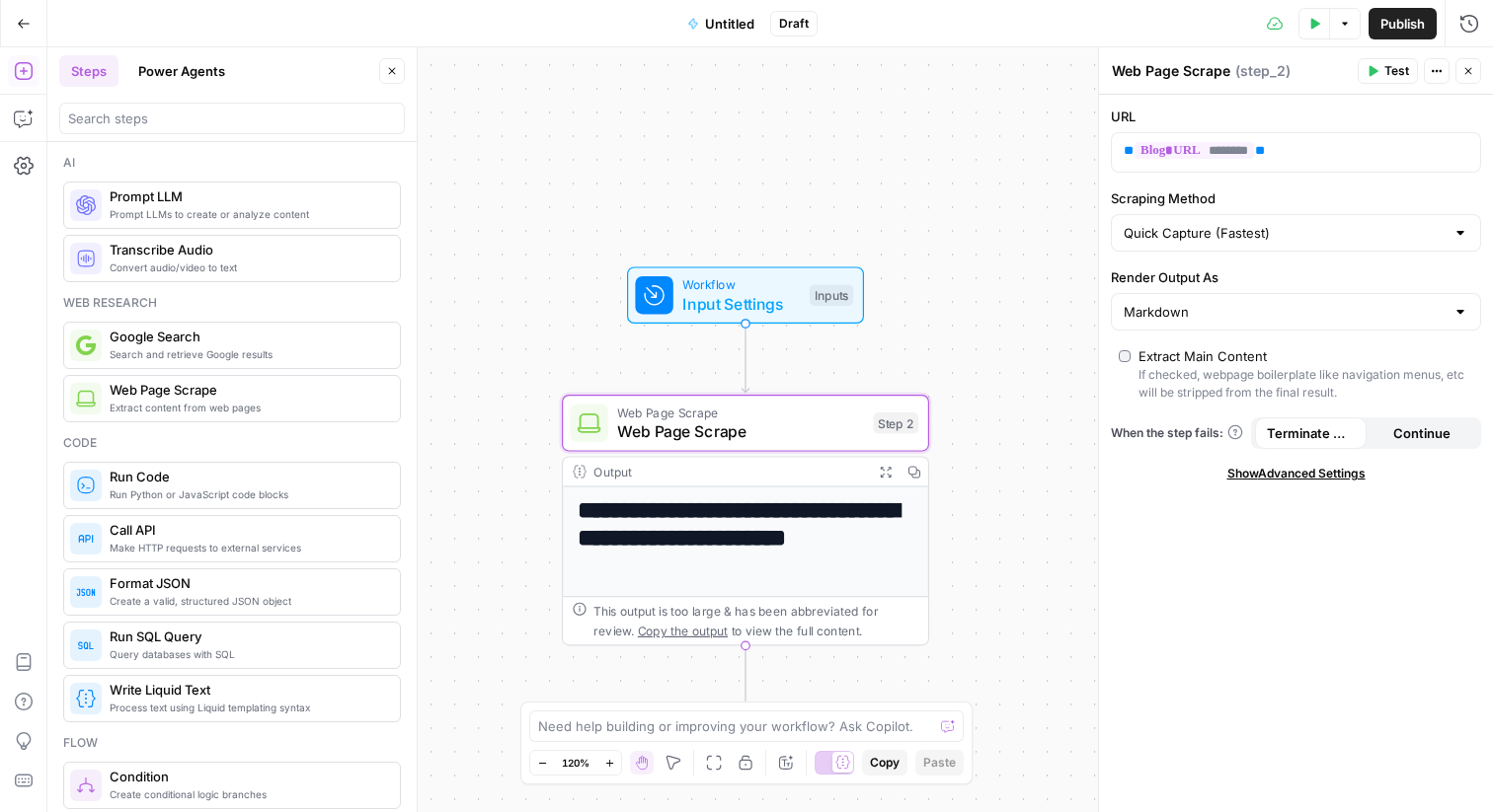
click at [934, 178] on div "**********" at bounding box center [770, 430] width 1445 height 765
click at [1473, 16] on icon "button" at bounding box center [1469, 23] width 18 height 18
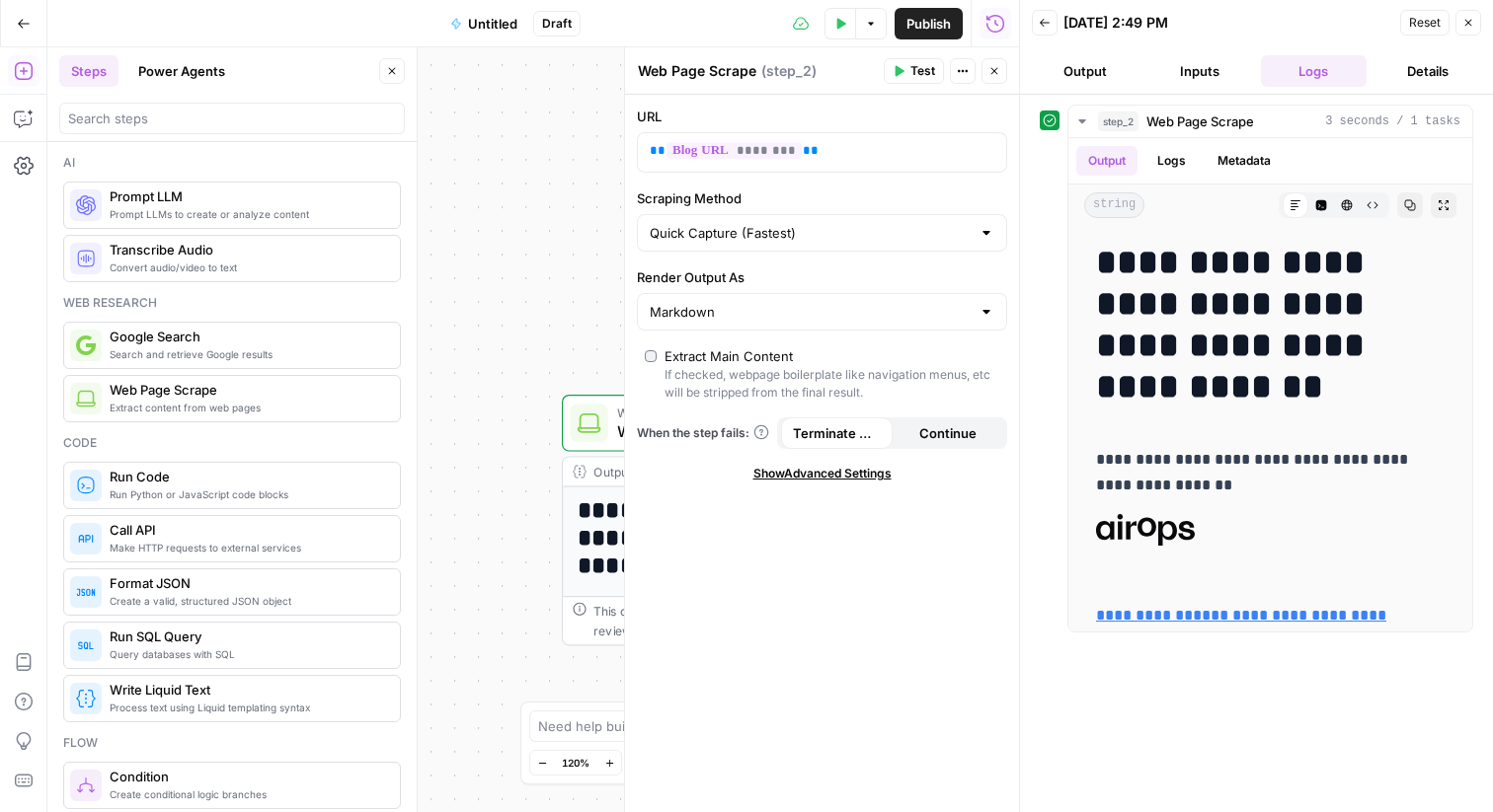
click at [1085, 74] on button "Output" at bounding box center [1085, 72] width 107 height 32
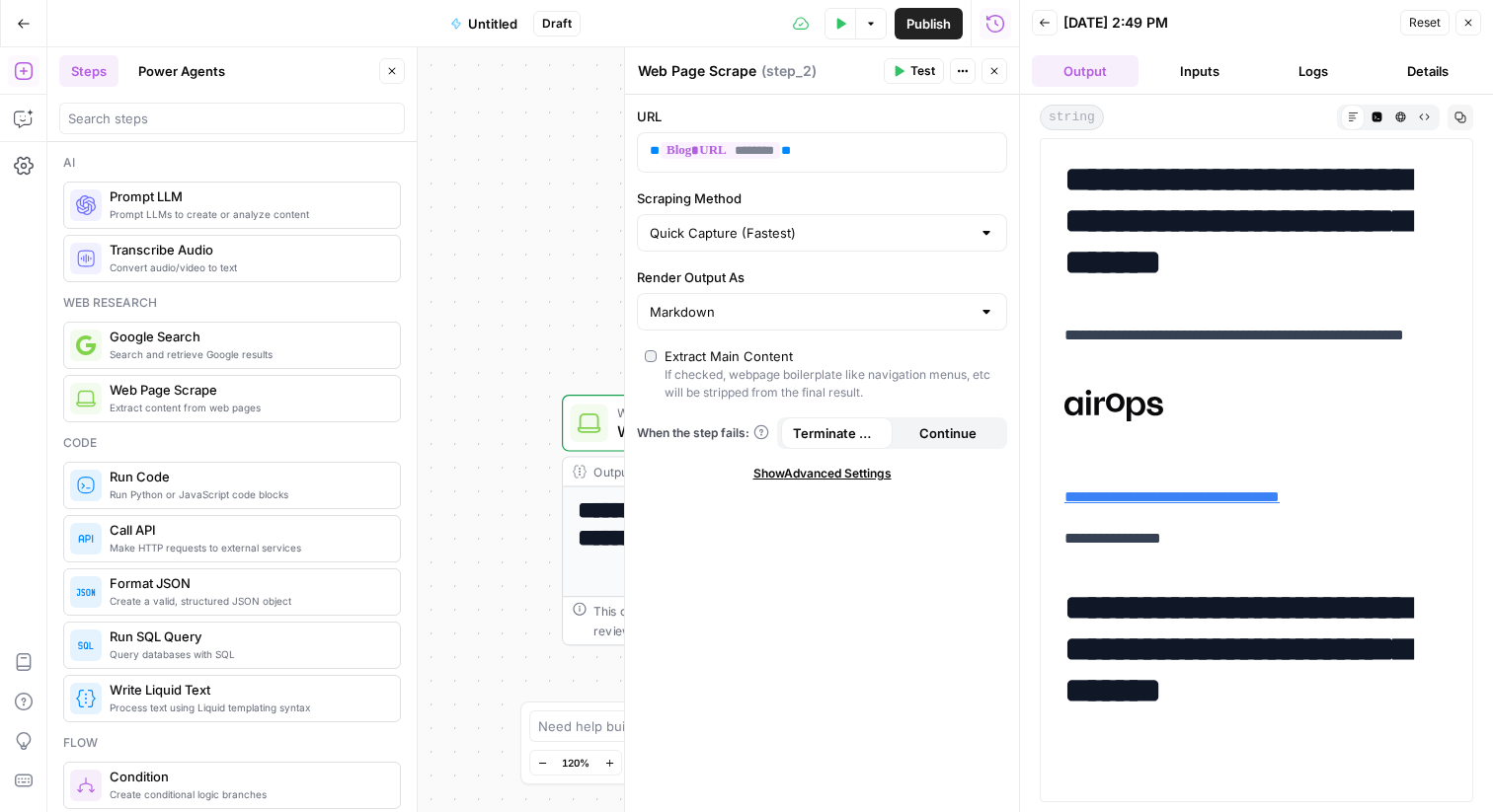
click at [1165, 71] on button "Inputs" at bounding box center [1199, 72] width 107 height 32
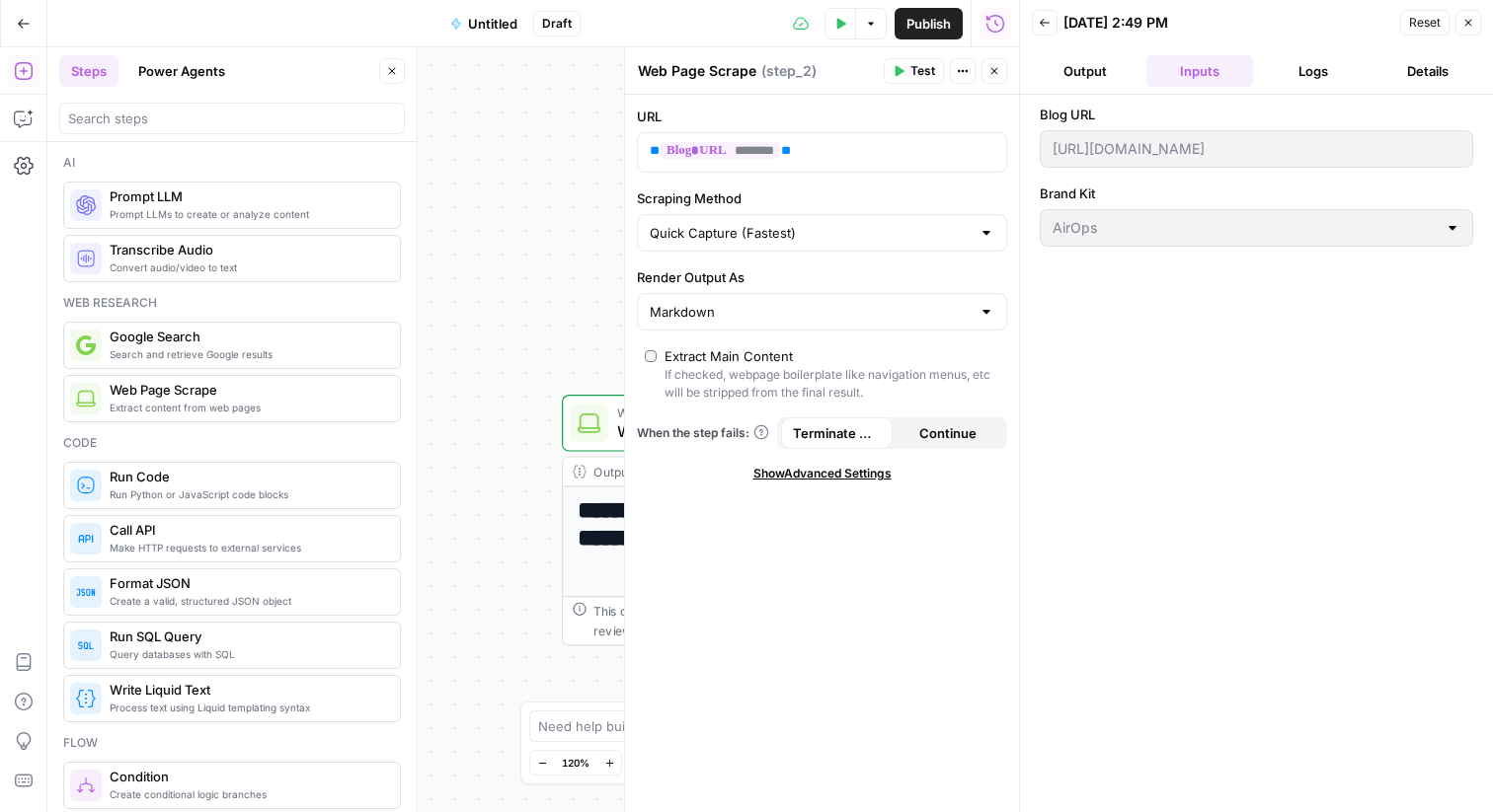
click at [1301, 62] on button "Logs" at bounding box center [1314, 72] width 107 height 32
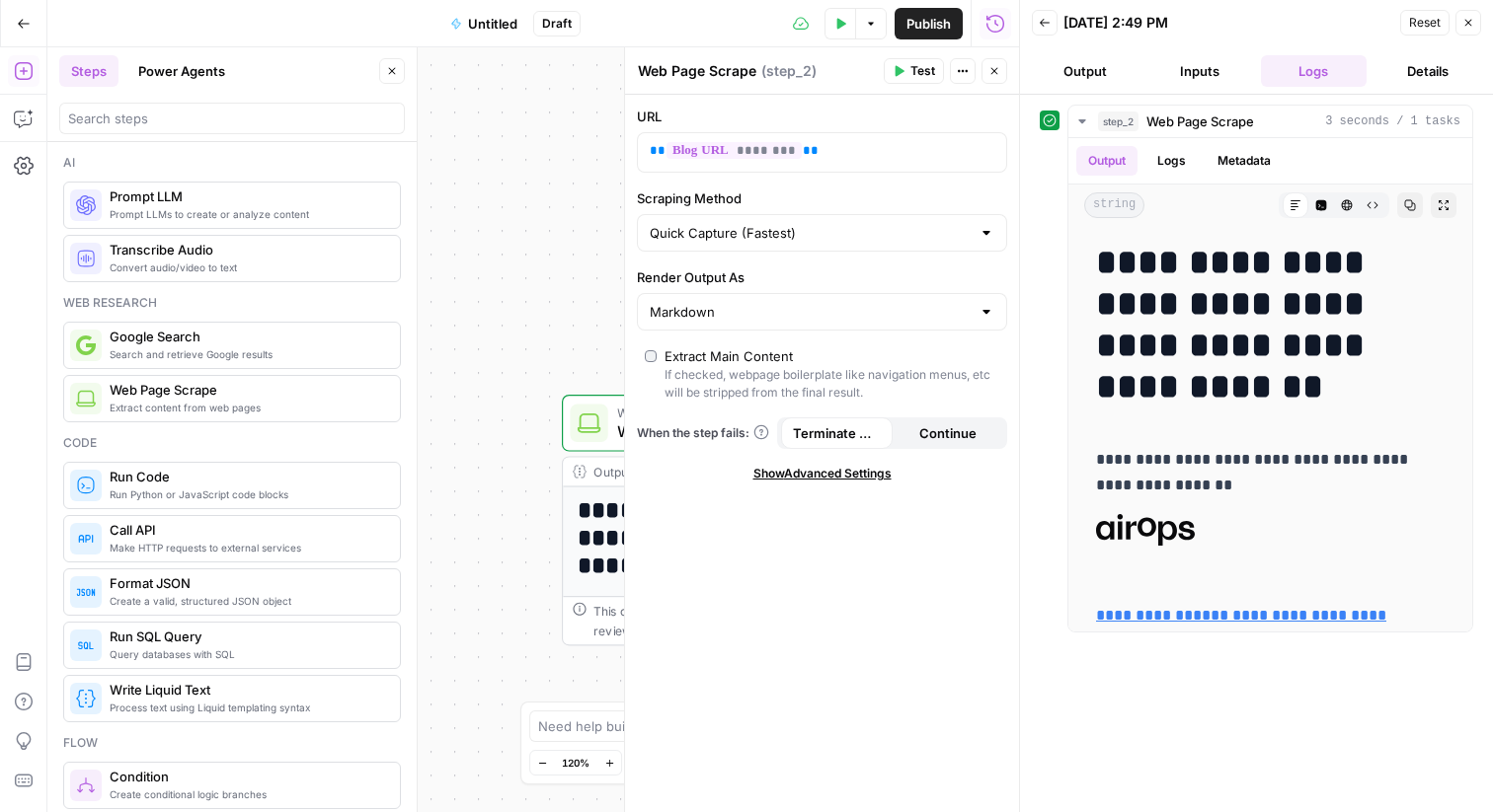
click at [1223, 74] on button "Inputs" at bounding box center [1199, 72] width 107 height 32
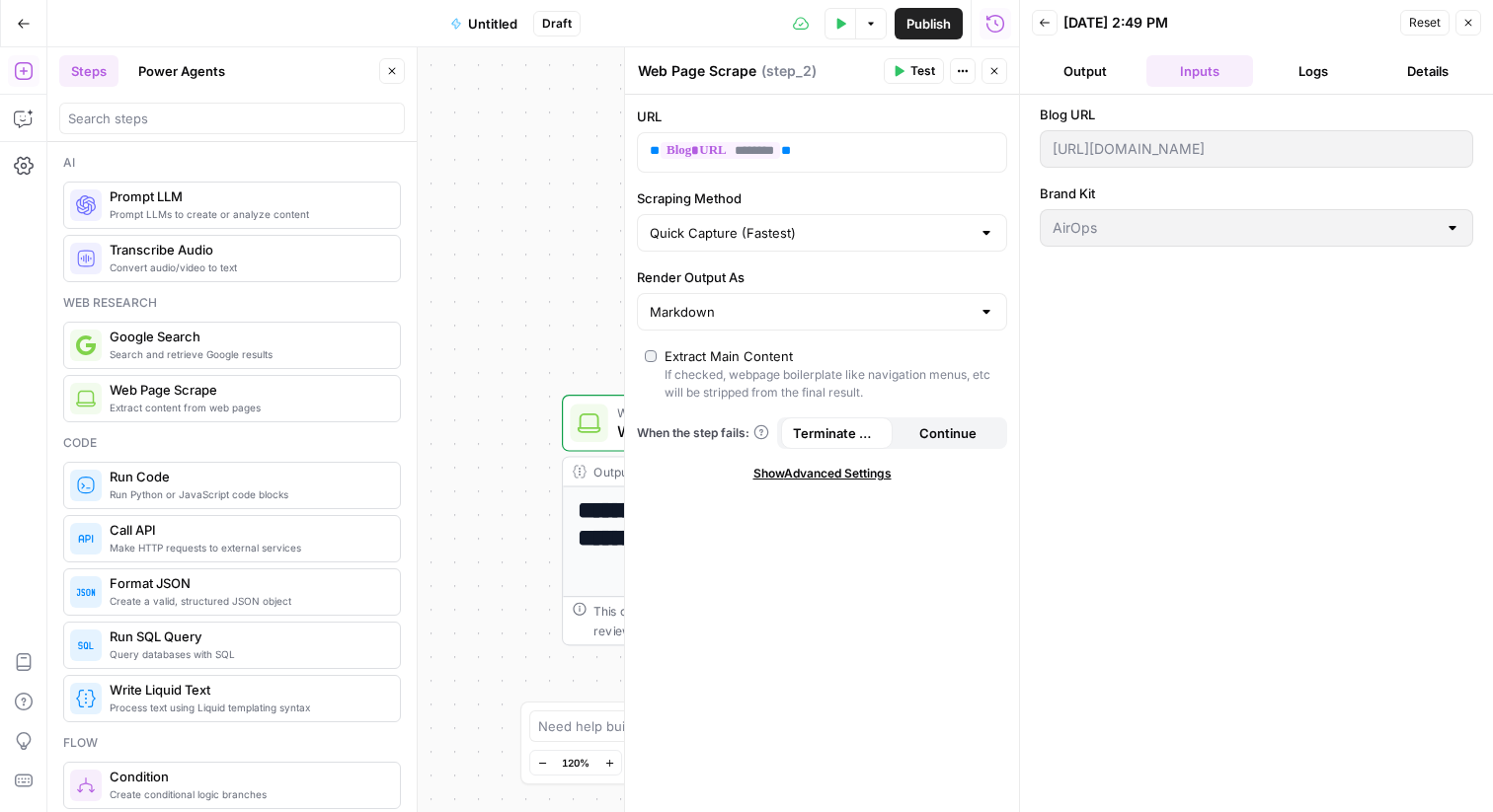
click at [1421, 62] on button "Details" at bounding box center [1427, 72] width 107 height 32
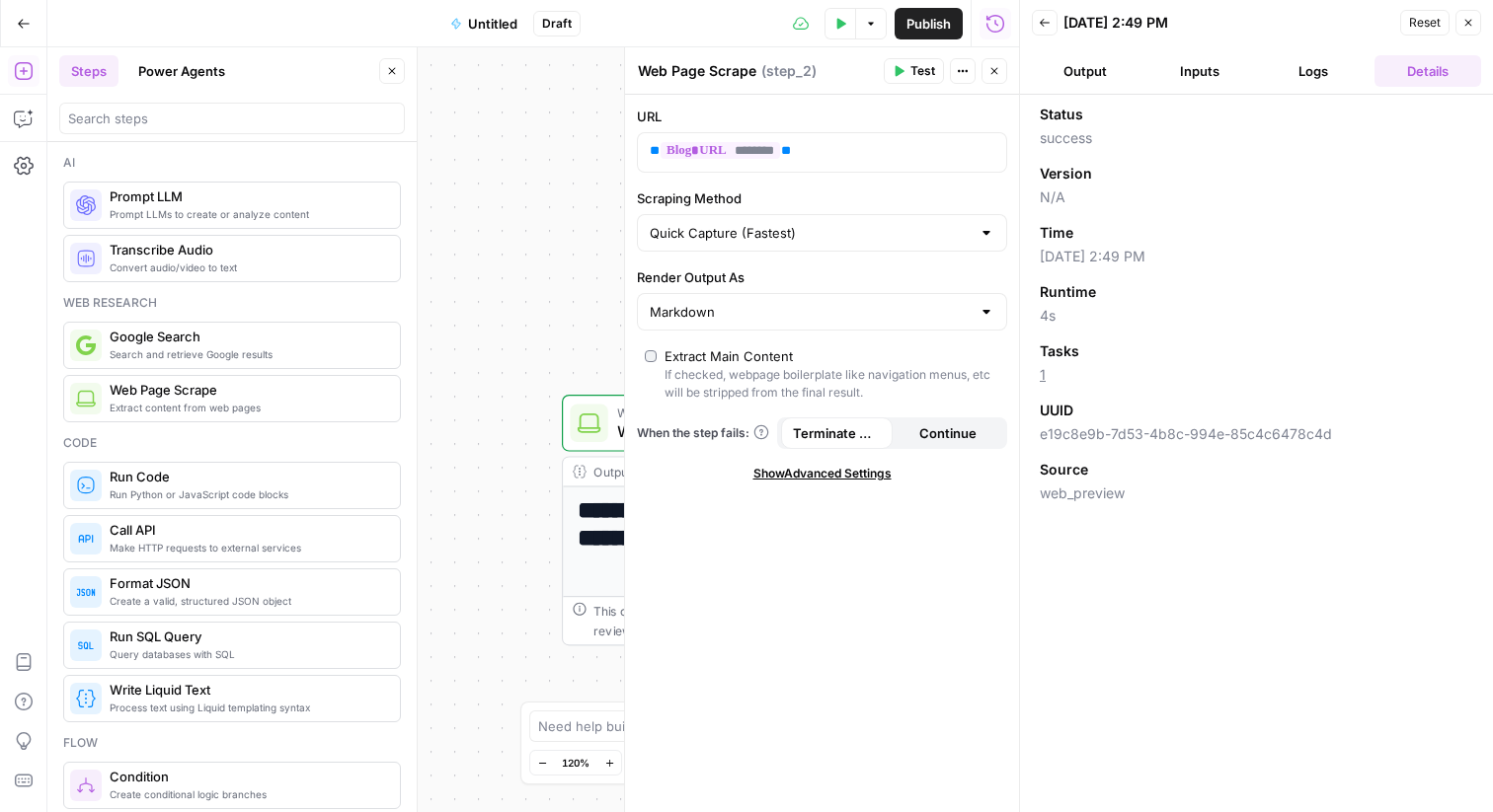
click at [1203, 73] on button "Inputs" at bounding box center [1199, 72] width 107 height 32
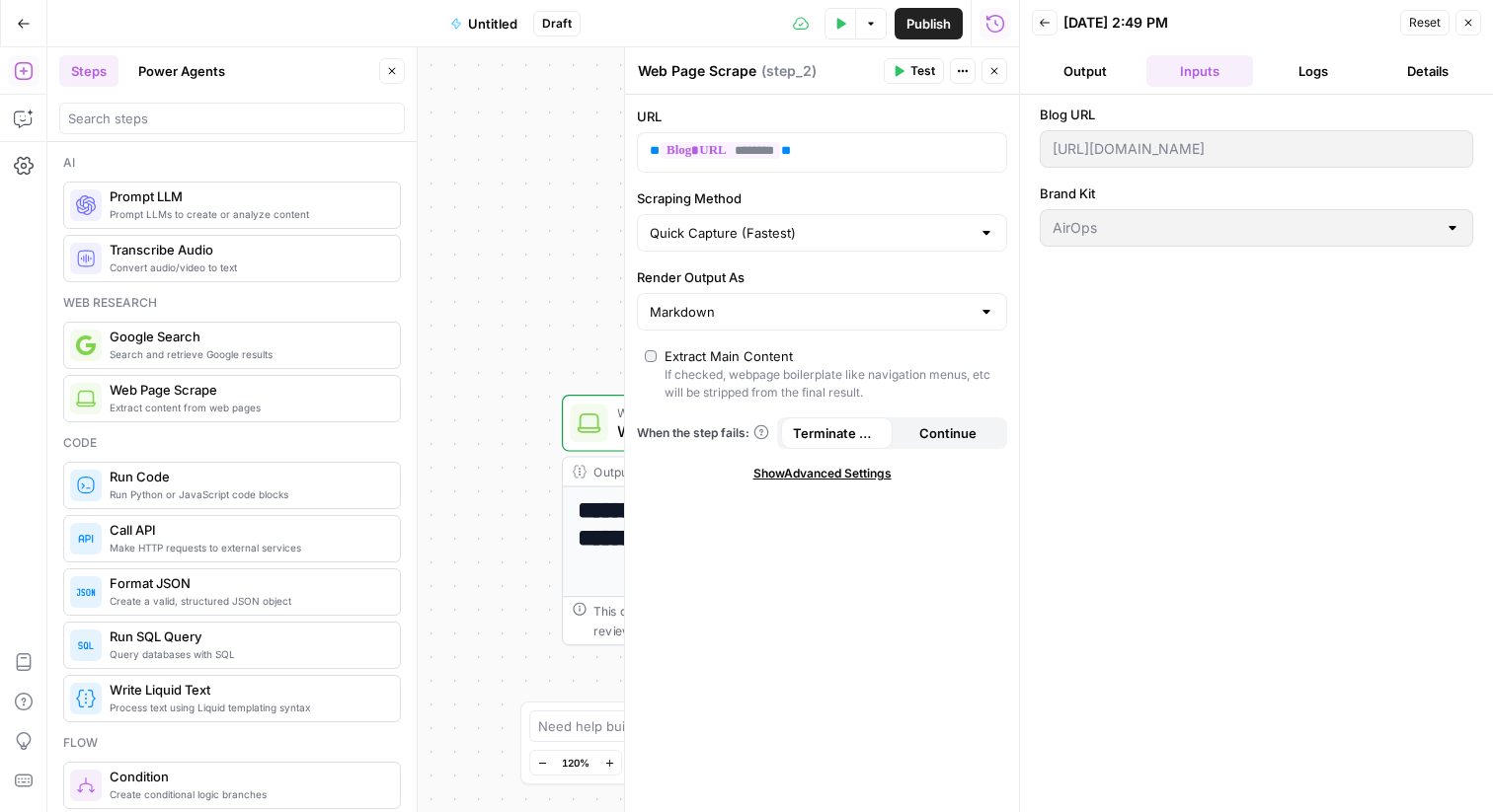
click at [1115, 74] on button "Output" at bounding box center [1085, 72] width 107 height 32
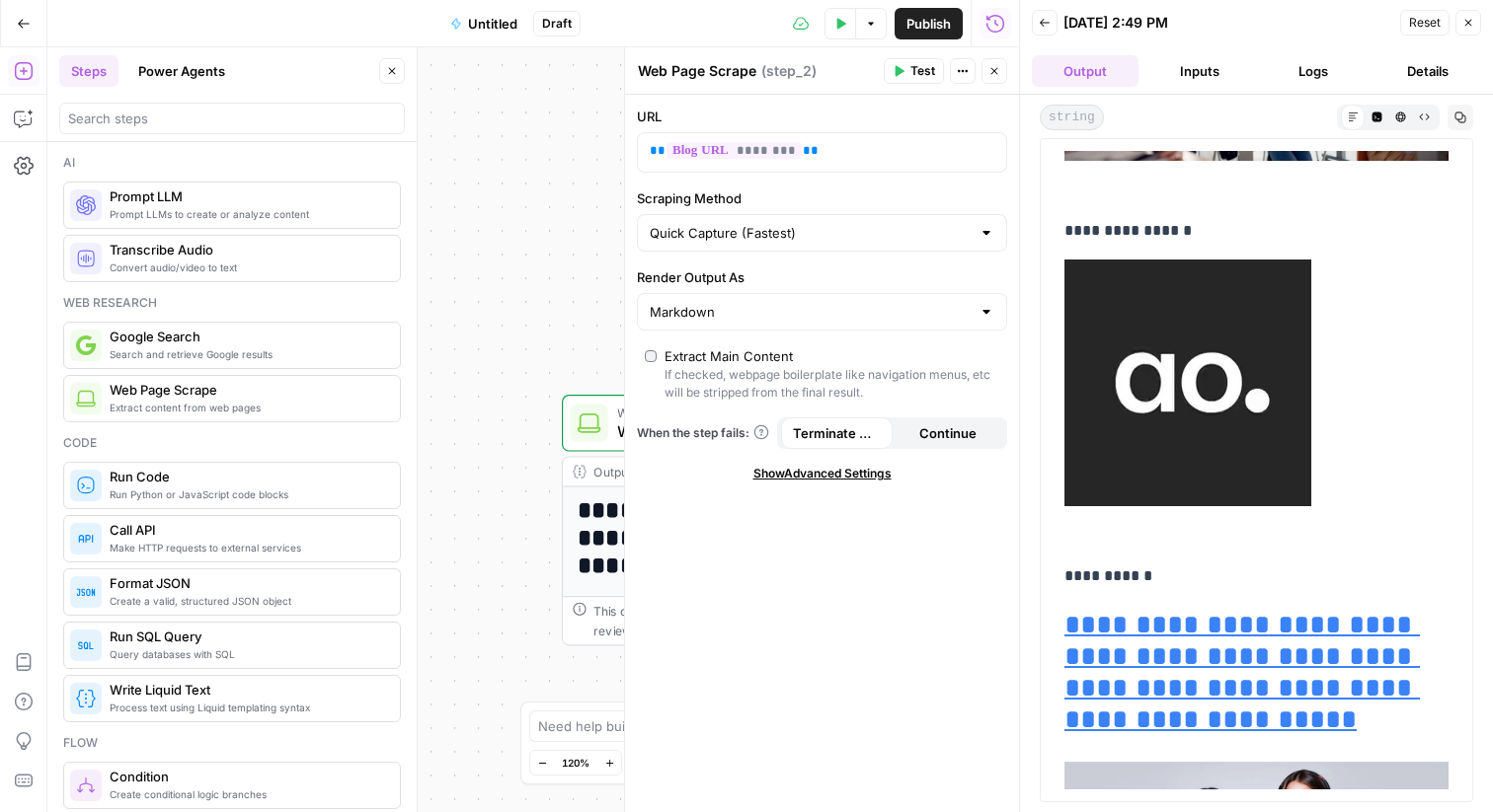
scroll to position [7037, 0]
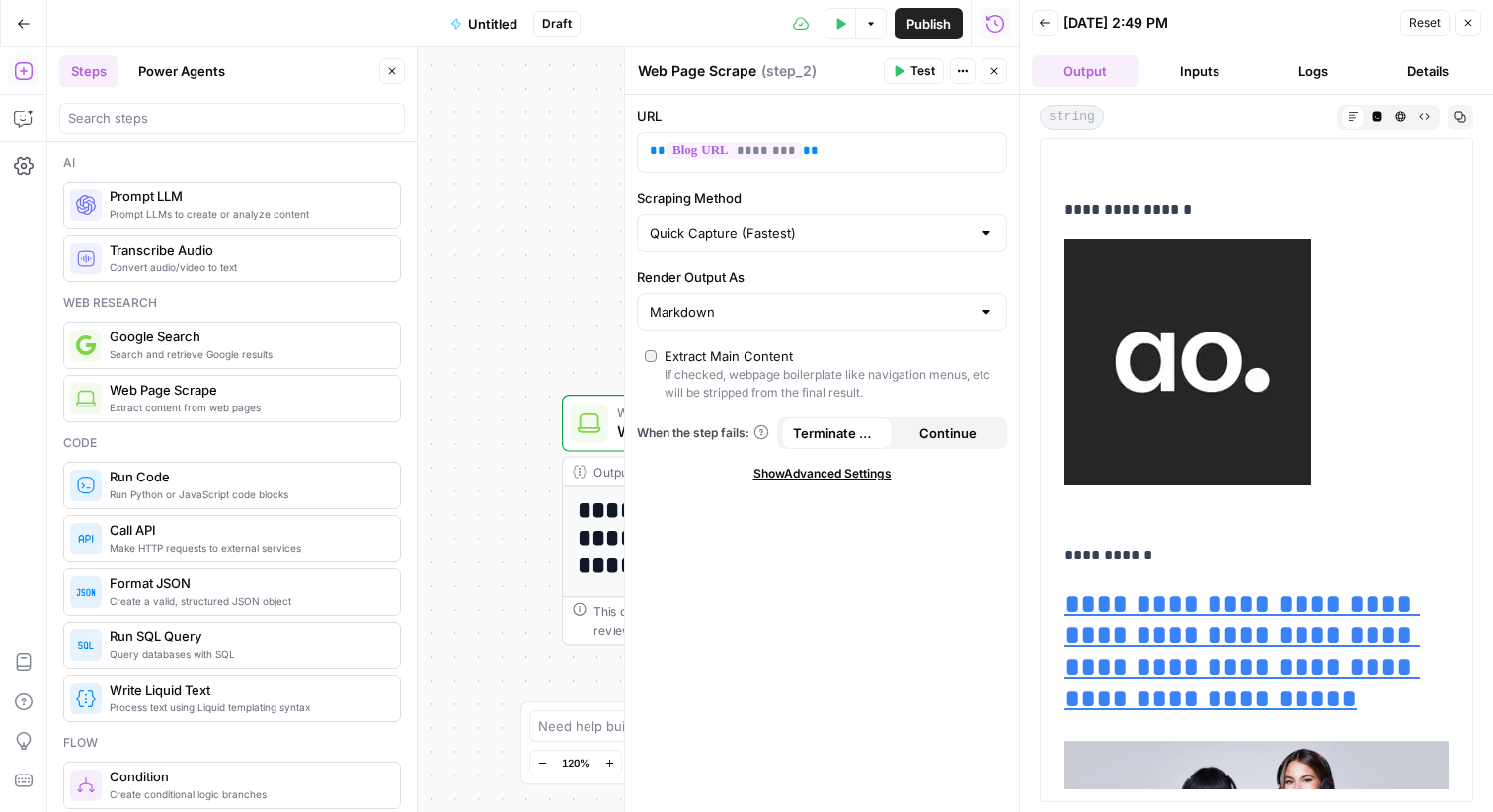
click at [1467, 26] on icon "button" at bounding box center [1468, 23] width 12 height 12
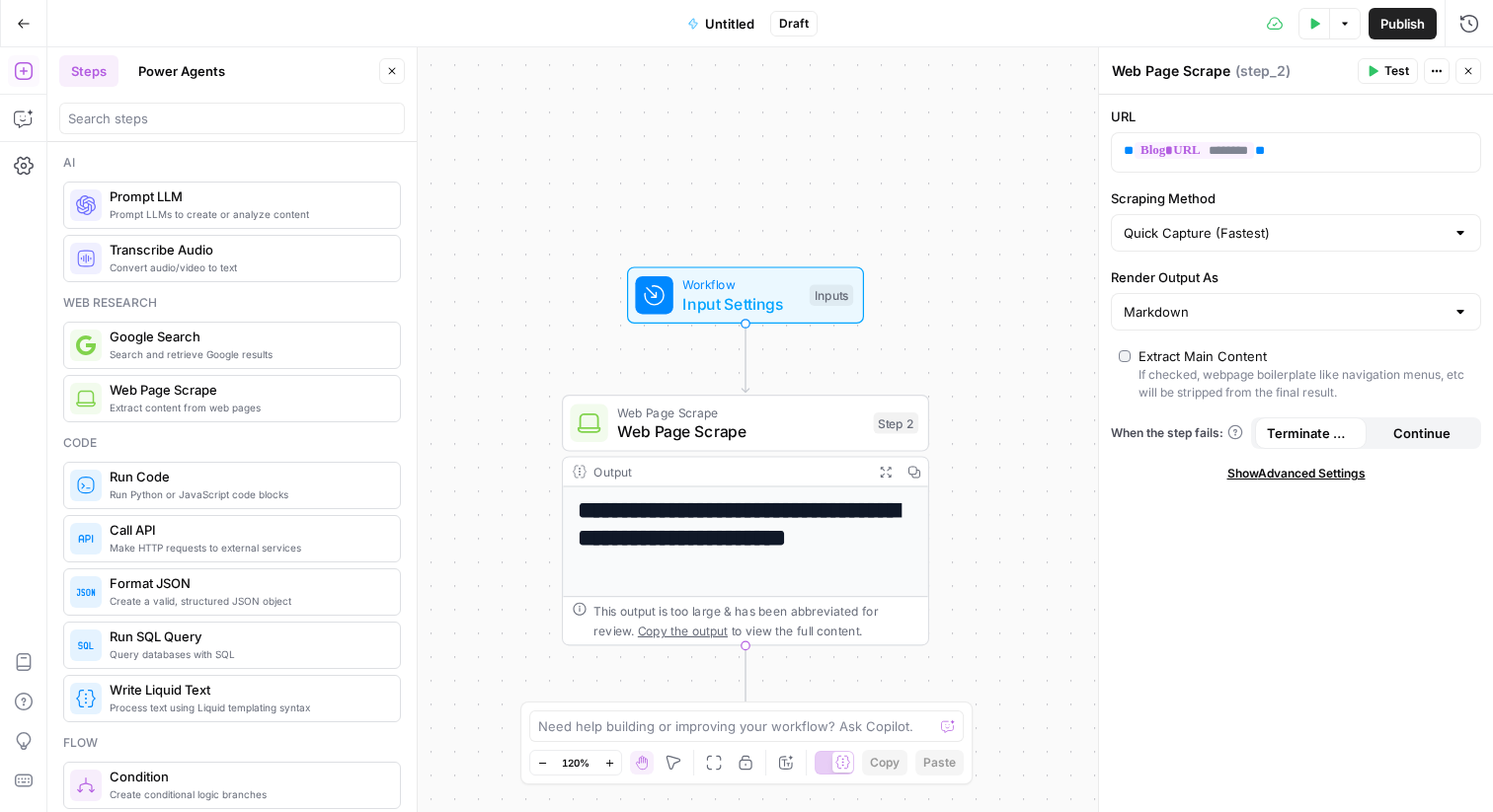
click at [1070, 440] on div "**********" at bounding box center [770, 430] width 1445 height 765
click at [971, 517] on div "**********" at bounding box center [770, 430] width 1445 height 765
click at [1470, 66] on icon "button" at bounding box center [1468, 71] width 12 height 12
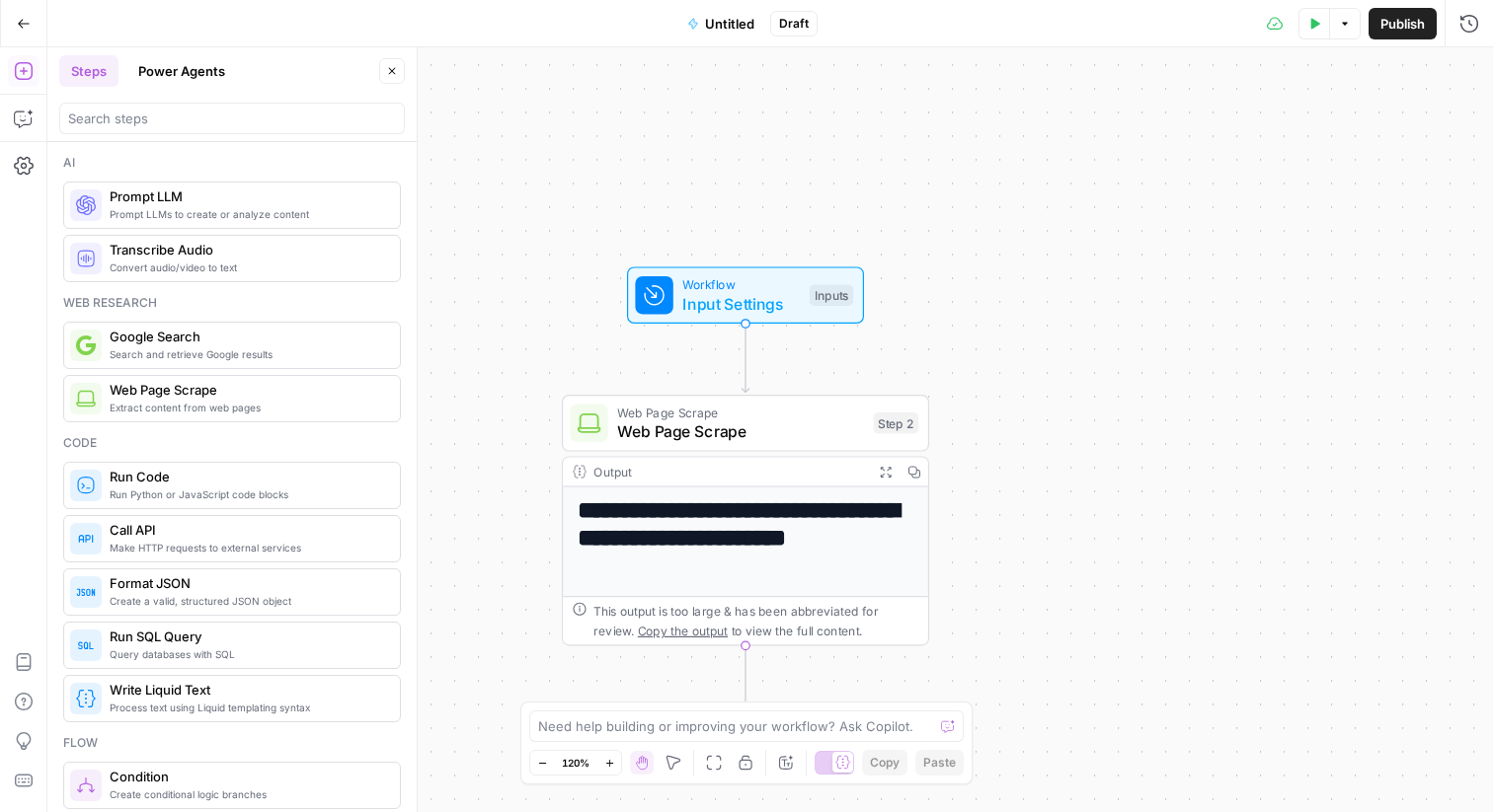
click at [1121, 425] on div "**********" at bounding box center [770, 430] width 1445 height 765
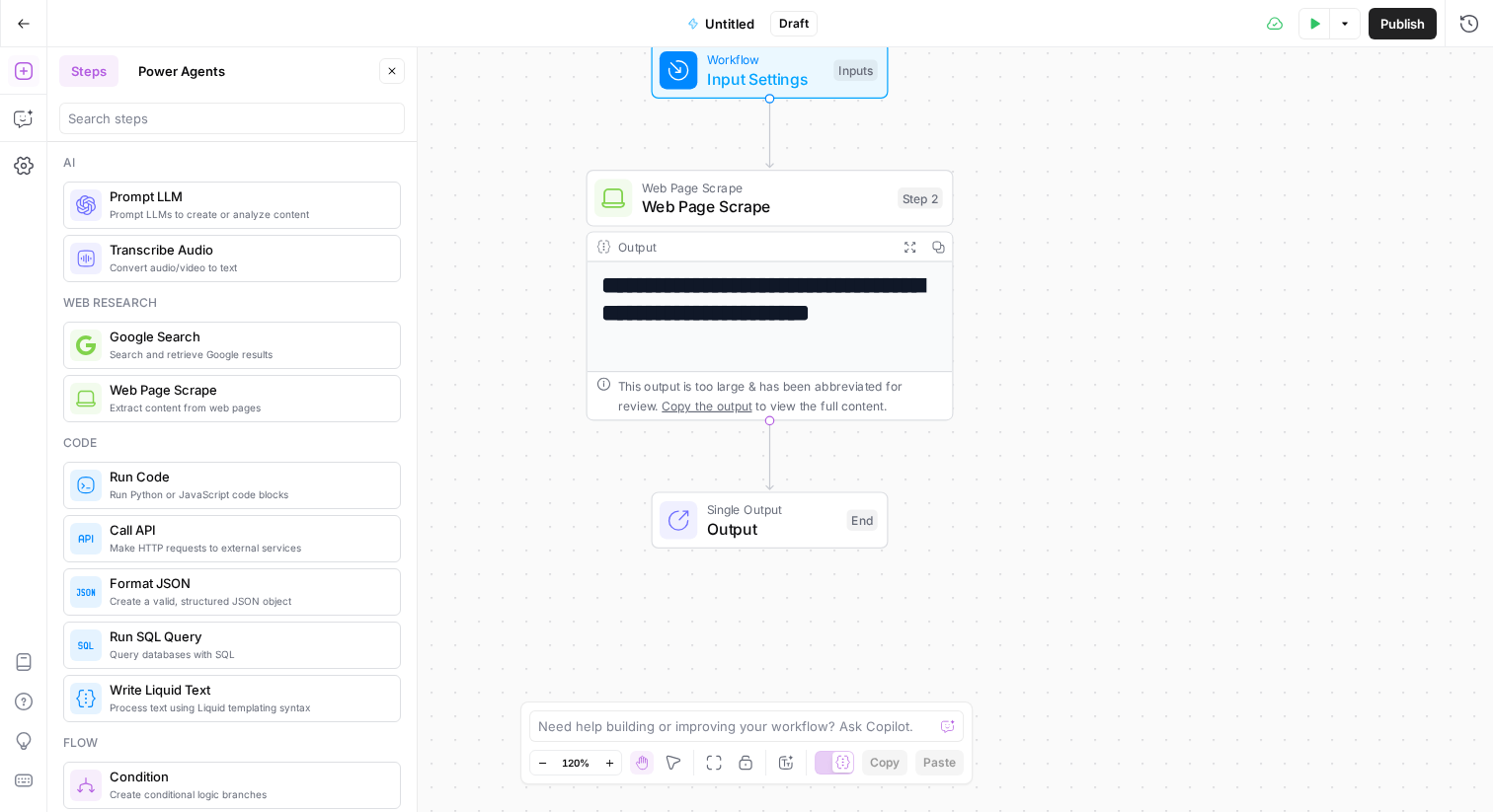
drag, startPoint x: 1091, startPoint y: 449, endPoint x: 1118, endPoint y: 316, distance: 135.7
click at [1118, 316] on div "**********" at bounding box center [770, 430] width 1445 height 765
click at [796, 447] on div "**********" at bounding box center [770, 430] width 1445 height 765
click at [771, 463] on icon "Edge from step_2 to end" at bounding box center [769, 455] width 7 height 69
click at [1343, 32] on button "Options" at bounding box center [1345, 24] width 32 height 32
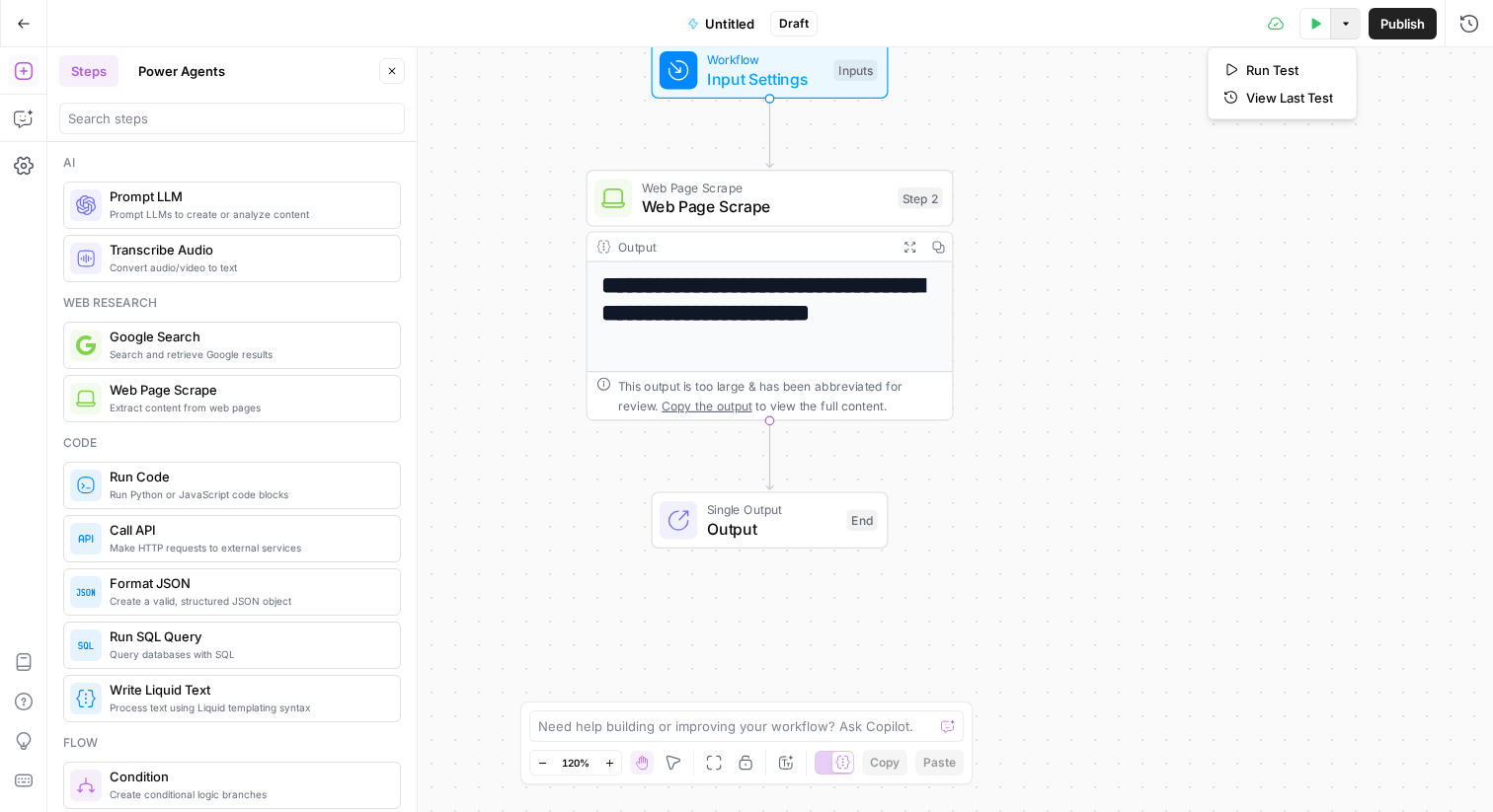
click at [1394, 110] on div "**********" at bounding box center [770, 430] width 1445 height 765
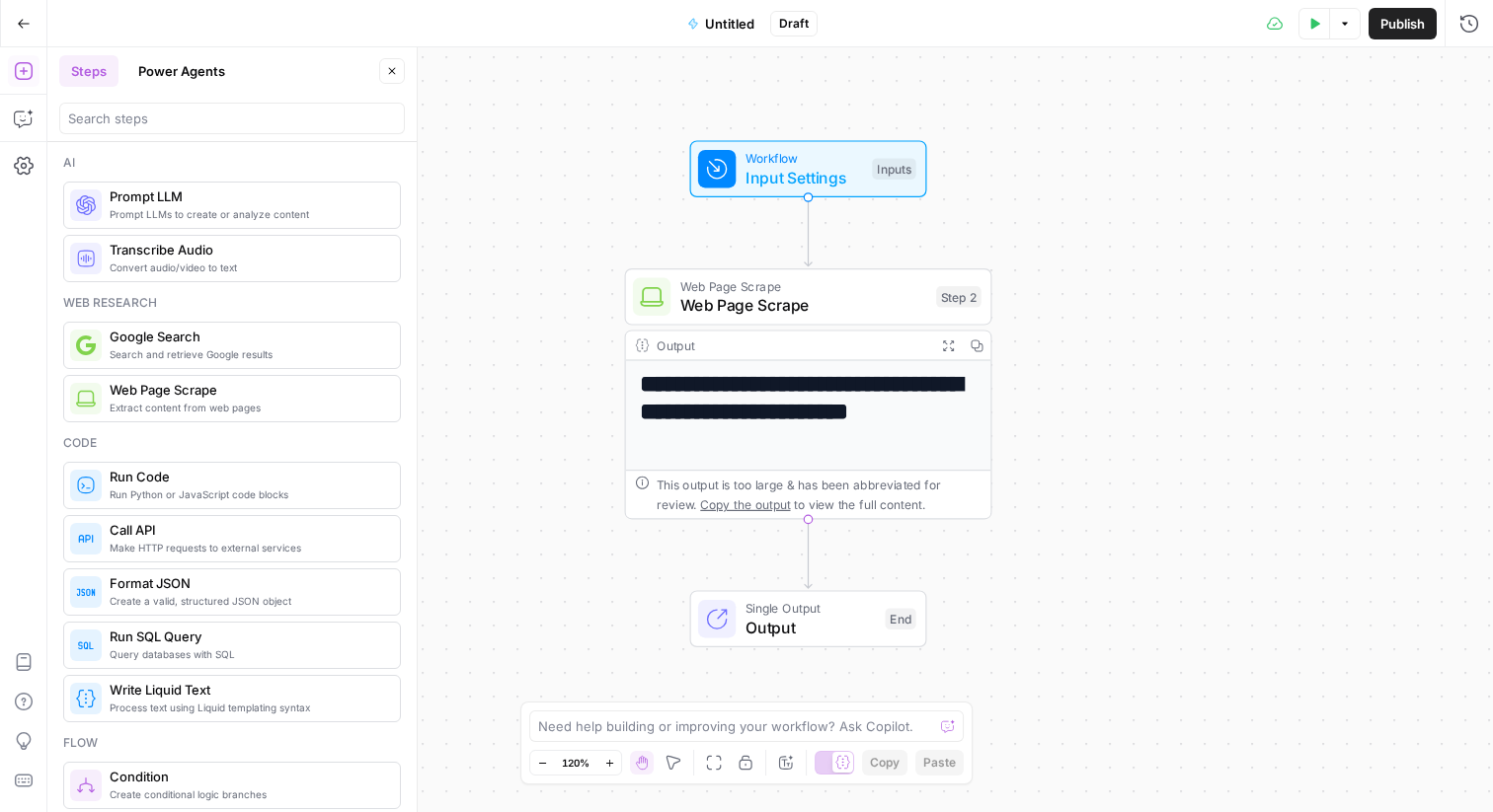
drag, startPoint x: 1029, startPoint y: 370, endPoint x: 1067, endPoint y: 470, distance: 107.0
click at [1067, 470] on div "**********" at bounding box center [770, 430] width 1445 height 765
click at [690, 209] on div "**********" at bounding box center [770, 430] width 1445 height 765
click at [193, 189] on span "Prompt LLM" at bounding box center [247, 196] width 275 height 20
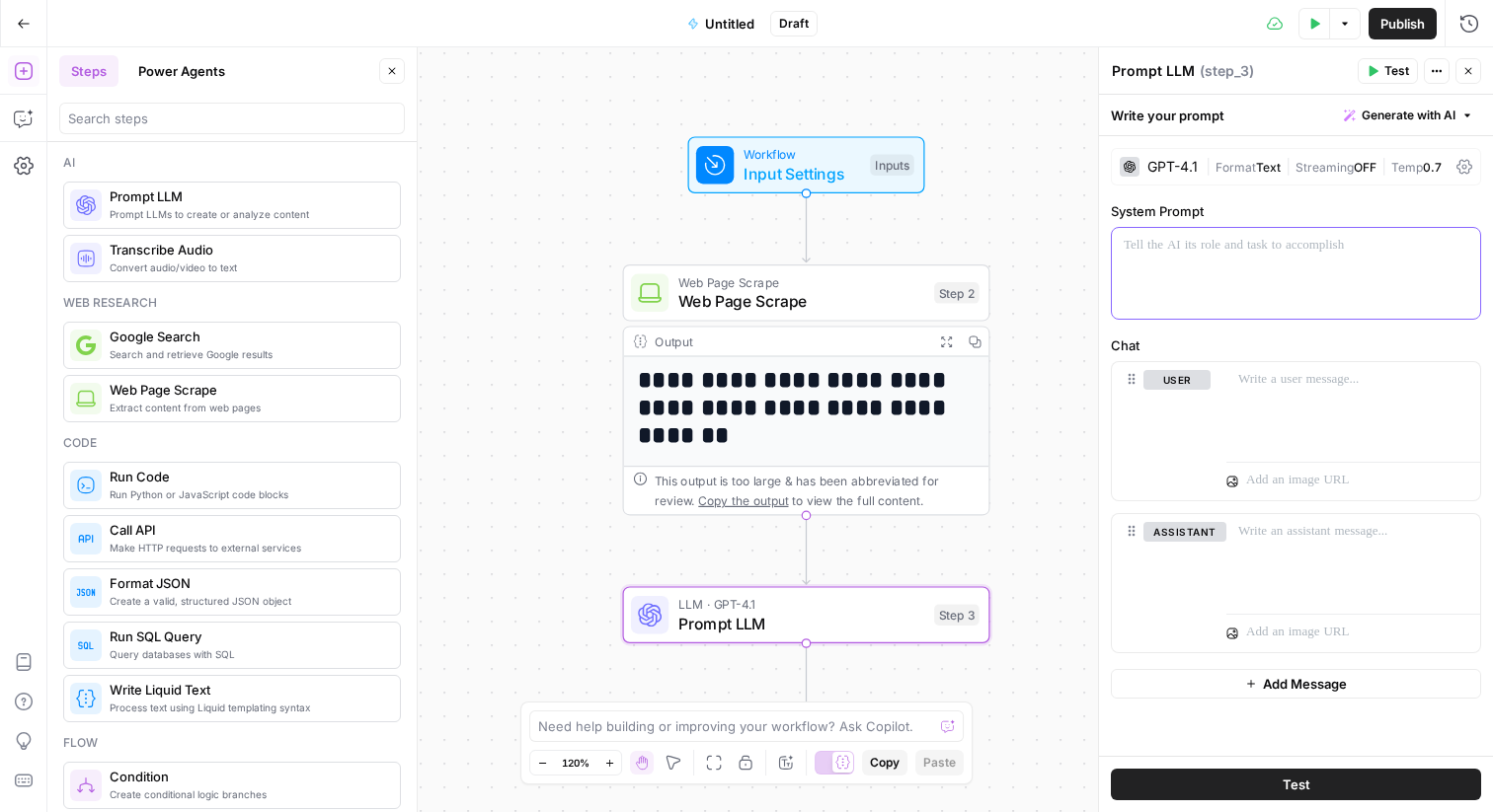
click at [1267, 261] on div at bounding box center [1296, 273] width 368 height 91
click at [1465, 250] on icon "button" at bounding box center [1462, 246] width 10 height 10
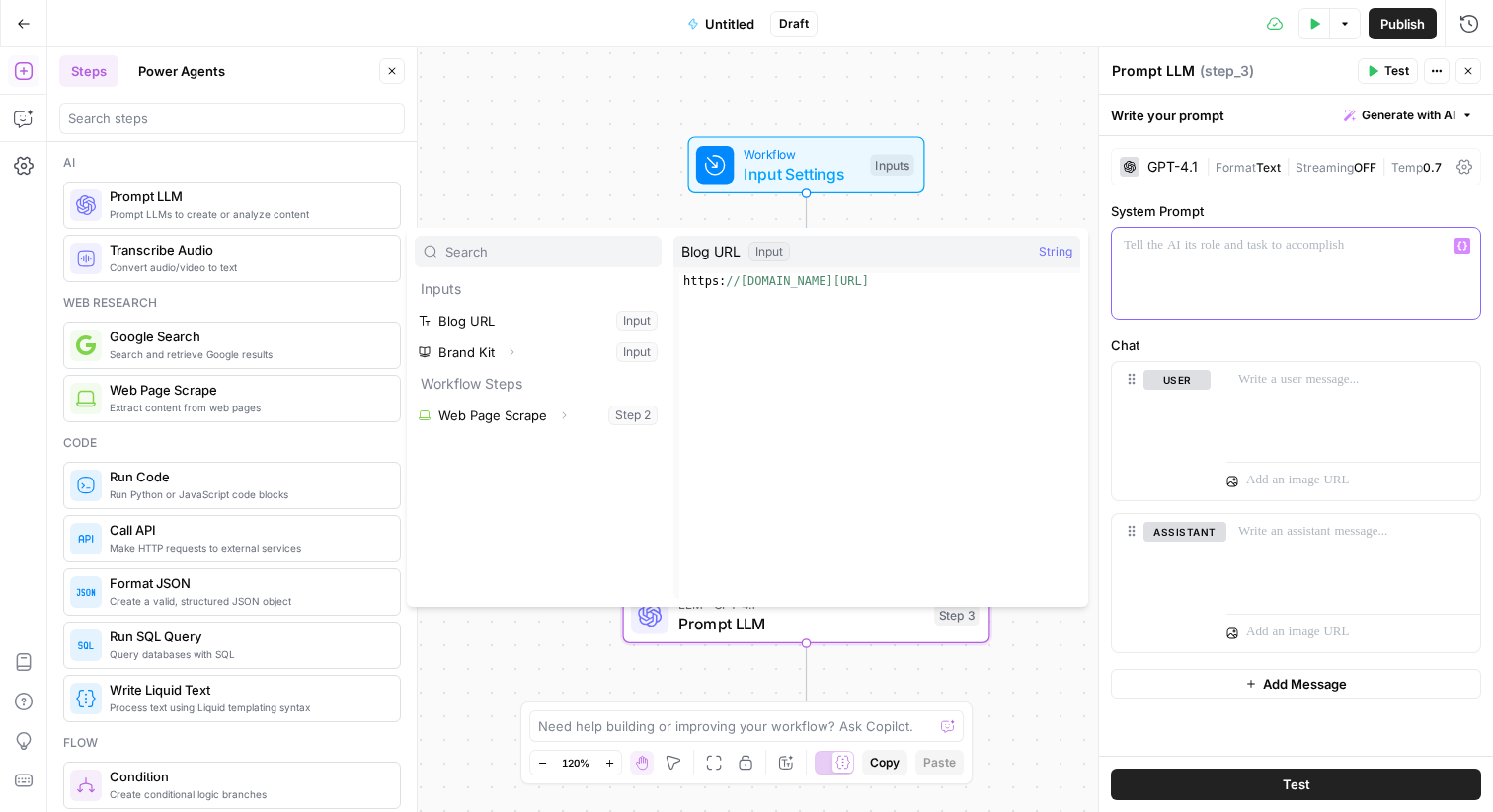
click at [1321, 250] on p at bounding box center [1296, 246] width 344 height 20
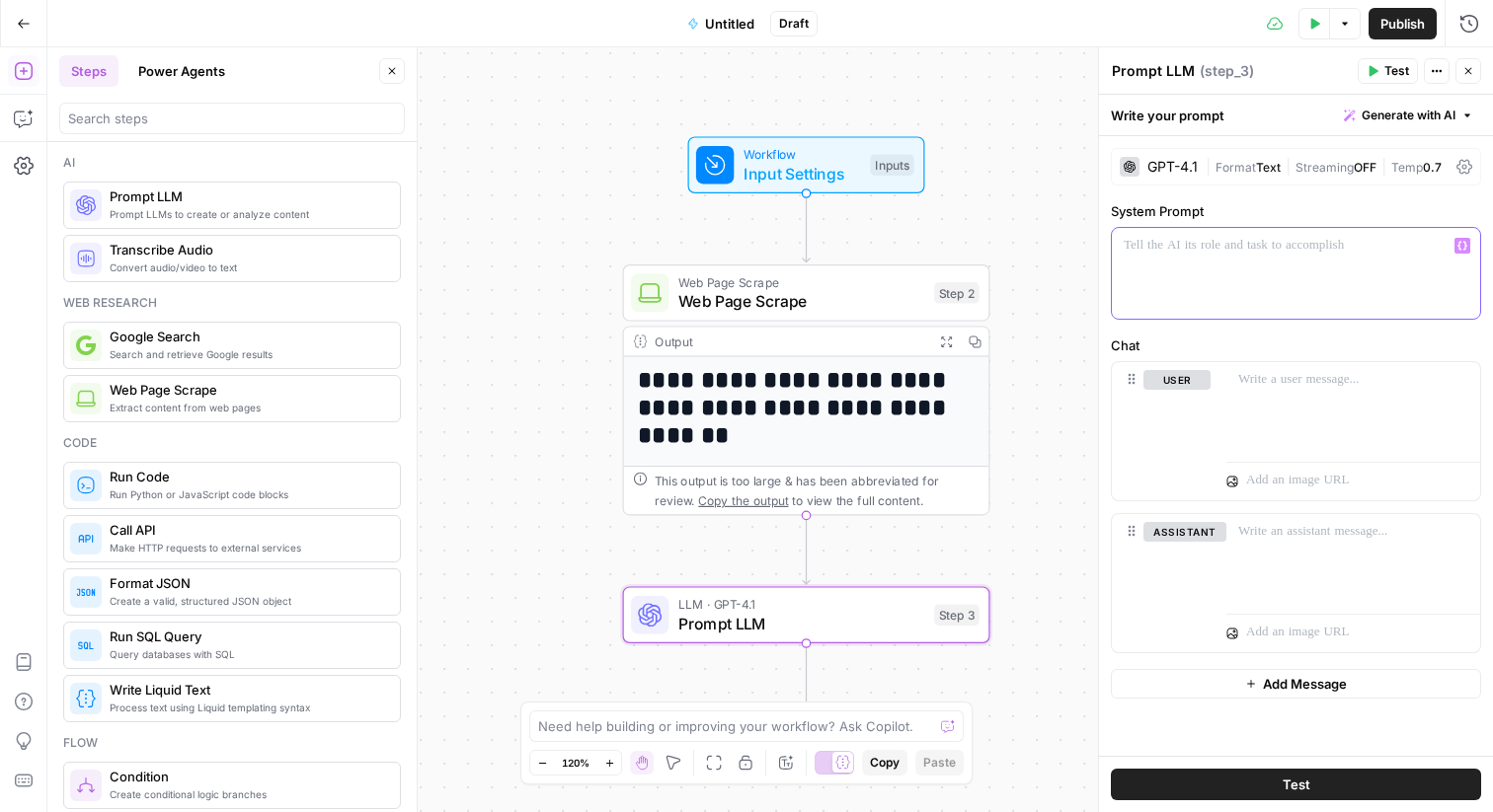
click at [1267, 241] on p at bounding box center [1296, 246] width 344 height 20
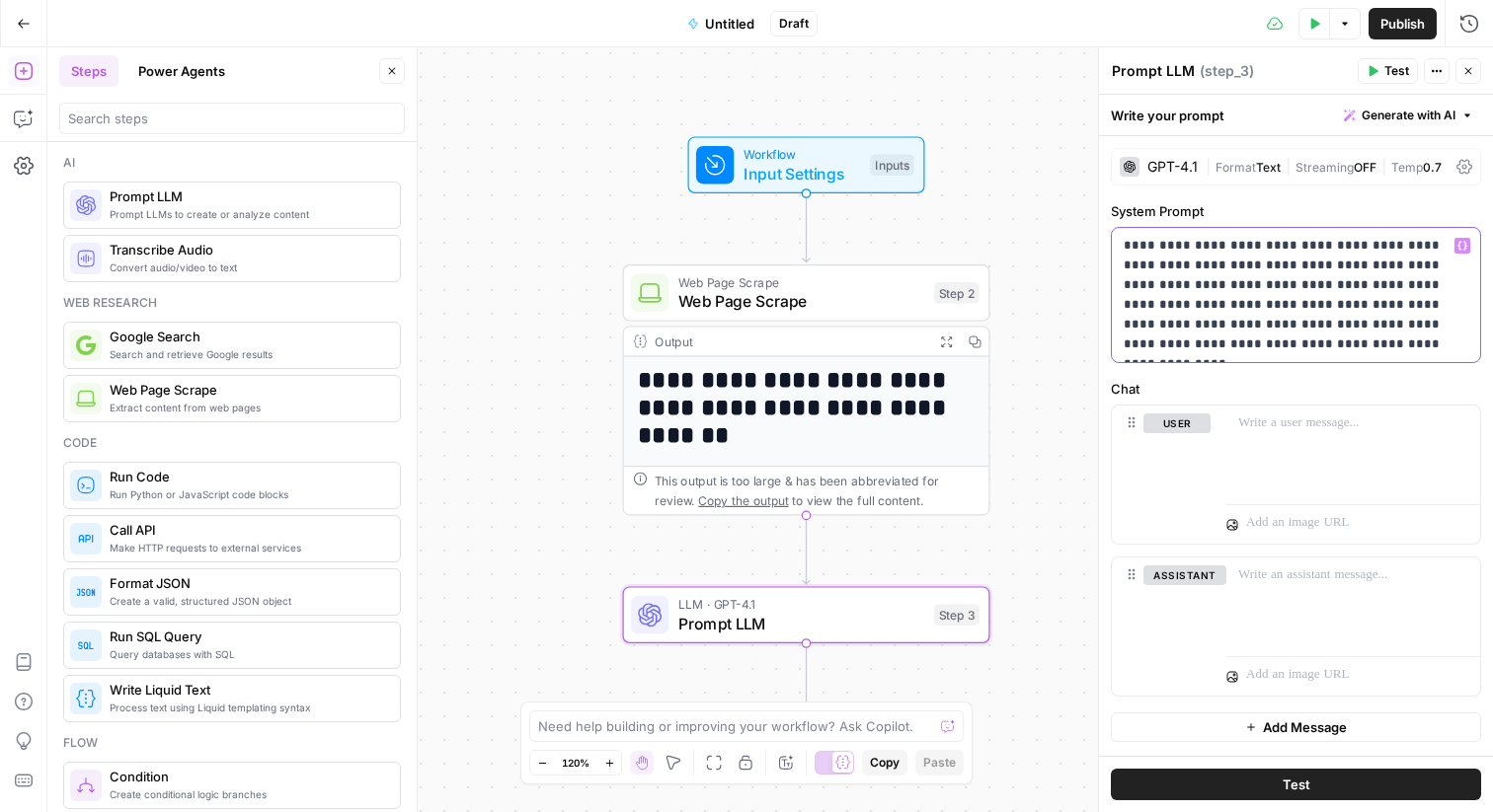
click at [1290, 337] on p "**********" at bounding box center [1296, 295] width 344 height 118
click at [1311, 409] on div at bounding box center [1353, 451] width 254 height 91
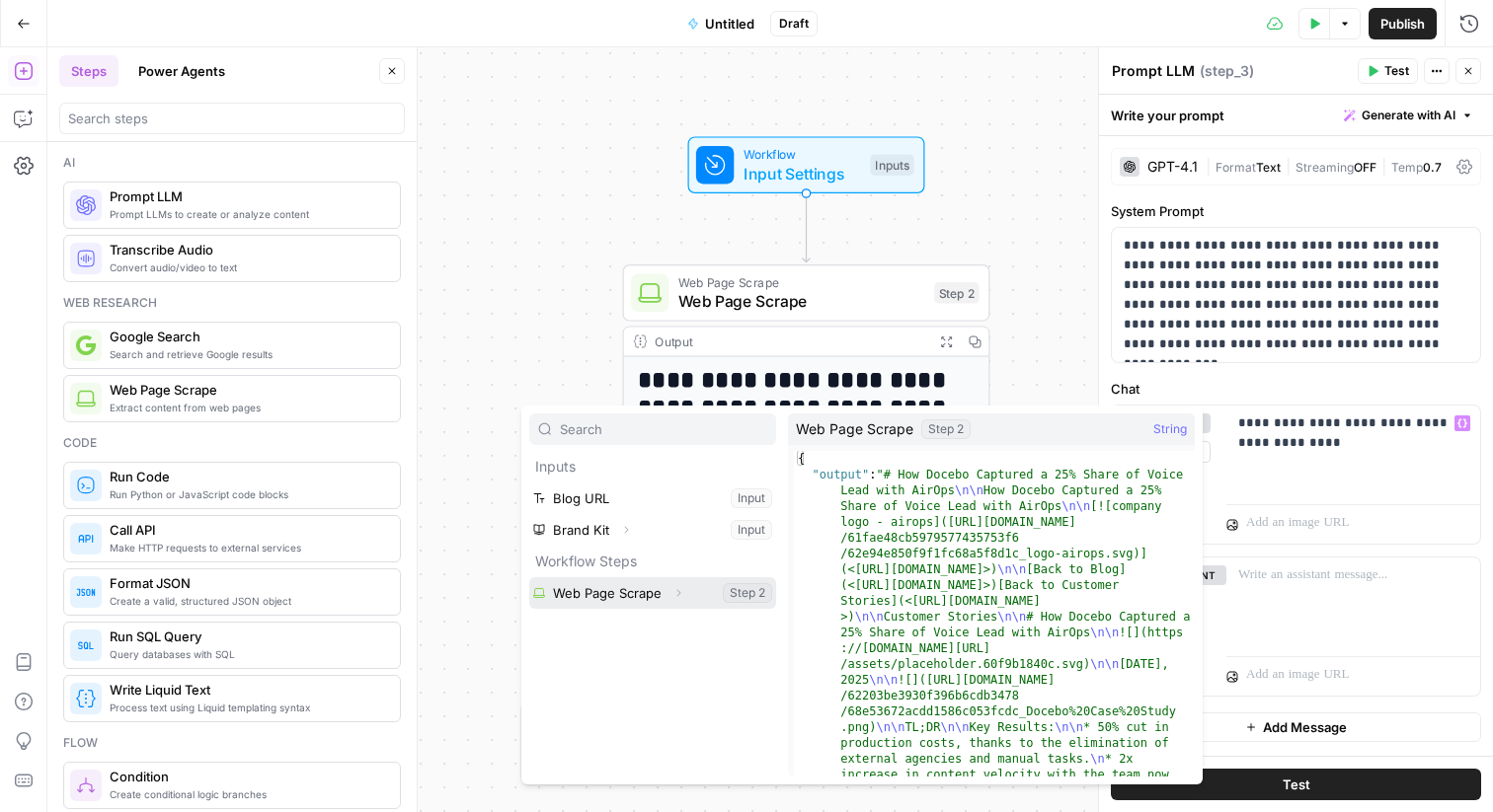
click at [530, 577] on button "Select variable Web Page Scrape" at bounding box center [653, 593] width 247 height 32
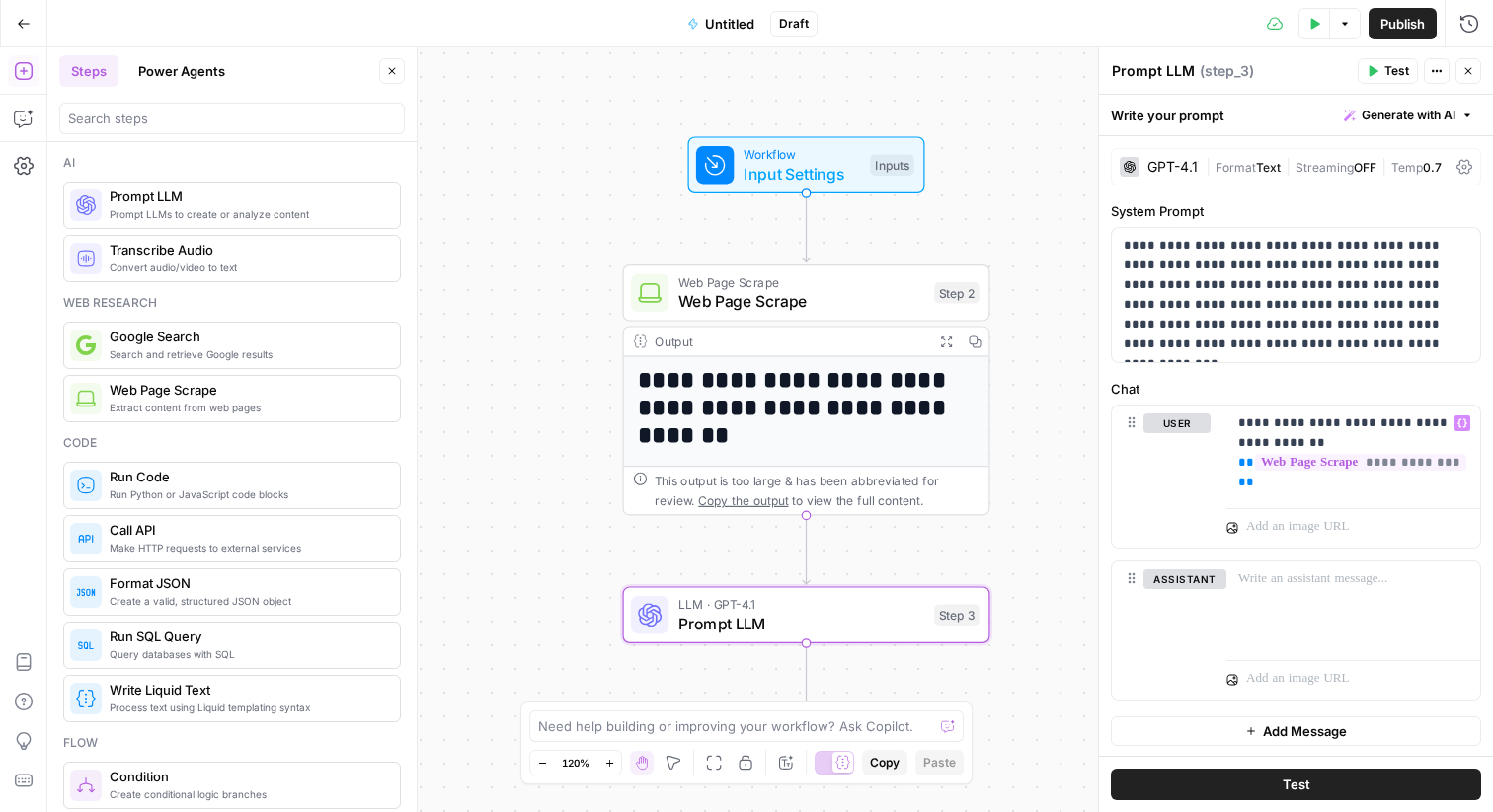
click at [1151, 67] on textarea "Prompt LLM" at bounding box center [1153, 72] width 83 height 20
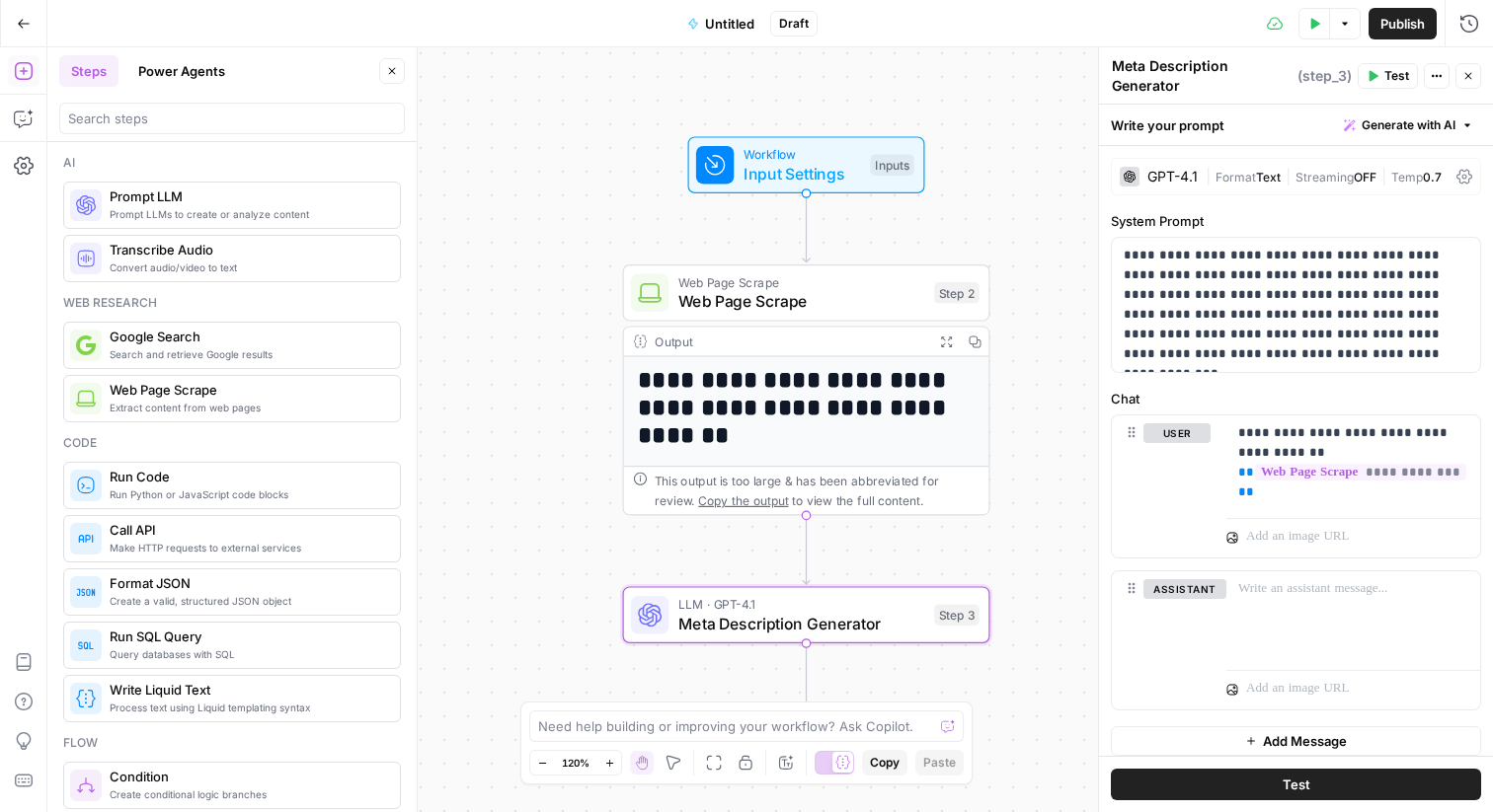
type textarea "Meta Description Generator"
click at [1259, 118] on div "Write your prompt Generate with AI" at bounding box center [1296, 124] width 394 height 41
click at [1297, 464] on span "**********" at bounding box center [1361, 472] width 211 height 17
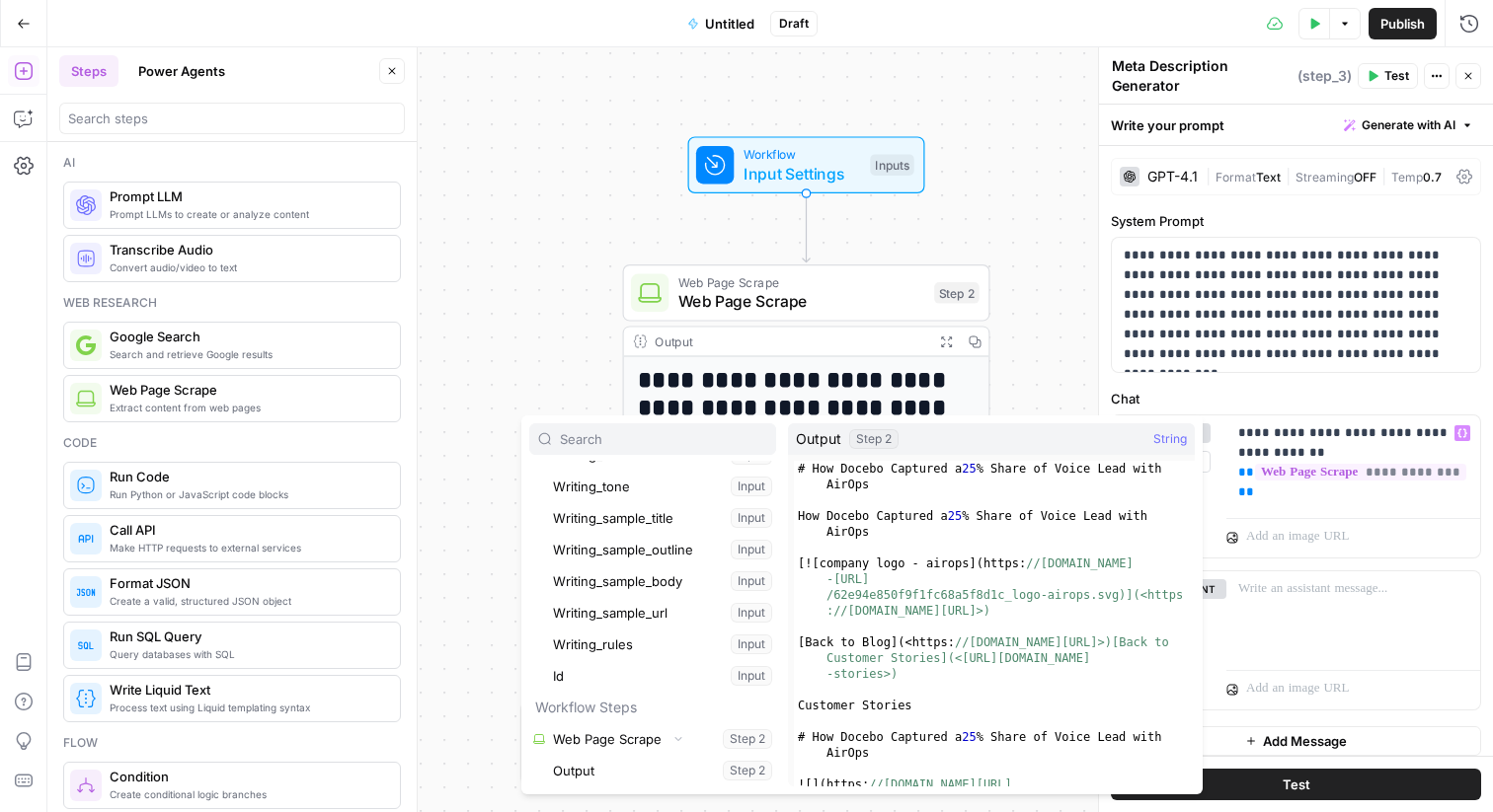
scroll to position [0, 0]
click at [1280, 442] on p "**********" at bounding box center [1353, 463] width 230 height 79
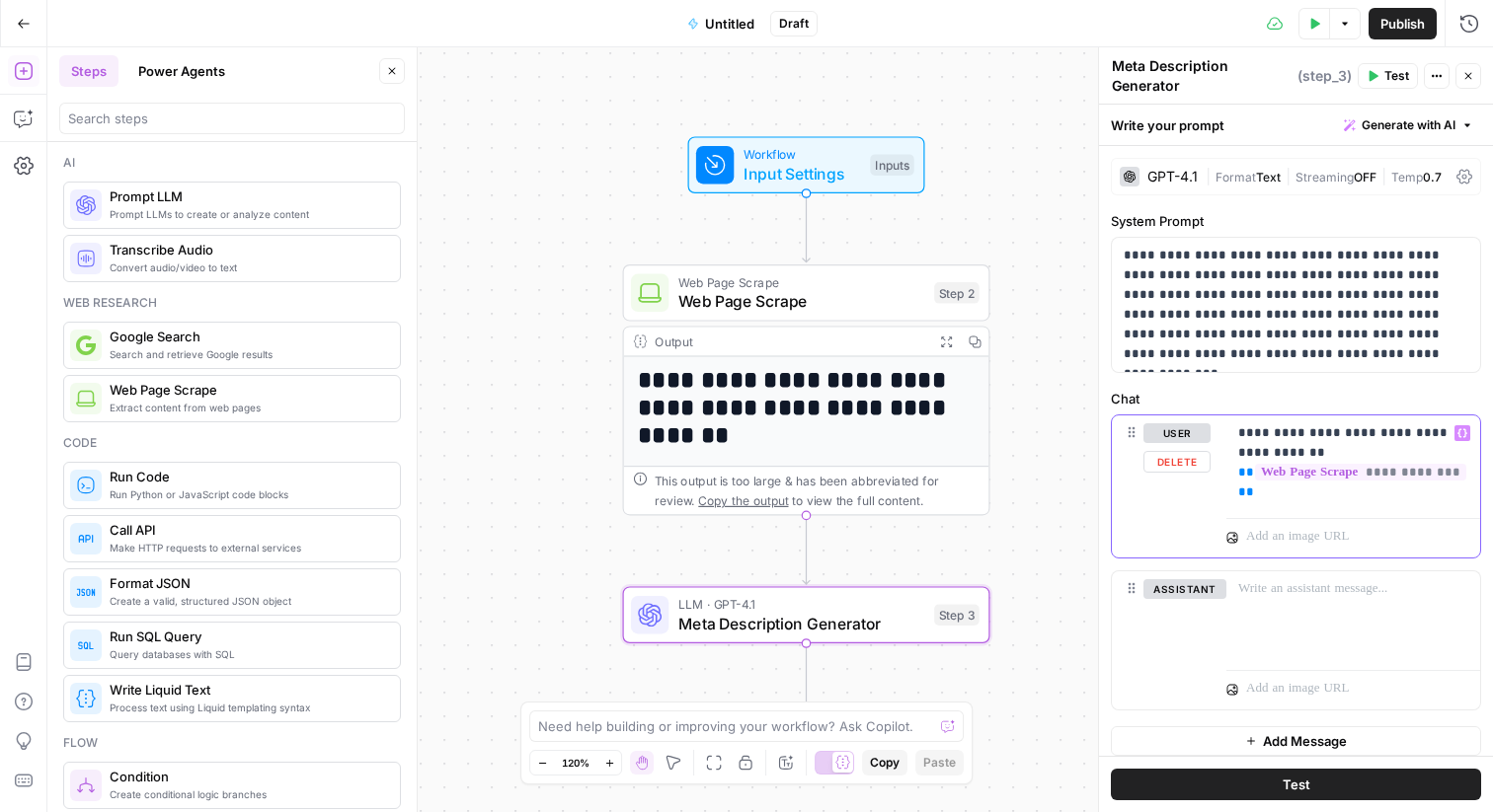
click at [1281, 472] on span "**********" at bounding box center [1361, 472] width 211 height 17
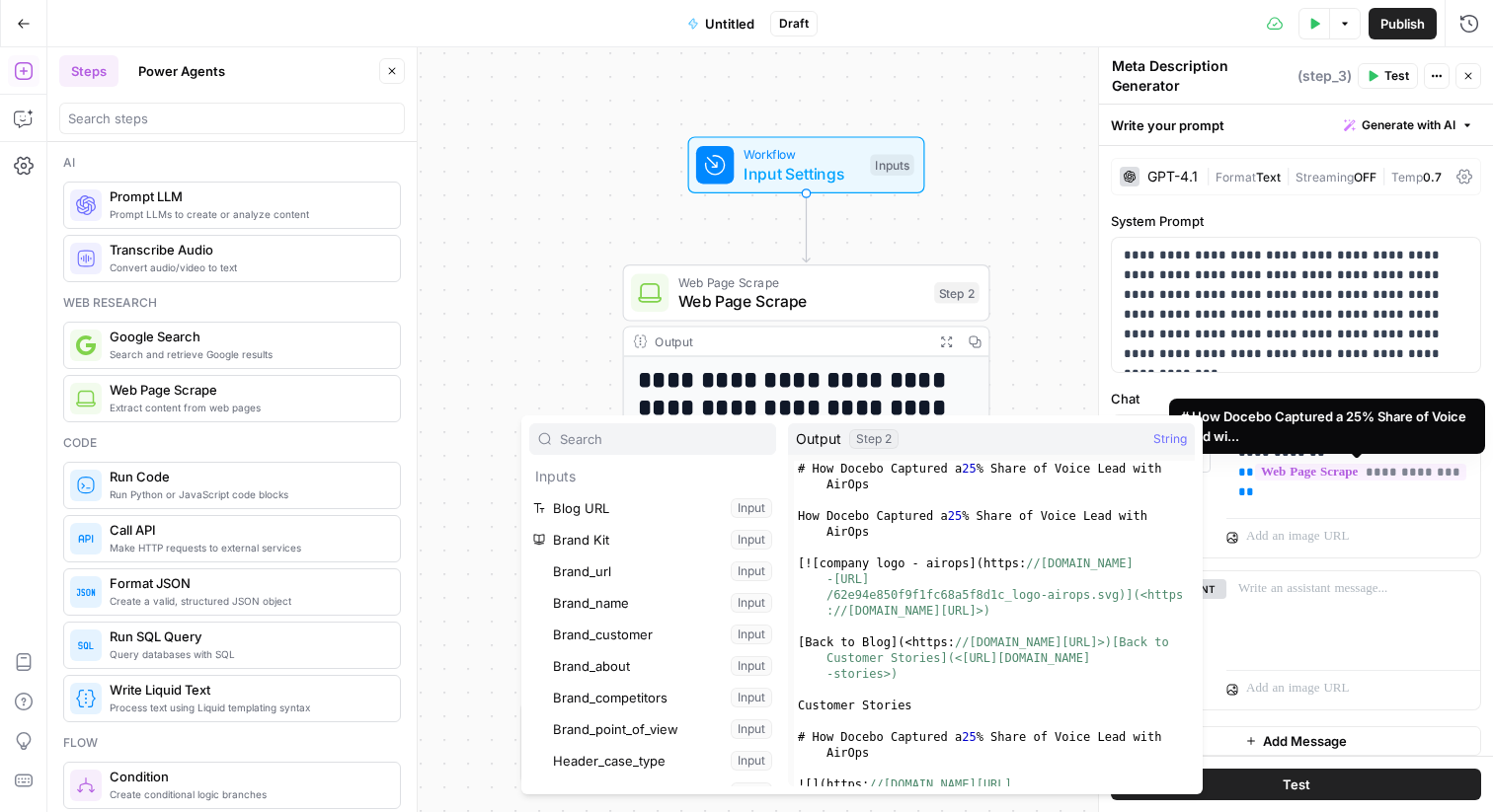
scroll to position [401, 0]
